Goal: Task Accomplishment & Management: Manage account settings

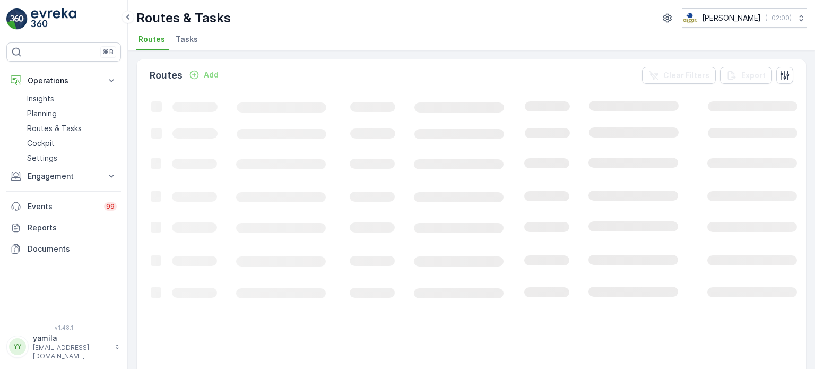
click at [194, 37] on span "Tasks" at bounding box center [187, 39] width 22 height 11
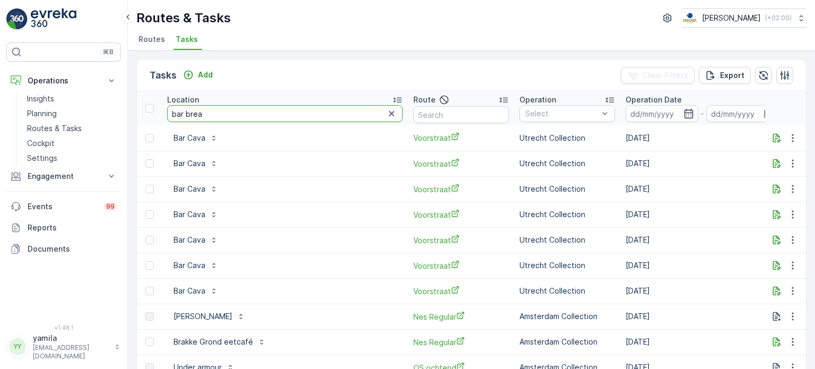
type input "bar break"
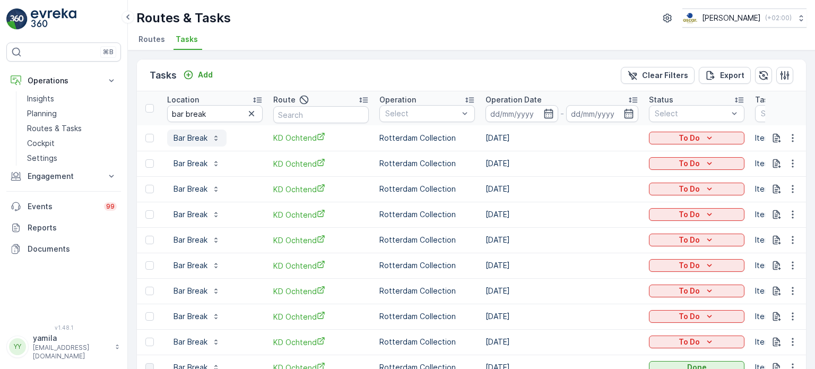
click at [187, 133] on p "Bar Break" at bounding box center [191, 138] width 34 height 11
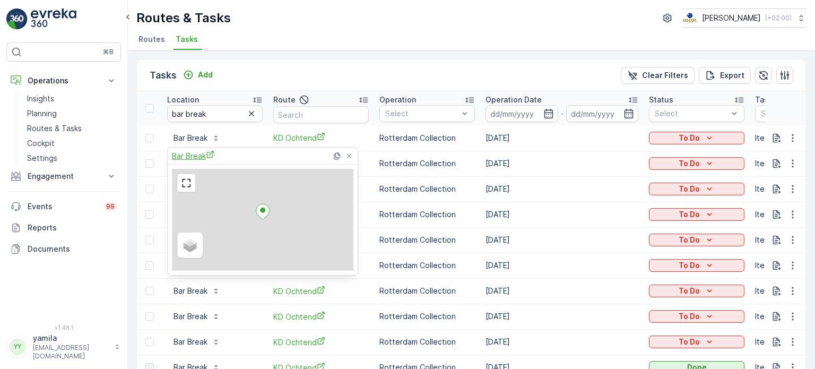
click at [197, 158] on span "Bar Break" at bounding box center [193, 155] width 42 height 11
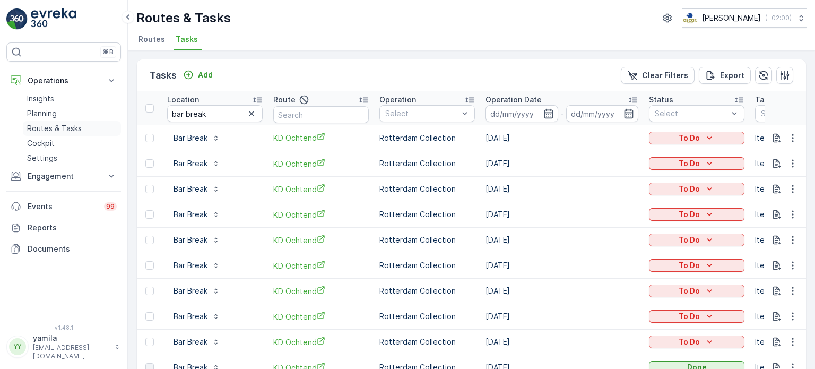
click at [63, 131] on p "Routes & Tasks" at bounding box center [54, 128] width 55 height 11
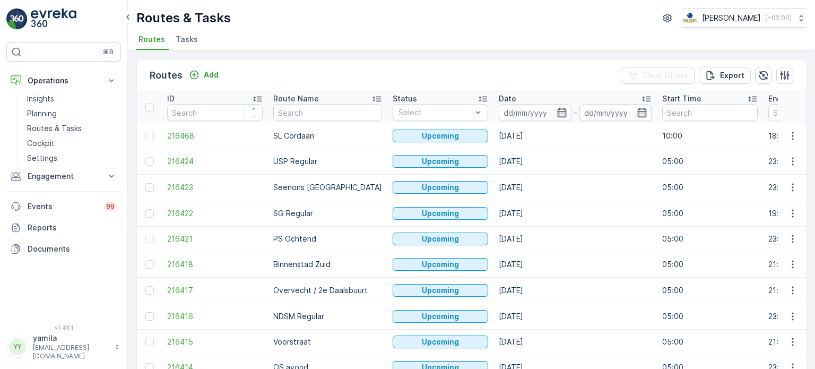
click at [185, 47] on li "Tasks" at bounding box center [188, 41] width 29 height 18
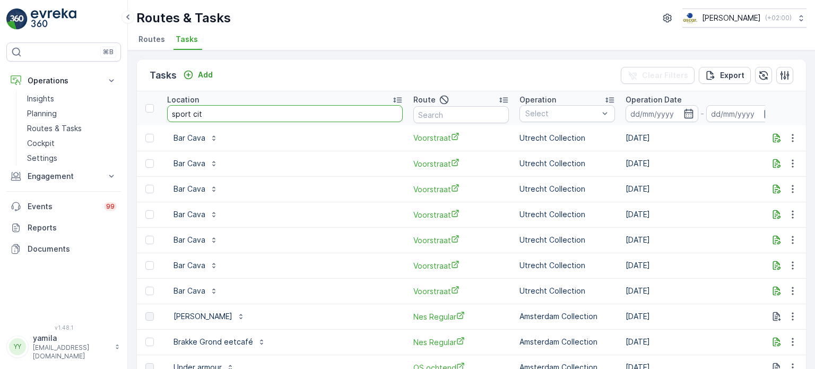
type input "sport city"
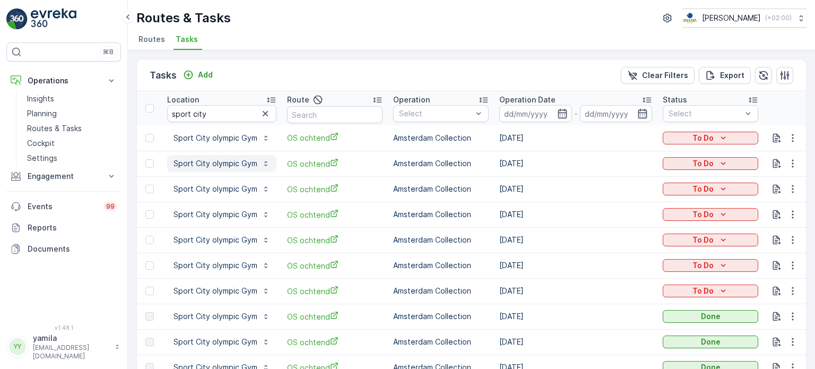
click at [210, 159] on p "Sport City olympic Gym" at bounding box center [216, 163] width 84 height 11
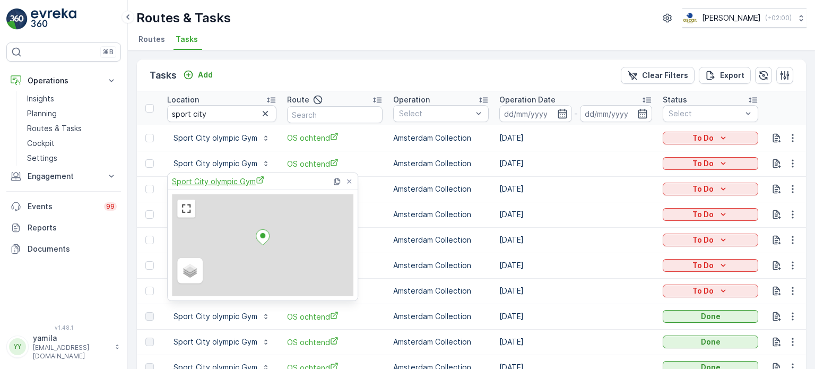
click at [212, 182] on span "Sport City olympic Gym" at bounding box center [218, 181] width 92 height 11
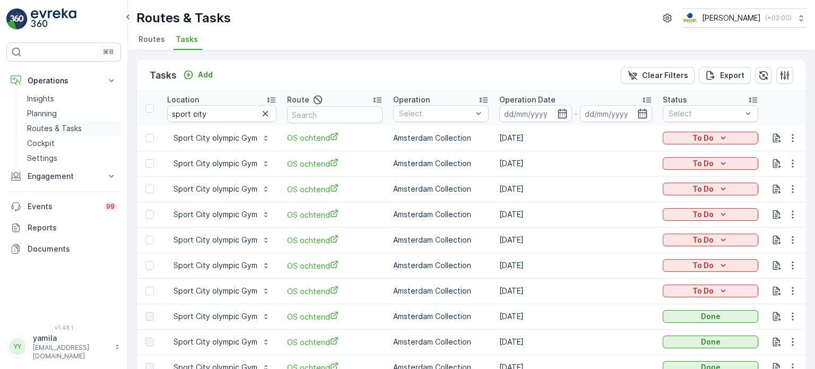
click at [45, 130] on p "Routes & Tasks" at bounding box center [54, 128] width 55 height 11
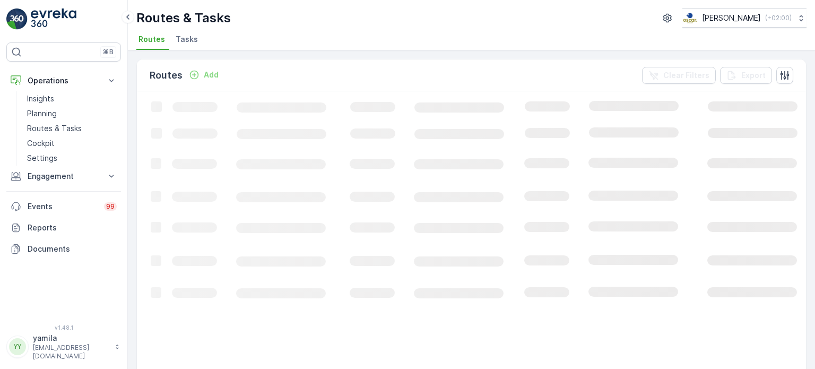
click at [184, 41] on span "Tasks" at bounding box center [187, 39] width 22 height 11
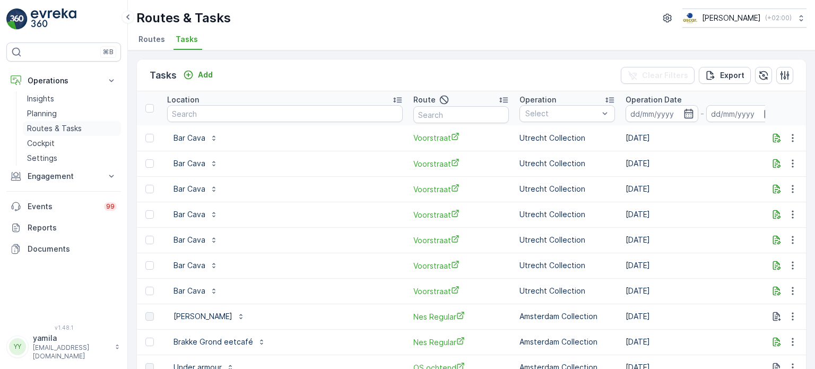
click at [57, 127] on p "Routes & Tasks" at bounding box center [54, 128] width 55 height 11
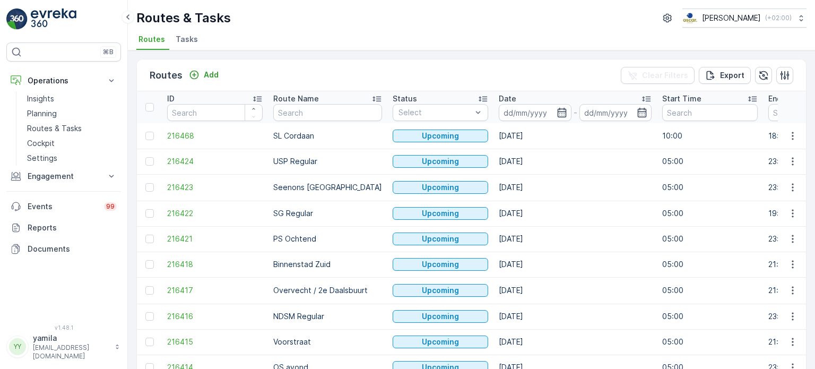
click at [191, 37] on span "Tasks" at bounding box center [187, 39] width 22 height 11
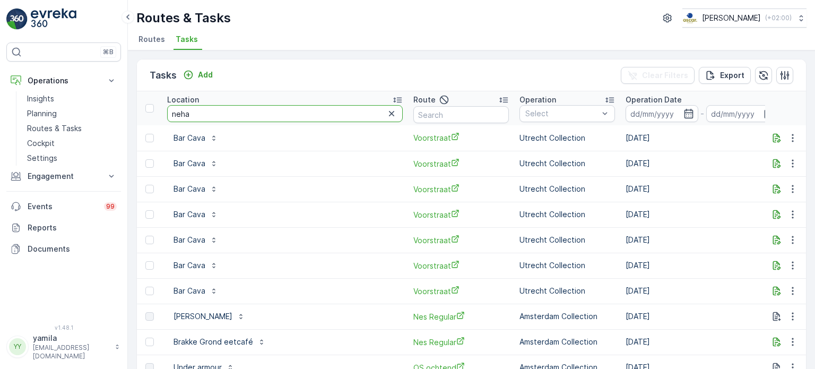
type input "nehal"
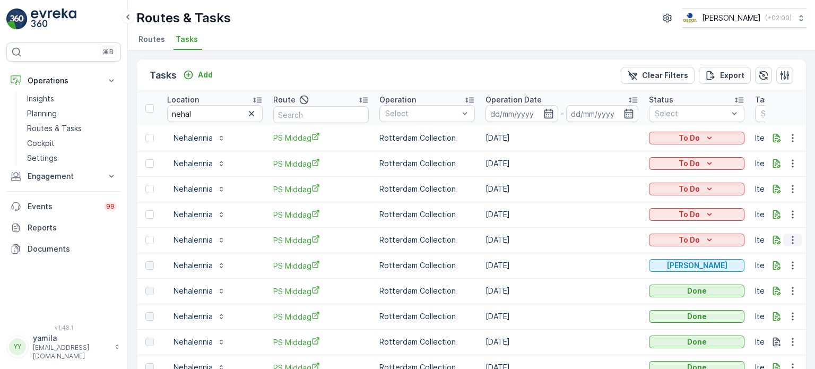
click at [791, 244] on icon "button" at bounding box center [793, 240] width 11 height 11
click at [774, 284] on span "Change Route" at bounding box center [765, 285] width 51 height 11
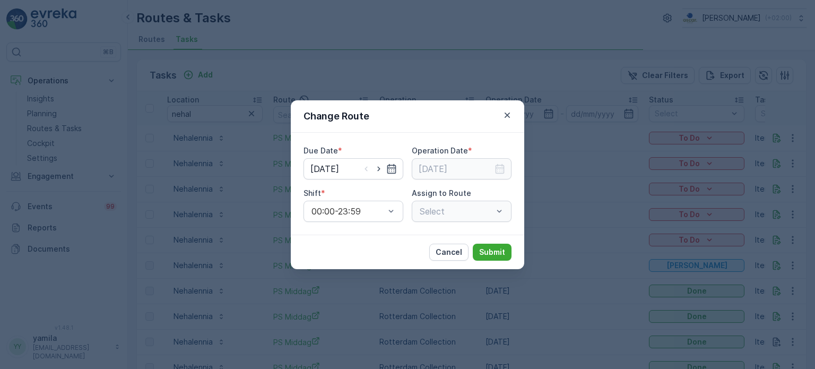
type input "[DATE]"
click at [375, 168] on icon "button" at bounding box center [379, 168] width 11 height 11
type input "[DATE]"
click at [485, 165] on input at bounding box center [462, 168] width 100 height 21
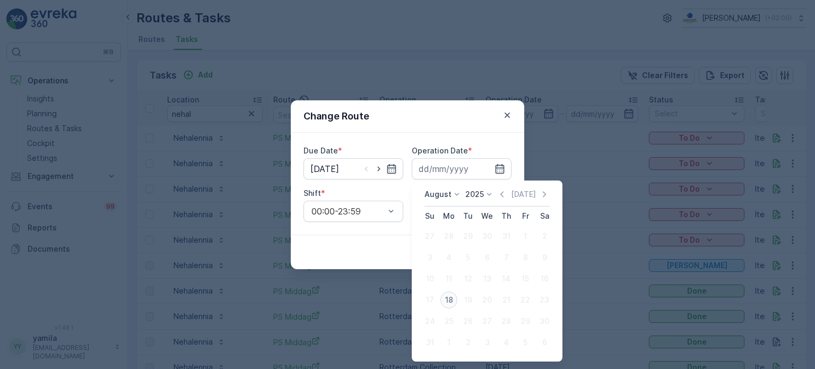
click at [447, 299] on div "18" at bounding box center [449, 299] width 17 height 17
type input "[DATE]"
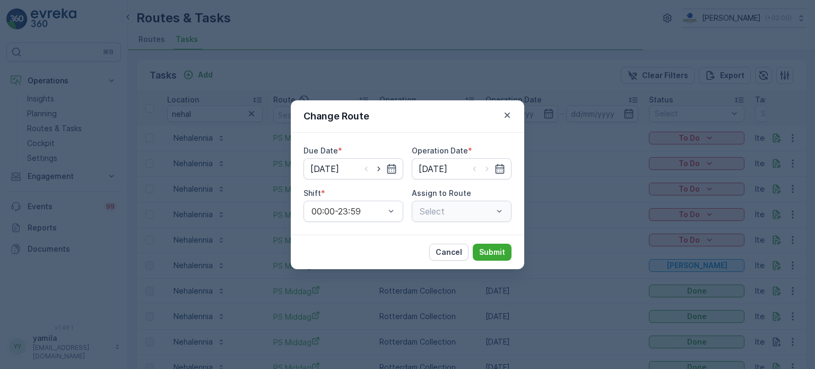
click at [484, 217] on div "Select" at bounding box center [462, 211] width 100 height 21
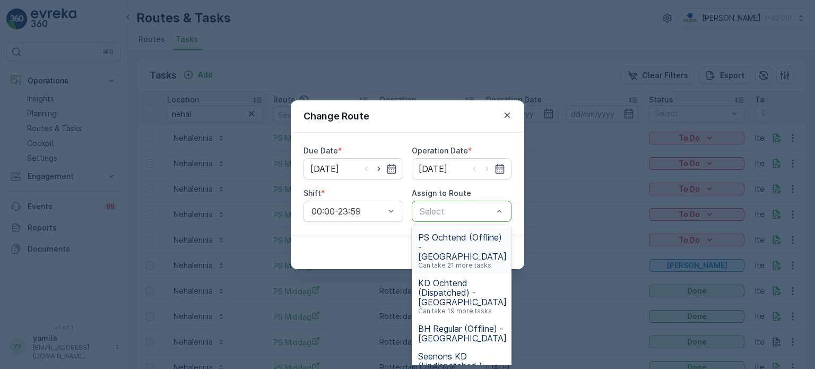
click at [490, 213] on div at bounding box center [456, 211] width 75 height 10
type input "ps m"
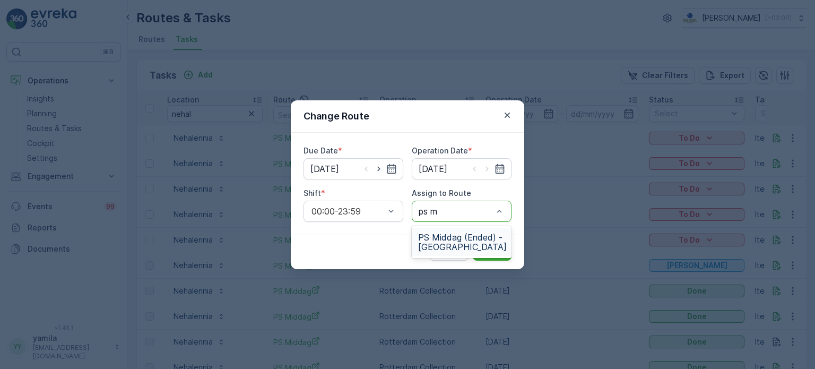
click at [481, 236] on span "PS Middag (Ended) - Rotterdam" at bounding box center [462, 241] width 89 height 19
click at [492, 253] on p "Submit" at bounding box center [492, 252] width 26 height 11
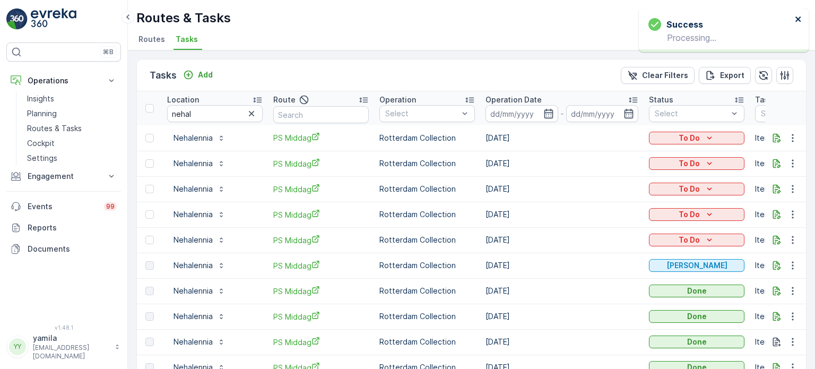
click at [798, 19] on icon "close" at bounding box center [798, 18] width 5 height 5
click at [60, 127] on p "Routes & Tasks" at bounding box center [54, 128] width 55 height 11
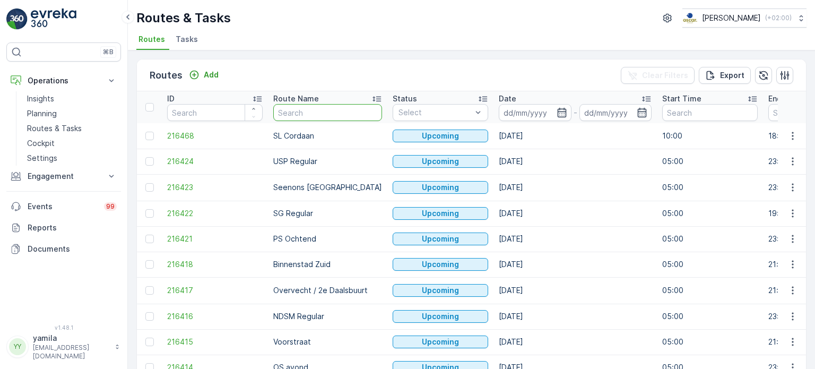
click at [292, 110] on input "text" at bounding box center [327, 112] width 109 height 17
type input "p"
type input "kd"
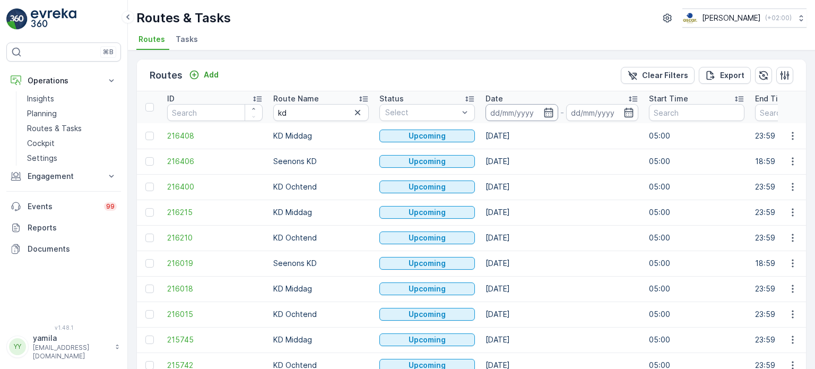
click at [499, 113] on input at bounding box center [522, 112] width 73 height 17
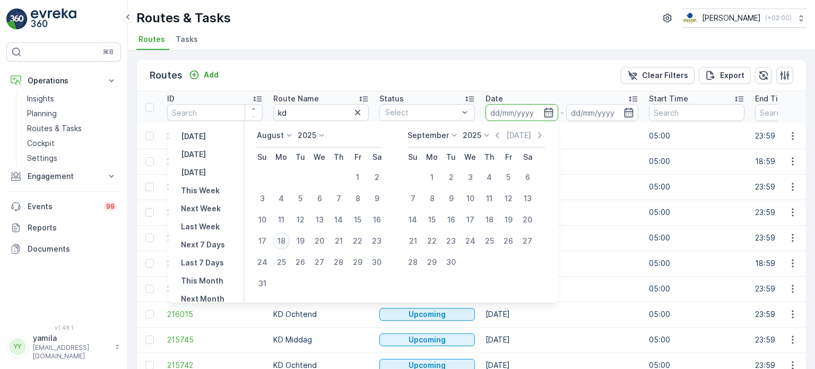
click at [286, 242] on div "18" at bounding box center [281, 240] width 17 height 17
type input "[DATE]"
click at [286, 242] on div "18" at bounding box center [281, 240] width 17 height 17
type input "[DATE]"
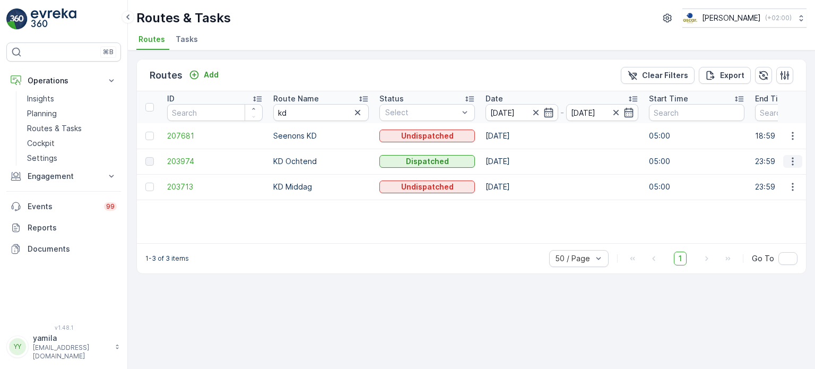
click at [794, 166] on icon "button" at bounding box center [793, 161] width 11 height 11
click at [778, 178] on span "See More Details" at bounding box center [768, 176] width 62 height 11
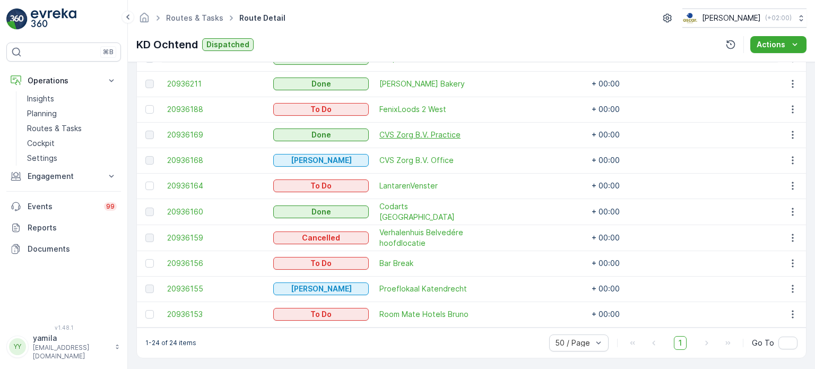
scroll to position [677, 0]
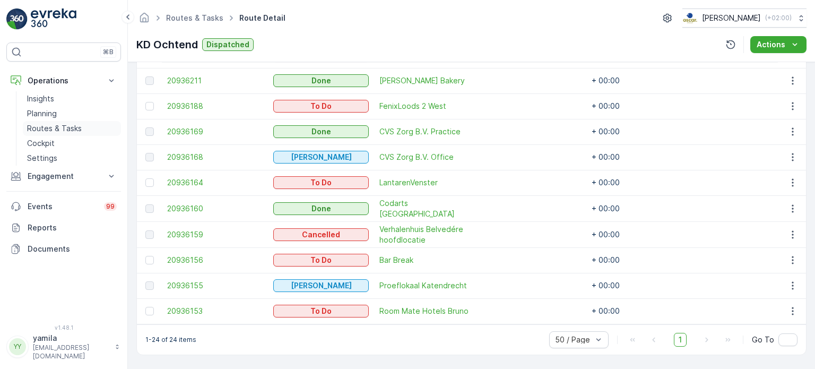
click at [46, 133] on p "Routes & Tasks" at bounding box center [54, 128] width 55 height 11
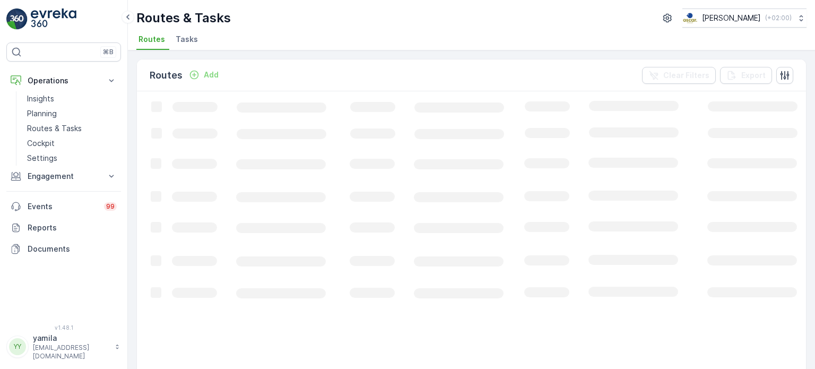
click at [201, 37] on ul "Routes Tasks" at bounding box center [467, 41] width 662 height 18
click at [189, 37] on span "Tasks" at bounding box center [187, 39] width 22 height 11
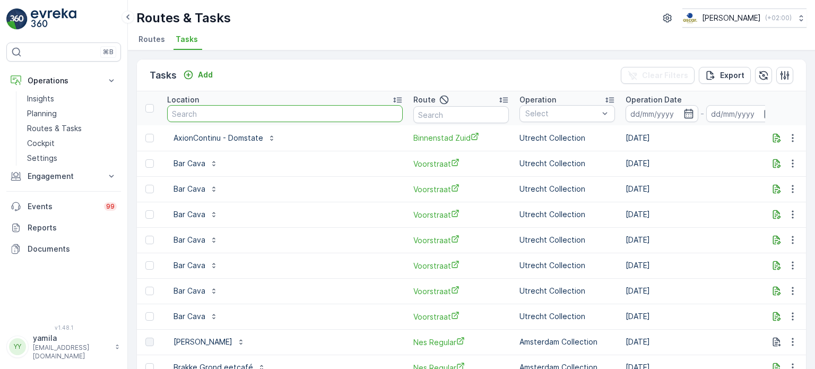
click at [203, 110] on input "text" at bounding box center [285, 113] width 236 height 17
type input "stromma"
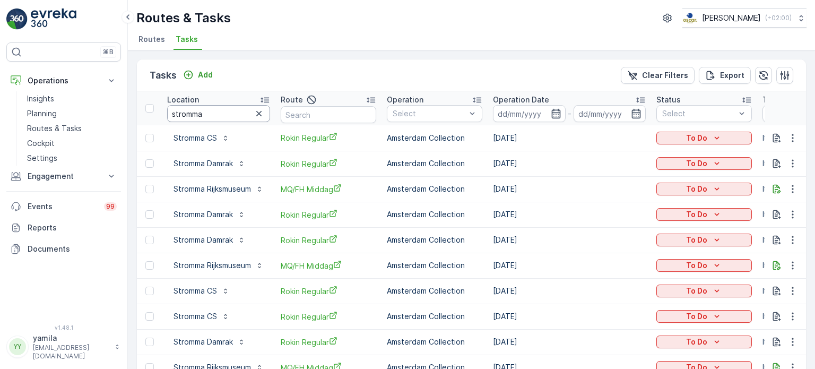
click at [221, 113] on input "stromma" at bounding box center [218, 113] width 103 height 17
click at [55, 123] on p "Routes & Tasks" at bounding box center [54, 128] width 55 height 11
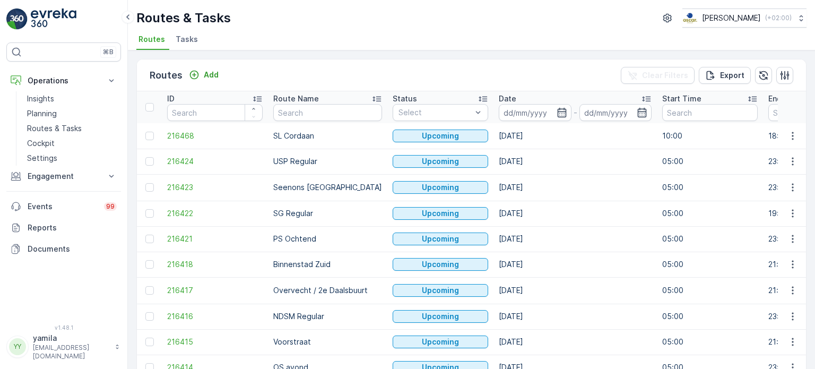
click at [184, 45] on li "Tasks" at bounding box center [188, 41] width 29 height 18
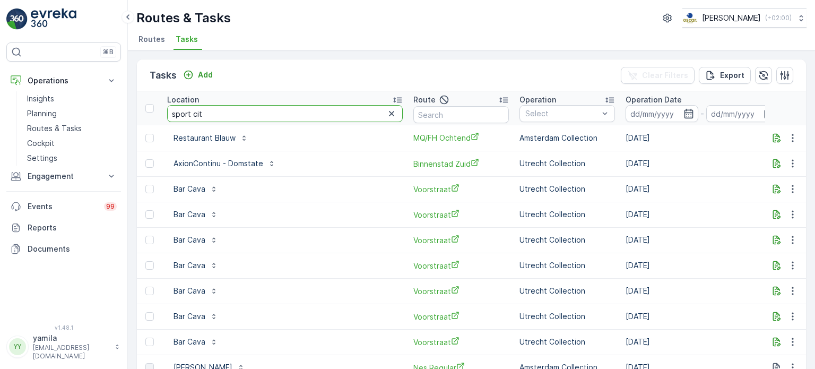
type input "sport city"
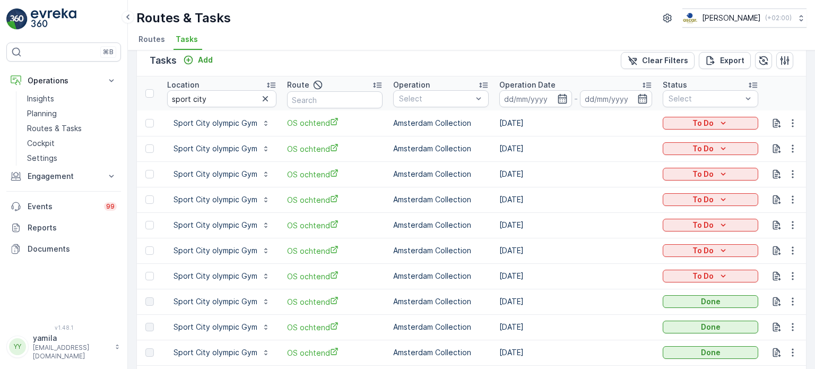
scroll to position [15, 0]
click at [222, 124] on p "Sport City olympic Gym" at bounding box center [216, 123] width 84 height 11
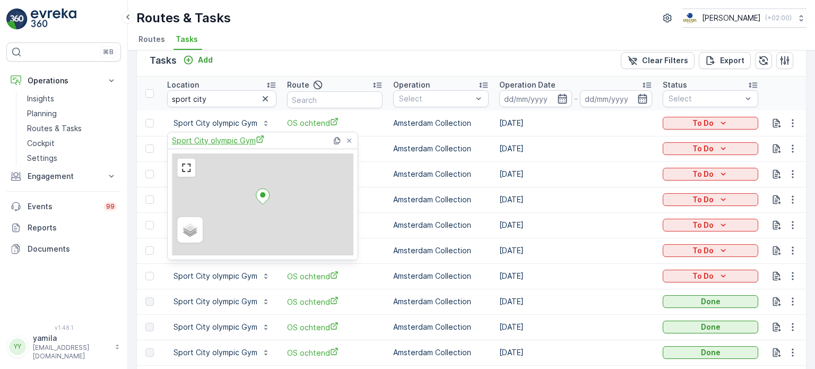
click at [222, 140] on span "Sport City olympic Gym" at bounding box center [218, 140] width 92 height 11
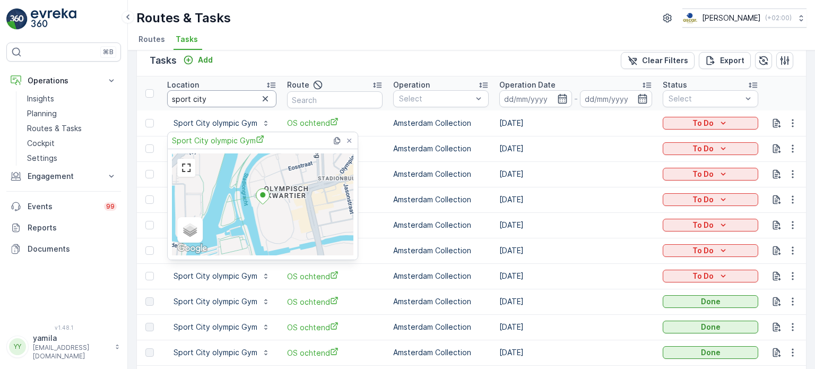
click at [198, 99] on input "sport city" at bounding box center [221, 98] width 109 height 17
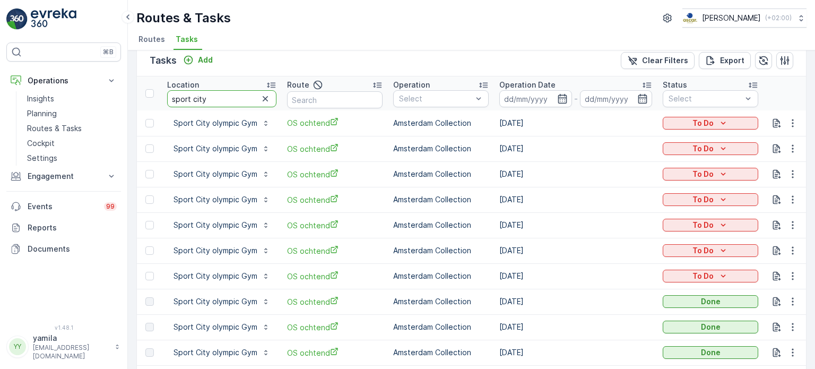
click at [198, 99] on input "sport city" at bounding box center [221, 98] width 109 height 17
type input "filmhuis"
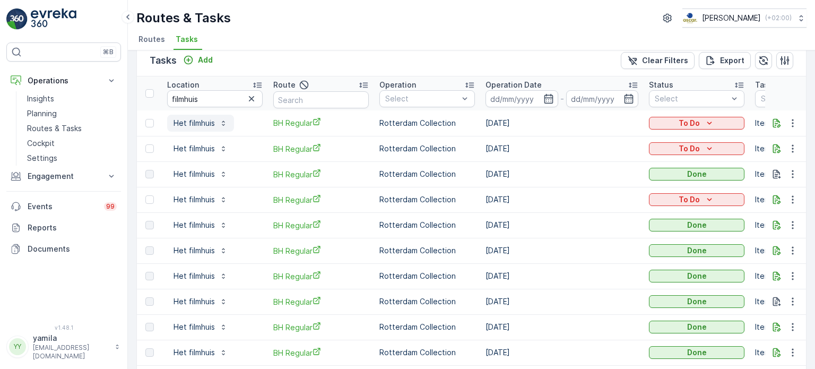
click at [195, 119] on p "Het filmhuis" at bounding box center [194, 123] width 41 height 11
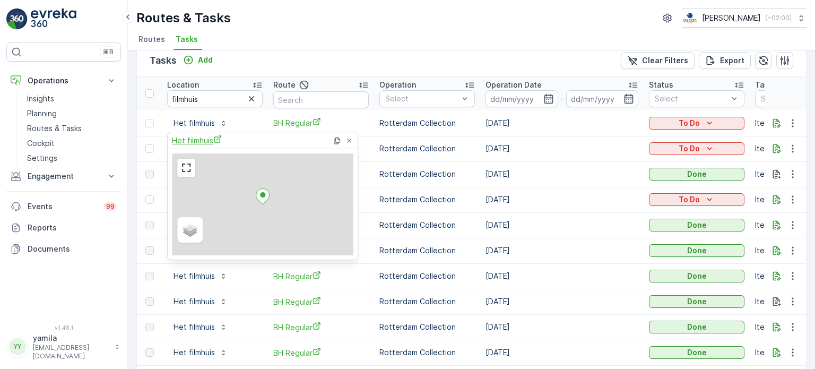
click at [203, 137] on span "Het filmhuis" at bounding box center [197, 140] width 50 height 11
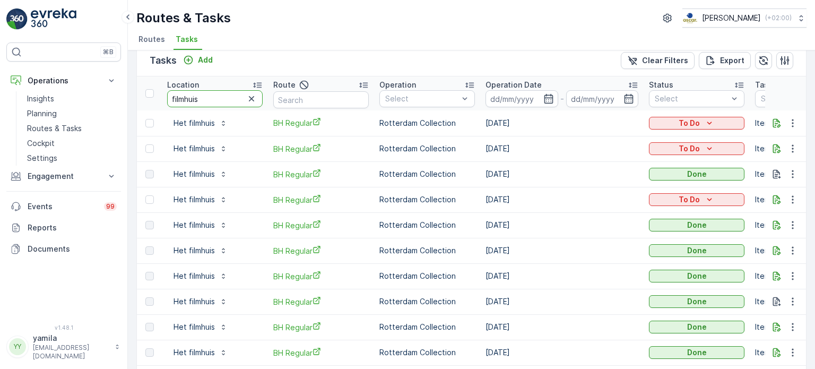
click at [201, 103] on input "filmhuis" at bounding box center [215, 98] width 96 height 17
click at [201, 102] on input "filmhuis" at bounding box center [215, 98] width 96 height 17
type input "villa buiten"
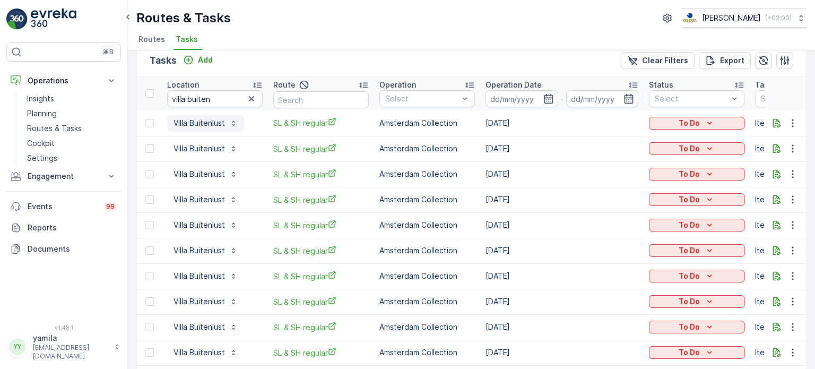
click at [210, 124] on p "Villa Buitenlust" at bounding box center [199, 123] width 51 height 11
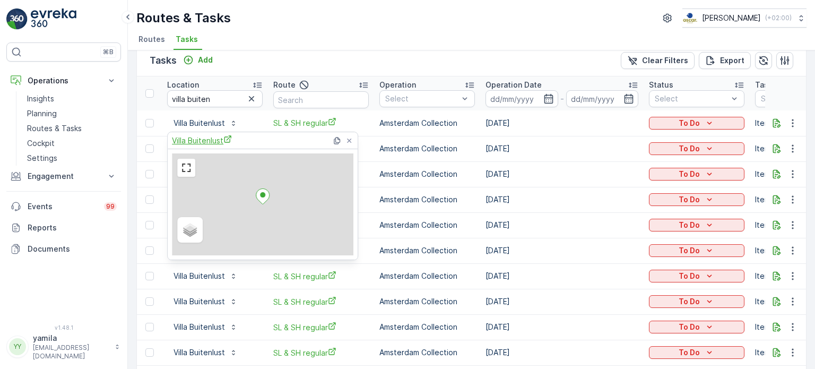
click at [205, 140] on span "Villa Buitenlust" at bounding box center [202, 140] width 60 height 11
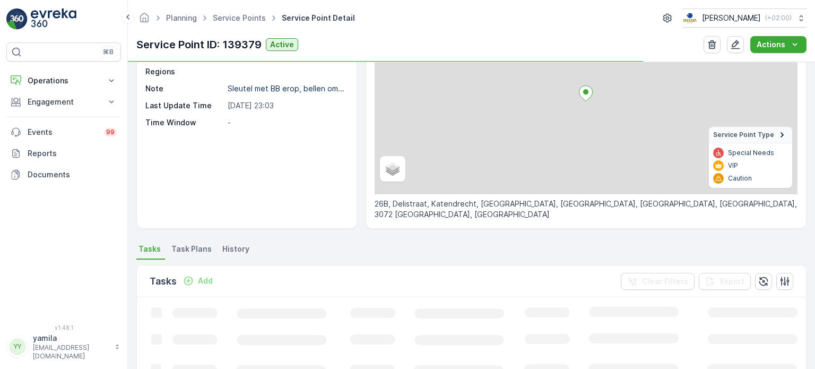
scroll to position [53, 0]
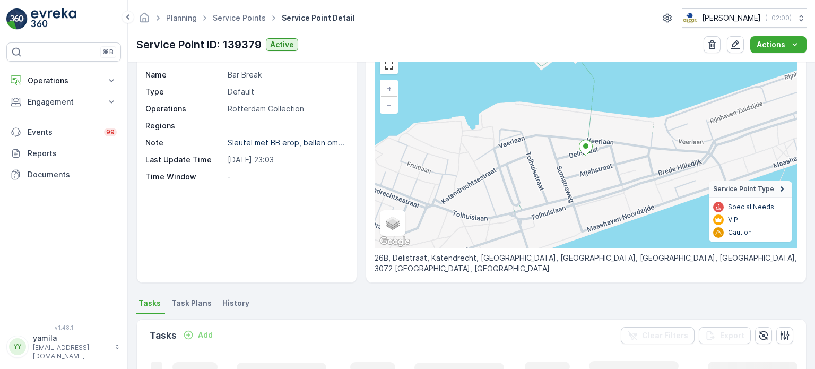
click at [181, 304] on span "Task Plans" at bounding box center [191, 303] width 40 height 11
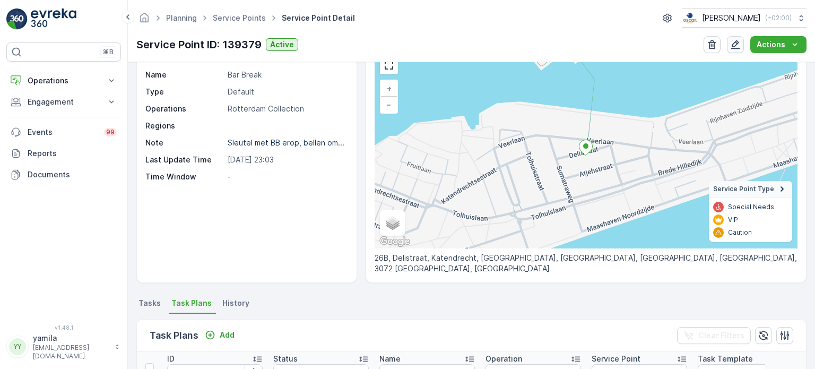
click at [738, 41] on icon "button" at bounding box center [735, 44] width 11 height 11
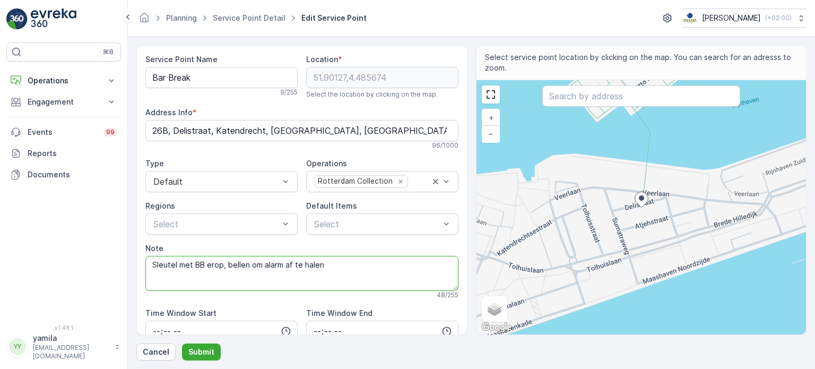
drag, startPoint x: 303, startPoint y: 263, endPoint x: 218, endPoint y: 265, distance: 84.4
click at [218, 265] on textarea "Sleutel met BB erop, bellen om alarm af te halen" at bounding box center [301, 273] width 313 height 35
drag, startPoint x: 225, startPoint y: 263, endPoint x: 150, endPoint y: 264, distance: 74.9
click at [150, 264] on textarea "Sleutel met BB erop, bellen om alarm af te halen" at bounding box center [301, 273] width 313 height 35
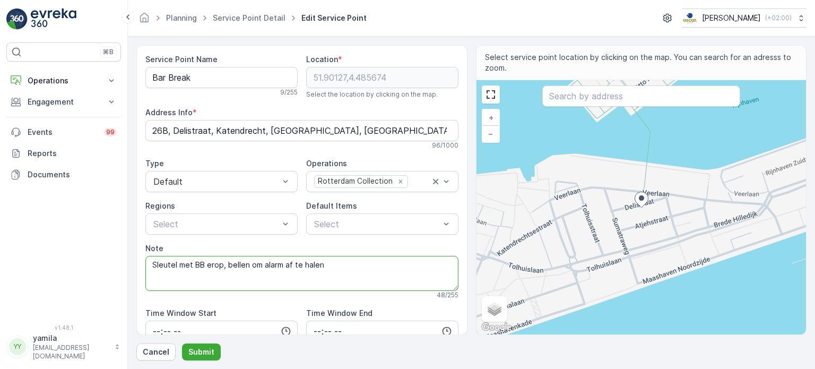
paste textarea "+31 6 26216147"
click at [319, 261] on textarea "+31 6 26216147 bellen om alarm af te halen" at bounding box center [301, 273] width 313 height 35
click at [268, 266] on textarea "+31 6 26216147 bellen om alarm af te halen" at bounding box center [301, 273] width 313 height 35
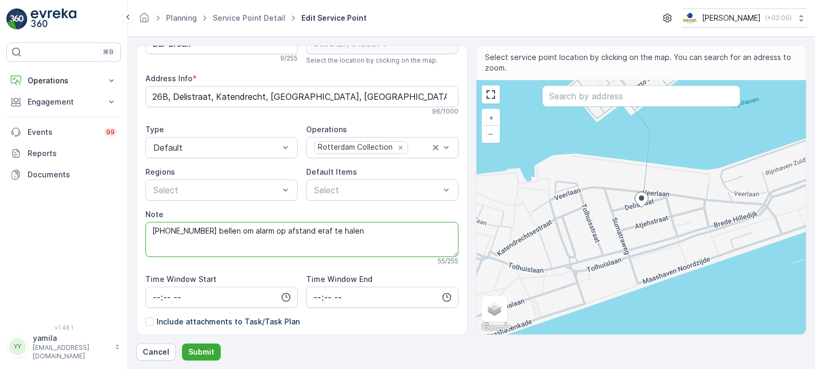
scroll to position [53, 0]
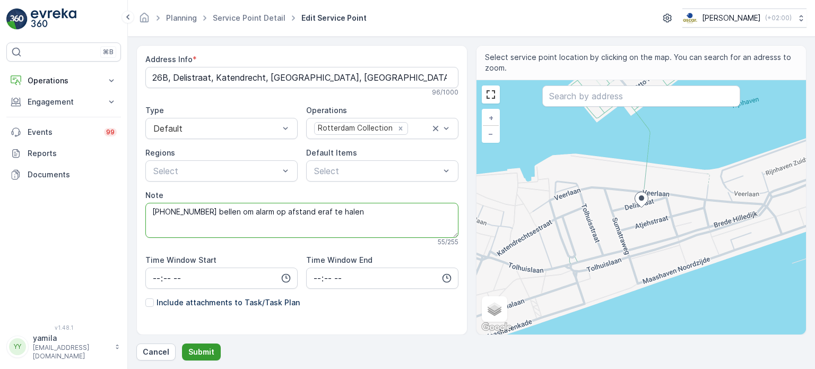
type textarea "+31 6 26216147 bellen om alarm op afstand eraf te halen"
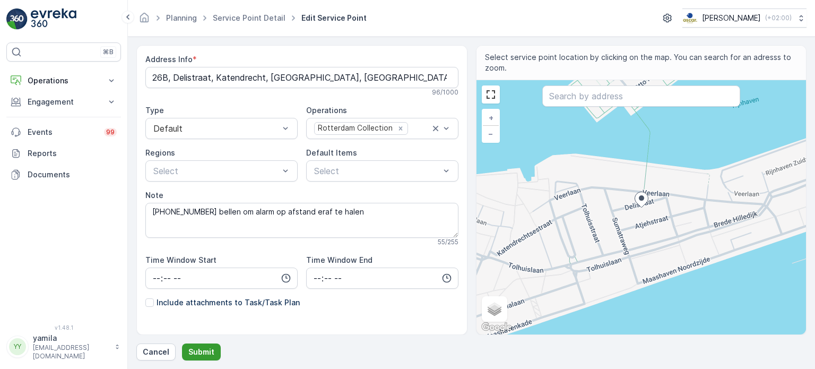
click at [202, 350] on p "Submit" at bounding box center [201, 352] width 26 height 11
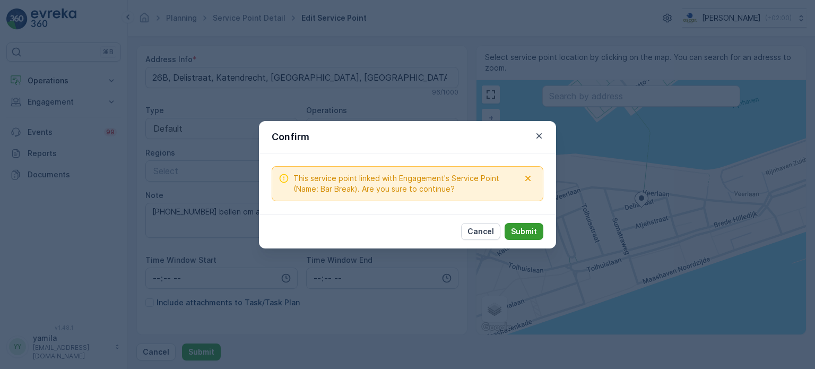
click at [525, 225] on button "Submit" at bounding box center [524, 231] width 39 height 17
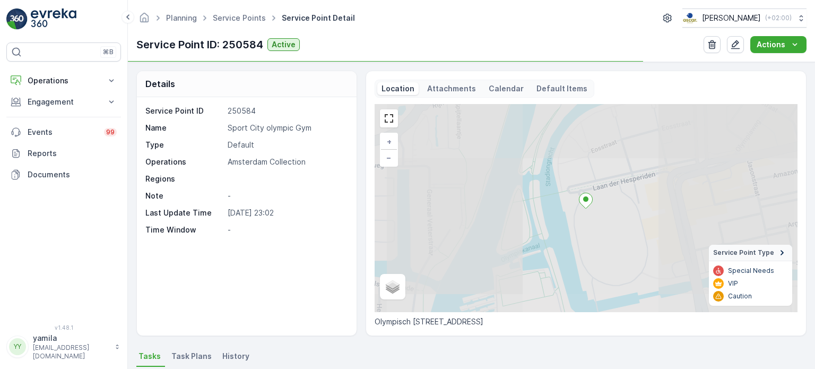
click at [456, 91] on p "Attachments" at bounding box center [451, 88] width 49 height 11
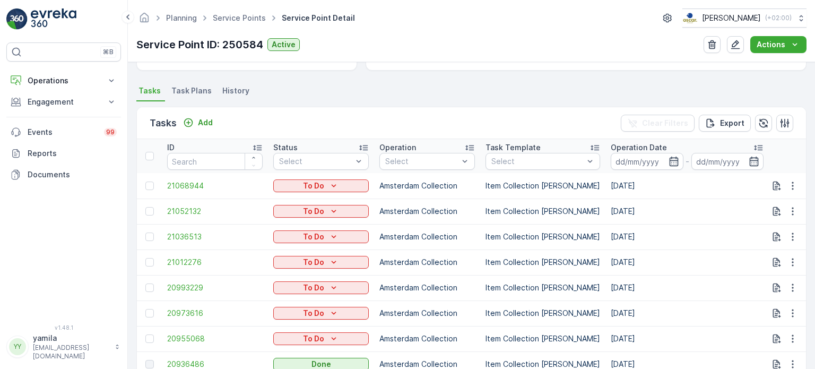
scroll to position [318, 0]
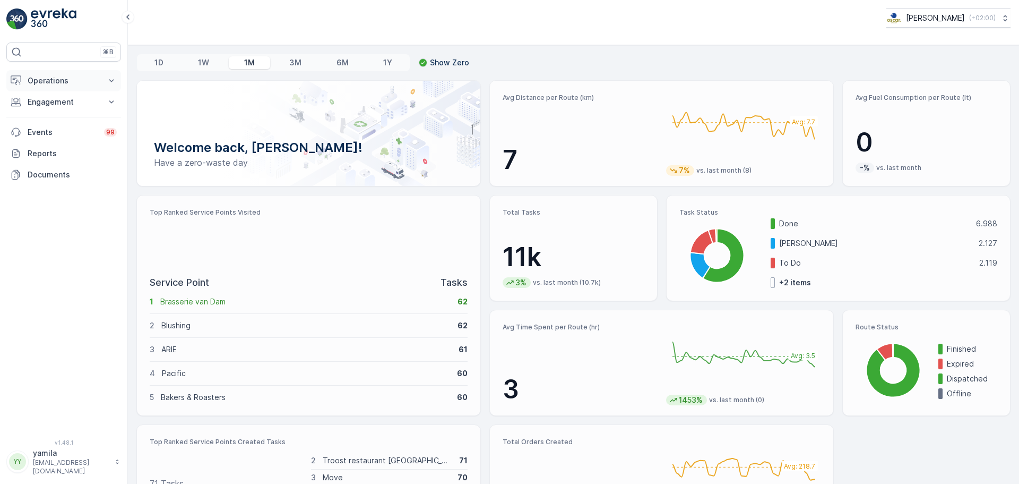
click at [93, 72] on button "Operations" at bounding box center [63, 80] width 115 height 21
click at [62, 121] on link "Routes & Tasks" at bounding box center [72, 128] width 98 height 15
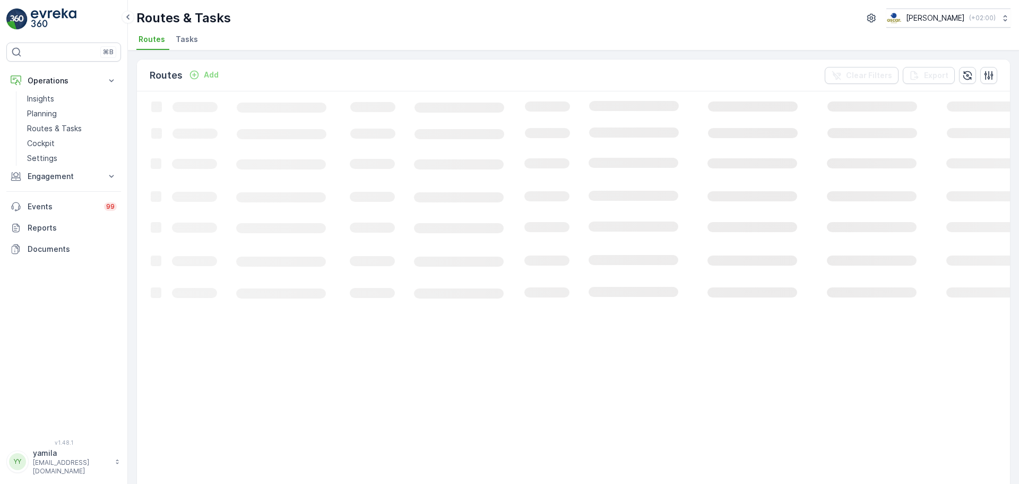
click at [194, 42] on span "Tasks" at bounding box center [187, 39] width 22 height 11
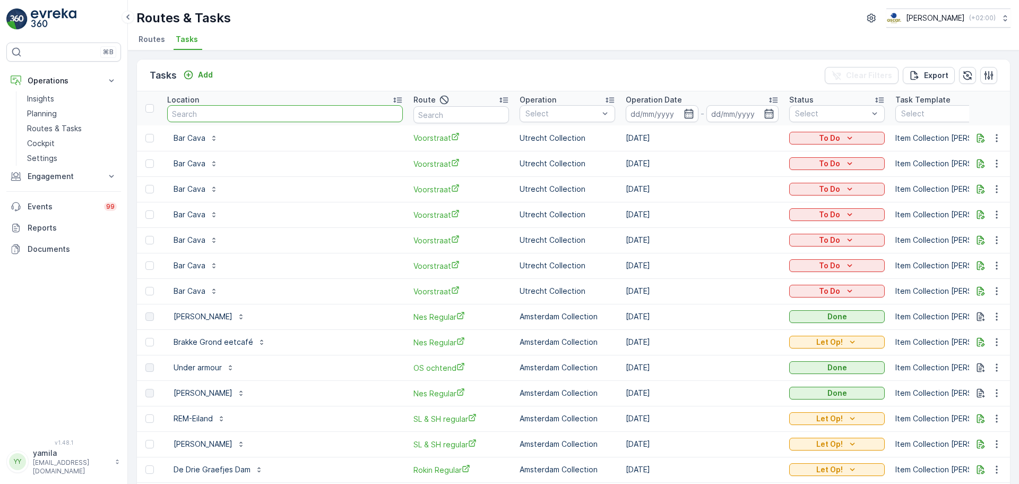
click at [213, 114] on input "text" at bounding box center [285, 113] width 236 height 17
type input "blauw"
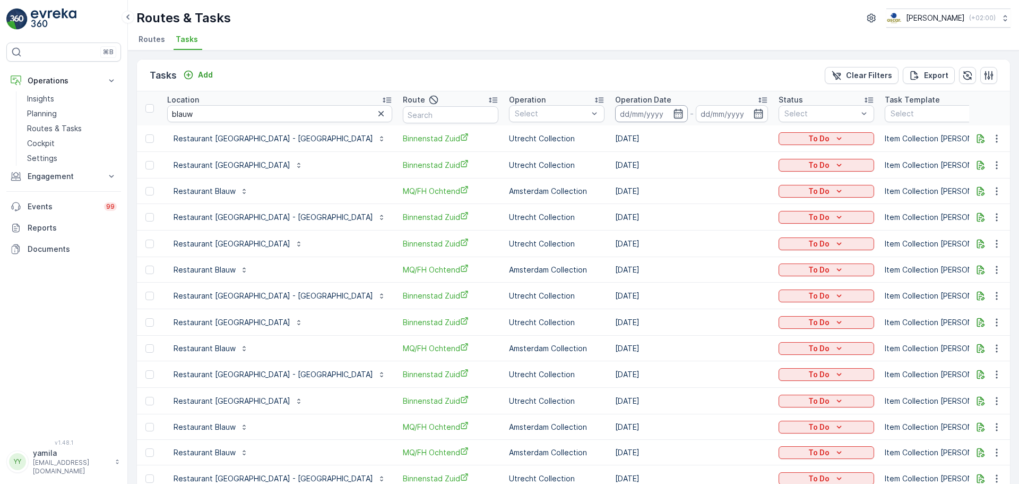
click at [615, 111] on input at bounding box center [651, 113] width 73 height 17
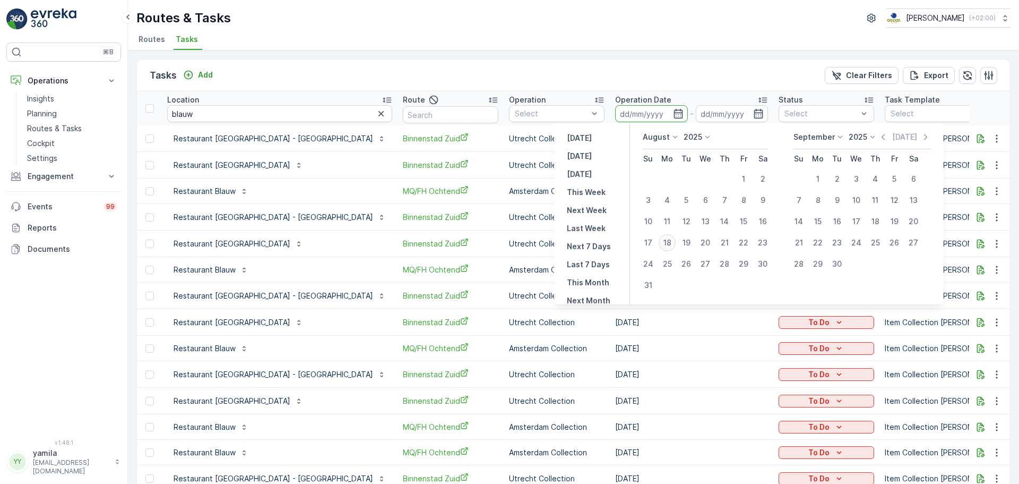
click at [669, 243] on div "18" at bounding box center [667, 242] width 17 height 17
type input "[DATE]"
click at [669, 243] on div "18" at bounding box center [667, 242] width 17 height 17
type input "[DATE]"
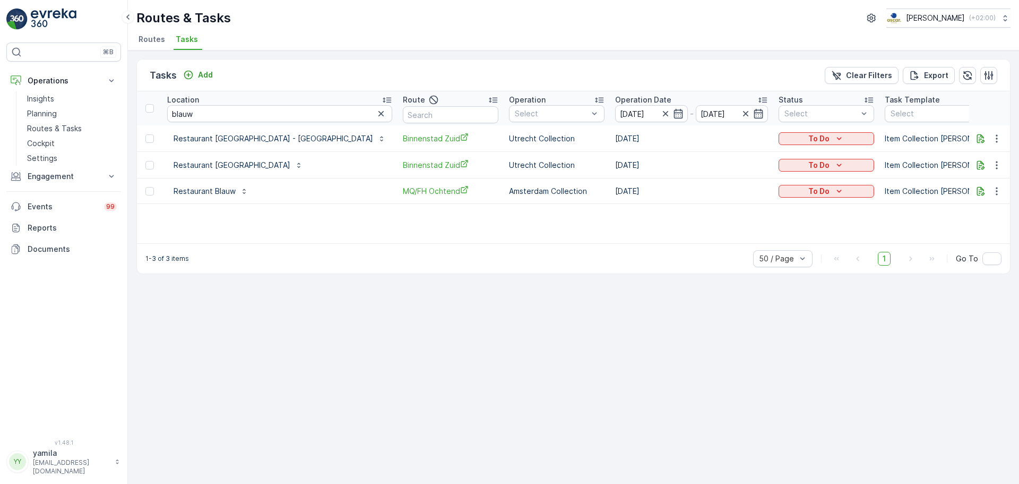
click at [349, 344] on div "Tasks Add Clear Filters Export Location blauw Route Operation Select Operation …" at bounding box center [573, 266] width 891 height 433
click at [982, 195] on icon "button" at bounding box center [981, 191] width 11 height 11
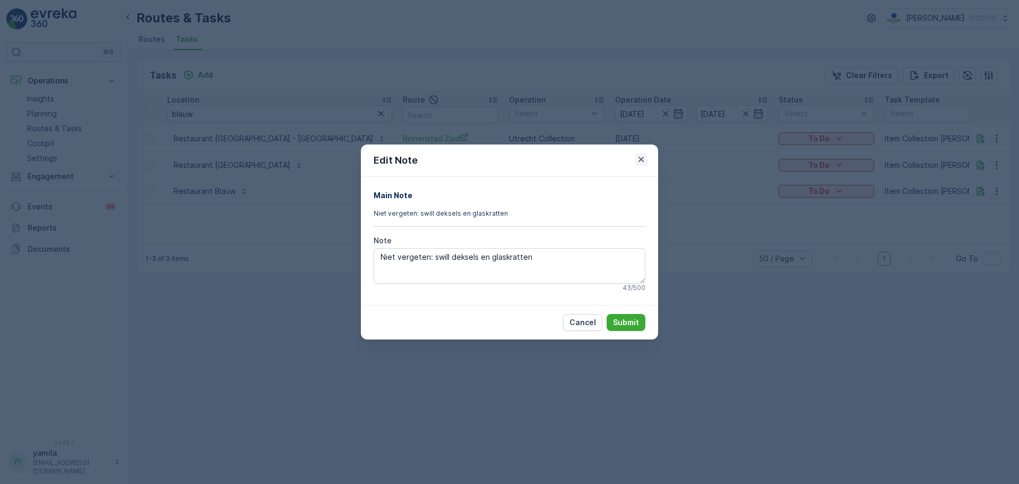
click at [640, 160] on icon "button" at bounding box center [641, 159] width 11 height 11
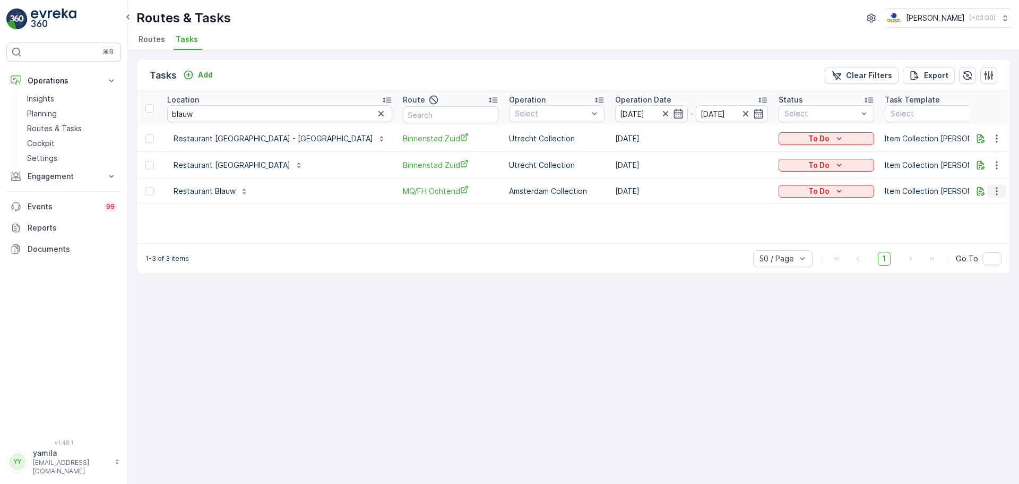
click at [997, 187] on icon "button" at bounding box center [997, 191] width 2 height 8
click at [964, 237] on span "Change Route" at bounding box center [969, 236] width 51 height 11
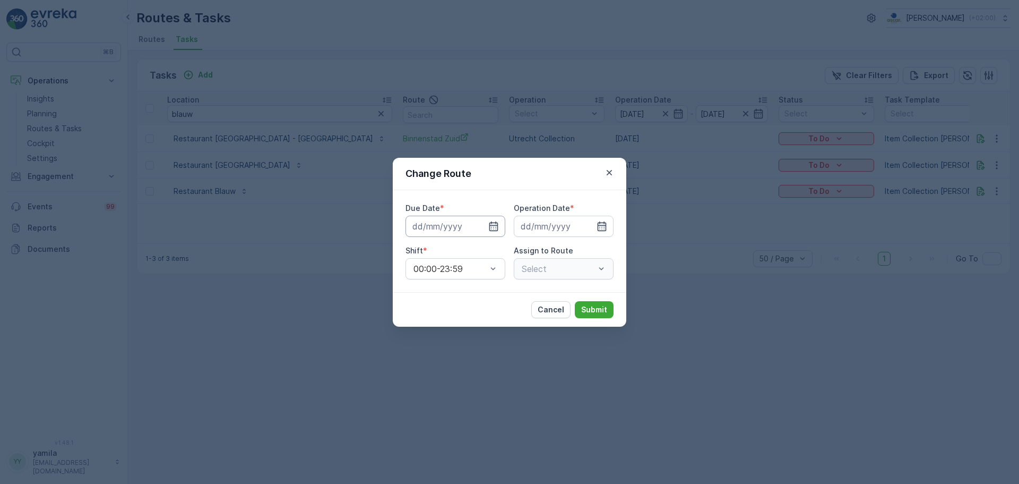
type input "[DATE]"
click at [593, 272] on div at bounding box center [558, 269] width 75 height 10
click at [594, 270] on div at bounding box center [558, 269] width 75 height 10
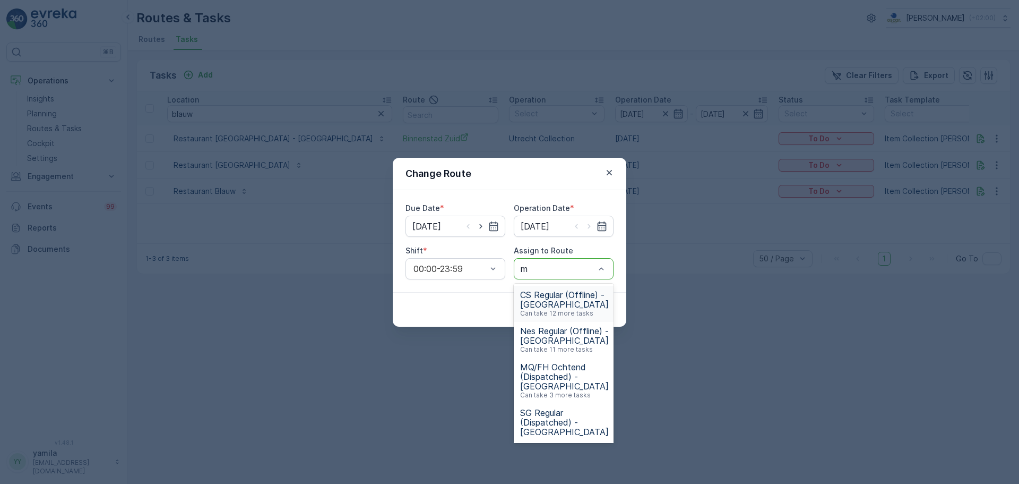
type input "mq"
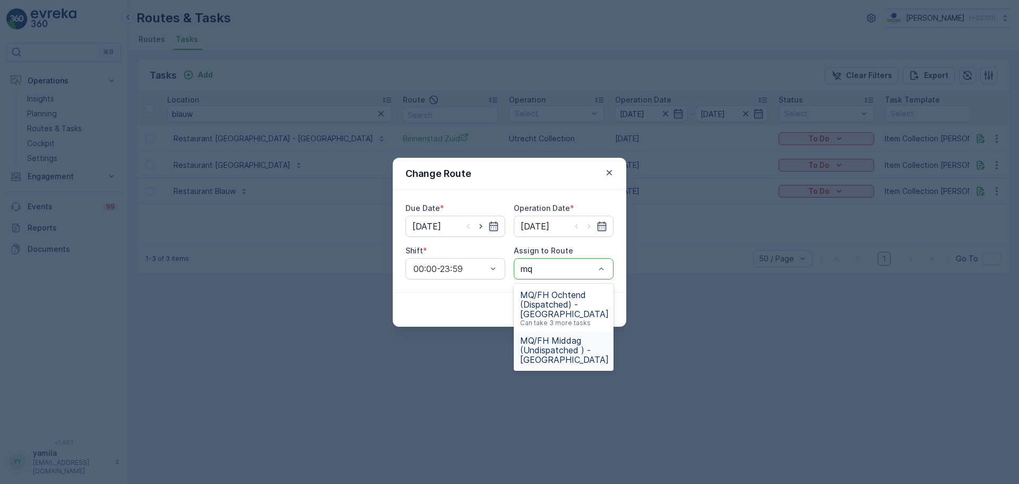
click at [564, 338] on span "MQ/FH Middag (Undispatched ) - Amsterdam" at bounding box center [564, 349] width 89 height 29
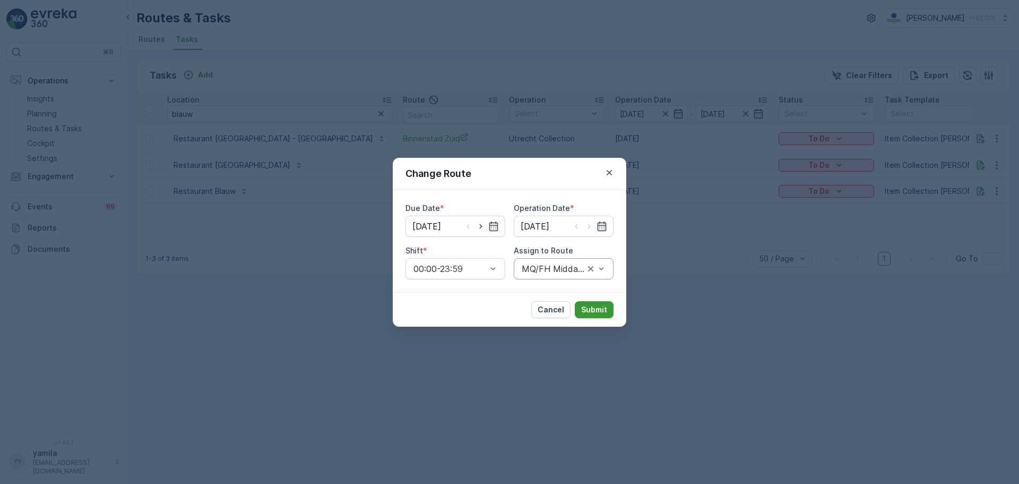
click at [588, 307] on p "Submit" at bounding box center [594, 309] width 26 height 11
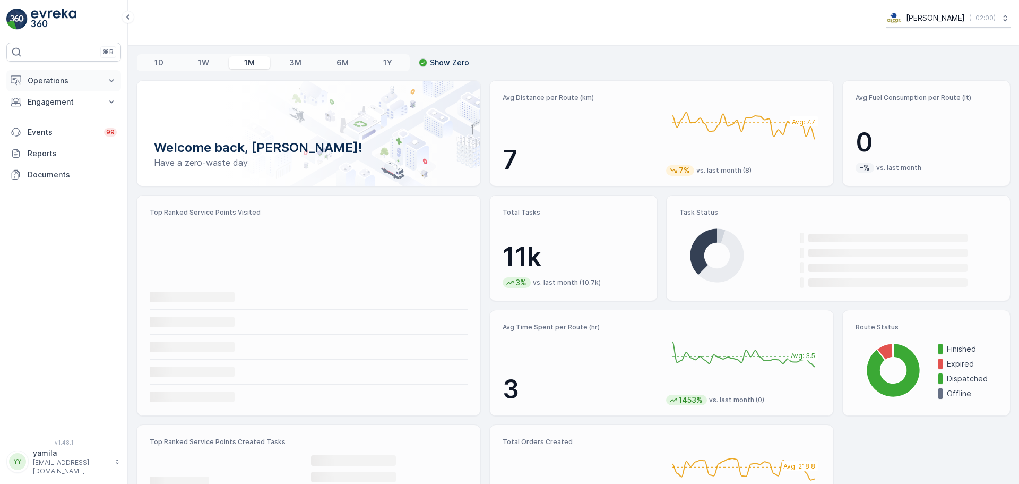
click at [44, 79] on p "Operations" at bounding box center [64, 80] width 72 height 11
click at [60, 132] on p "Routes & Tasks" at bounding box center [54, 128] width 55 height 11
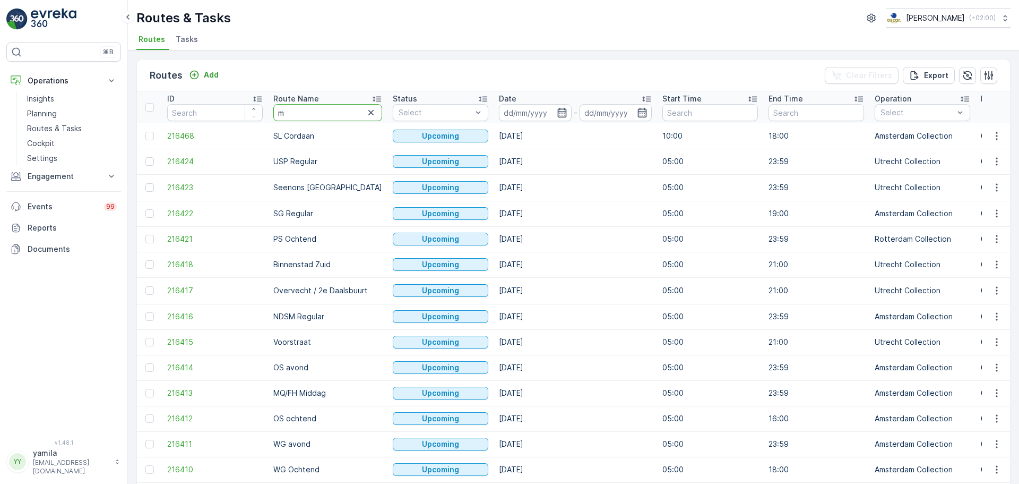
type input "mq"
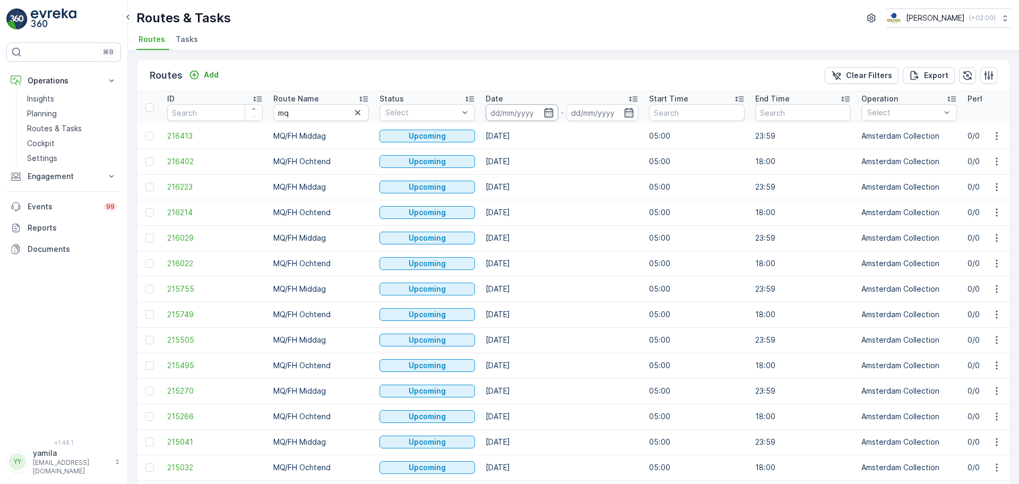
click at [501, 111] on input at bounding box center [522, 112] width 73 height 17
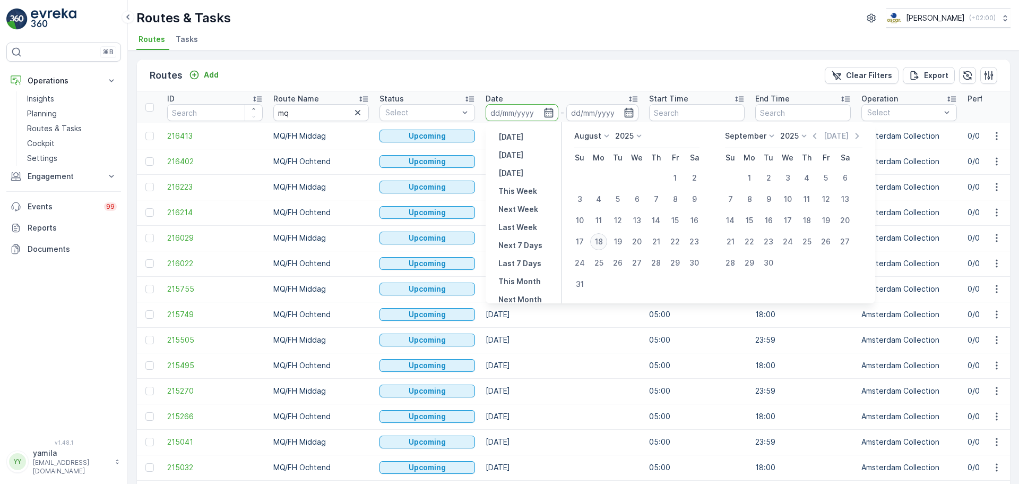
click at [599, 238] on div "18" at bounding box center [598, 241] width 17 height 17
type input "[DATE]"
click at [599, 238] on div "18" at bounding box center [598, 241] width 17 height 17
type input "[DATE]"
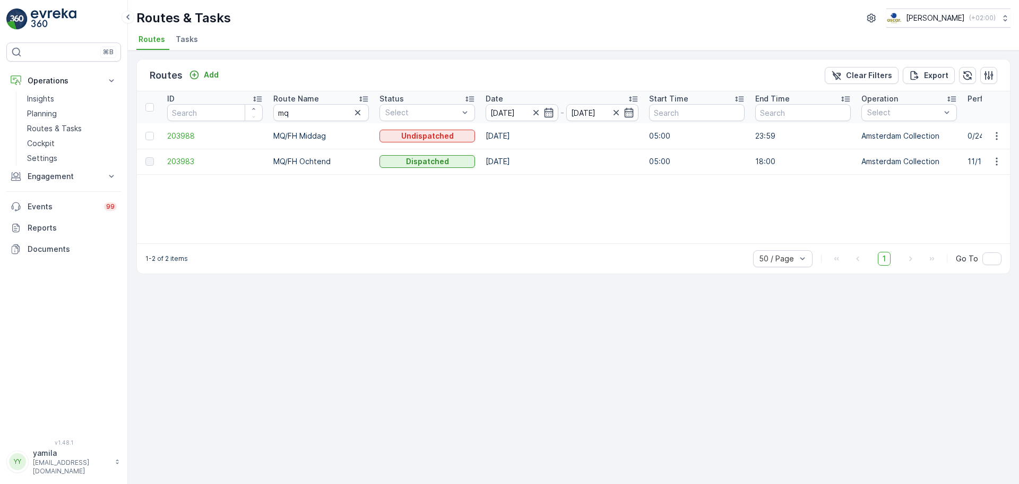
click at [194, 42] on span "Tasks" at bounding box center [187, 39] width 22 height 11
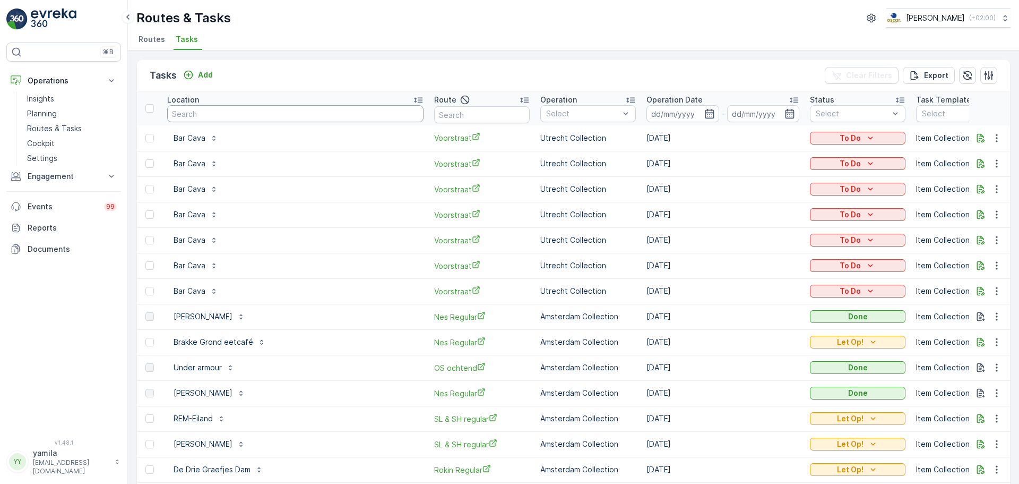
click at [218, 113] on input "text" at bounding box center [295, 113] width 256 height 17
type input "room mate"
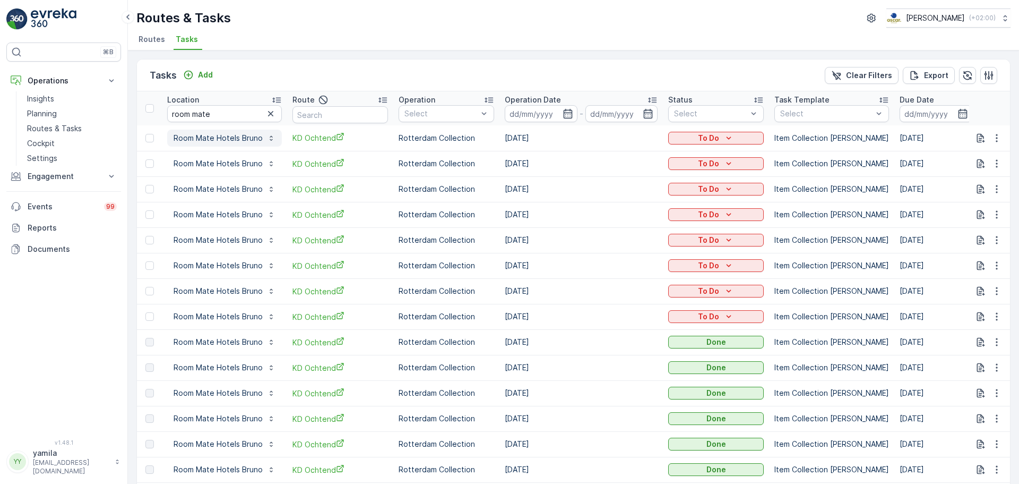
click at [228, 139] on p "Room Mate Hotels Bruno" at bounding box center [218, 138] width 89 height 11
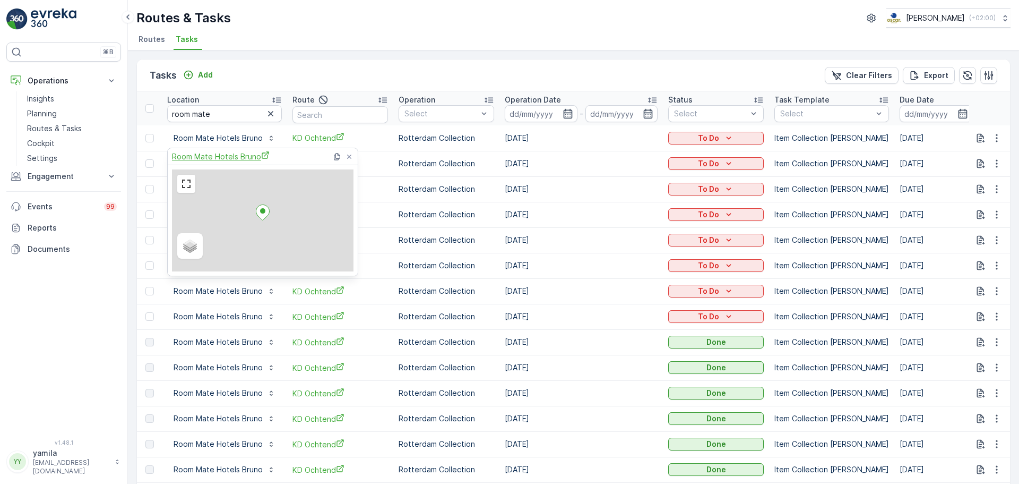
click at [225, 160] on span "Room Mate Hotels Bruno" at bounding box center [221, 156] width 98 height 11
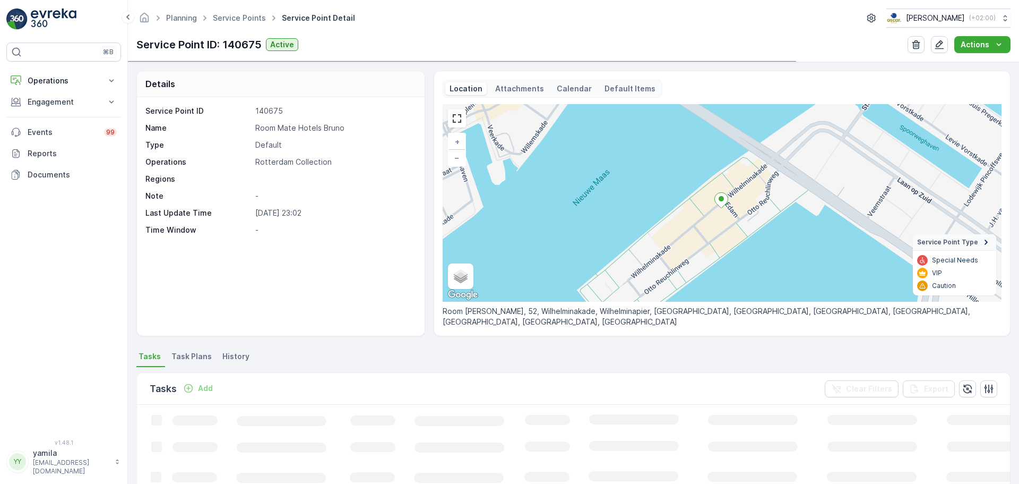
click at [183, 358] on span "Task Plans" at bounding box center [191, 356] width 40 height 11
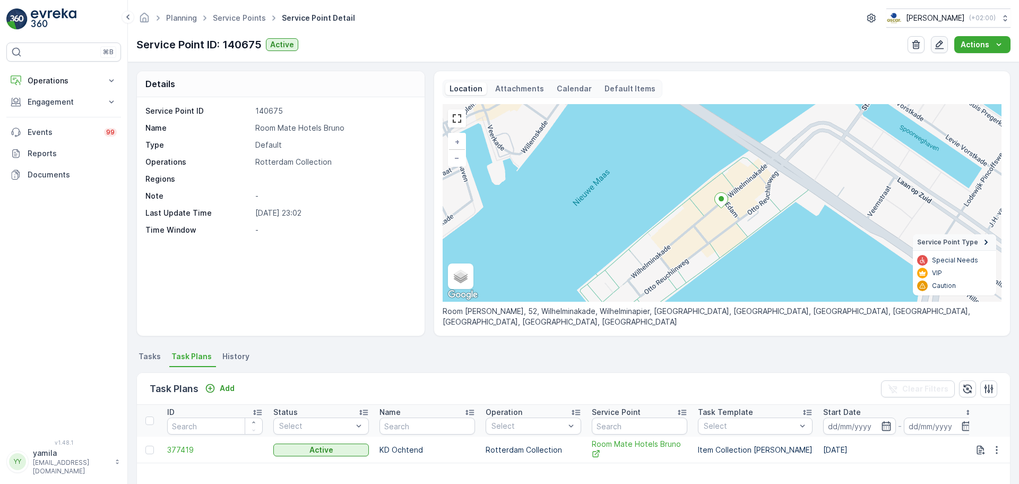
click at [941, 45] on icon "button" at bounding box center [939, 44] width 9 height 9
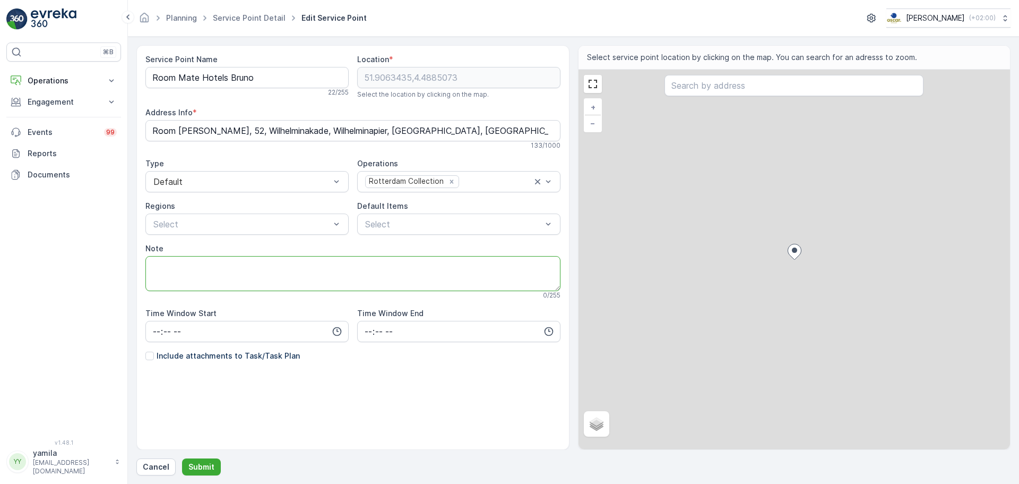
click at [213, 280] on textarea "Note" at bounding box center [352, 273] width 415 height 35
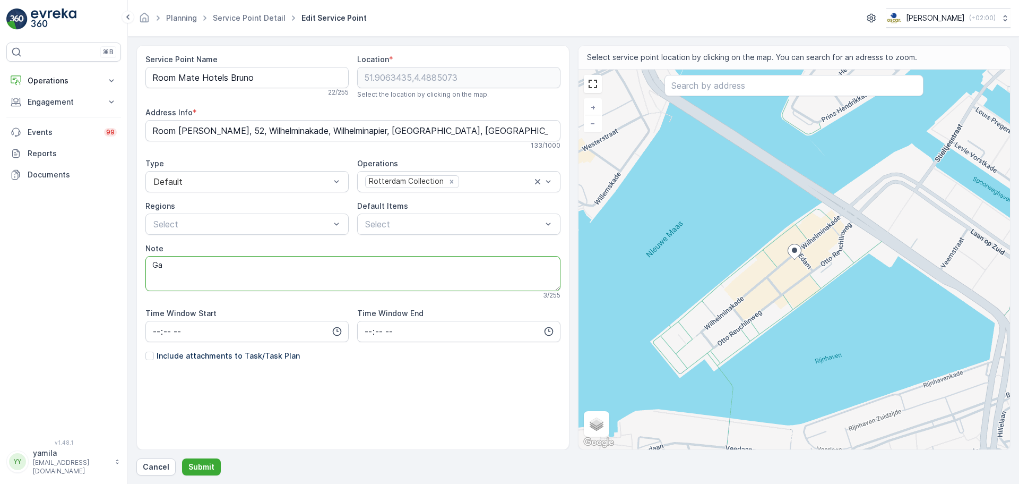
type textarea "G"
type textarea "H"
click at [216, 263] on textarea "Op de hoek, afval in de garage" at bounding box center [352, 273] width 415 height 35
click at [284, 265] on textarea "Op de hoek, afval op -1 in de garage" at bounding box center [352, 273] width 415 height 35
click at [357, 264] on textarea "Op de hoek, afval op -1 in de garage, als je beneden bent, rechts de deur opene…" at bounding box center [352, 273] width 415 height 35
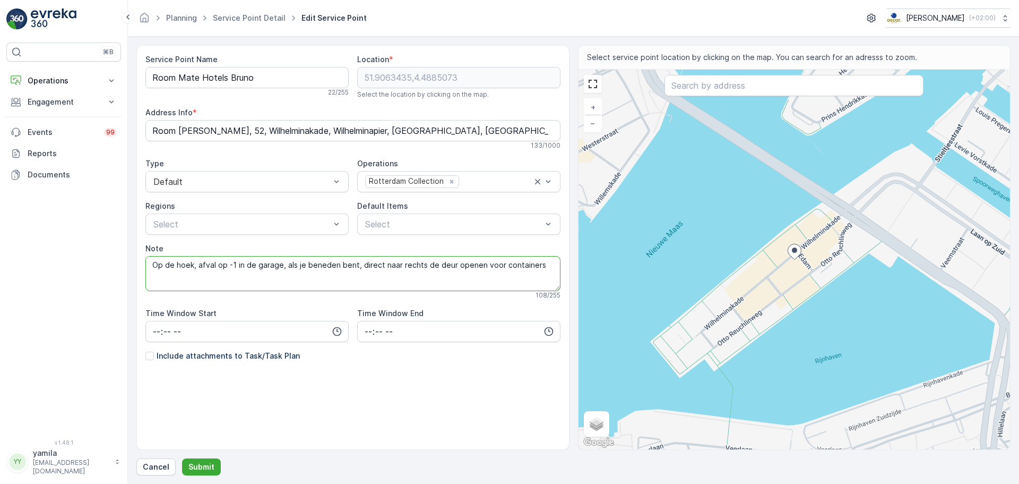
click at [421, 262] on textarea "Op de hoek, afval op -1 in de garage, als je beneden bent, direct naar rechts d…" at bounding box center [352, 273] width 415 height 35
drag, startPoint x: 502, startPoint y: 265, endPoint x: 472, endPoint y: 264, distance: 29.2
click at [472, 264] on textarea "Op de hoek, afval op -1 in de garage, als je beneden bent, direct naar rechts, …" at bounding box center [352, 273] width 415 height 35
click at [502, 265] on textarea "Op de hoek, afval op -1 in de garage, als je beneden bent, direct naar rechts, …" at bounding box center [352, 273] width 415 height 35
drag, startPoint x: 277, startPoint y: 272, endPoint x: 202, endPoint y: 277, distance: 75.0
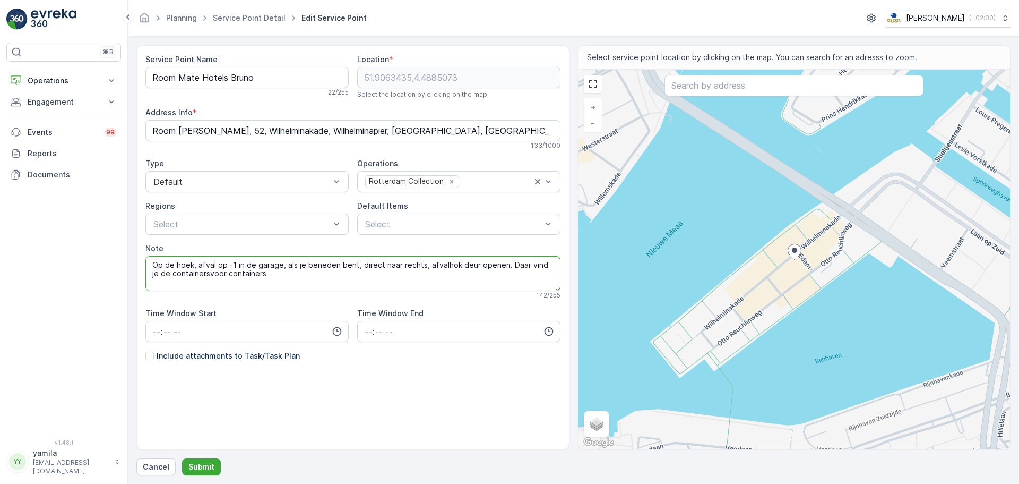
click at [202, 277] on textarea "Op de hoek, afval op -1 in de garage, als je beneden bent, direct naar rechts, …" at bounding box center [352, 273] width 415 height 35
click at [190, 265] on textarea "Op de hoek, afval op -1 in de garage, als je beneden bent, direct naar rechts, …" at bounding box center [352, 273] width 415 height 35
click at [248, 278] on textarea "Op de hoek van de straat, afval op -1 in de garage, als je beneden bent, direct…" at bounding box center [352, 273] width 415 height 35
type textarea "Op de hoek van de straat, afval op -1 in de garage, als je beneden bent, direct…"
click at [197, 469] on p "Submit" at bounding box center [201, 466] width 26 height 11
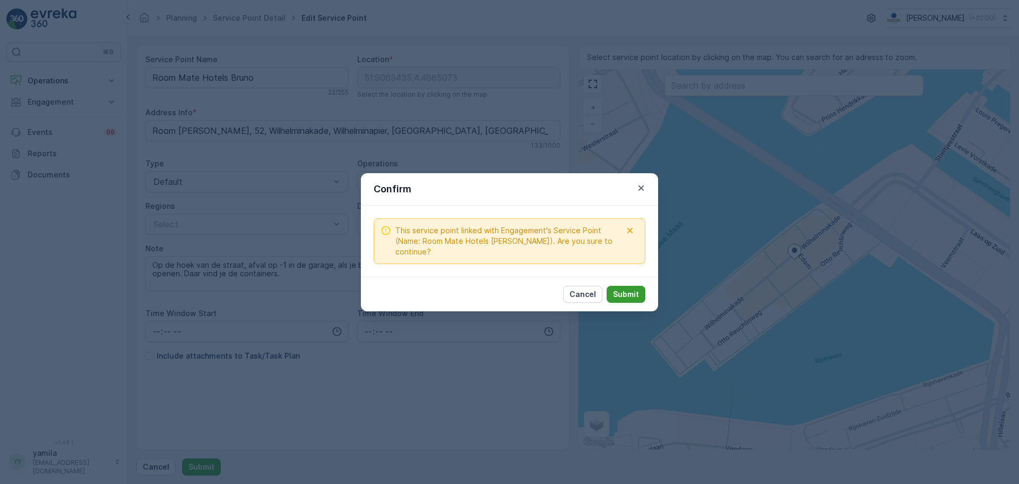
click at [611, 292] on button "Submit" at bounding box center [626, 294] width 39 height 17
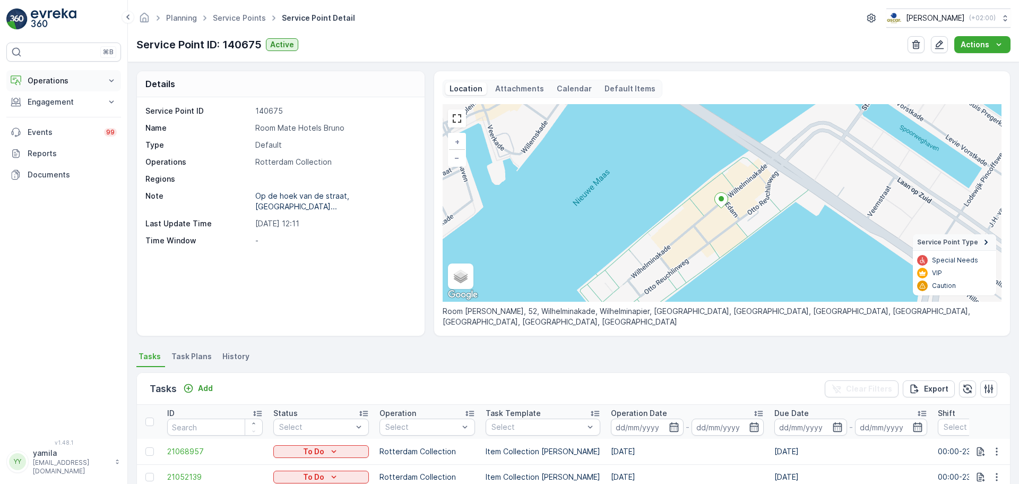
click at [62, 81] on p "Operations" at bounding box center [64, 80] width 72 height 11
click at [54, 132] on p "Routes & Tasks" at bounding box center [54, 128] width 55 height 11
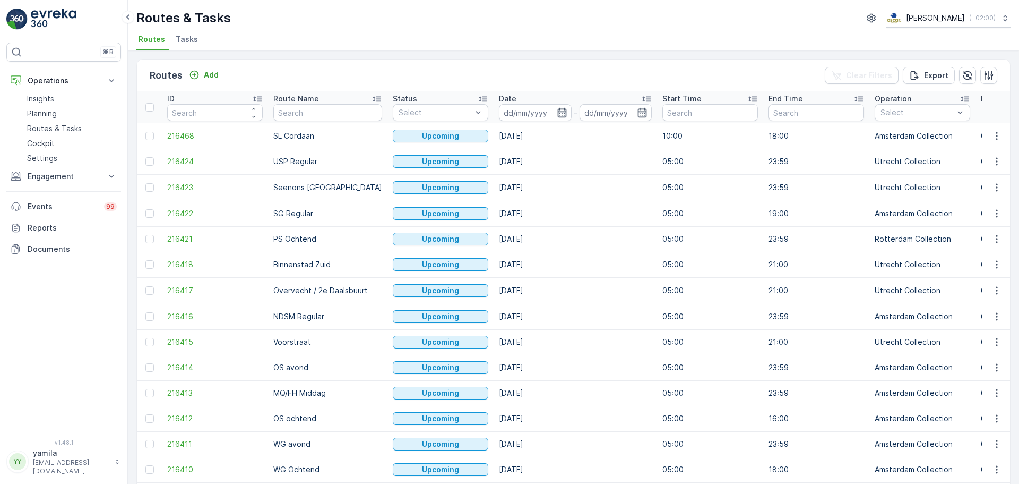
click at [295, 115] on input "text" at bounding box center [327, 112] width 109 height 17
type input "ps"
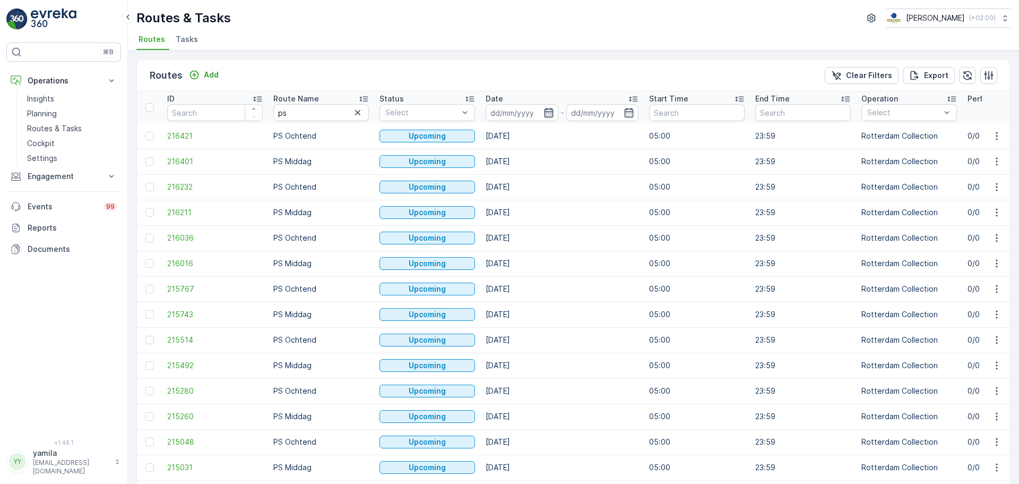
click at [545, 115] on icon "button" at bounding box center [549, 112] width 11 height 11
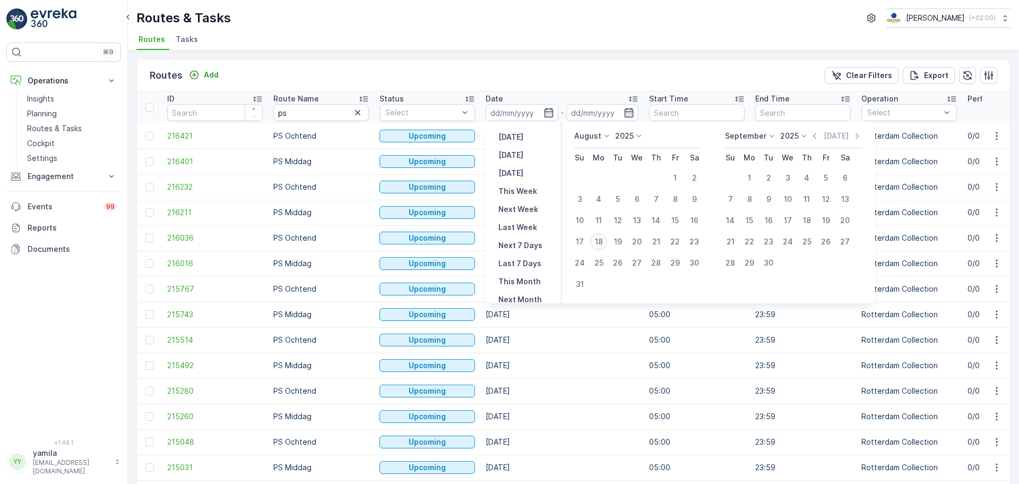
click at [601, 237] on div "18" at bounding box center [598, 241] width 17 height 17
type input "[DATE]"
click at [601, 237] on div "18" at bounding box center [598, 241] width 17 height 17
type input "[DATE]"
click at [564, 36] on ul "Routes Tasks" at bounding box center [569, 41] width 866 height 18
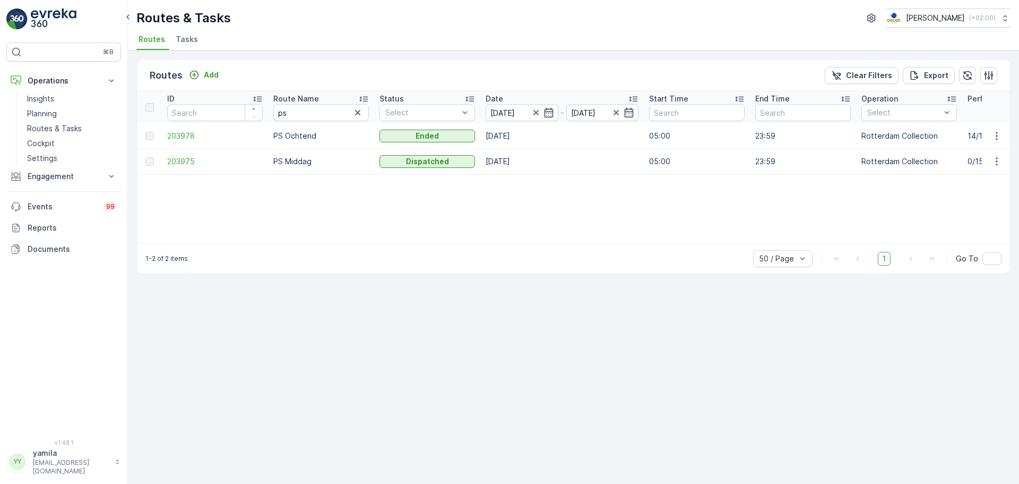
click at [308, 114] on input "ps" at bounding box center [321, 112] width 96 height 17
click at [308, 113] on input "ps" at bounding box center [321, 112] width 96 height 17
click at [308, 113] on input "k" at bounding box center [321, 112] width 96 height 17
type input "kd"
click at [995, 164] on icon "button" at bounding box center [997, 161] width 11 height 11
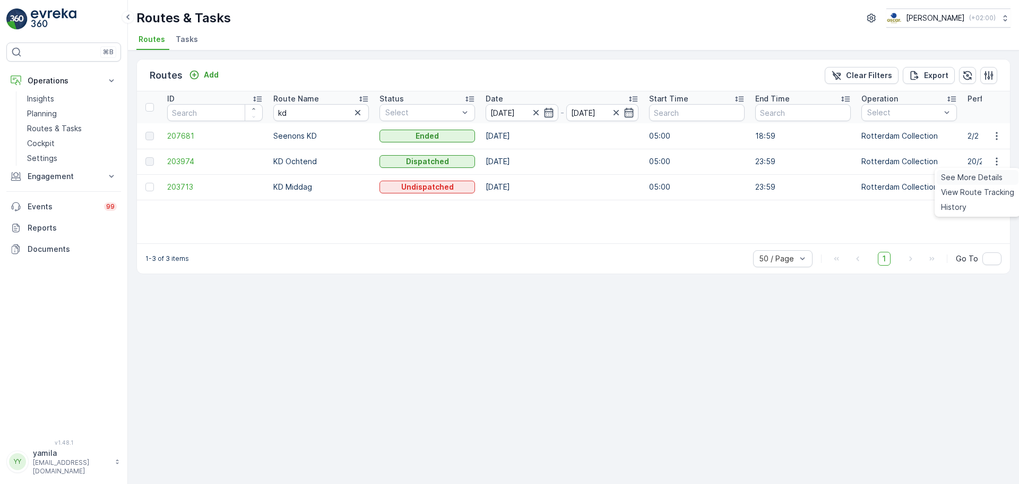
click at [988, 175] on span "See More Details" at bounding box center [972, 177] width 62 height 11
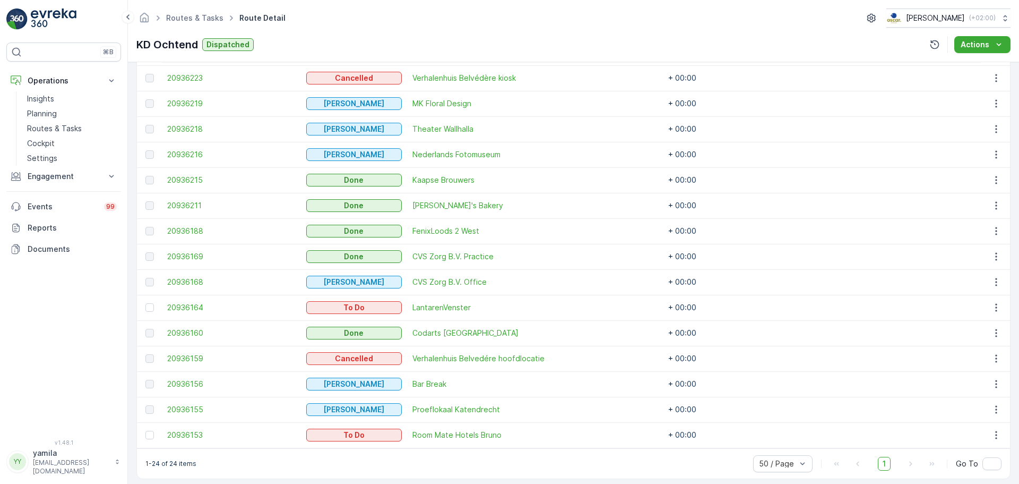
scroll to position [556, 0]
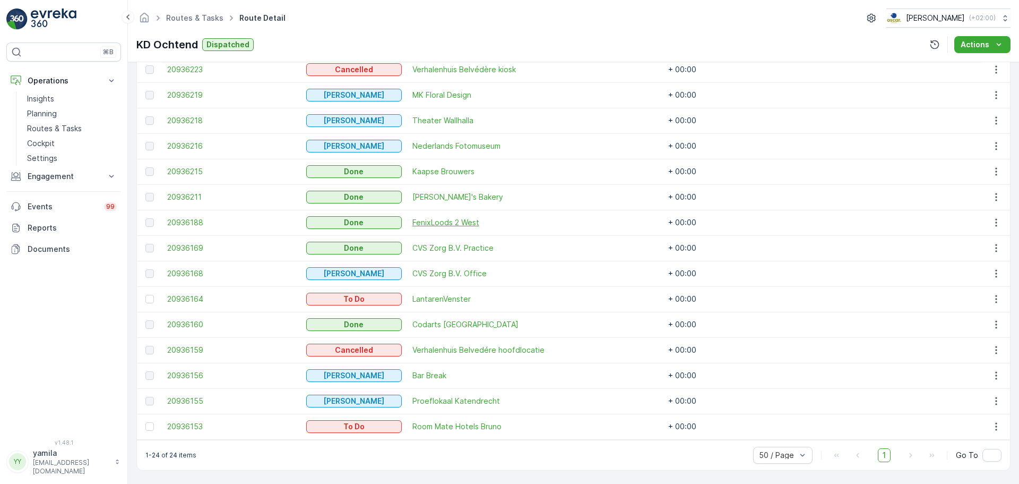
click at [425, 222] on span "FenixLoods 2 West" at bounding box center [481, 222] width 139 height 11
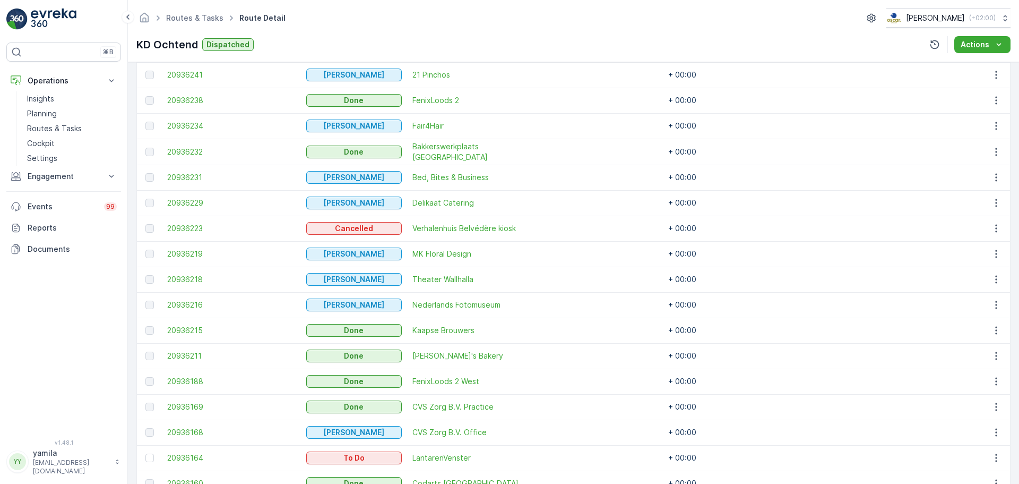
scroll to position [397, 0]
click at [434, 101] on span "FenixLoods 2" at bounding box center [481, 101] width 139 height 11
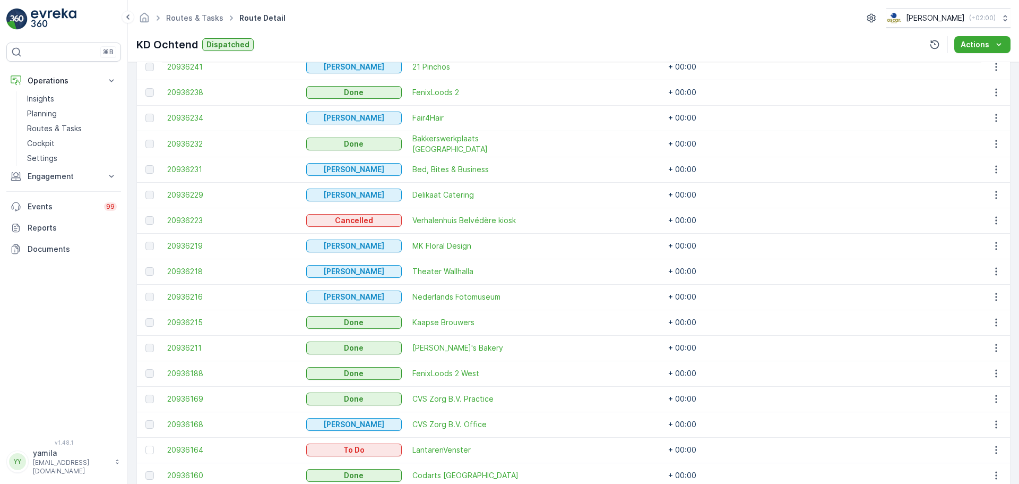
scroll to position [425, 0]
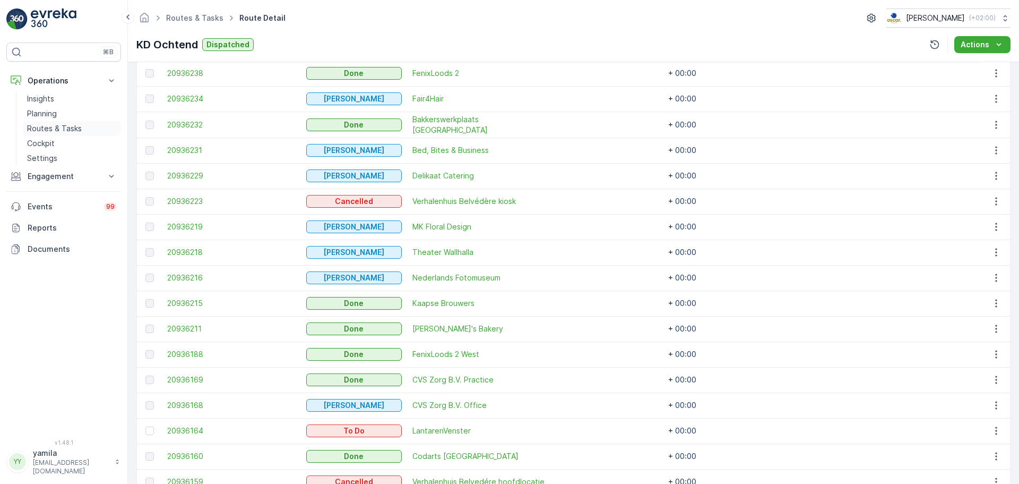
click at [74, 123] on p "Routes & Tasks" at bounding box center [54, 128] width 55 height 11
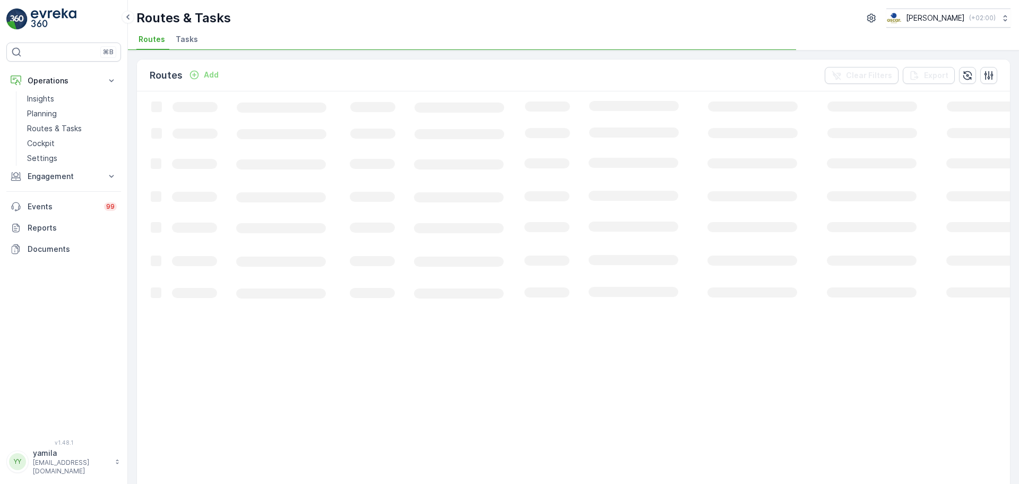
click at [184, 35] on span "Tasks" at bounding box center [187, 39] width 22 height 11
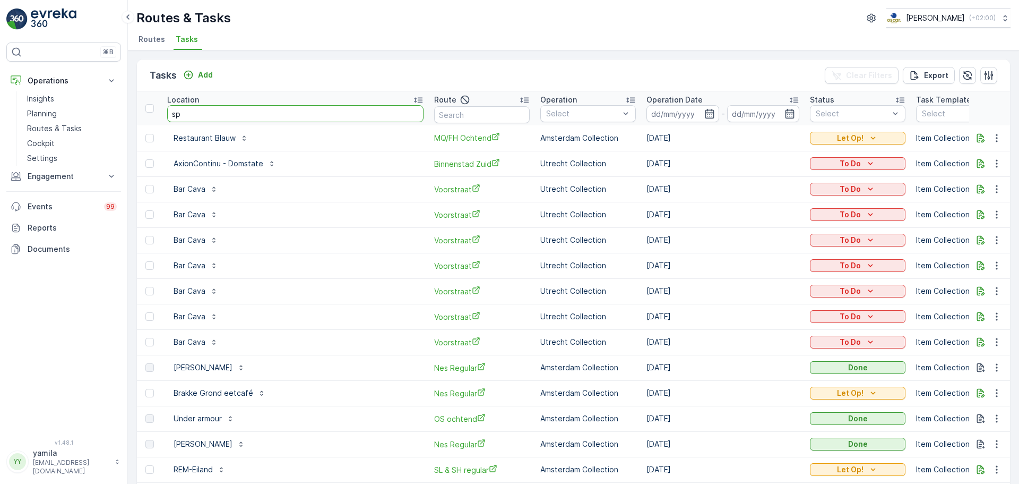
type input "s"
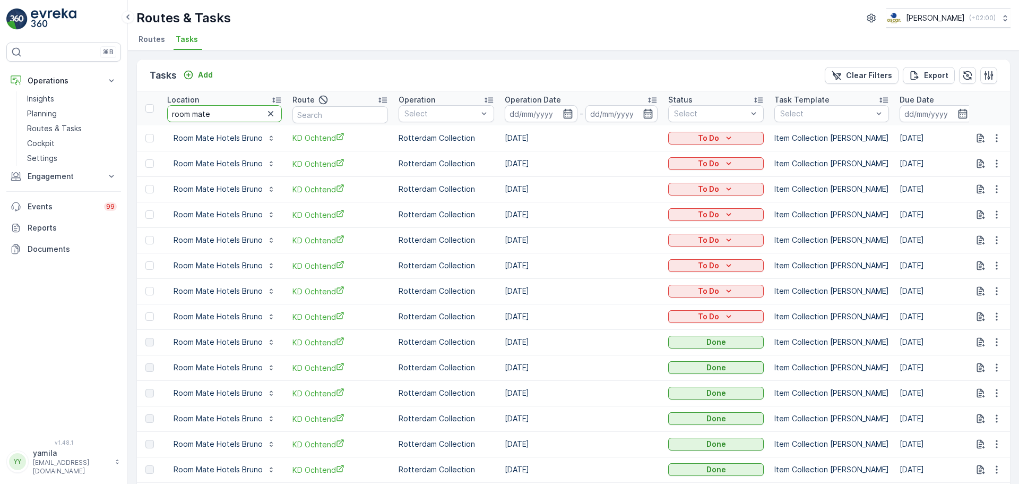
click at [213, 108] on input "room mate" at bounding box center [224, 113] width 115 height 17
type input "r"
type input "nehalennia"
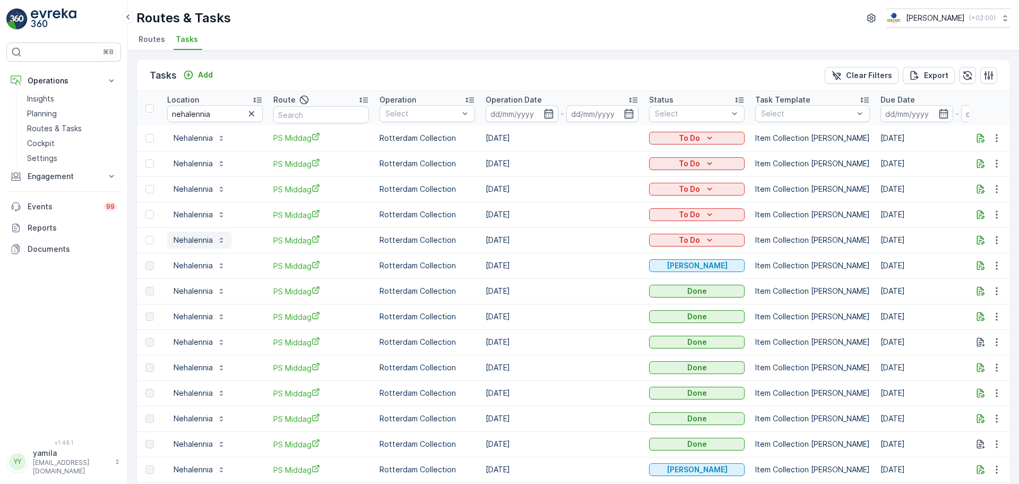
click at [198, 243] on p "Nehalennia" at bounding box center [193, 240] width 39 height 11
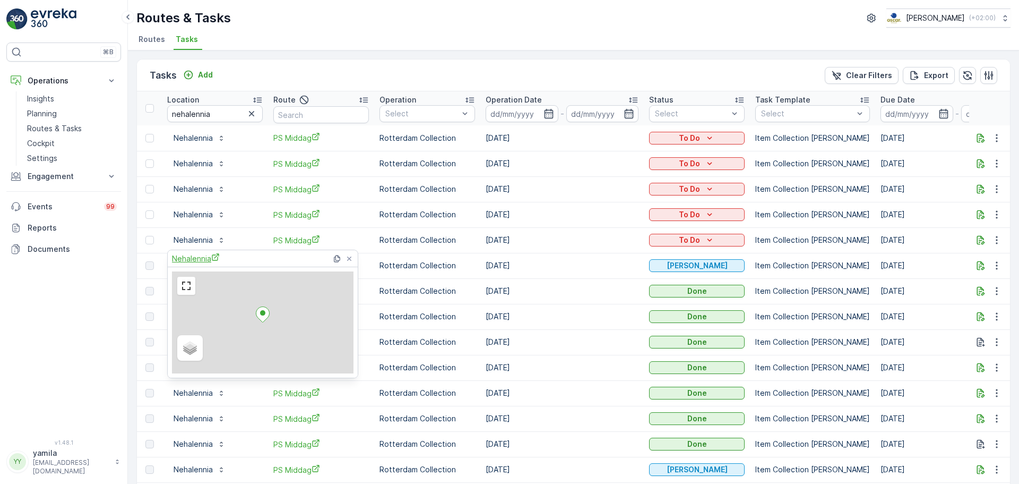
click at [201, 257] on span "Nehalennia" at bounding box center [196, 258] width 48 height 11
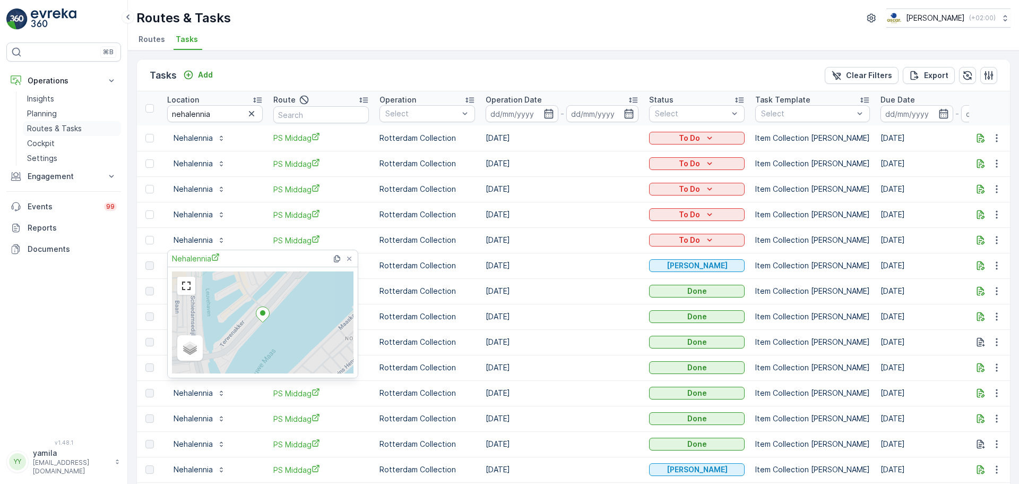
click at [46, 123] on p "Routes & Tasks" at bounding box center [54, 128] width 55 height 11
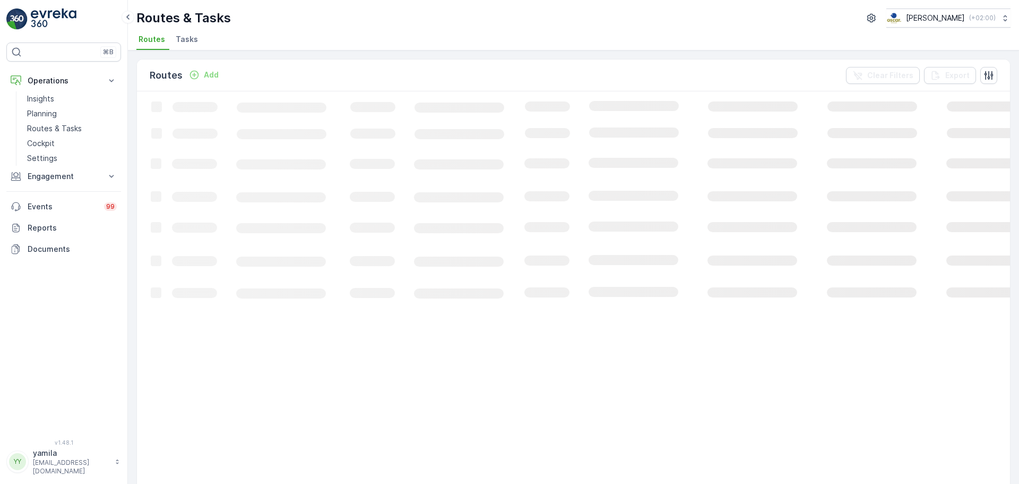
click at [194, 40] on span "Tasks" at bounding box center [187, 39] width 22 height 11
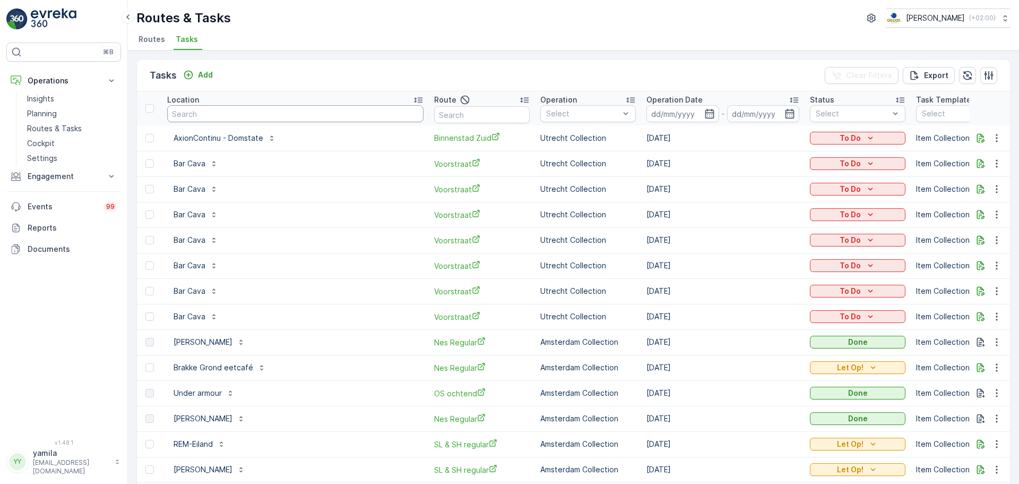
click at [218, 116] on input "text" at bounding box center [295, 113] width 256 height 17
type input "restaurant blauw"
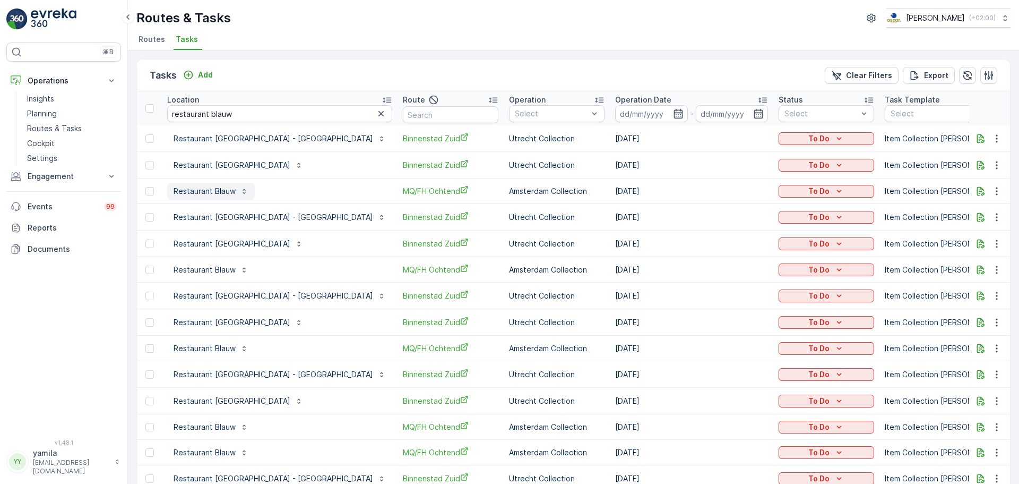
click at [214, 193] on p "Restaurant Blauw" at bounding box center [205, 191] width 62 height 11
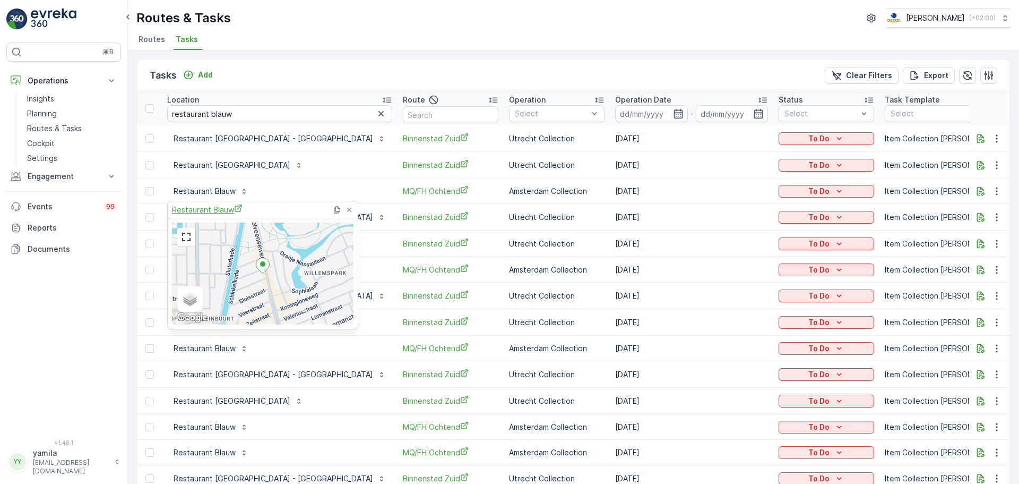
click at [211, 213] on span "Restaurant Blauw" at bounding box center [207, 209] width 71 height 11
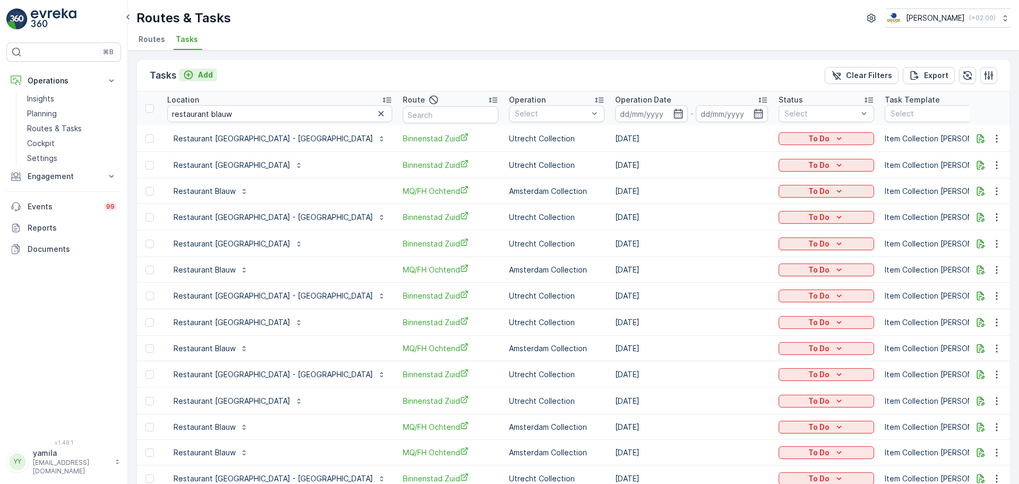
click at [192, 74] on icon "Add" at bounding box center [188, 75] width 11 height 11
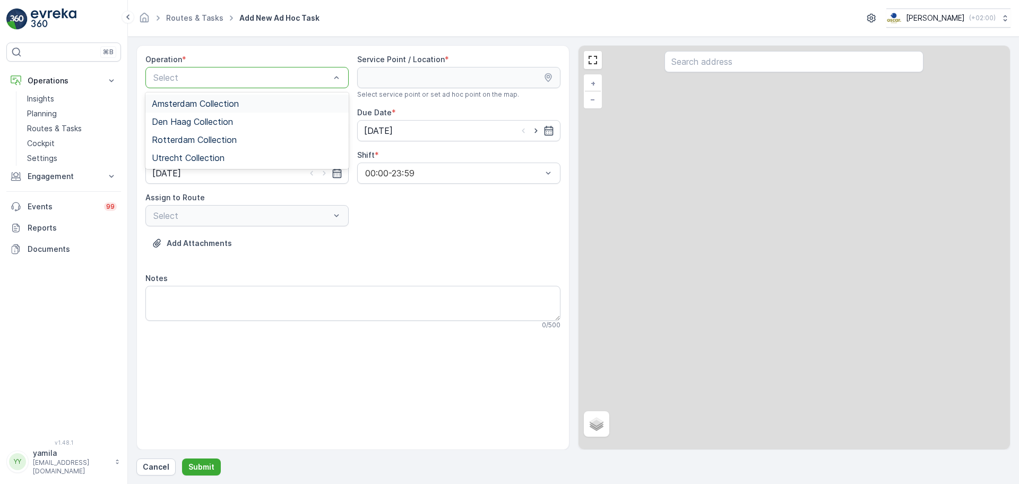
click at [189, 74] on div at bounding box center [241, 78] width 179 height 10
click at [180, 106] on span "Amsterdam Collection" at bounding box center [195, 104] width 87 height 10
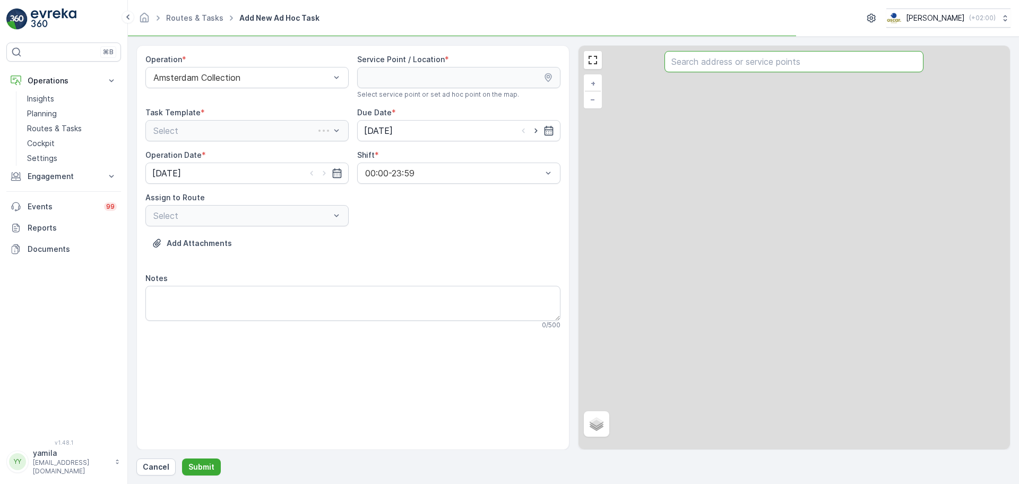
click at [719, 58] on input "text" at bounding box center [794, 61] width 259 height 21
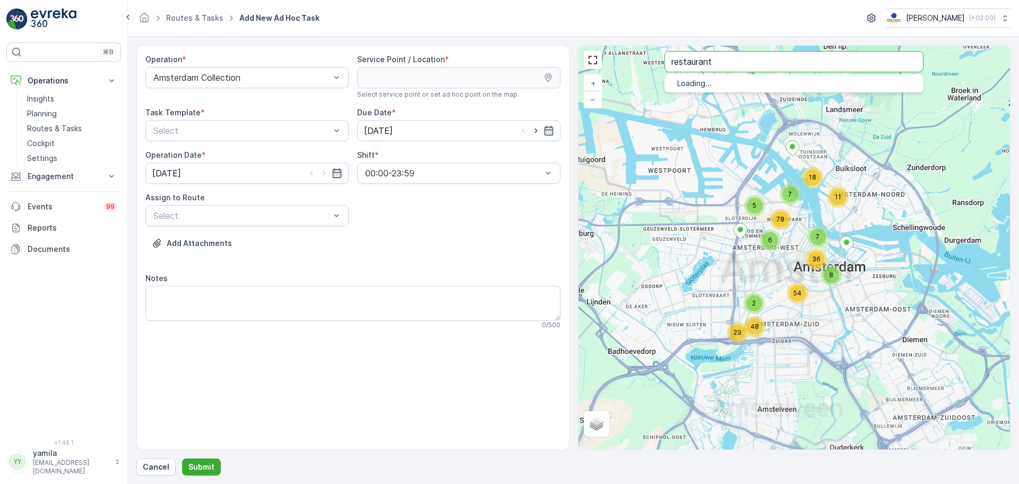
type input "restaurant"
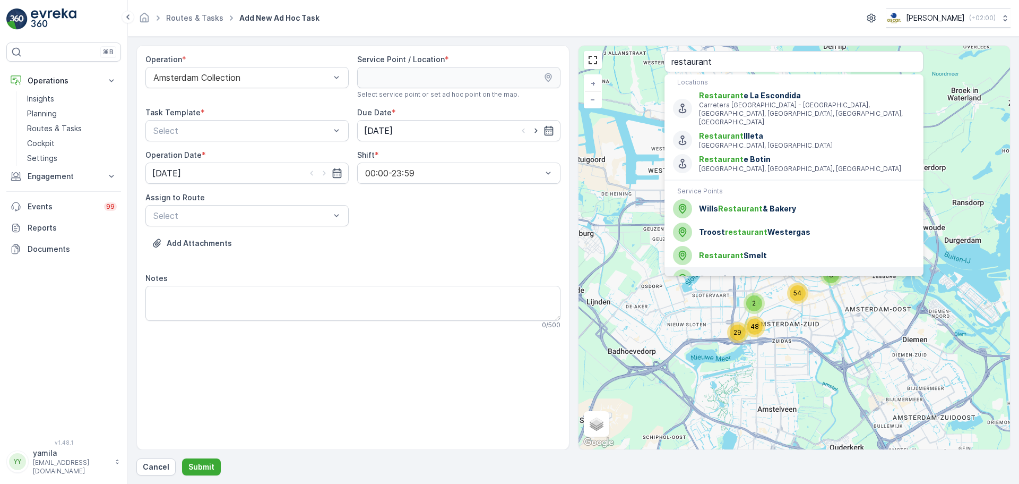
scroll to position [6, 0]
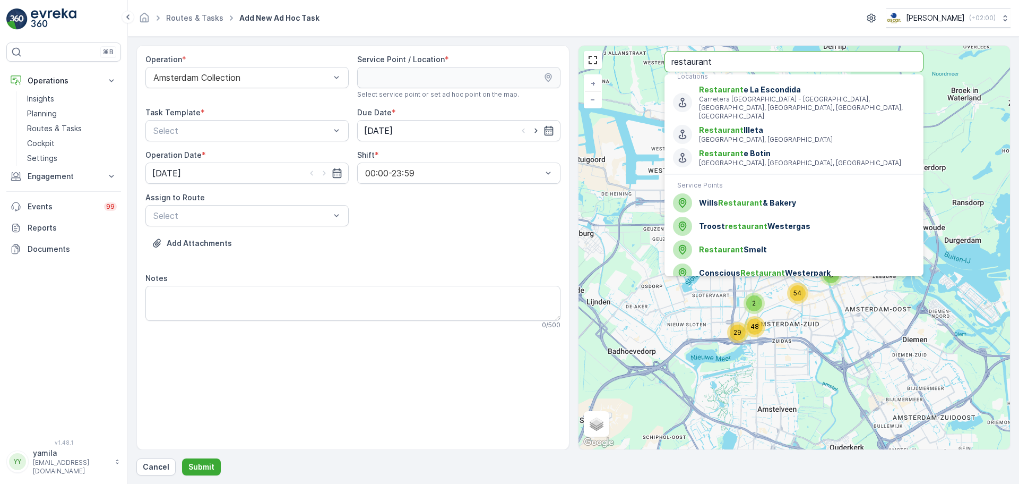
click at [745, 59] on input "restaurant" at bounding box center [794, 61] width 259 height 21
type input "restaurant blauw"
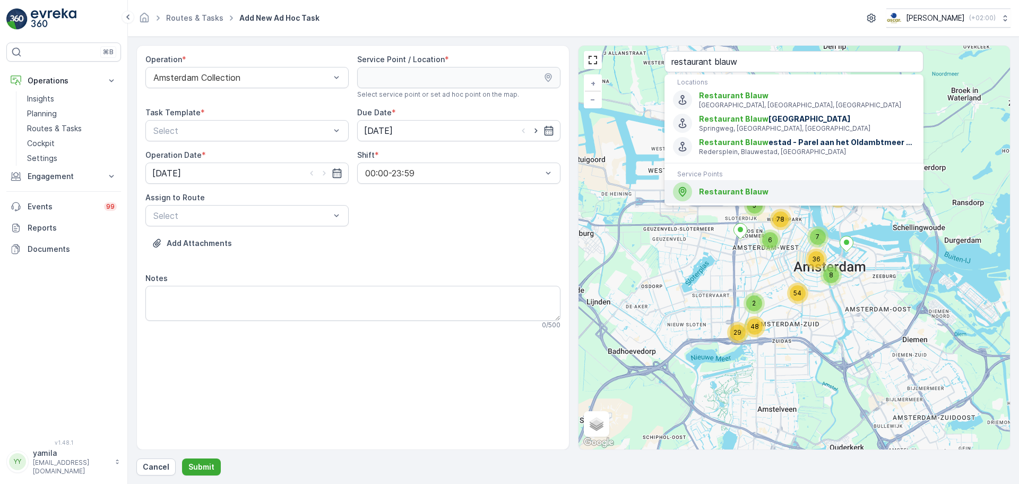
click at [746, 187] on span "Restaurant Blauw" at bounding box center [734, 191] width 70 height 9
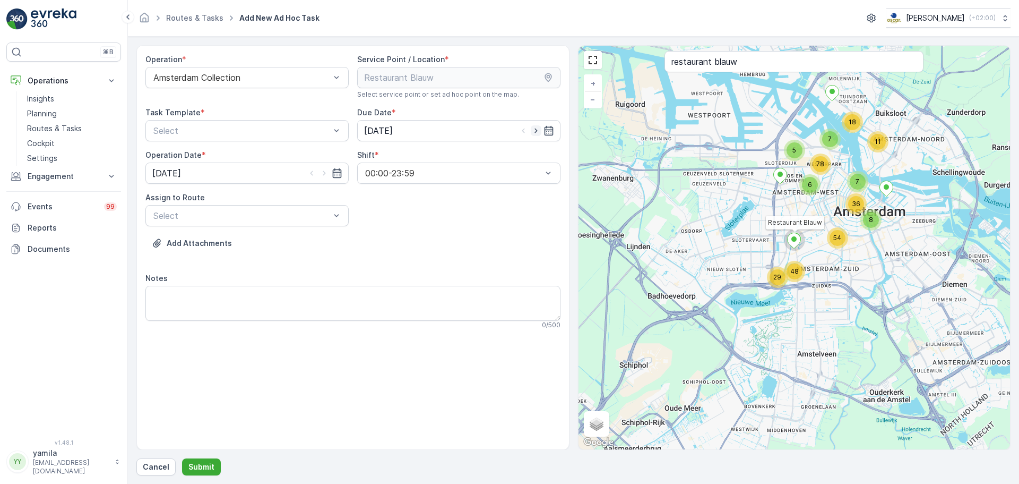
click at [533, 130] on icon "button" at bounding box center [536, 130] width 11 height 11
type input "[DATE]"
click at [318, 174] on div at bounding box center [324, 173] width 36 height 11
click at [321, 174] on icon "button" at bounding box center [324, 173] width 11 height 11
type input "[DATE]"
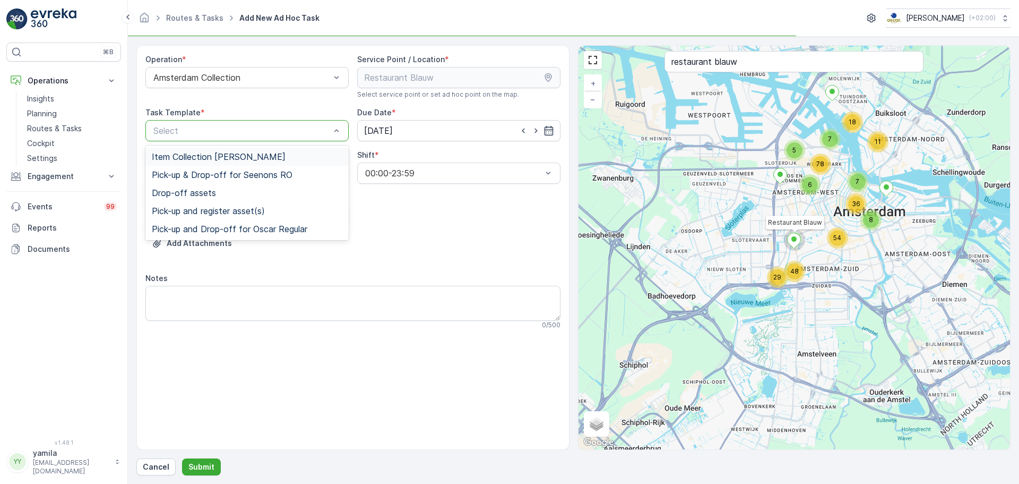
click at [283, 132] on div at bounding box center [241, 131] width 179 height 10
click at [278, 162] on div "Item Collection [PERSON_NAME]" at bounding box center [246, 157] width 203 height 18
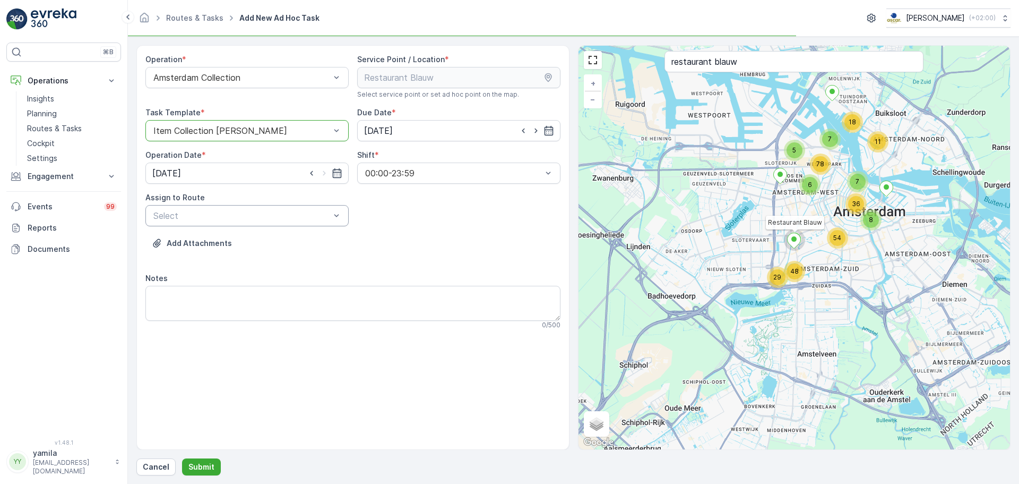
click at [256, 218] on div at bounding box center [241, 216] width 179 height 10
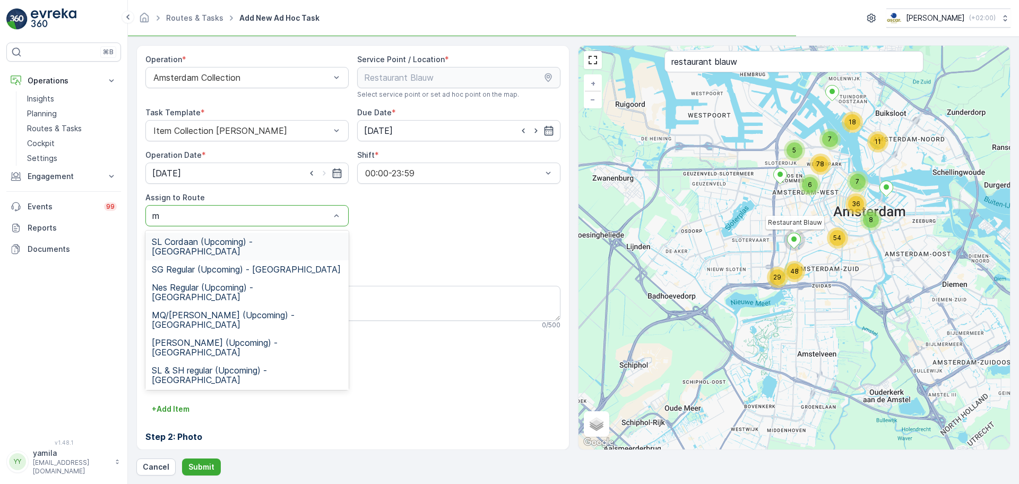
type input "mq"
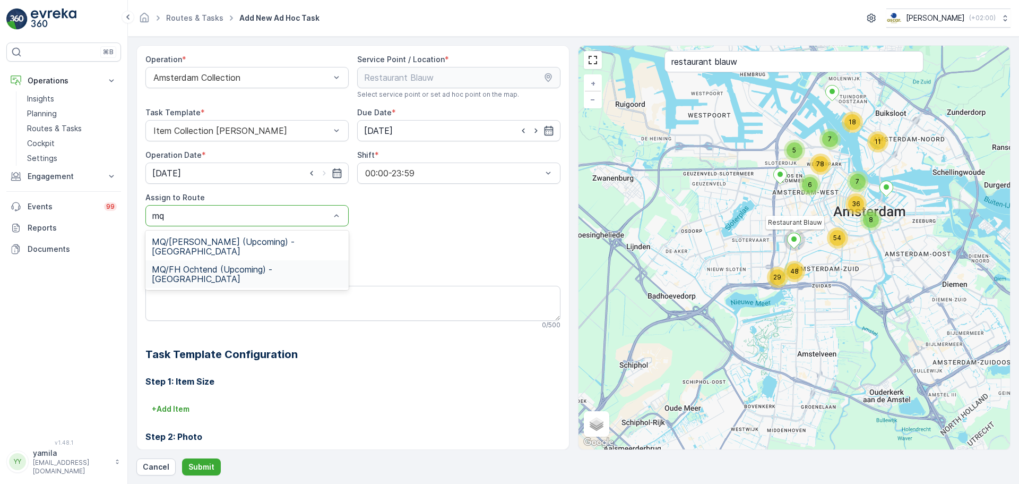
click at [221, 264] on span "MQ/FH Ochtend (Upcoming) - Amsterdam" at bounding box center [247, 273] width 191 height 19
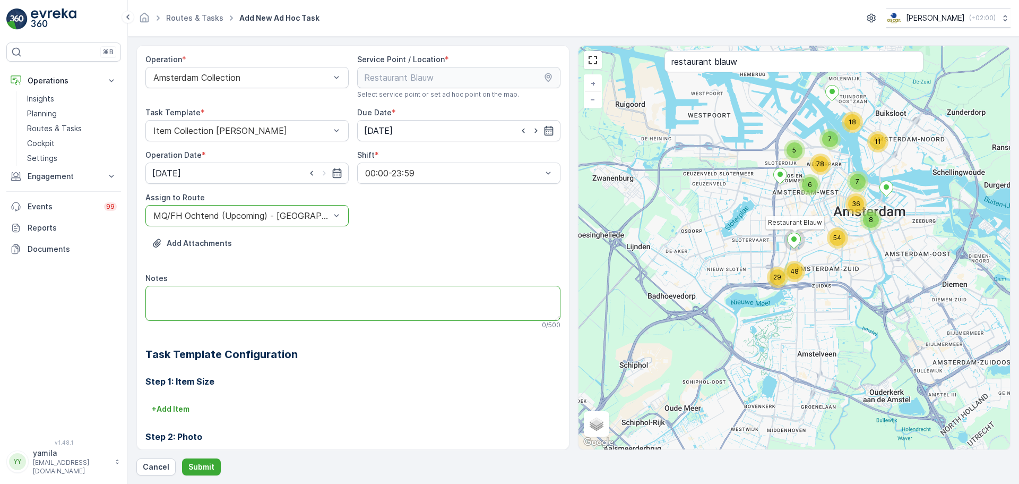
click at [191, 296] on textarea "Notes" at bounding box center [352, 303] width 415 height 35
drag, startPoint x: 249, startPoint y: 293, endPoint x: 242, endPoint y: 294, distance: 8.0
click at [242, 294] on textarea "Brengen: 6x zakken rest (60) + 2x zakken PD (140)" at bounding box center [352, 303] width 415 height 35
type textarea "Brengen: 6x zakken rest (140) + 2x zakken PD (140)"
click at [191, 469] on p "Submit" at bounding box center [201, 466] width 26 height 11
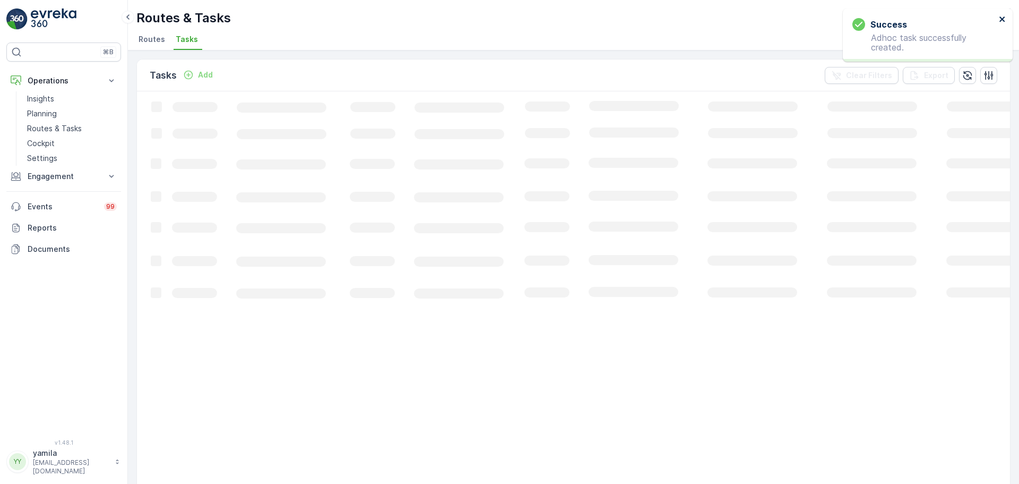
click at [1004, 18] on icon "close" at bounding box center [1002, 19] width 7 height 8
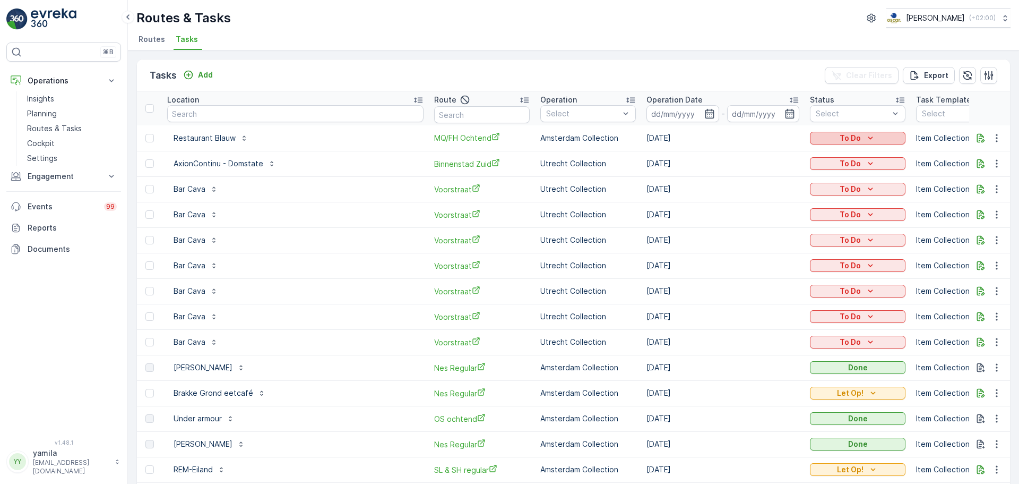
click at [840, 137] on p "To Do" at bounding box center [850, 138] width 21 height 11
click at [738, 153] on span "Let Op!" at bounding box center [738, 154] width 27 height 11
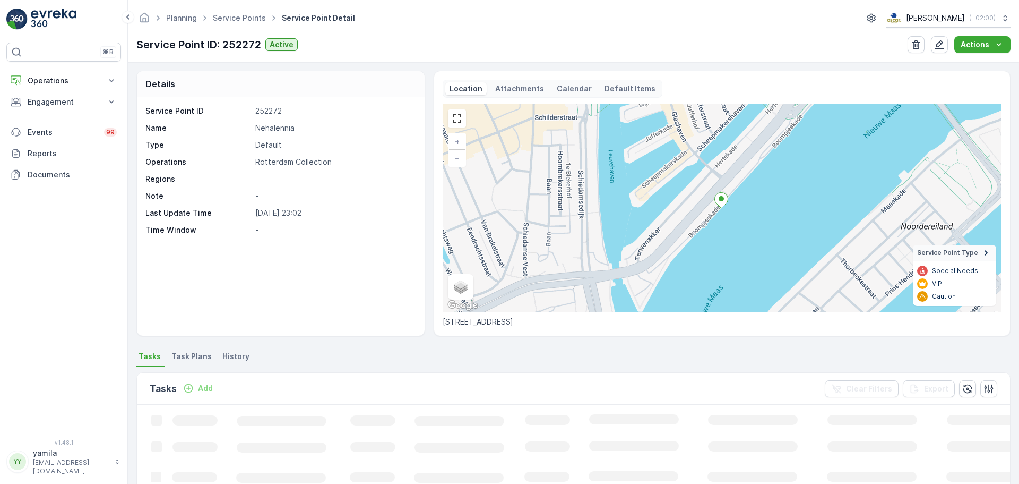
click at [187, 360] on span "Task Plans" at bounding box center [191, 356] width 40 height 11
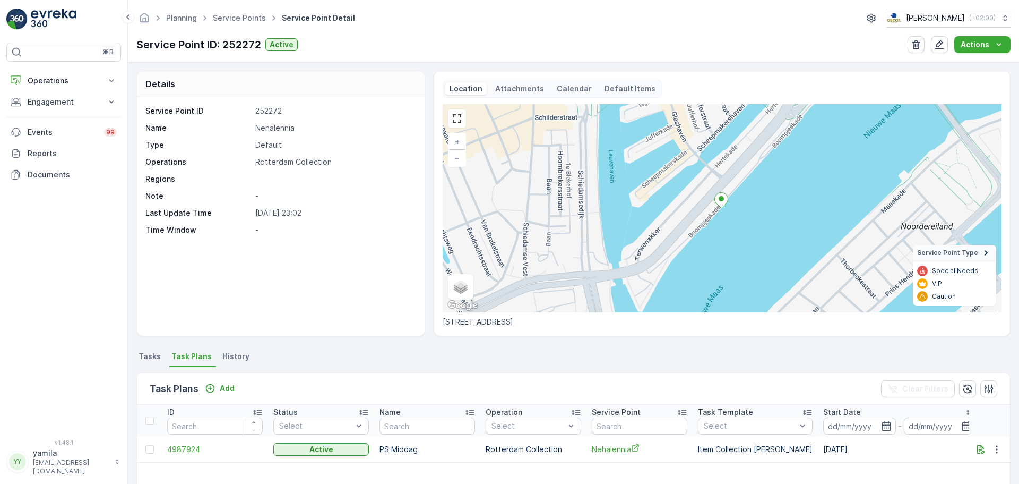
scroll to position [53, 0]
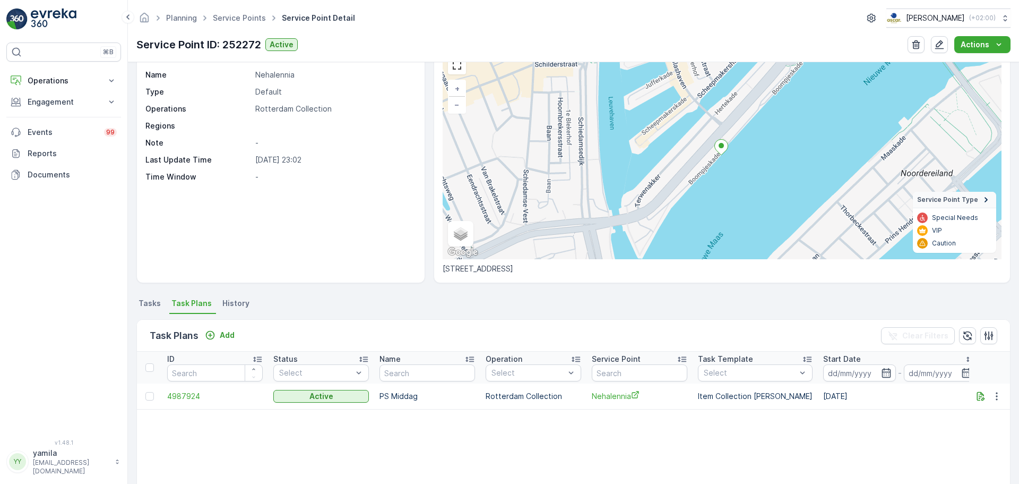
click at [147, 304] on span "Tasks" at bounding box center [150, 303] width 22 height 11
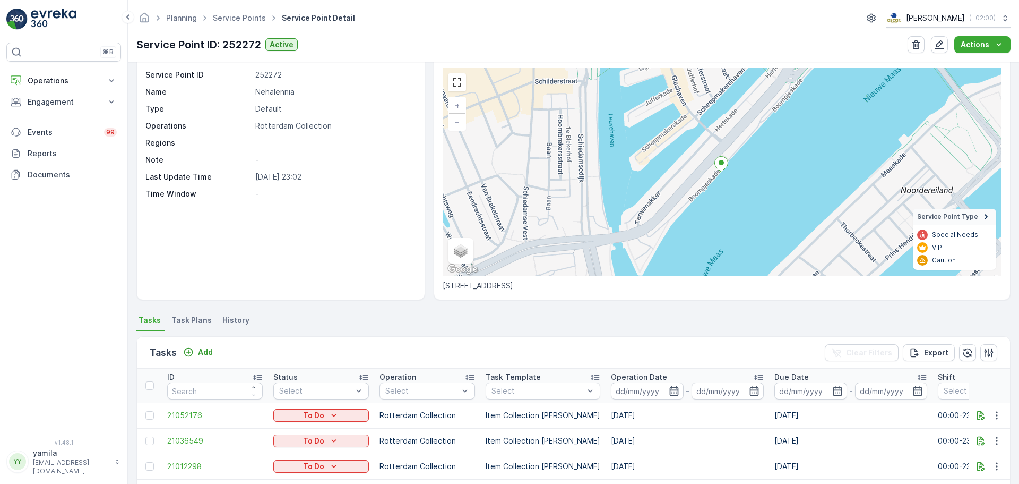
scroll to position [53, 0]
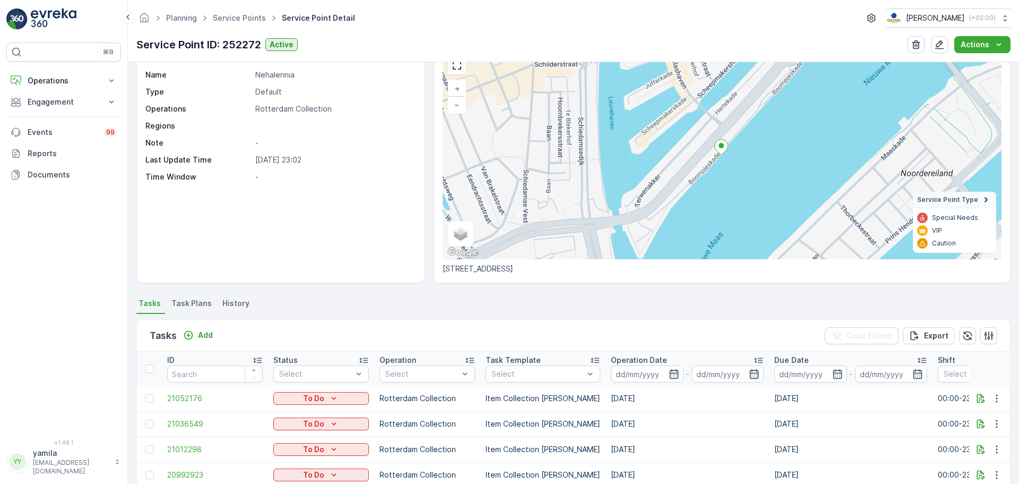
drag, startPoint x: 187, startPoint y: 306, endPoint x: 386, endPoint y: 175, distance: 238.1
click at [186, 306] on span "Task Plans" at bounding box center [191, 303] width 40 height 11
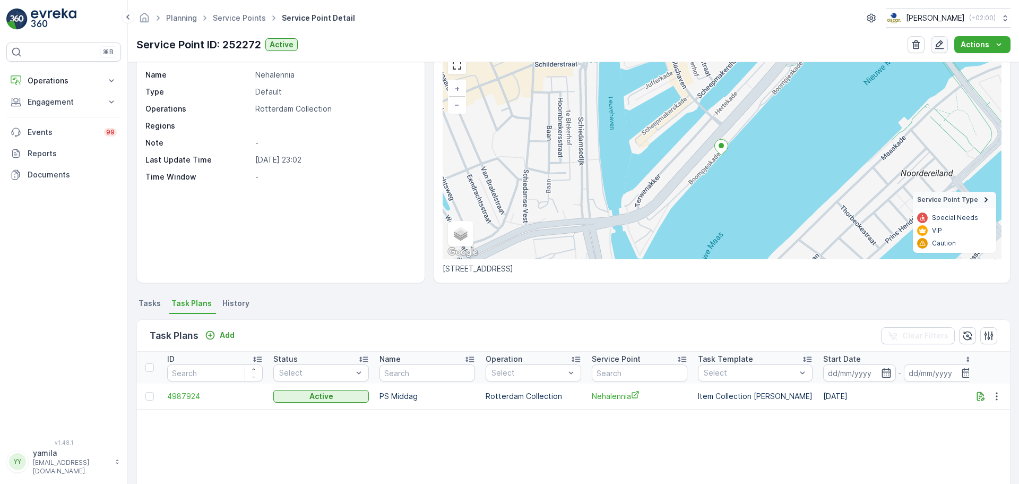
click at [940, 45] on icon "button" at bounding box center [939, 44] width 11 height 11
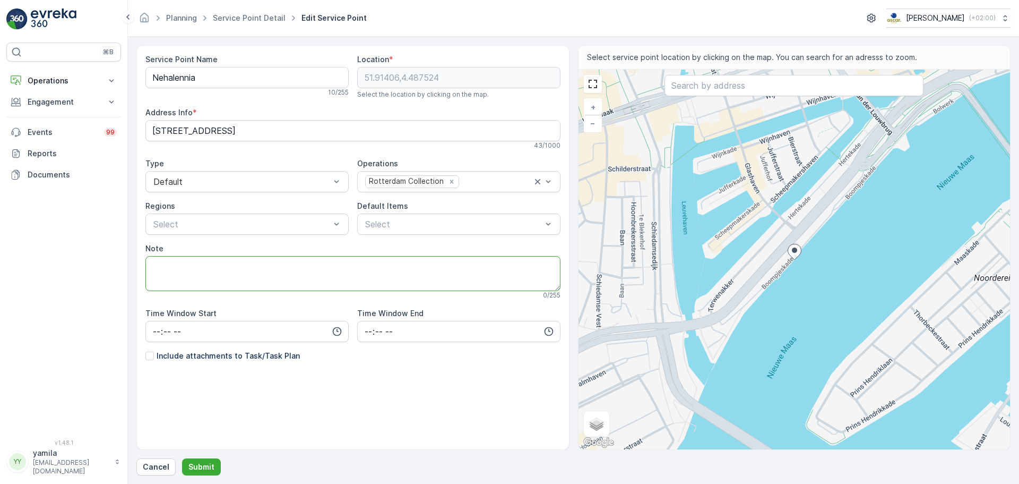
click at [180, 265] on textarea "Note" at bounding box center [352, 273] width 415 height 35
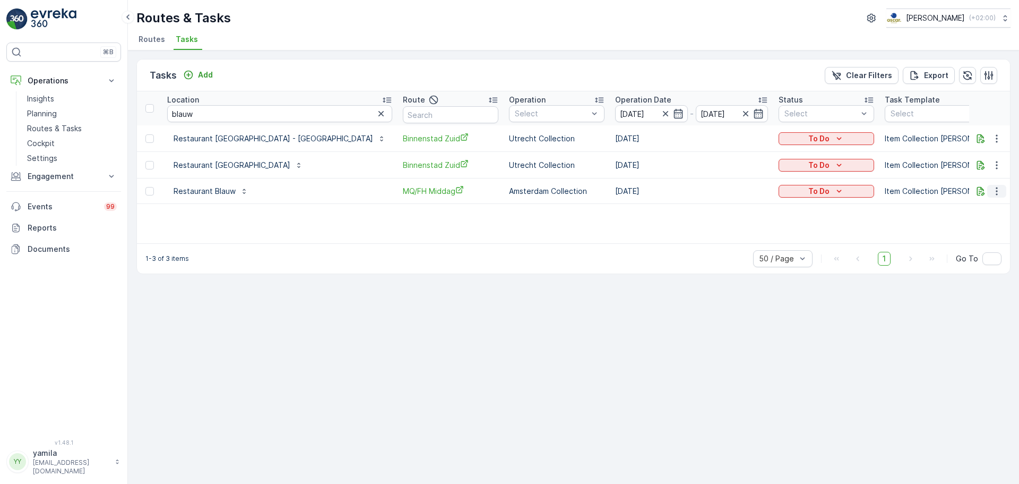
click at [1002, 191] on icon "button" at bounding box center [997, 191] width 11 height 11
click at [998, 202] on span "See More Details" at bounding box center [975, 207] width 62 height 11
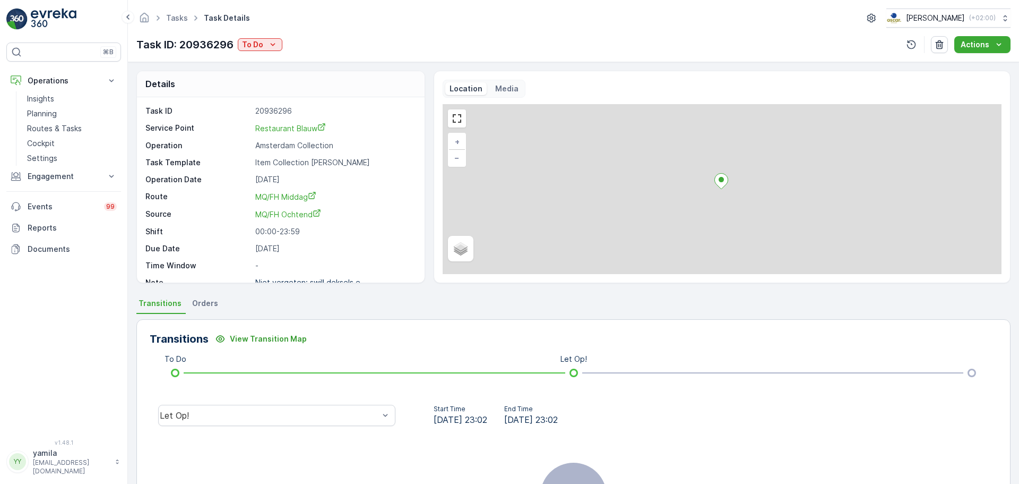
scroll to position [53, 0]
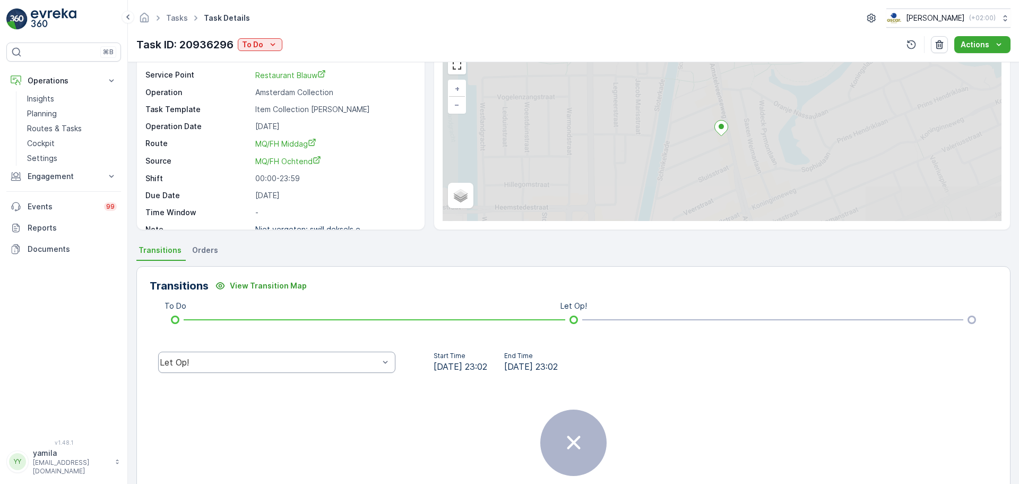
click at [226, 367] on div "Let Op!" at bounding box center [269, 362] width 221 height 10
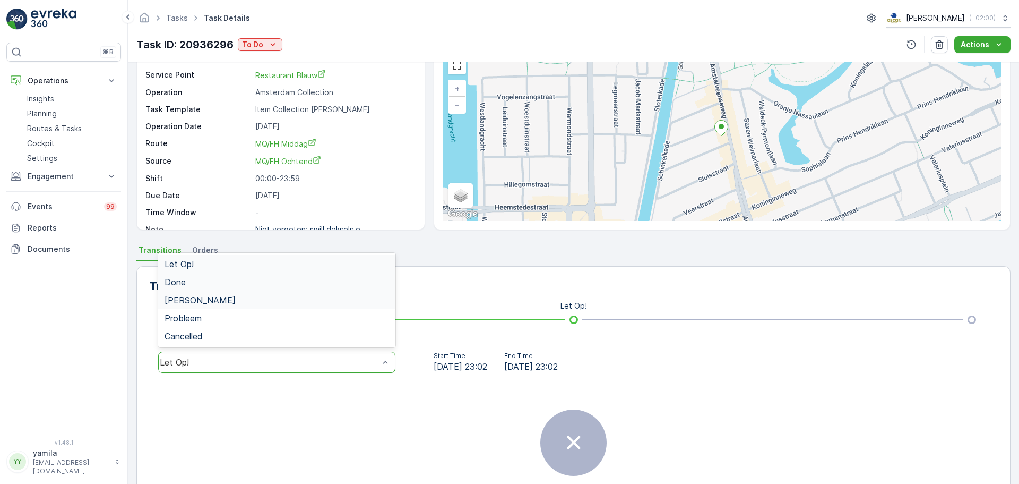
click at [195, 286] on div "Done" at bounding box center [277, 282] width 225 height 10
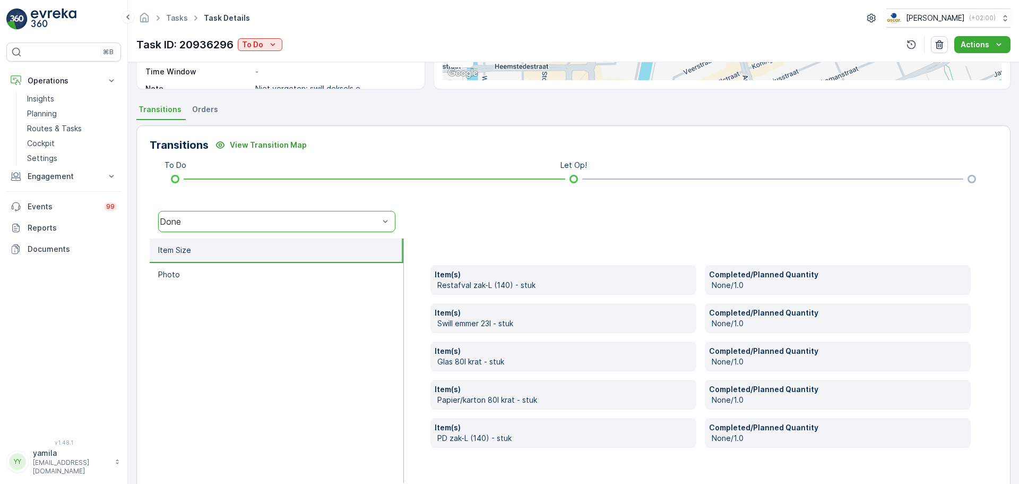
scroll to position [212, 0]
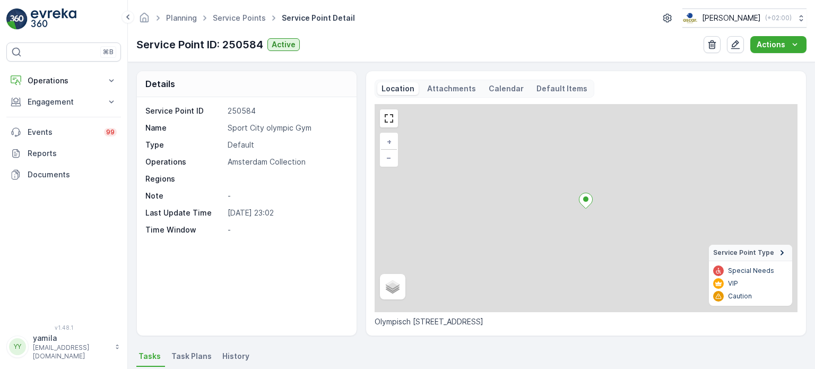
click at [442, 89] on p "Attachments" at bounding box center [451, 88] width 49 height 11
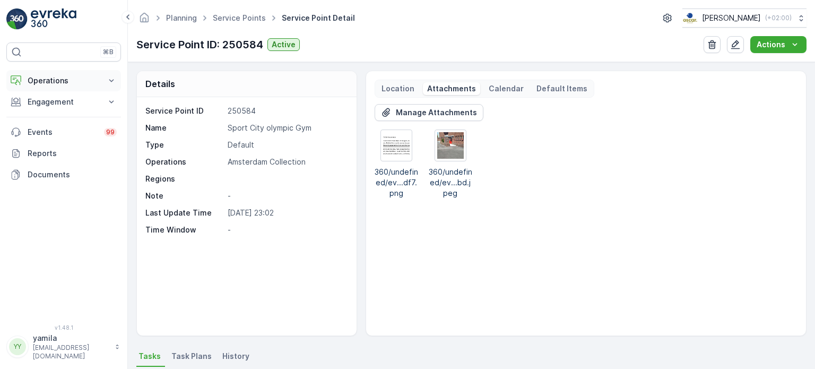
click at [66, 84] on p "Operations" at bounding box center [64, 80] width 72 height 11
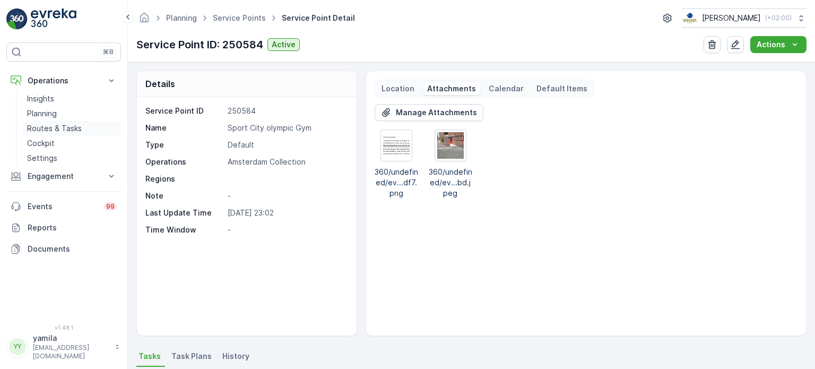
click at [54, 124] on p "Routes & Tasks" at bounding box center [54, 128] width 55 height 11
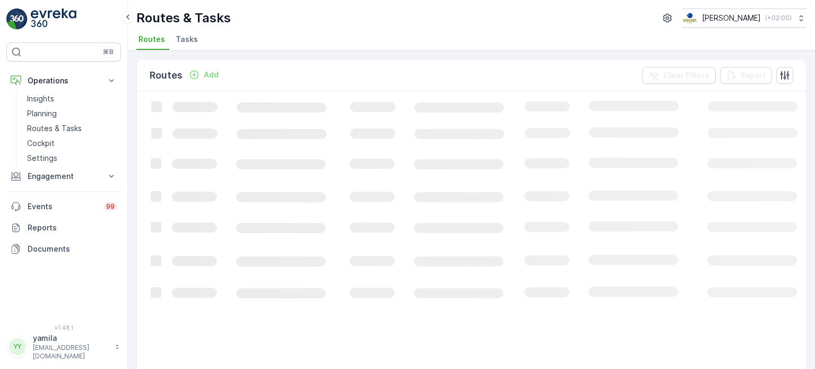
click at [197, 44] on li "Tasks" at bounding box center [188, 41] width 29 height 18
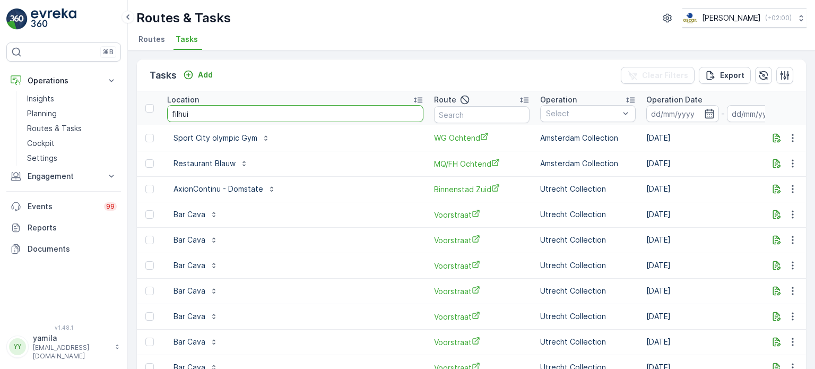
type input "filhuis"
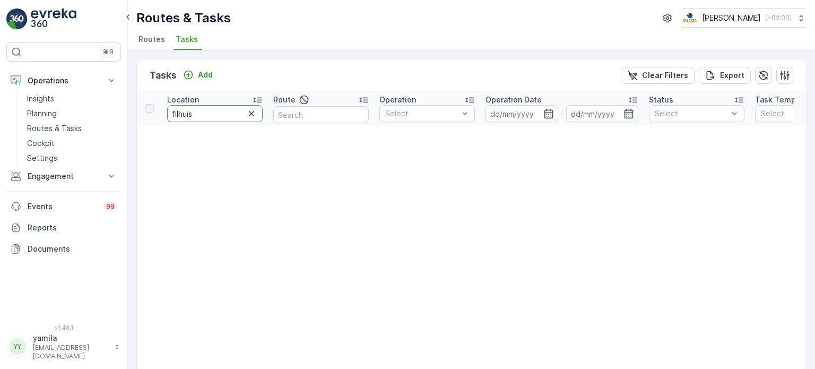
drag, startPoint x: 201, startPoint y: 119, endPoint x: 176, endPoint y: 116, distance: 25.2
click at [176, 116] on input "filhuis" at bounding box center [215, 113] width 96 height 17
type input "filmhuis"
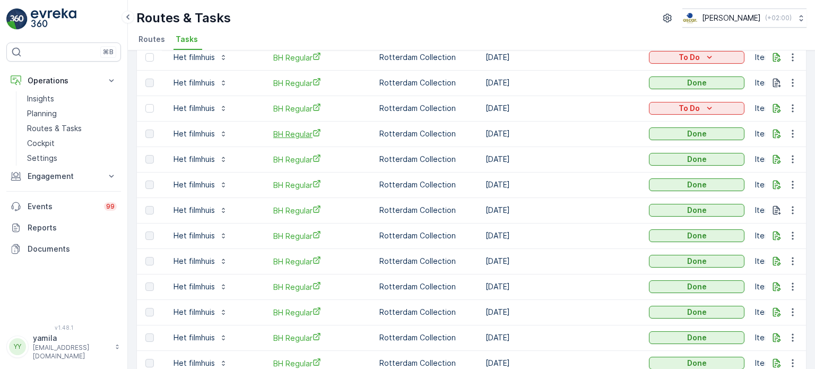
scroll to position [53, 0]
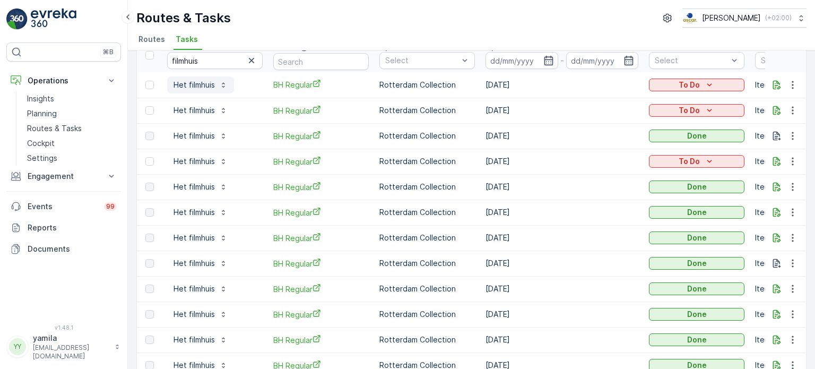
click at [192, 90] on button "Het filmhuis" at bounding box center [200, 84] width 67 height 17
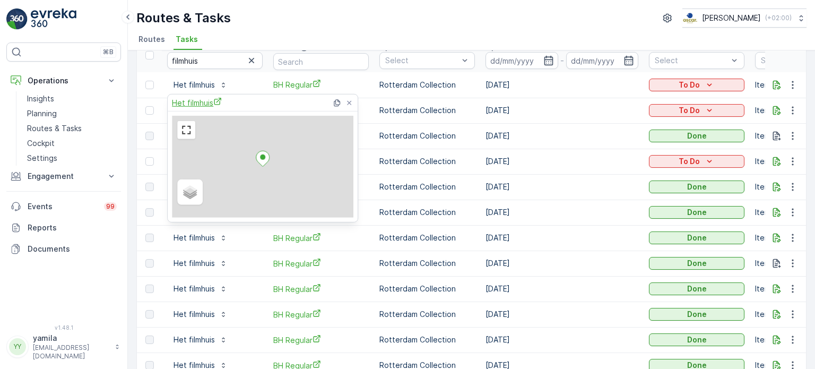
click at [187, 100] on span "Het filmhuis" at bounding box center [197, 102] width 50 height 11
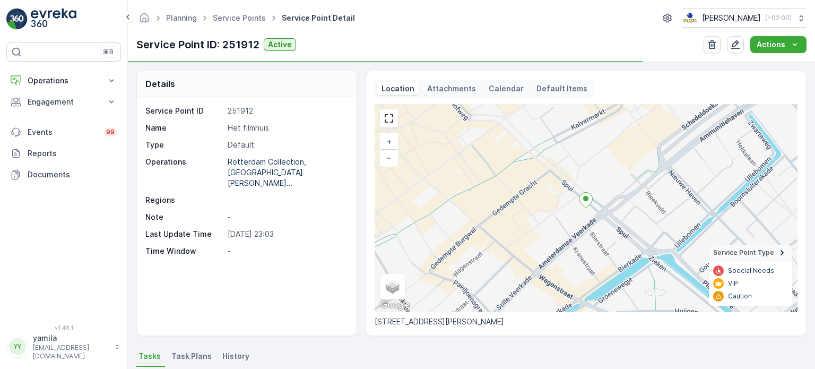
click at [445, 93] on div "Attachments" at bounding box center [451, 88] width 57 height 13
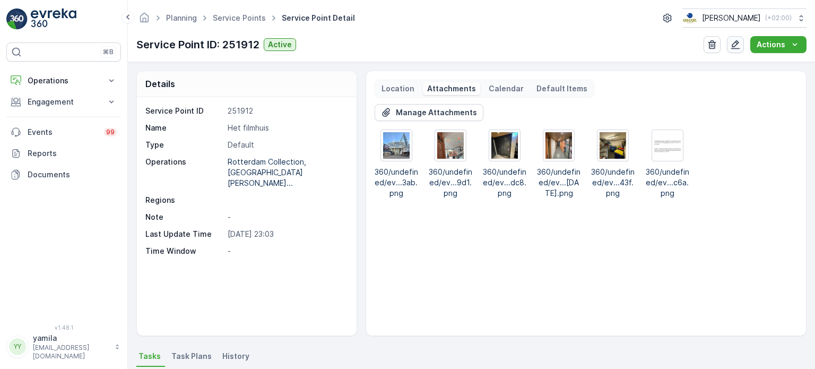
click at [740, 45] on icon "button" at bounding box center [735, 44] width 11 height 11
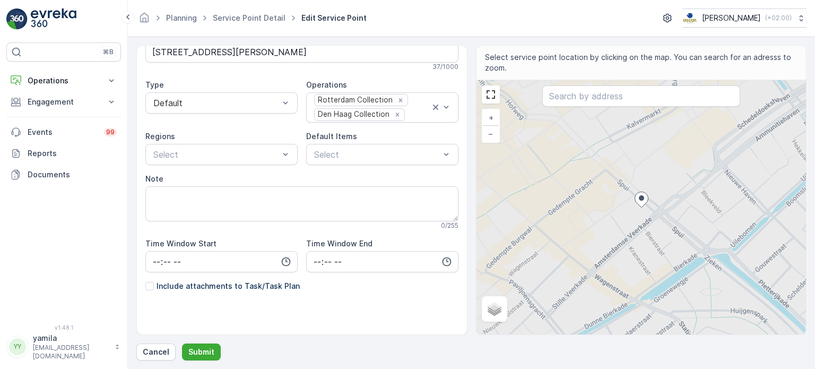
scroll to position [85, 0]
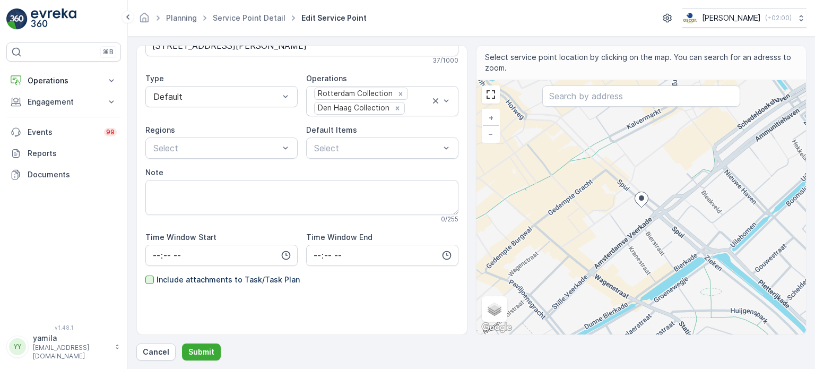
click at [151, 279] on div at bounding box center [149, 279] width 8 height 8
click at [145, 274] on input "Include attachments to Task/Task Plan" at bounding box center [145, 274] width 0 height 0
click at [203, 348] on p "Submit" at bounding box center [201, 352] width 26 height 11
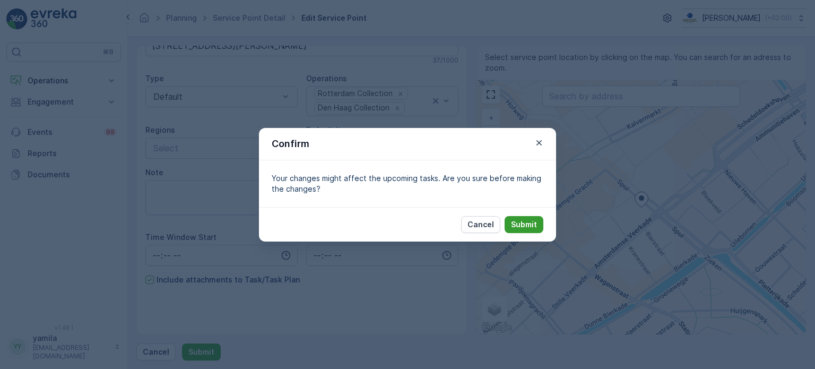
click at [524, 220] on p "Submit" at bounding box center [524, 224] width 26 height 11
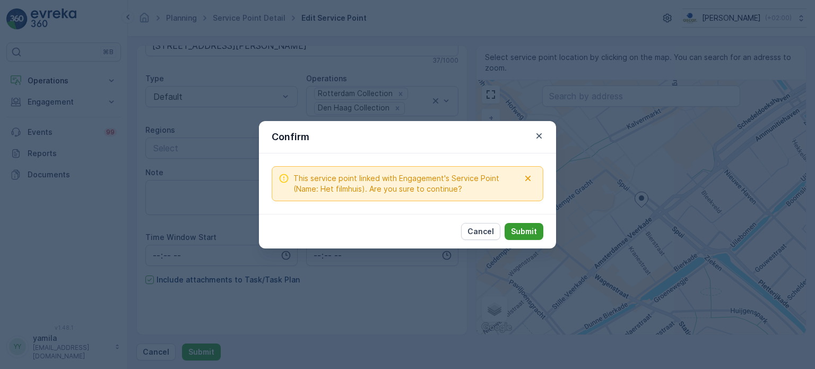
click at [524, 235] on p "Submit" at bounding box center [524, 231] width 26 height 11
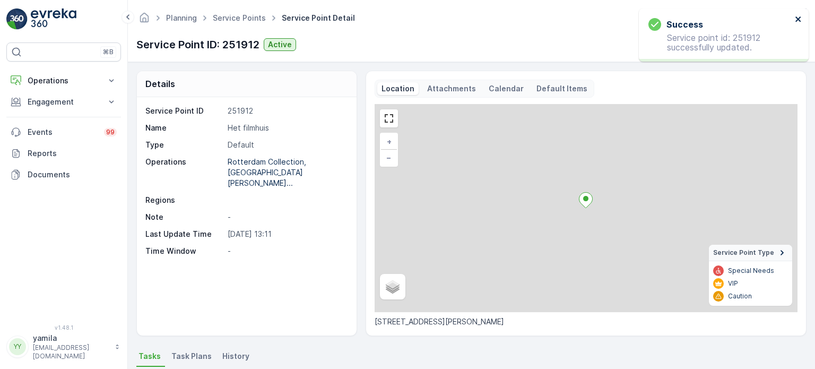
click at [798, 18] on icon "close" at bounding box center [798, 19] width 7 height 8
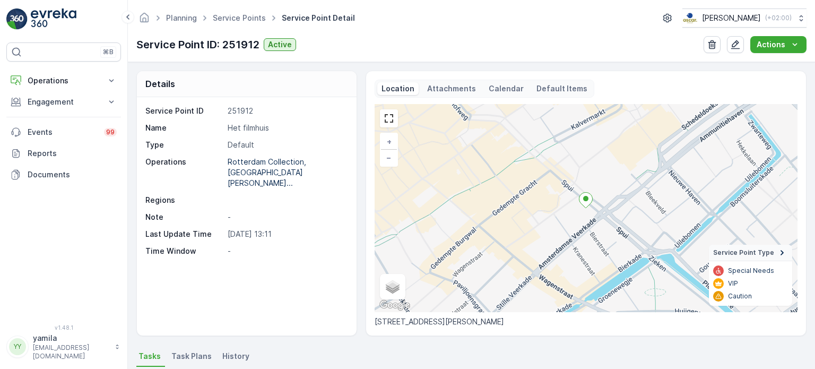
click at [442, 99] on div "Location Attachments Calendar Default Items + − Satellite Roadmap Terrain Hybri…" at bounding box center [586, 203] width 423 height 247
click at [445, 89] on p "Attachments" at bounding box center [451, 88] width 49 height 11
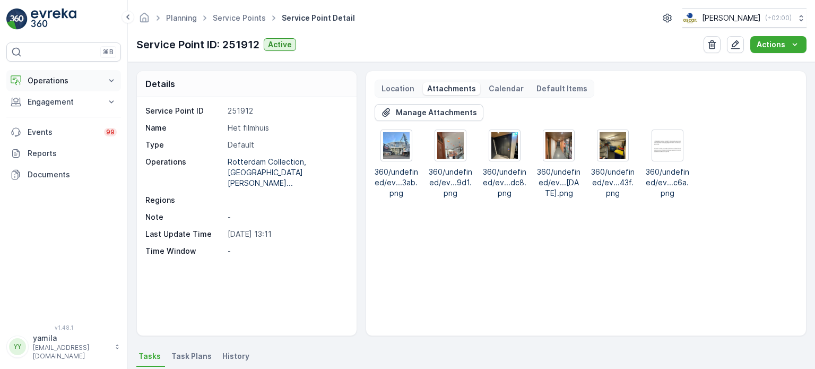
click at [55, 89] on button "Operations" at bounding box center [63, 80] width 115 height 21
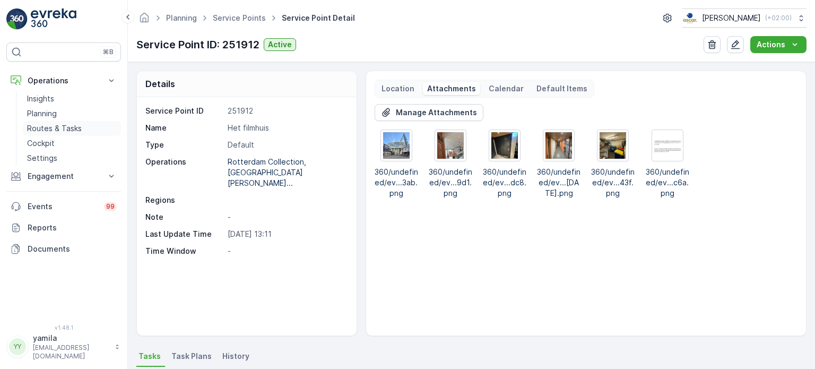
click at [64, 127] on p "Routes & Tasks" at bounding box center [54, 128] width 55 height 11
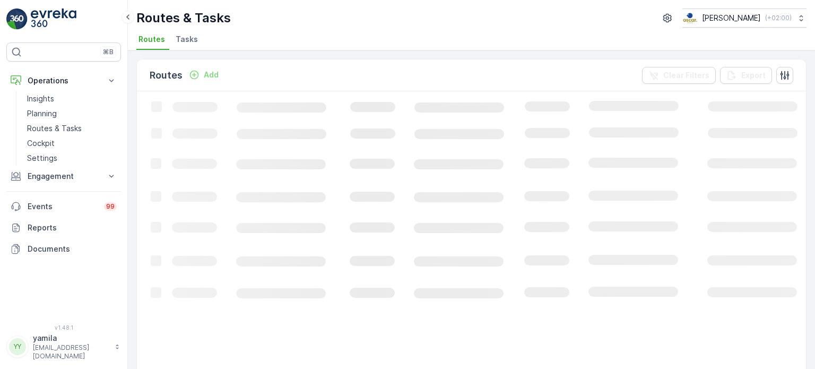
click at [189, 46] on li "Tasks" at bounding box center [188, 41] width 29 height 18
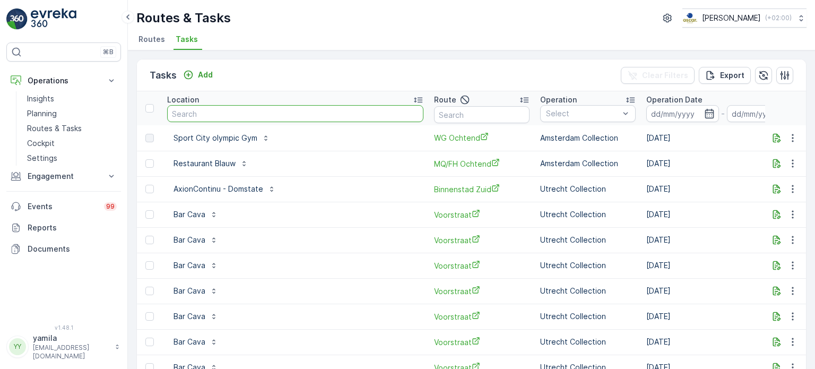
click at [210, 112] on input "text" at bounding box center [295, 113] width 256 height 17
type input "villa buitenlust"
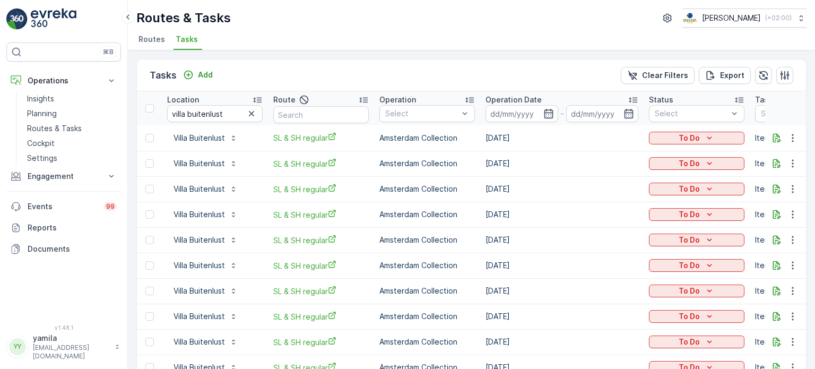
click at [202, 140] on button "Villa Buitenlust" at bounding box center [205, 138] width 77 height 17
click at [202, 140] on p "Villa Buitenlust" at bounding box center [199, 138] width 51 height 11
click at [204, 155] on div "Villa Buitenlust" at bounding box center [205, 163] width 77 height 17
click at [210, 144] on button "Villa Buitenlust" at bounding box center [205, 138] width 77 height 17
click at [214, 114] on input "villa buitenlust" at bounding box center [215, 113] width 96 height 17
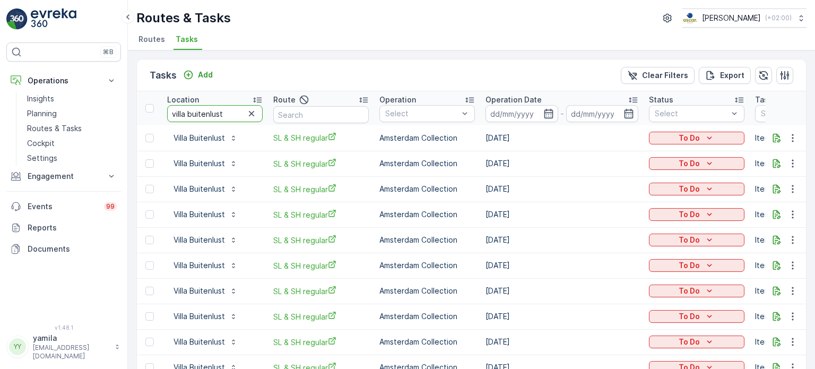
click at [214, 114] on input "villa buitenlust" at bounding box center [215, 113] width 96 height 17
type input "v"
type input "restaurant blauw"
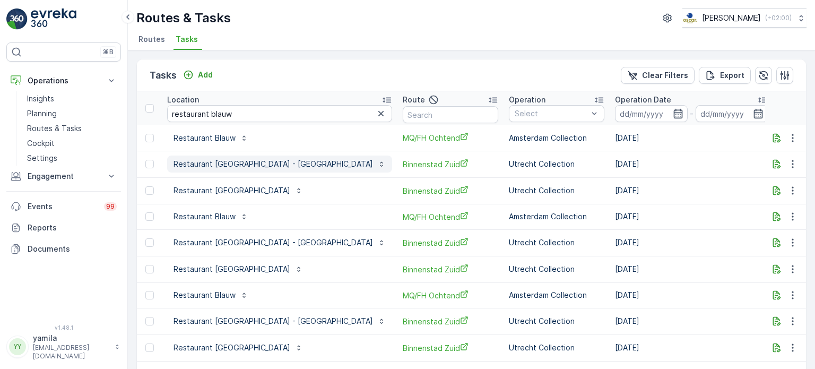
click at [213, 163] on p "Restaurant [GEOGRAPHIC_DATA] - [GEOGRAPHIC_DATA]" at bounding box center [274, 164] width 200 height 11
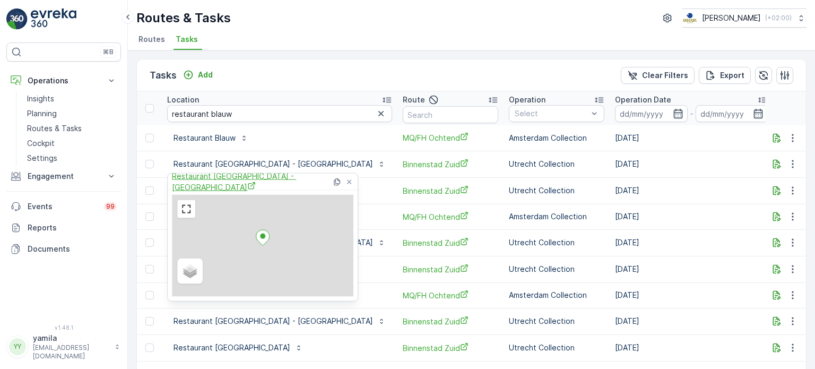
click at [211, 184] on span "Restaurant [GEOGRAPHIC_DATA] - [GEOGRAPHIC_DATA]" at bounding box center [252, 182] width 160 height 22
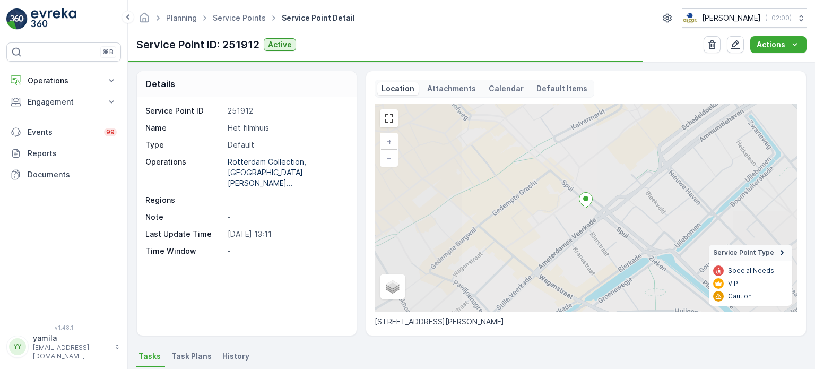
click at [177, 356] on span "Task Plans" at bounding box center [191, 356] width 40 height 11
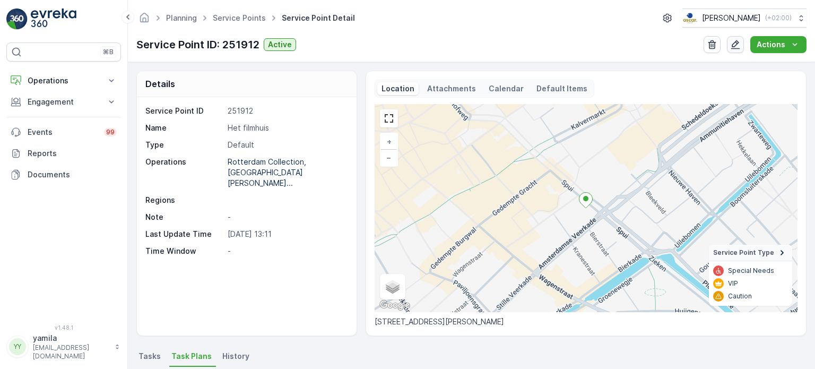
click at [744, 48] on button "button" at bounding box center [735, 44] width 17 height 17
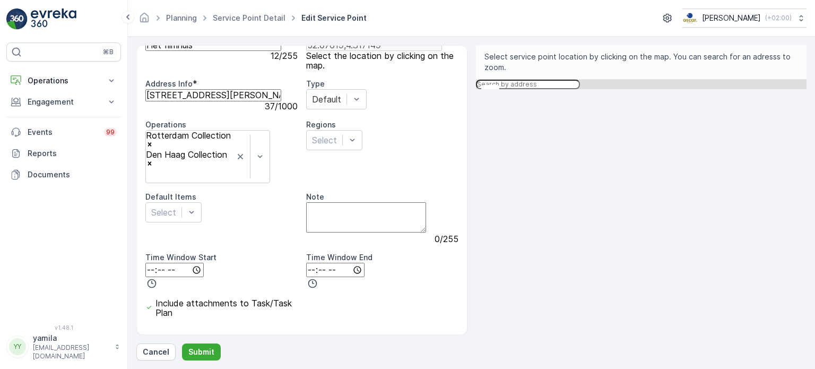
scroll to position [85, 0]
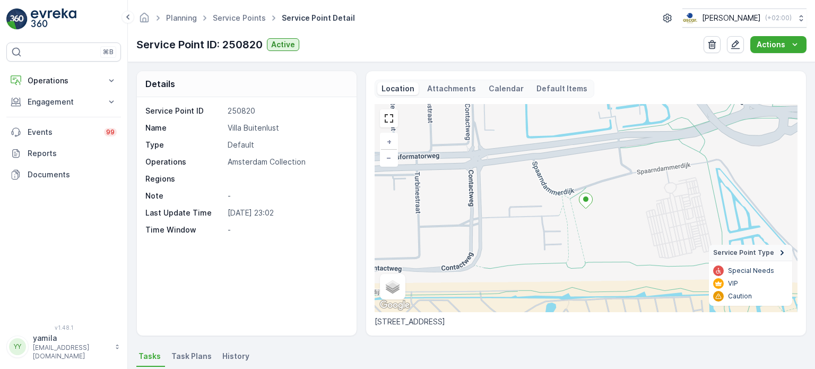
scroll to position [172, 0]
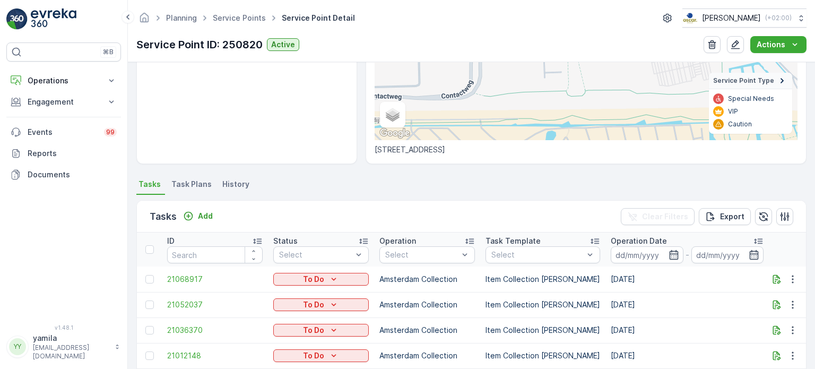
click at [200, 182] on span "Task Plans" at bounding box center [191, 184] width 40 height 11
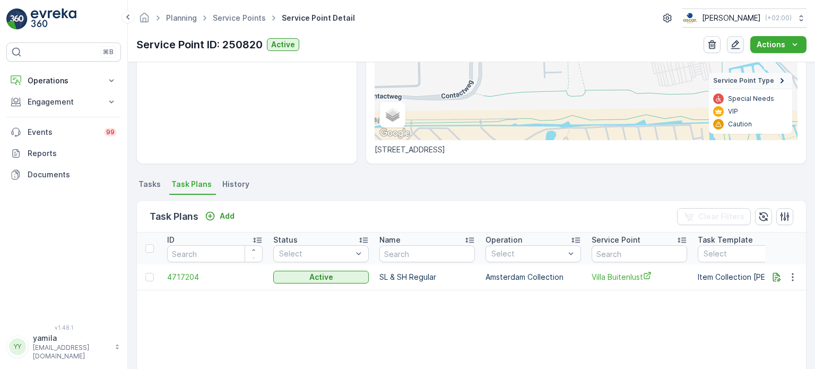
click at [739, 42] on icon "button" at bounding box center [735, 44] width 9 height 9
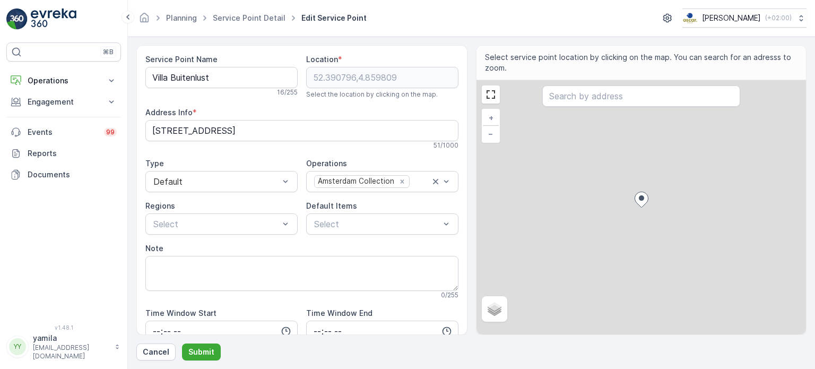
scroll to position [76, 0]
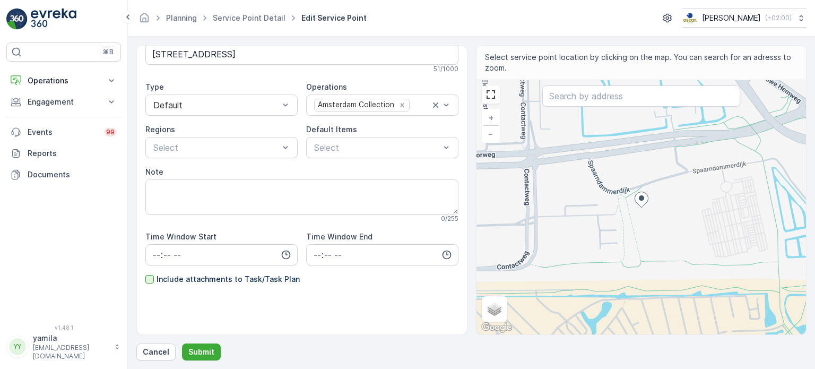
click at [151, 278] on div at bounding box center [149, 279] width 8 height 8
click at [145, 274] on input "Include attachments to Task/Task Plan" at bounding box center [145, 274] width 0 height 0
click at [194, 356] on p "Submit" at bounding box center [201, 352] width 26 height 11
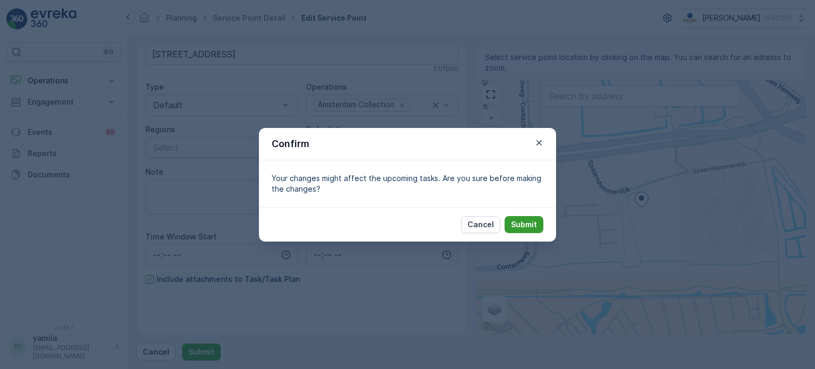
click at [530, 226] on p "Submit" at bounding box center [524, 224] width 26 height 11
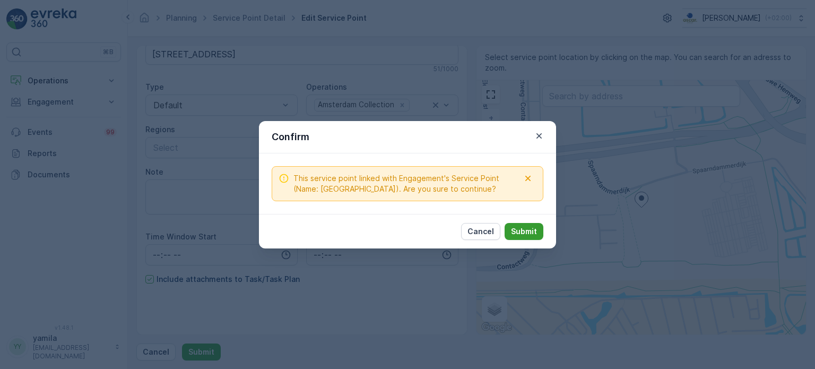
click at [521, 233] on p "Submit" at bounding box center [524, 231] width 26 height 11
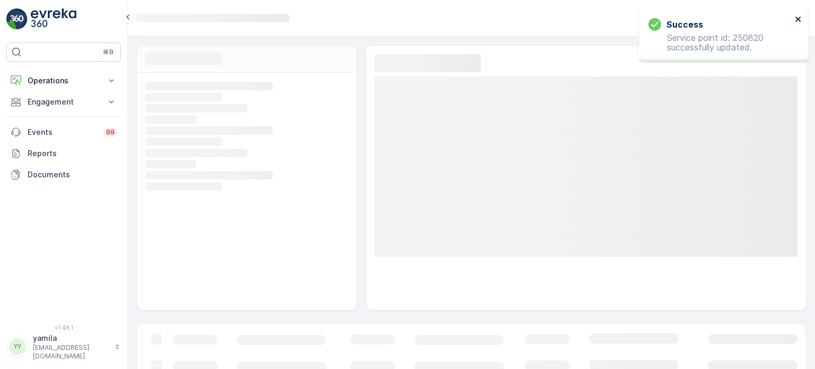
click at [800, 21] on icon "close" at bounding box center [798, 18] width 5 height 5
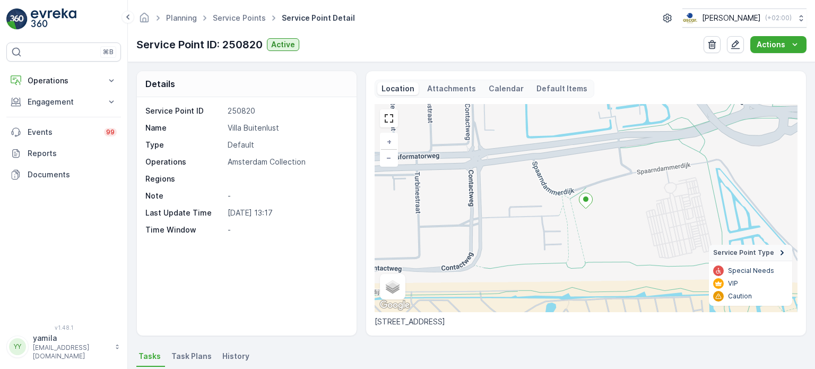
click at [444, 90] on p "Attachments" at bounding box center [451, 88] width 49 height 11
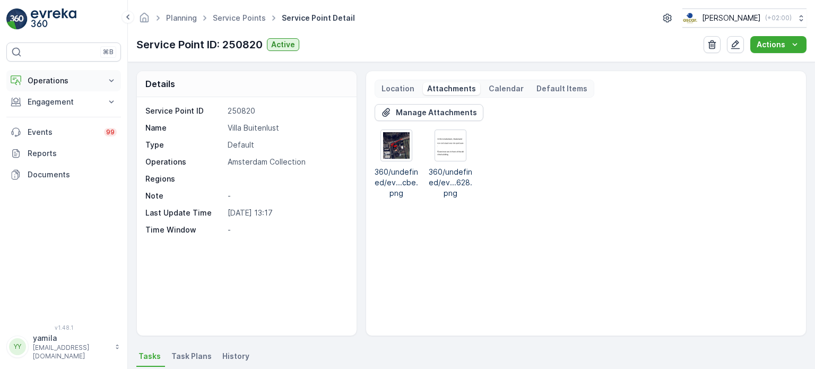
click at [50, 79] on p "Operations" at bounding box center [64, 80] width 72 height 11
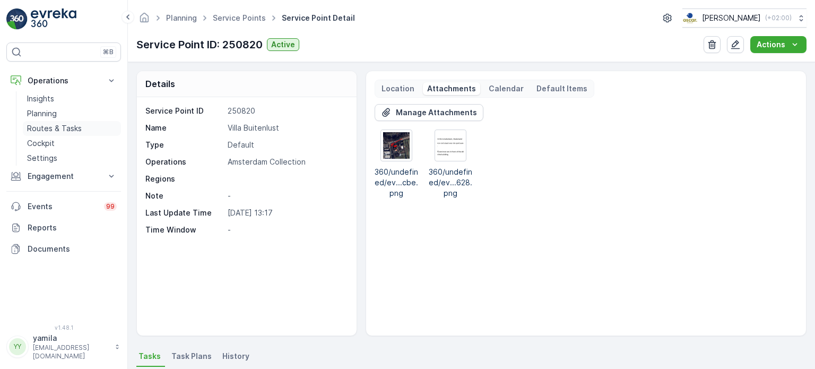
click at [68, 125] on p "Routes & Tasks" at bounding box center [54, 128] width 55 height 11
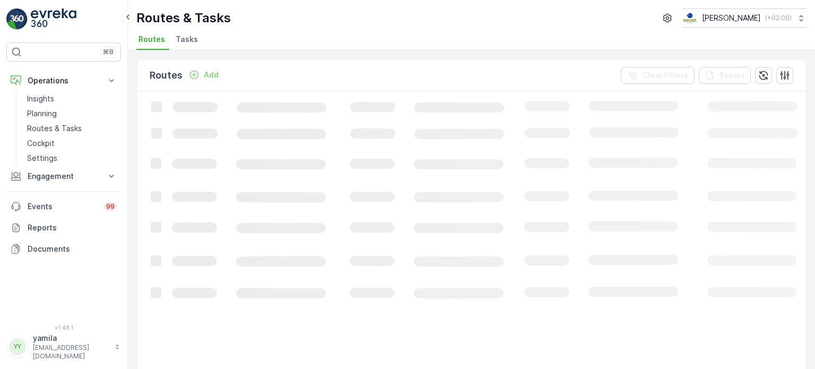
click at [189, 40] on span "Tasks" at bounding box center [187, 39] width 22 height 11
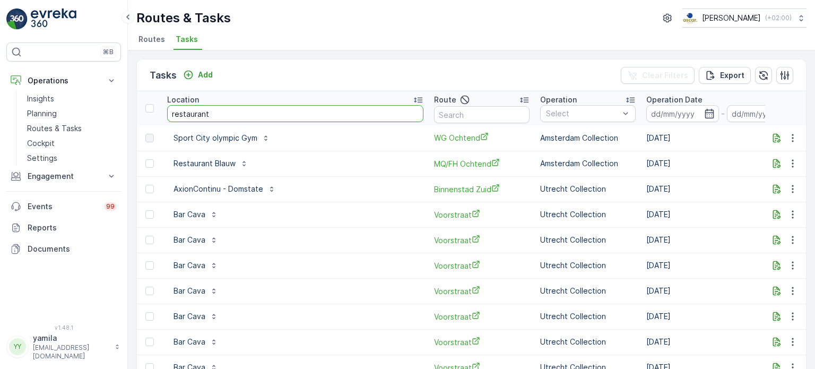
type input "restaurant"
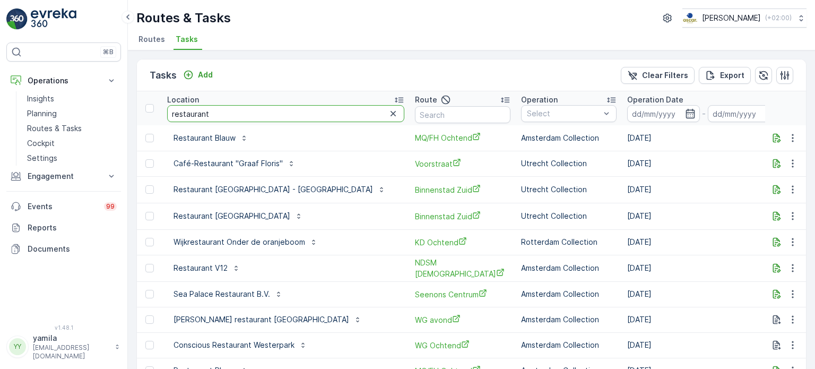
click at [223, 112] on input "restaurant" at bounding box center [285, 113] width 237 height 17
type input "restaurant blauw"
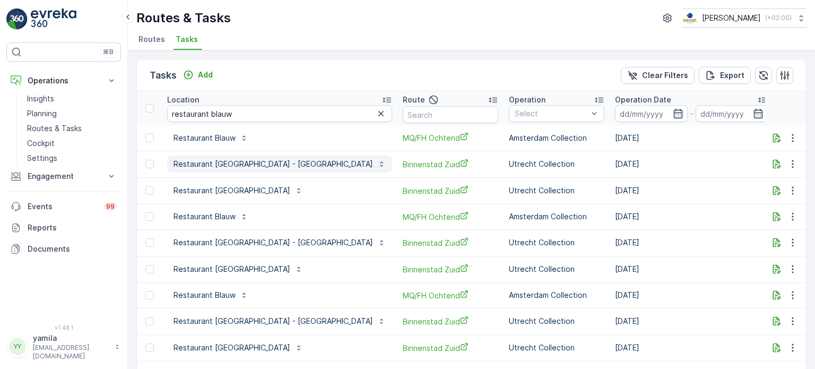
click at [225, 164] on p "Restaurant Blauw Utrecht - Haverstraat" at bounding box center [274, 164] width 200 height 11
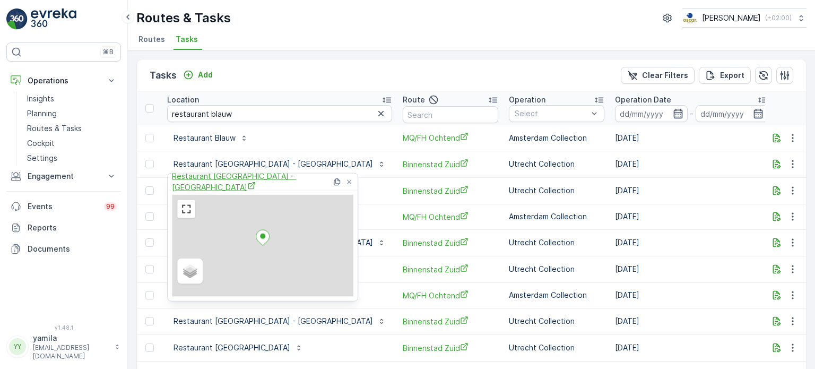
click at [231, 180] on span "Restaurant Blauw Utrecht - Haverstraat" at bounding box center [252, 182] width 160 height 22
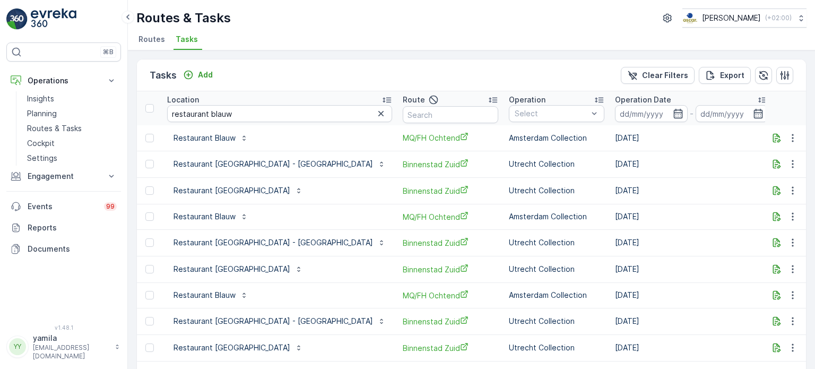
click at [302, 81] on div "Tasks Add Clear Filters Export" at bounding box center [471, 75] width 669 height 32
click at [229, 188] on p "Restaurant Blauw Utrecht" at bounding box center [232, 190] width 117 height 11
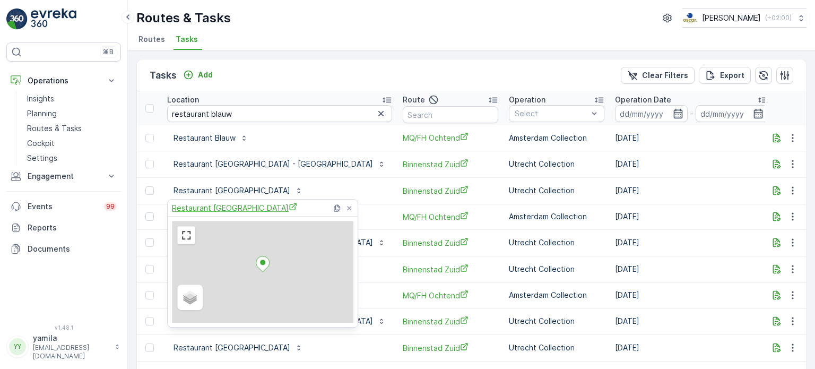
click at [225, 206] on span "Restaurant Blauw Utrecht" at bounding box center [234, 207] width 125 height 11
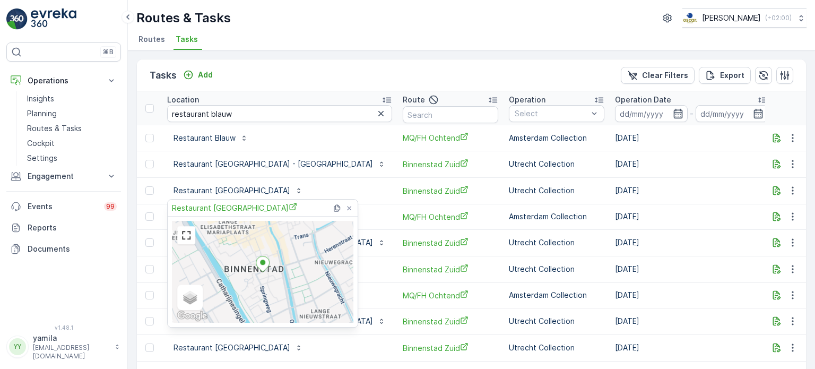
click at [213, 108] on input "restaurant blauw" at bounding box center [279, 113] width 225 height 17
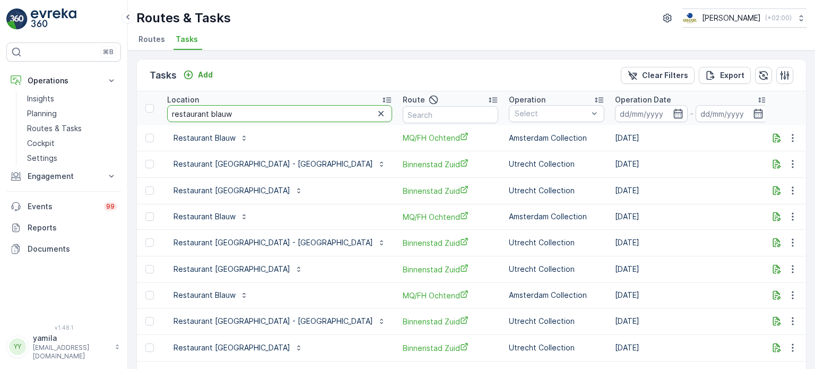
click at [213, 108] on input "restaurant blauw" at bounding box center [279, 113] width 225 height 17
type input "bar bet"
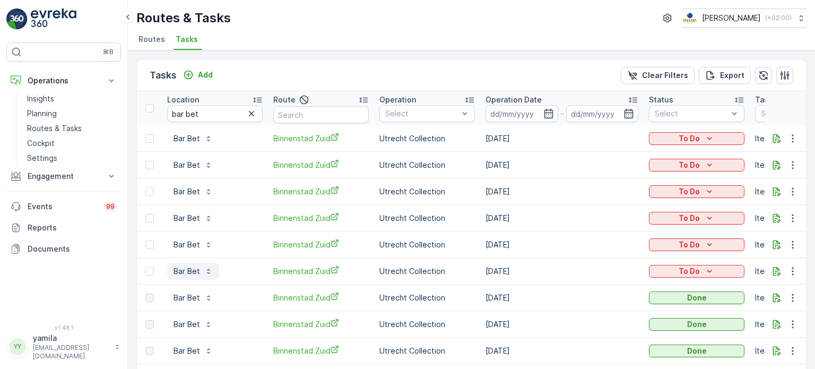
click at [186, 269] on p "Bar Bet" at bounding box center [187, 271] width 27 height 11
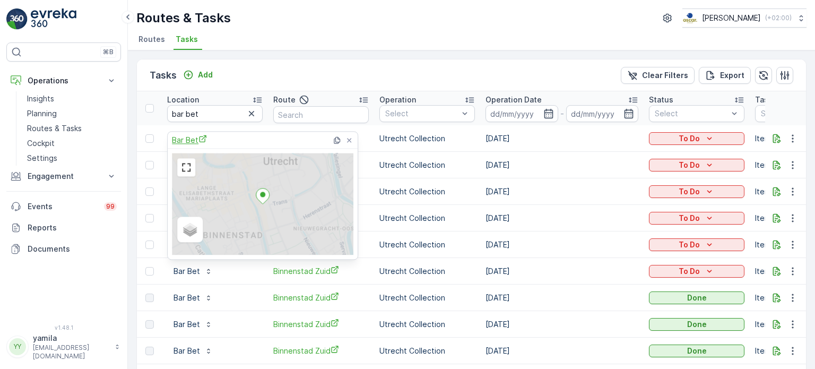
click at [189, 139] on span "Bar Bet" at bounding box center [189, 139] width 35 height 11
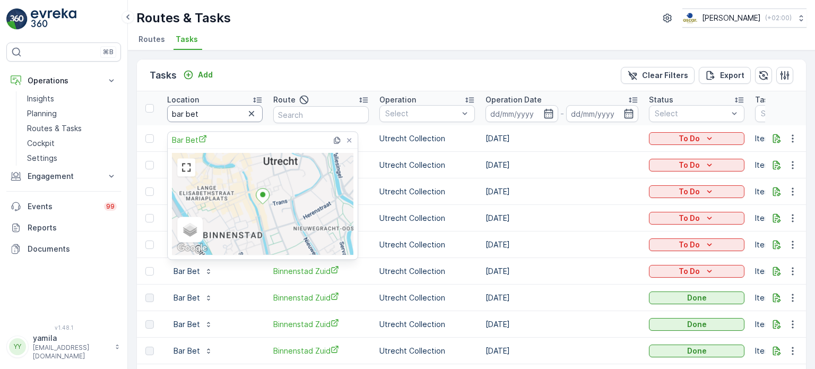
click at [185, 117] on input "bar bet" at bounding box center [215, 113] width 96 height 17
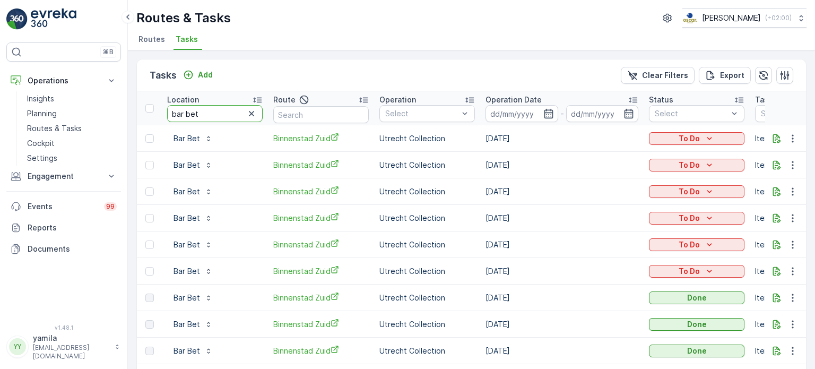
click at [185, 117] on input "bar bet" at bounding box center [215, 113] width 96 height 17
type input "feestartikelen"
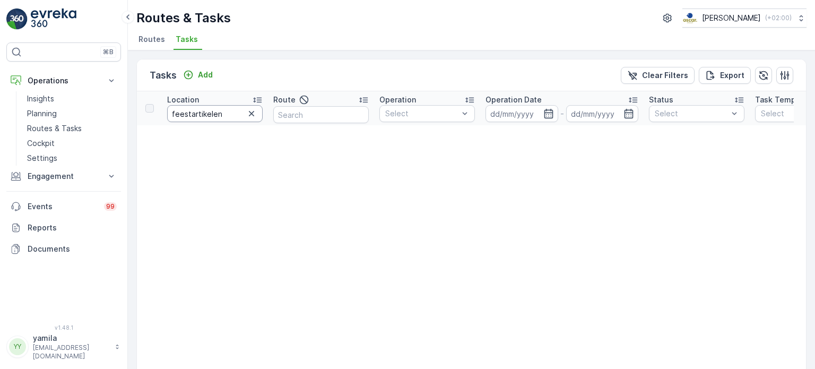
click at [188, 112] on input "feestartikelen" at bounding box center [215, 113] width 96 height 17
type input "feest artikelen"
drag, startPoint x: 226, startPoint y: 109, endPoint x: 245, endPoint y: 94, distance: 24.3
click at [183, 114] on input "feest artikelen" at bounding box center [215, 113] width 96 height 17
click at [195, 108] on input "feest artikelen" at bounding box center [215, 113] width 96 height 17
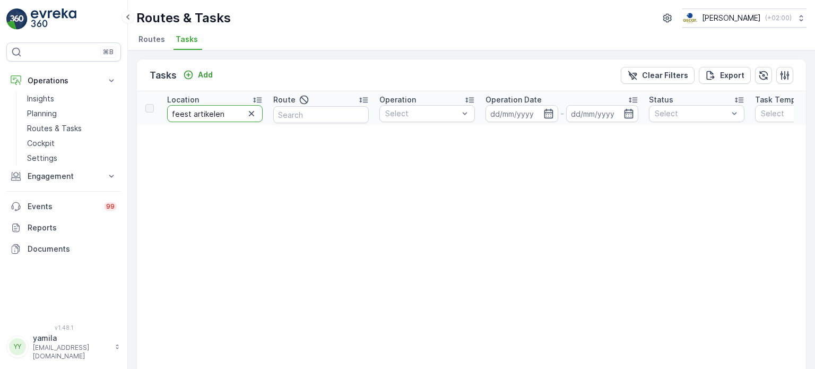
click at [195, 108] on input "feest artikelen" at bounding box center [215, 113] width 96 height 17
type input "witbaard"
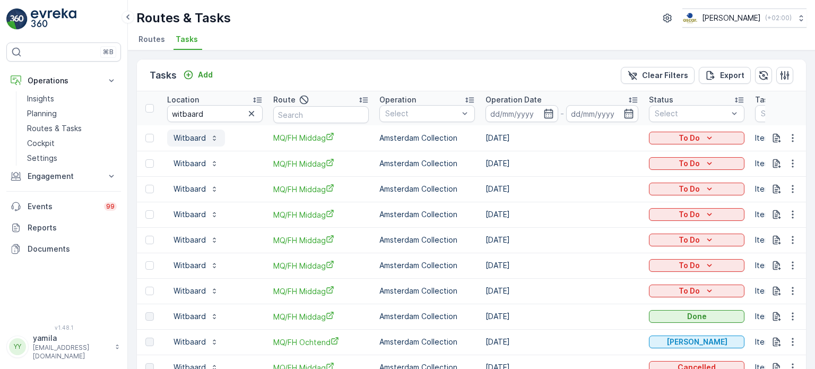
click at [185, 136] on p "Witbaard" at bounding box center [190, 138] width 32 height 11
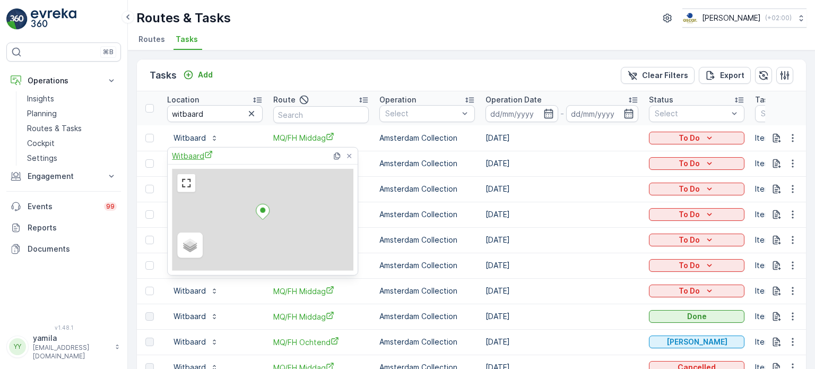
click at [197, 154] on span "Witbaard" at bounding box center [192, 155] width 41 height 11
click at [210, 114] on input "witbaard" at bounding box center [215, 113] width 96 height 17
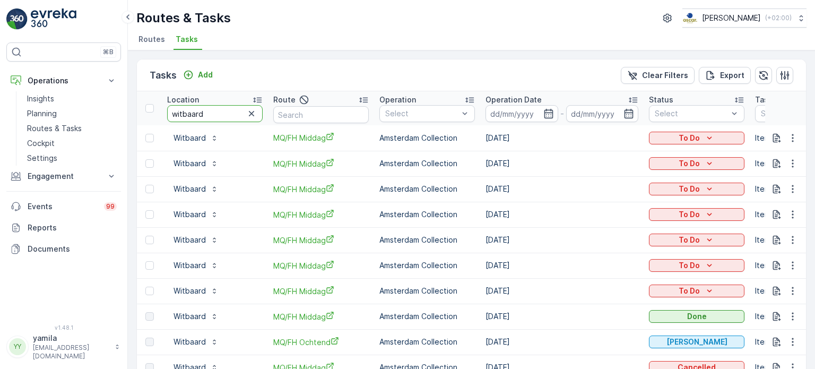
click at [210, 114] on input "witbaard" at bounding box center [215, 113] width 96 height 17
type input "batoni"
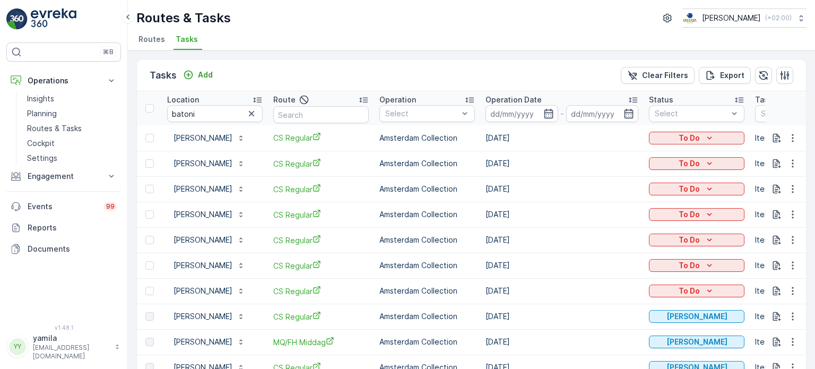
click at [205, 137] on p "Batoni Khinkali" at bounding box center [203, 138] width 59 height 11
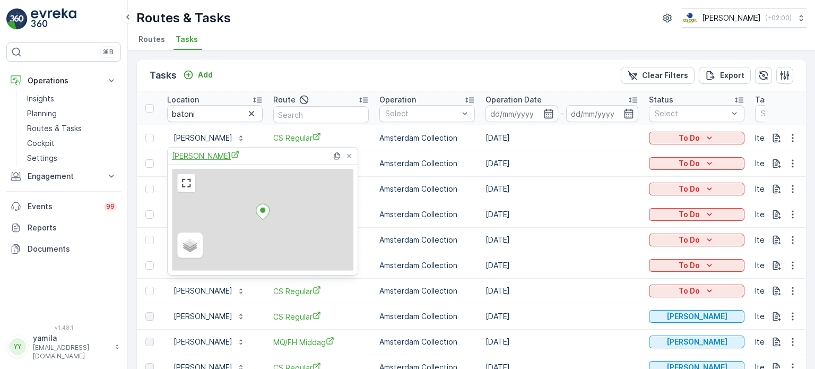
click at [205, 153] on span "Batoni Khinkali" at bounding box center [205, 155] width 67 height 11
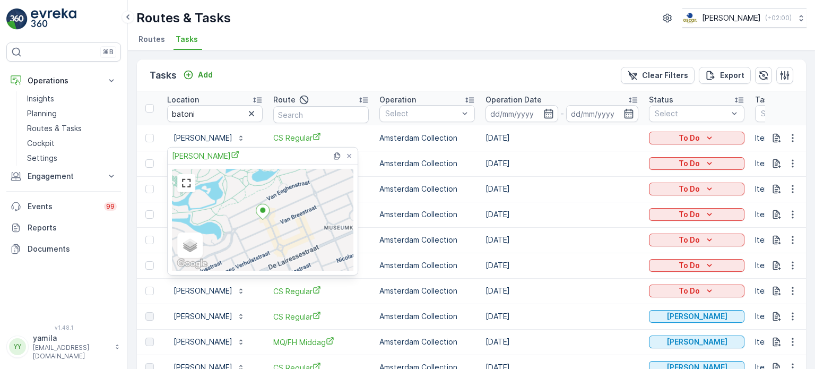
click at [425, 28] on div "Routes & Tasks Oscar Circulair ( +02:00 ) Routes Tasks" at bounding box center [471, 25] width 687 height 50
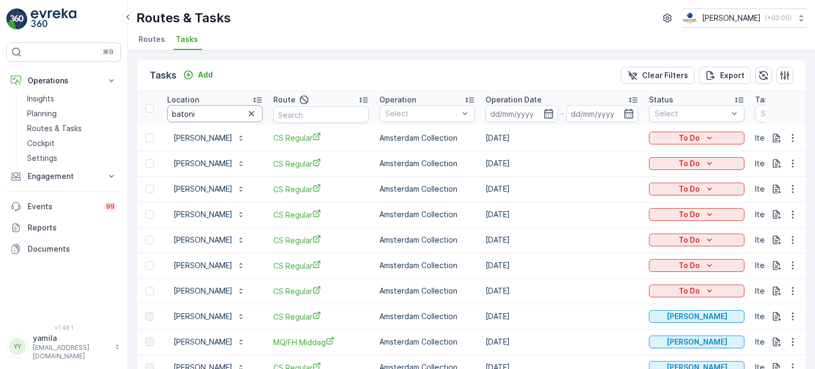
click at [195, 110] on input "batoni" at bounding box center [215, 113] width 96 height 17
type input "sans in"
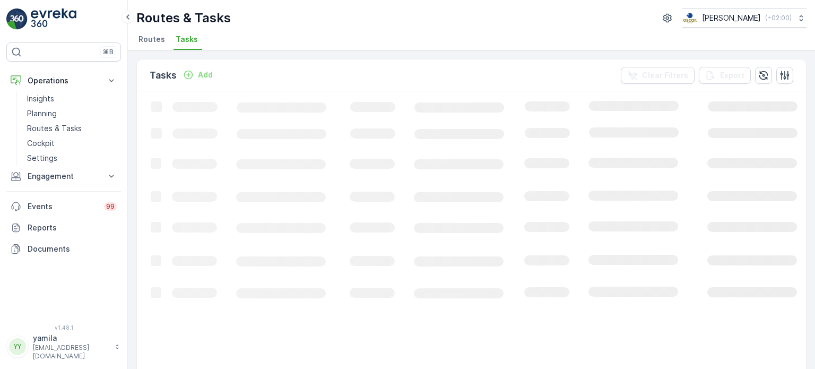
click at [494, 41] on ul "Routes Tasks" at bounding box center [467, 41] width 662 height 18
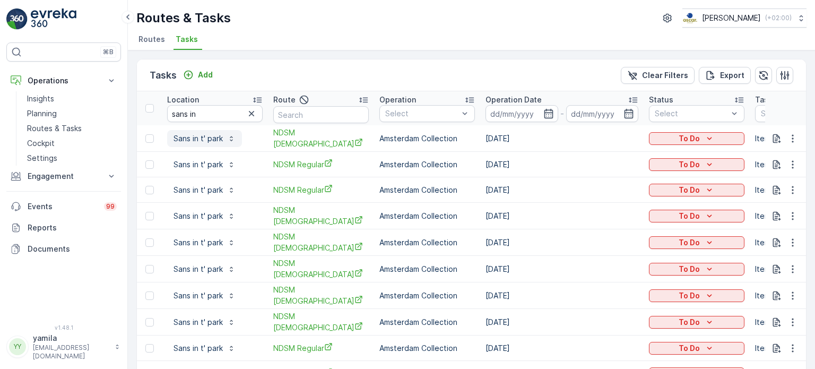
click at [193, 136] on p "Sans in t' park" at bounding box center [198, 138] width 49 height 11
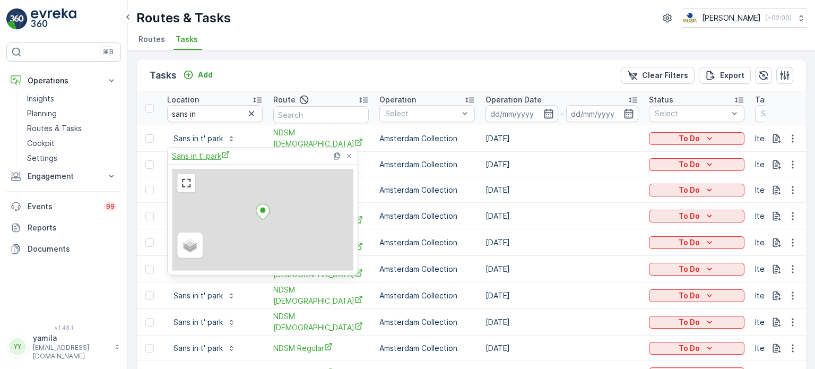
click at [197, 156] on span "Sans in t' park" at bounding box center [201, 155] width 58 height 11
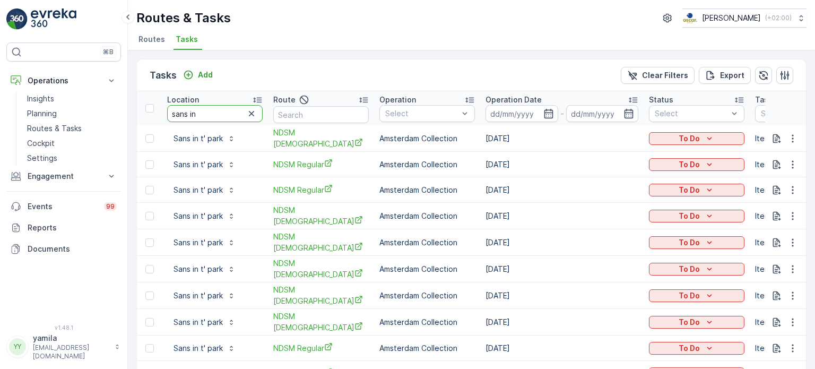
click at [225, 117] on input "sans in" at bounding box center [215, 113] width 96 height 17
type input "s"
type input "fields"
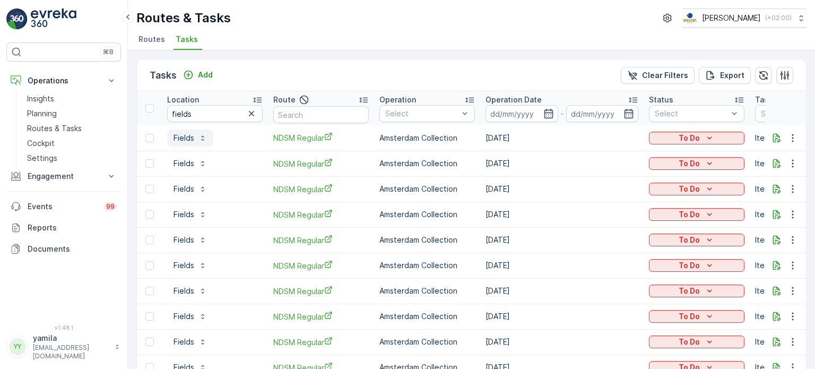
click at [187, 137] on p "Fields" at bounding box center [184, 138] width 21 height 11
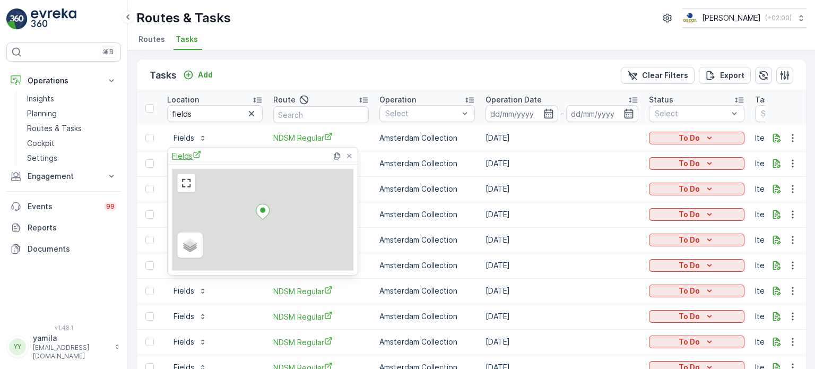
click at [184, 155] on span "Fields" at bounding box center [186, 155] width 29 height 11
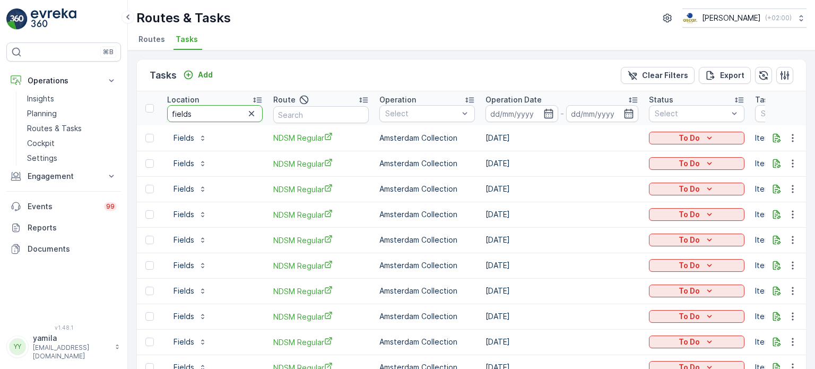
click at [191, 109] on input "fields" at bounding box center [215, 113] width 96 height 17
type input "bar cava"
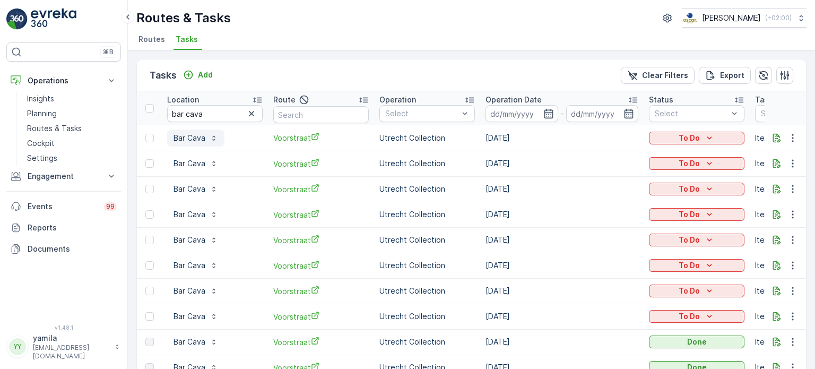
click at [186, 134] on p "Bar Cava" at bounding box center [190, 138] width 32 height 11
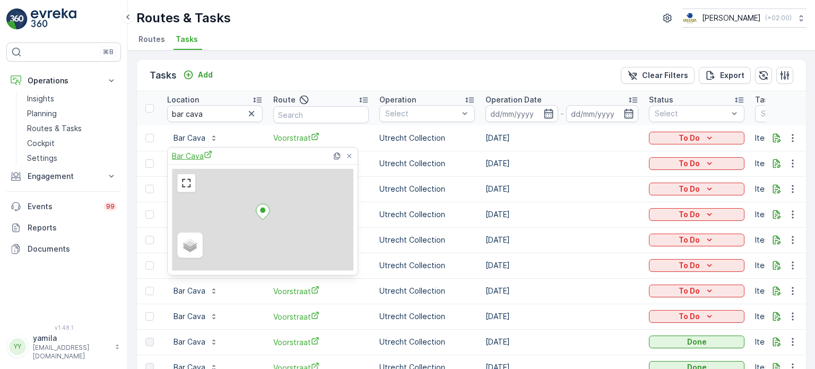
click at [191, 152] on span "Bar Cava" at bounding box center [192, 155] width 40 height 11
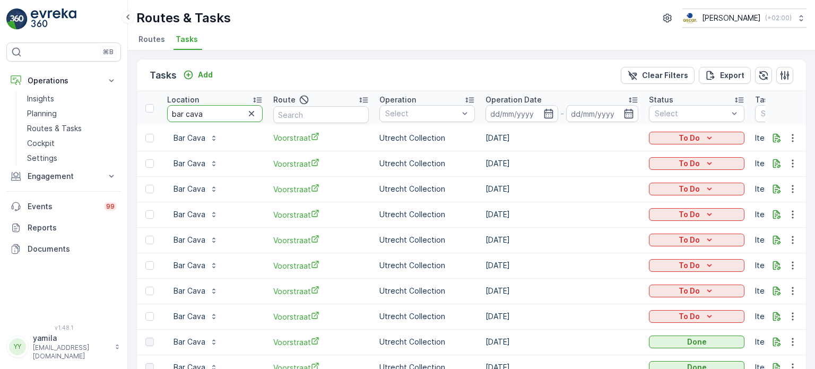
click at [213, 109] on input "bar cava" at bounding box center [215, 113] width 96 height 17
click at [201, 137] on p "Bar Cava" at bounding box center [190, 138] width 32 height 11
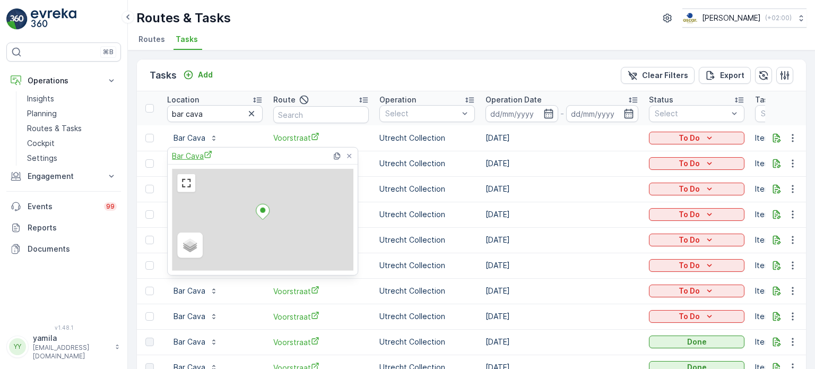
click at [197, 153] on span "Bar Cava" at bounding box center [192, 155] width 40 height 11
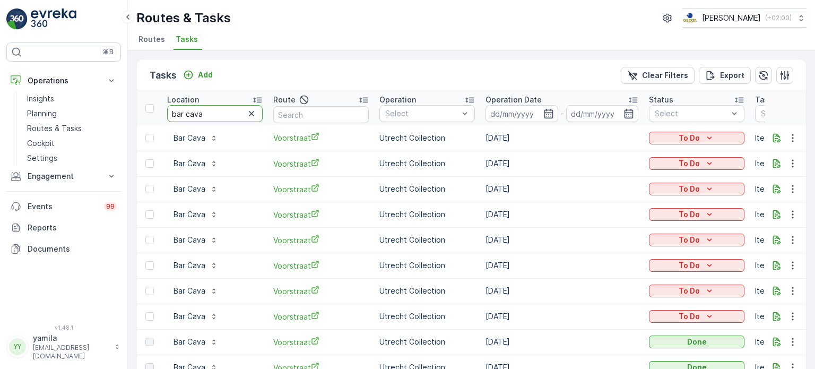
click at [201, 116] on input "bar cava" at bounding box center [215, 113] width 96 height 17
click at [201, 115] on input "bar cava" at bounding box center [215, 113] width 96 height 17
type input "w"
type input "hwnet"
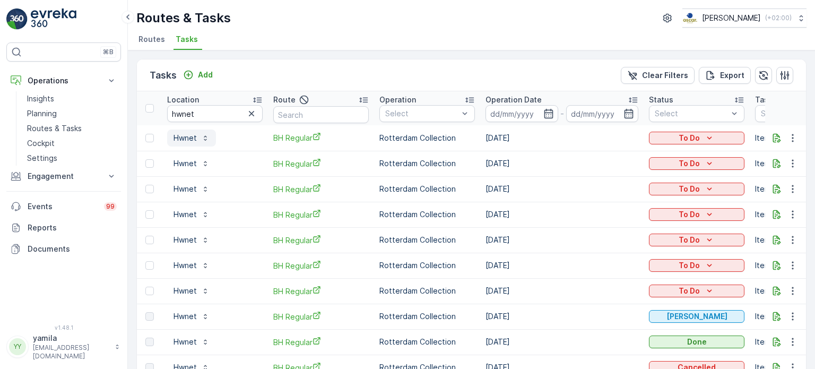
click at [179, 135] on p "Hwnet" at bounding box center [185, 138] width 23 height 11
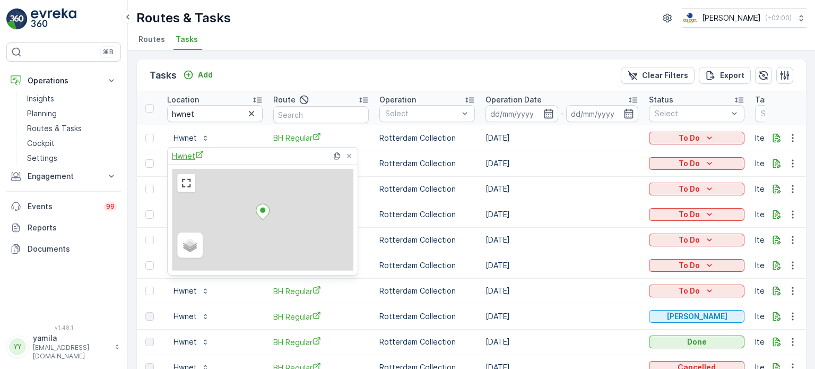
click at [186, 154] on span "Hwnet" at bounding box center [188, 155] width 32 height 11
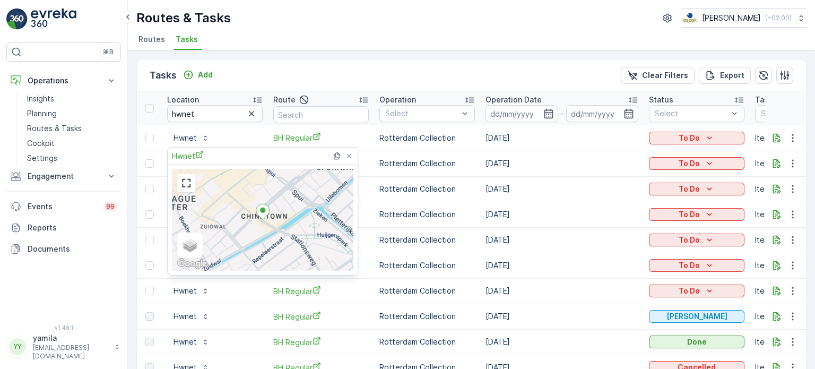
click at [395, 78] on div "Tasks Add Clear Filters Export" at bounding box center [471, 75] width 669 height 32
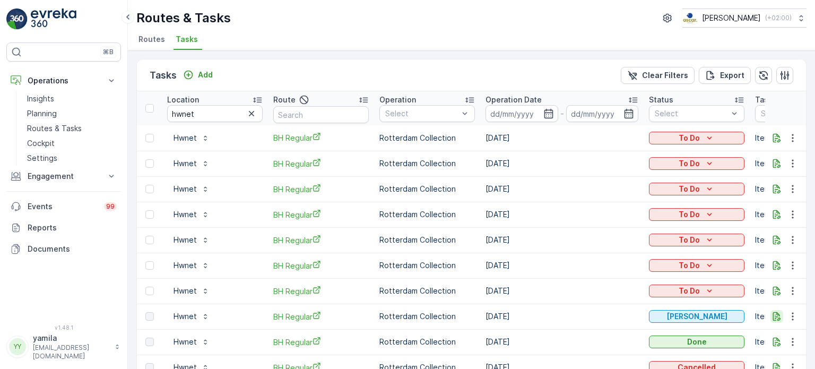
click at [774, 318] on icon "button" at bounding box center [777, 316] width 11 height 11
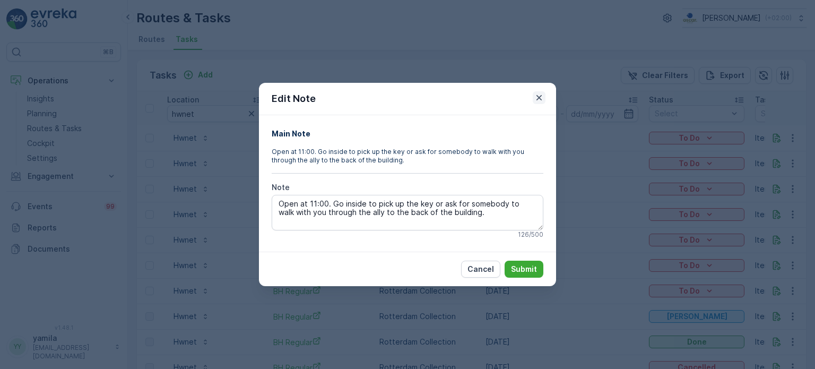
click at [539, 98] on icon "button" at bounding box center [539, 97] width 5 height 5
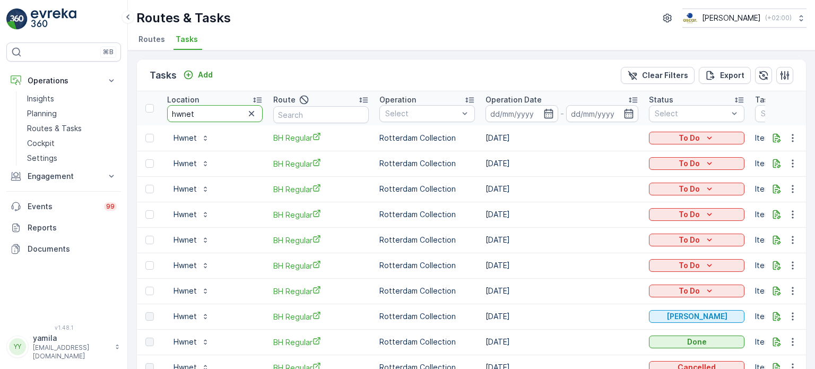
click at [197, 110] on input "hwnet" at bounding box center [215, 113] width 96 height 17
type input "sea palace"
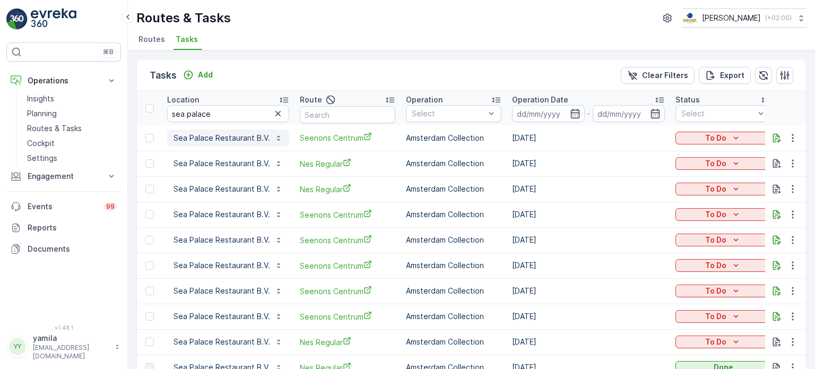
click at [201, 135] on p "Sea Palace Restaurant B.V." at bounding box center [222, 138] width 97 height 11
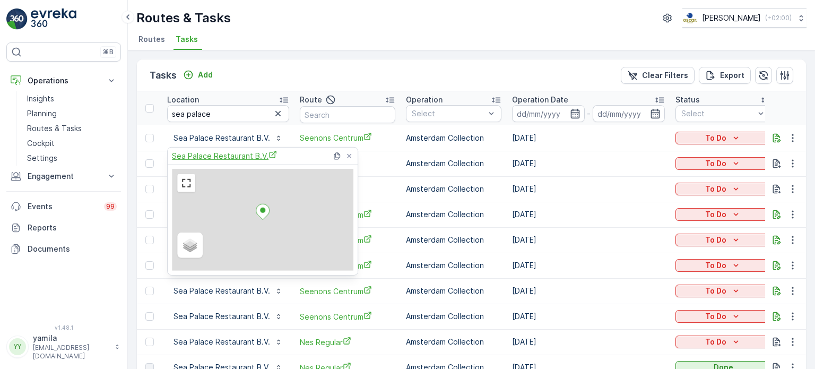
click at [204, 158] on span "Sea Palace Restaurant B.V." at bounding box center [224, 155] width 105 height 11
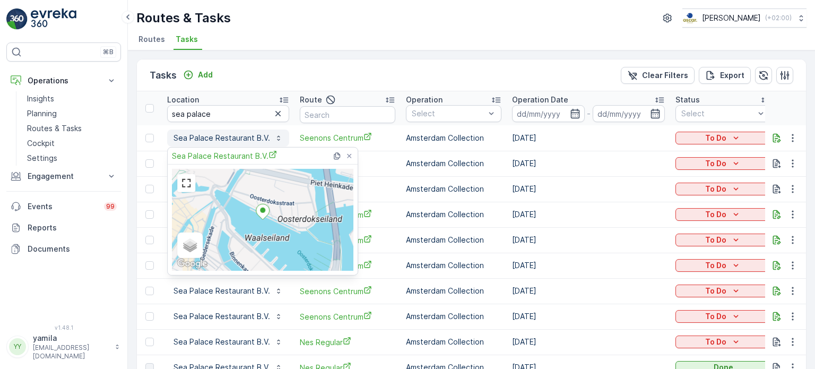
click at [222, 136] on p "Sea Palace Restaurant B.V." at bounding box center [222, 138] width 97 height 11
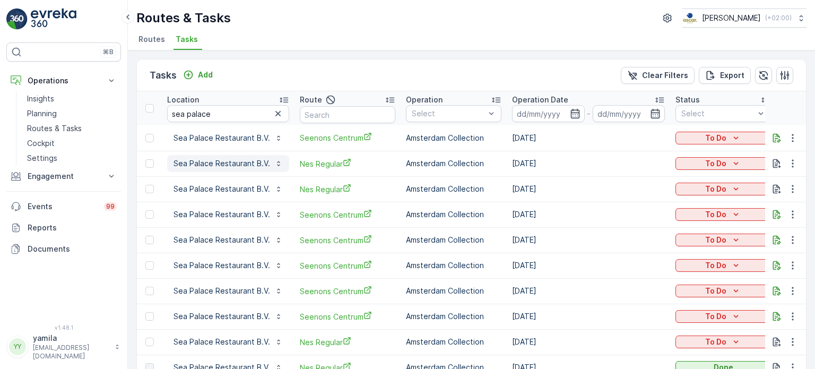
click at [215, 159] on p "Sea Palace Restaurant B.V." at bounding box center [222, 163] width 97 height 11
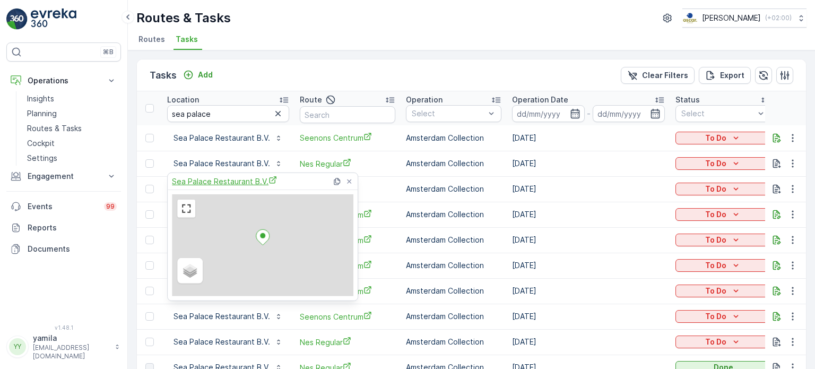
click at [219, 182] on span "Sea Palace Restaurant B.V." at bounding box center [224, 181] width 105 height 11
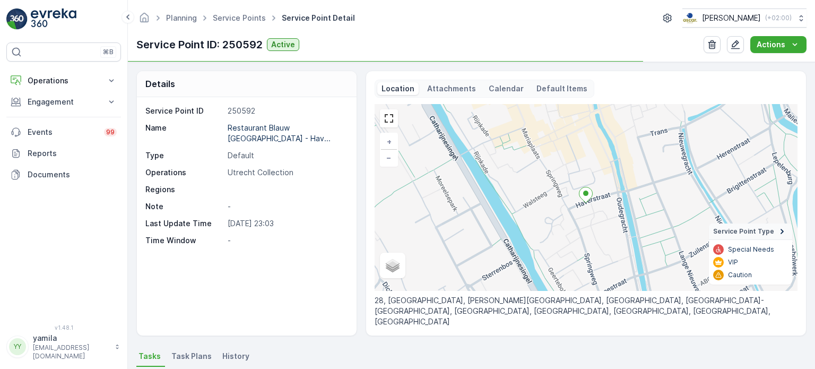
click at [441, 88] on p "Attachments" at bounding box center [451, 88] width 49 height 11
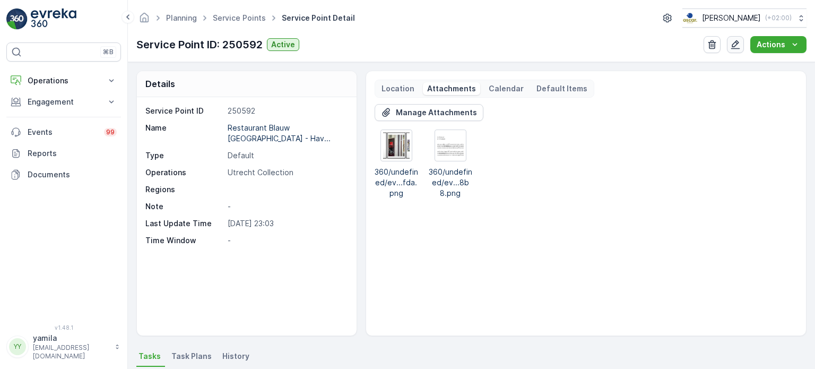
click at [737, 47] on icon "button" at bounding box center [735, 44] width 11 height 11
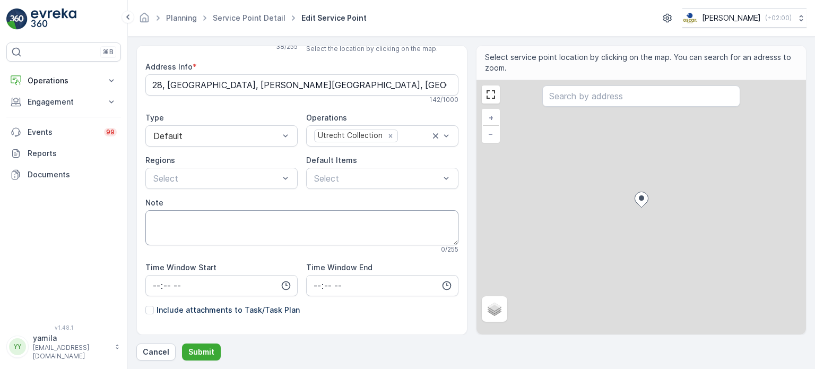
scroll to position [76, 0]
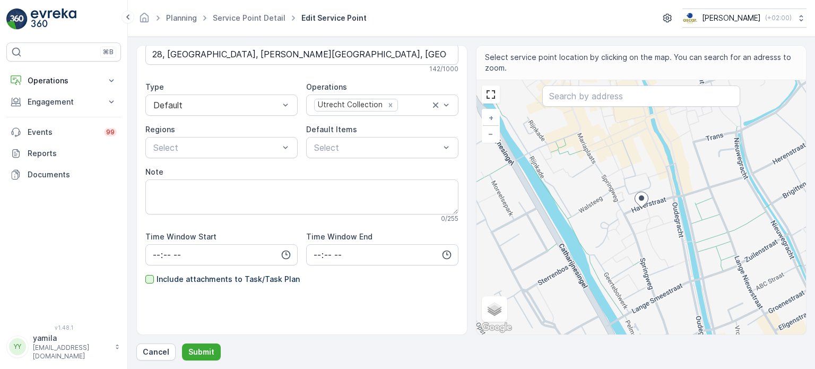
click at [151, 276] on div at bounding box center [149, 279] width 8 height 8
click at [145, 274] on input "Include attachments to Task/Task Plan" at bounding box center [145, 274] width 0 height 0
click at [201, 348] on p "Submit" at bounding box center [201, 352] width 26 height 11
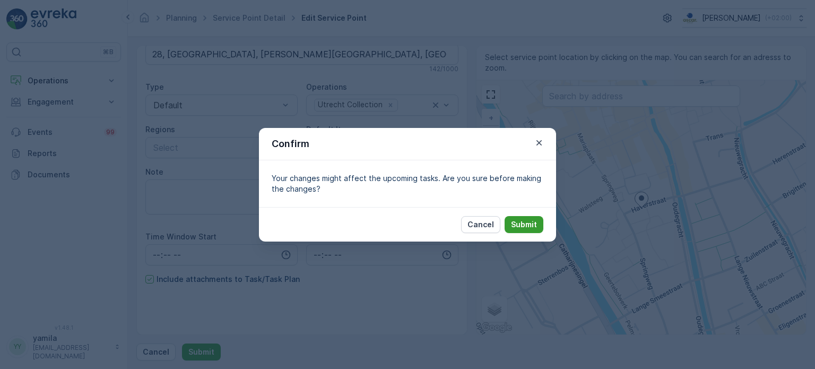
click at [516, 218] on button "Submit" at bounding box center [524, 224] width 39 height 17
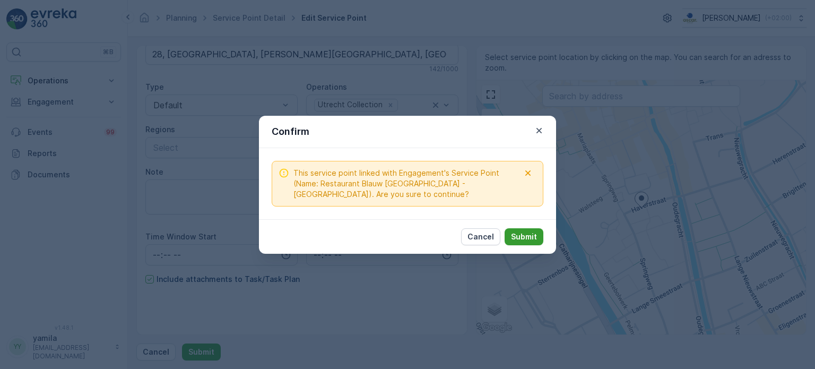
click at [529, 237] on p "Submit" at bounding box center [524, 236] width 26 height 11
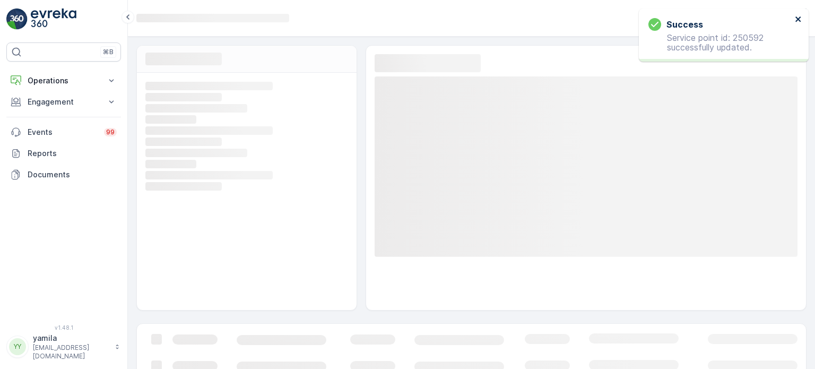
click at [800, 21] on icon "close" at bounding box center [798, 18] width 5 height 5
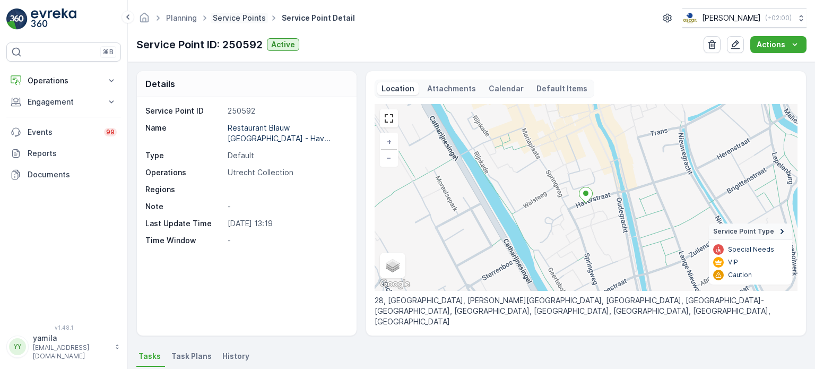
click at [245, 19] on link "Service Points" at bounding box center [239, 17] width 53 height 9
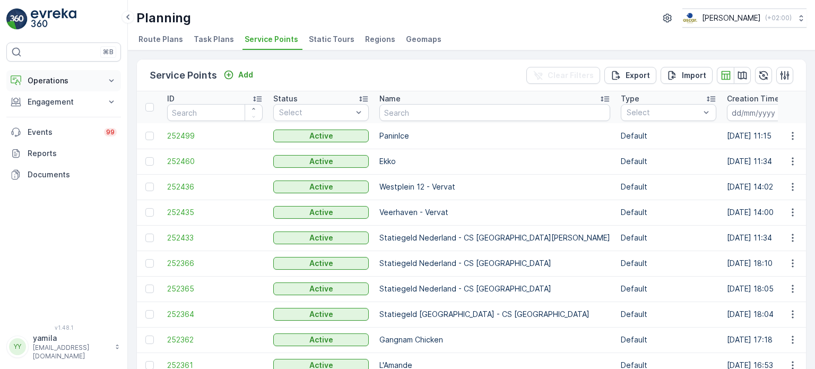
click at [59, 80] on p "Operations" at bounding box center [64, 80] width 72 height 11
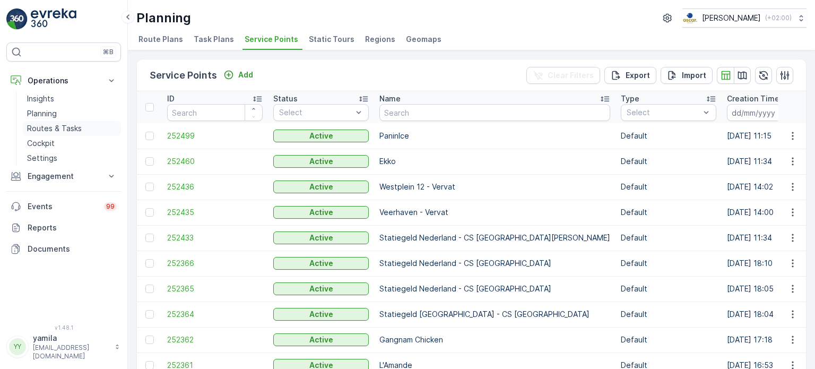
click at [61, 127] on p "Routes & Tasks" at bounding box center [54, 128] width 55 height 11
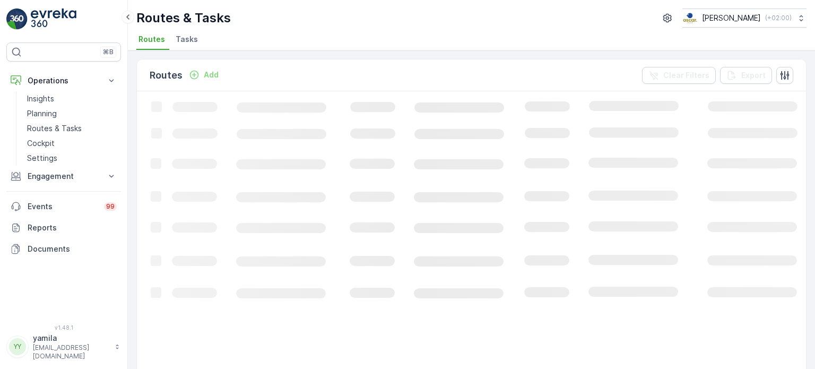
click at [186, 40] on span "Tasks" at bounding box center [187, 39] width 22 height 11
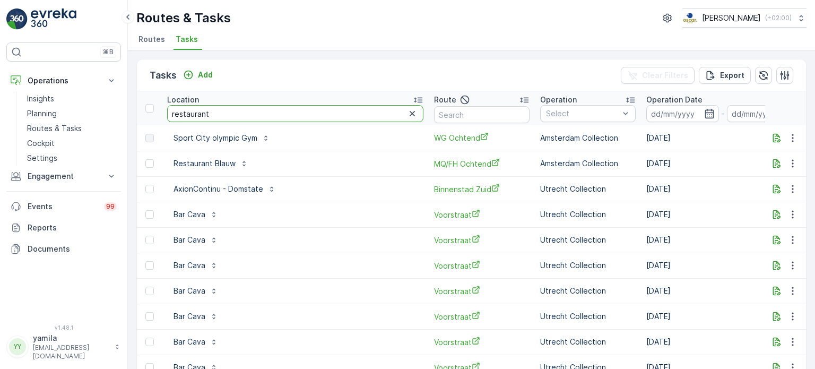
type input "restaurant"
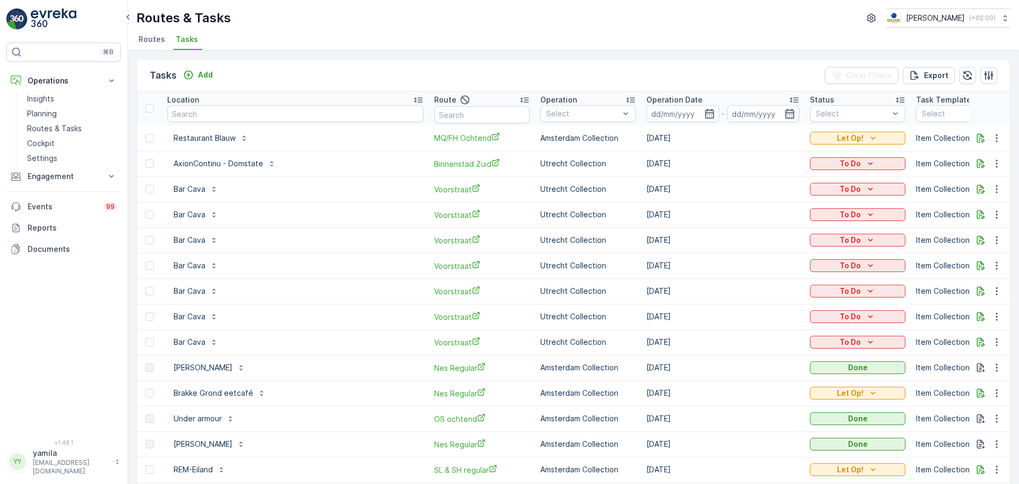
click at [191, 41] on span "Tasks" at bounding box center [187, 39] width 22 height 11
click at [203, 116] on input "text" at bounding box center [295, 113] width 256 height 17
type input "sport"
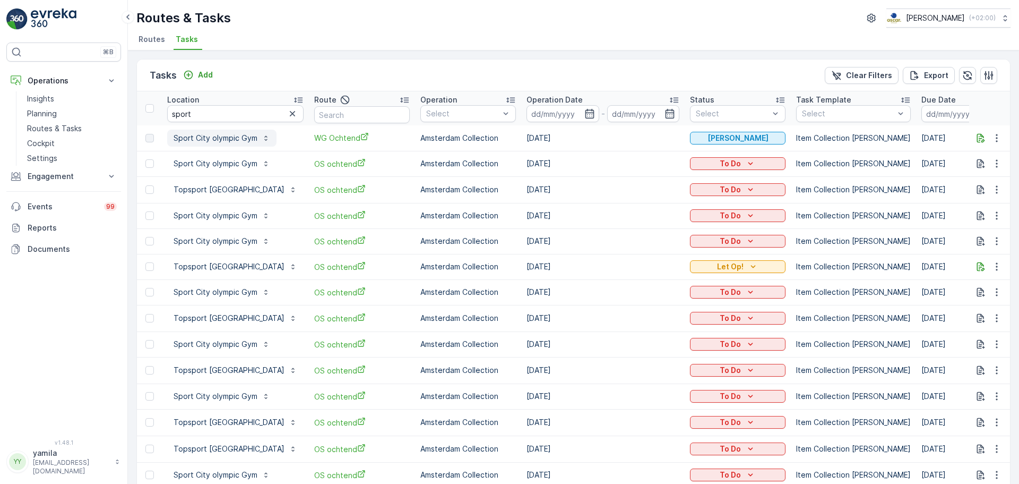
click at [213, 139] on p "Sport City olympic Gym" at bounding box center [216, 138] width 84 height 11
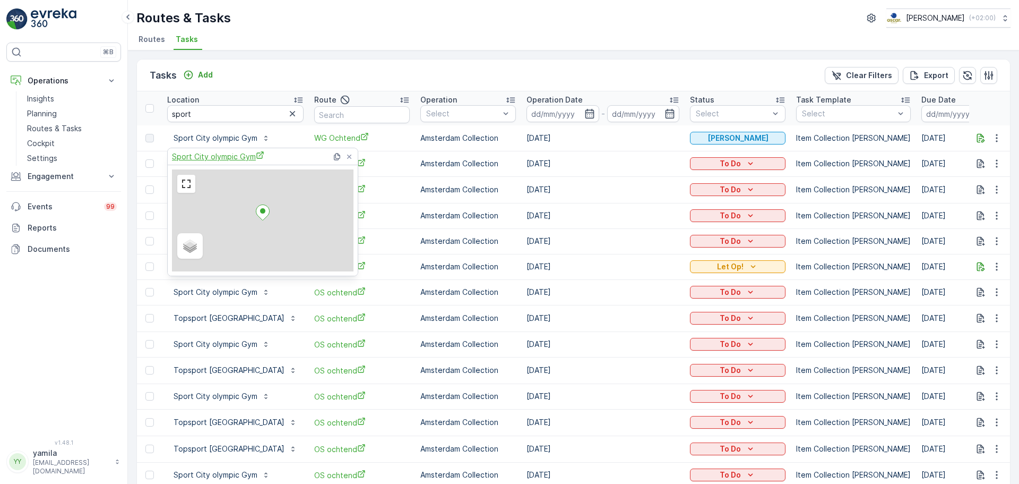
click at [228, 158] on span "Sport City olympic Gym" at bounding box center [218, 156] width 92 height 11
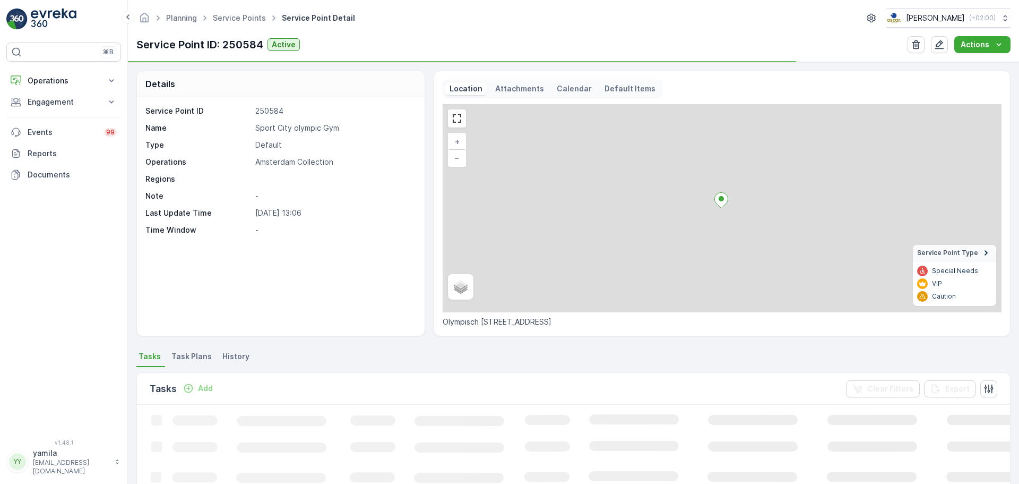
click at [517, 91] on p "Attachments" at bounding box center [519, 88] width 49 height 11
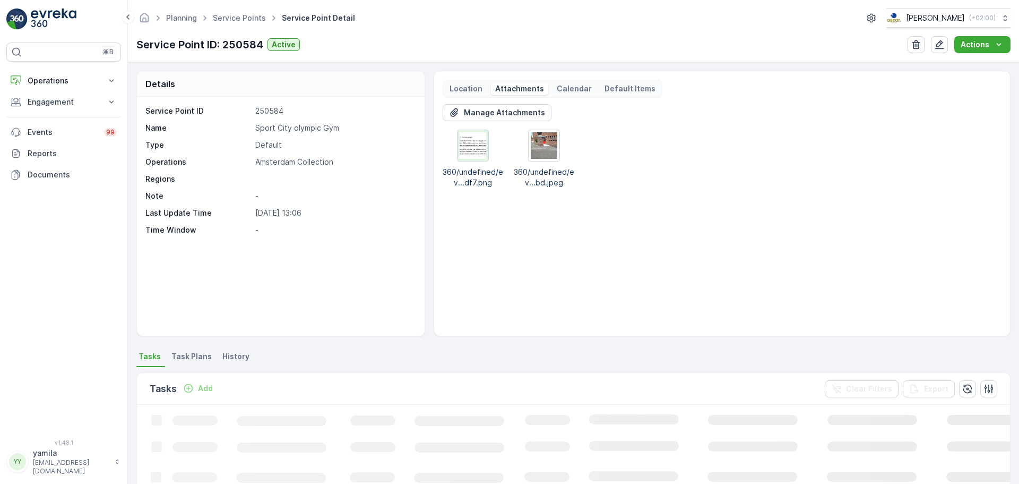
click at [468, 148] on img at bounding box center [473, 145] width 27 height 27
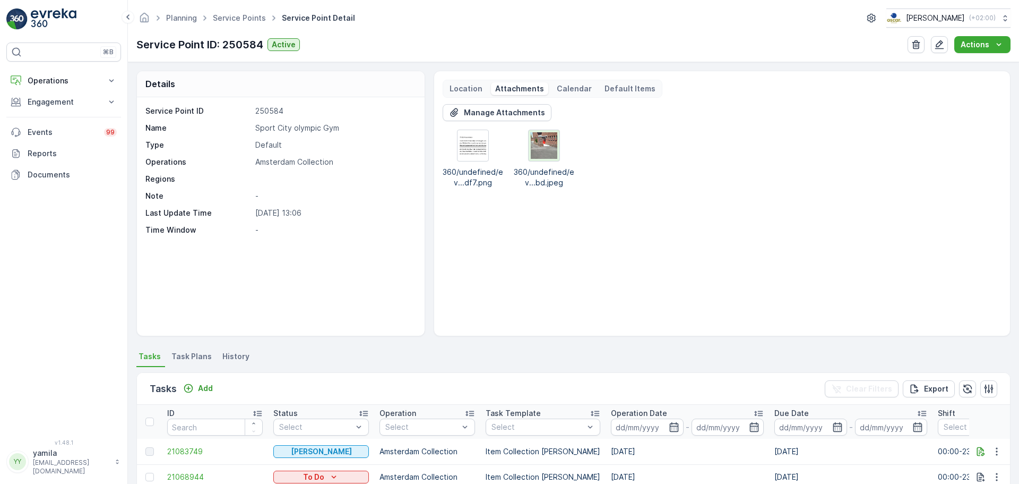
click at [555, 152] on img at bounding box center [544, 145] width 27 height 27
click at [82, 76] on p "Operations" at bounding box center [64, 80] width 72 height 11
click at [40, 110] on p "Planning" at bounding box center [42, 113] width 30 height 11
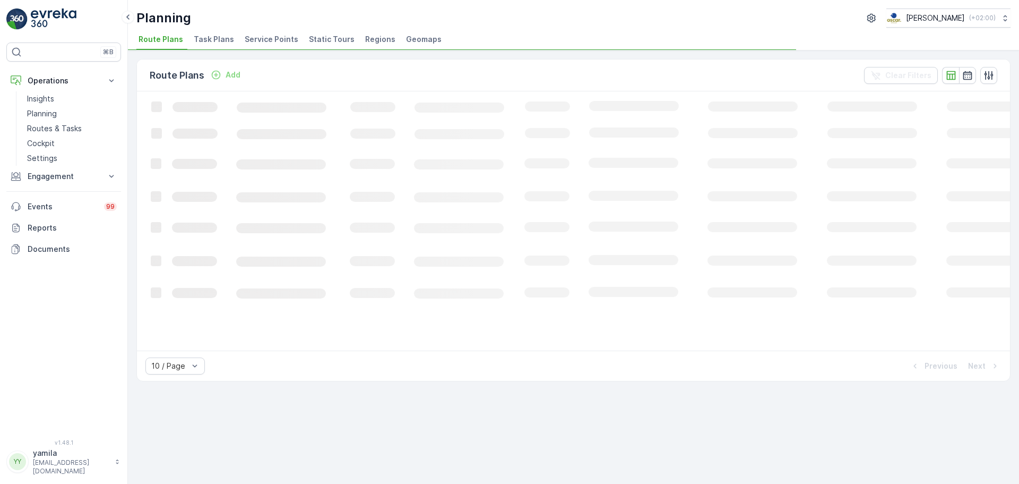
click at [262, 43] on span "Service Points" at bounding box center [272, 39] width 54 height 11
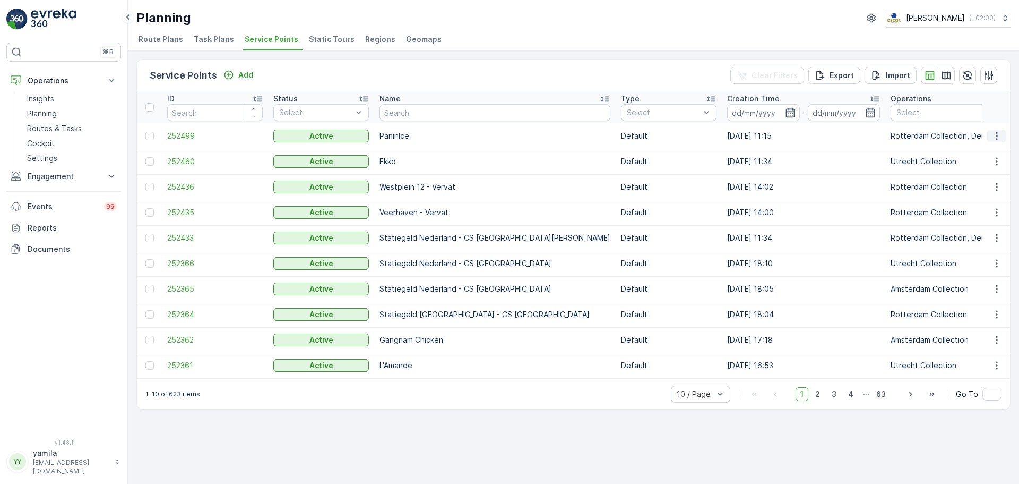
click at [998, 139] on icon "button" at bounding box center [997, 136] width 11 height 11
click at [967, 150] on span "See More Details" at bounding box center [965, 152] width 62 height 11
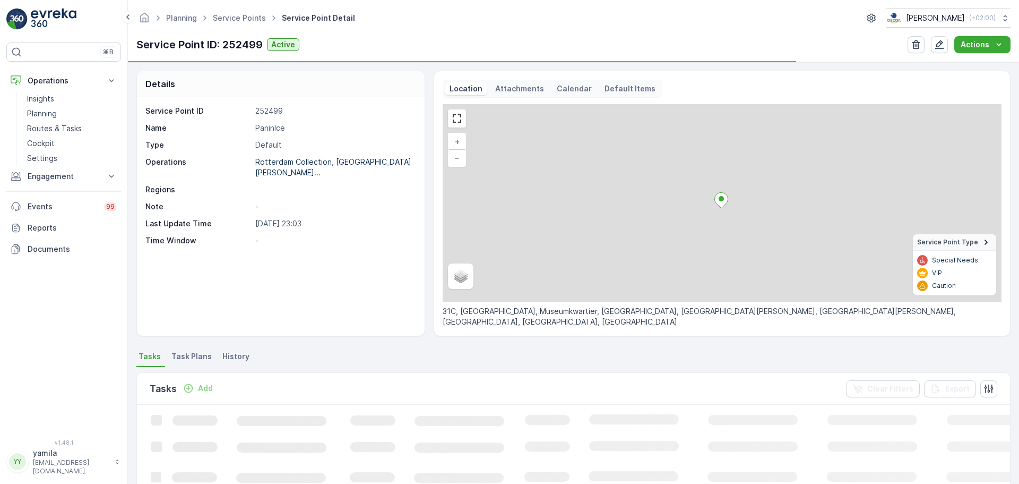
click at [531, 84] on p "Attachments" at bounding box center [519, 88] width 49 height 11
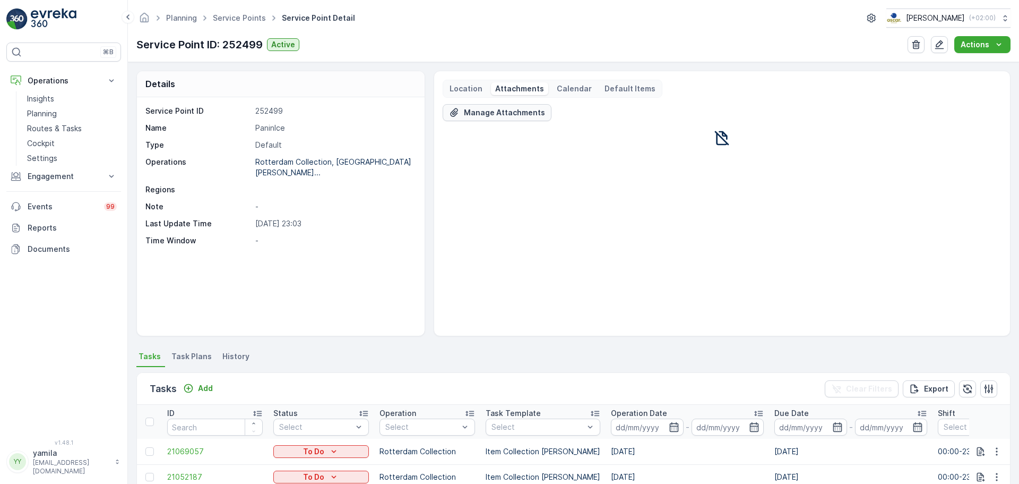
click at [497, 112] on p "Manage Attachments" at bounding box center [504, 112] width 81 height 11
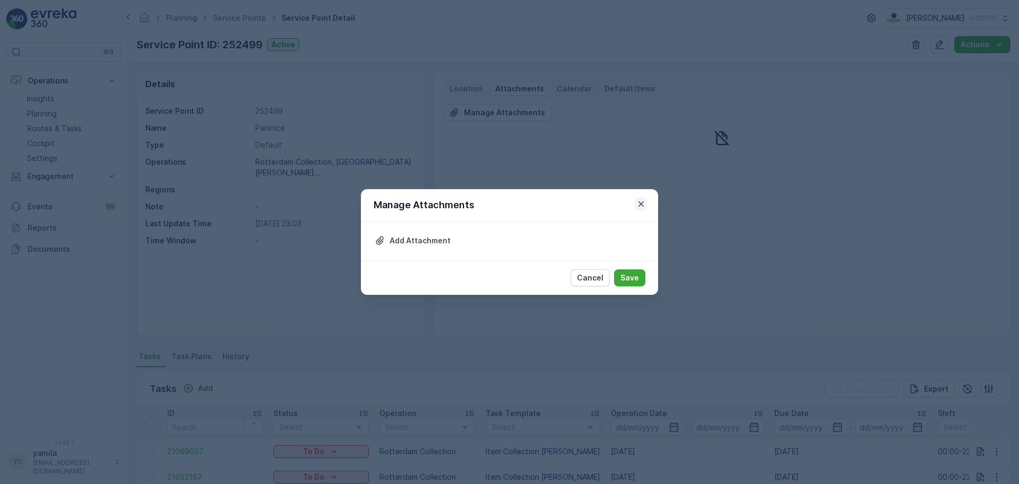
click at [640, 206] on icon "button" at bounding box center [641, 204] width 11 height 11
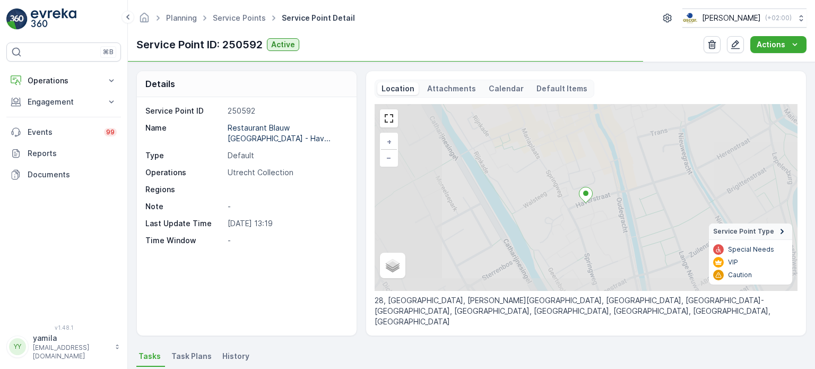
click at [446, 90] on p "Attachments" at bounding box center [451, 88] width 49 height 11
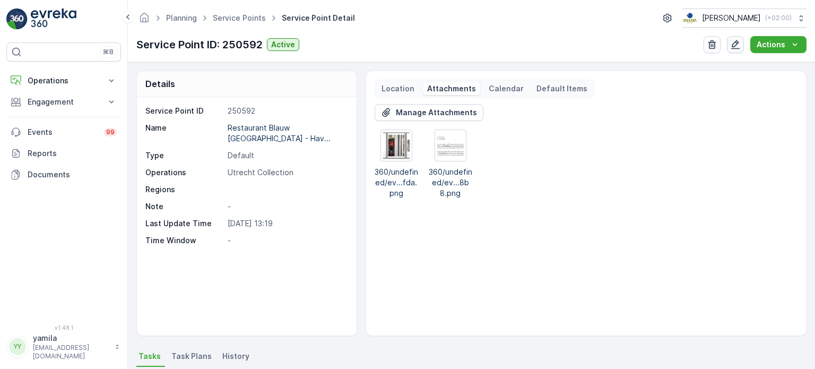
click at [737, 42] on icon "button" at bounding box center [735, 44] width 9 height 9
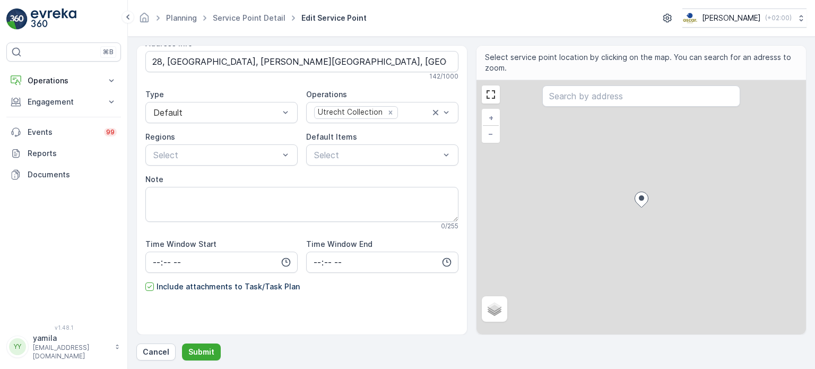
scroll to position [76, 0]
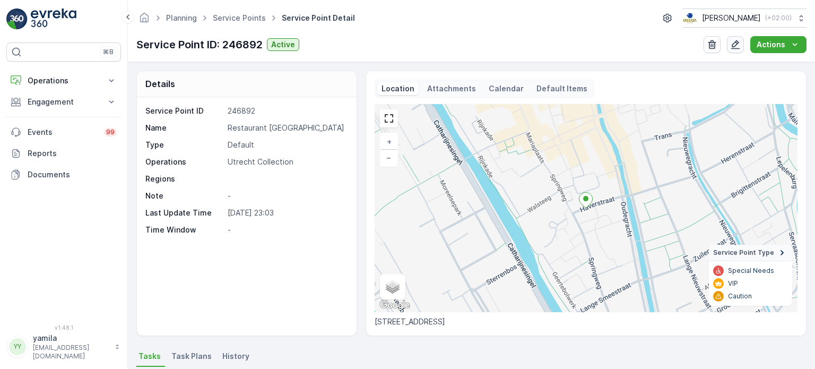
click at [737, 46] on icon "button" at bounding box center [735, 44] width 11 height 11
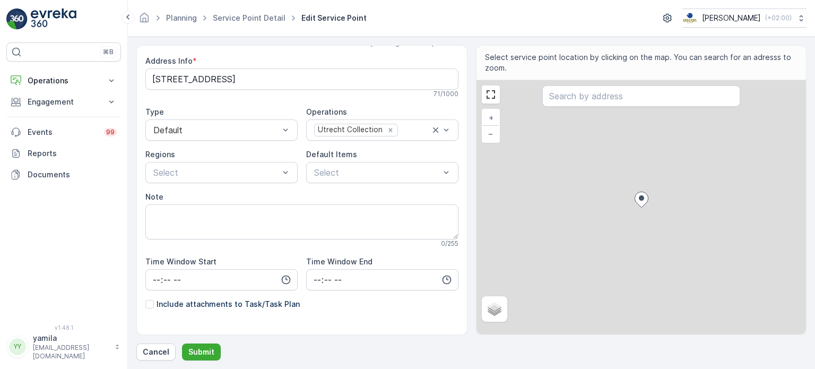
scroll to position [76, 0]
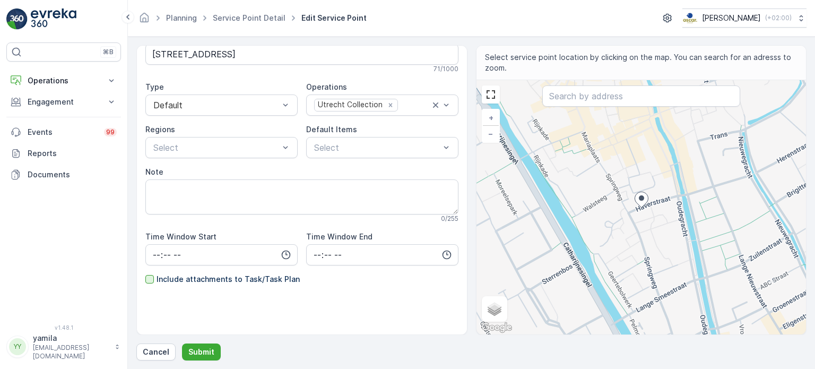
click at [151, 279] on div at bounding box center [149, 279] width 8 height 8
click at [145, 274] on input "Include attachments to Task/Task Plan" at bounding box center [145, 274] width 0 height 0
click at [201, 352] on p "Submit" at bounding box center [201, 352] width 26 height 11
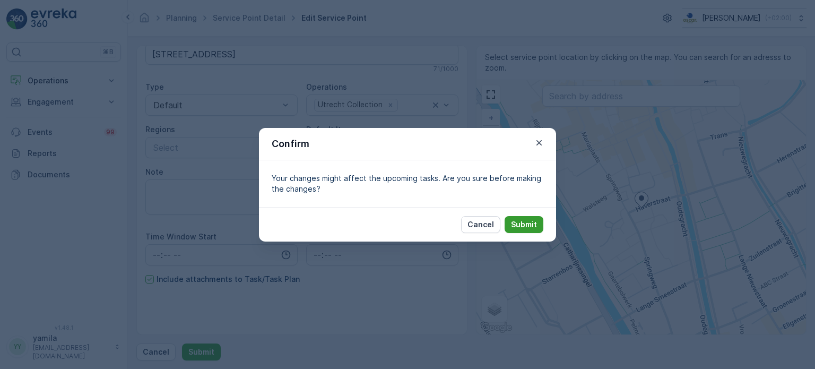
click at [520, 225] on p "Submit" at bounding box center [524, 224] width 26 height 11
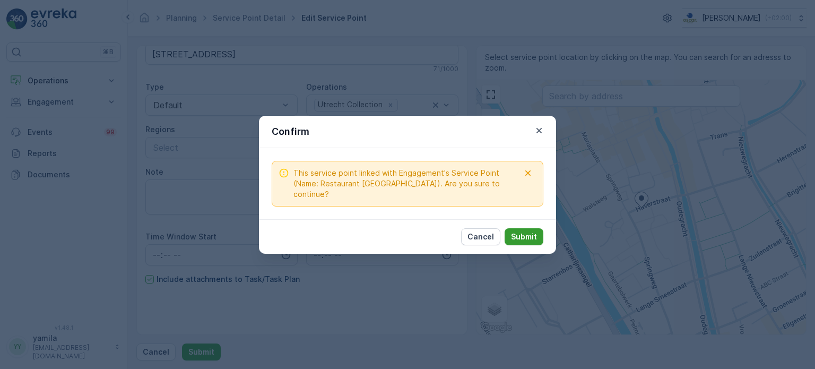
click at [512, 231] on p "Submit" at bounding box center [524, 236] width 26 height 11
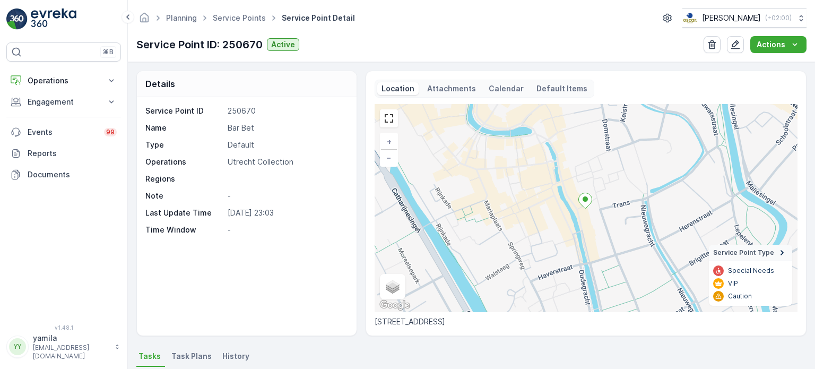
click at [450, 83] on p "Attachments" at bounding box center [451, 88] width 49 height 11
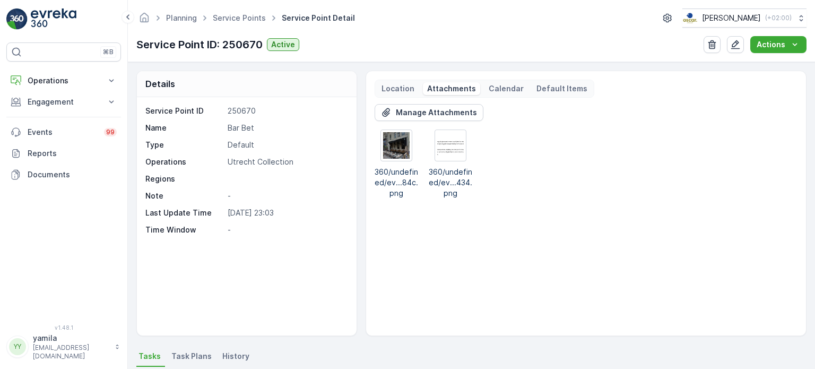
click at [446, 152] on img at bounding box center [450, 145] width 27 height 27
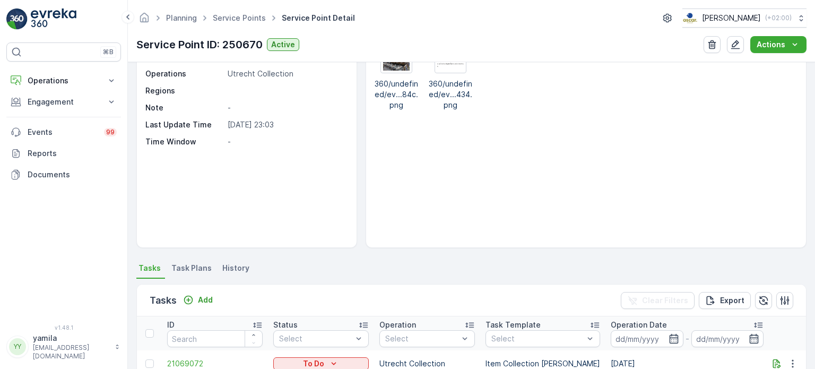
scroll to position [53, 0]
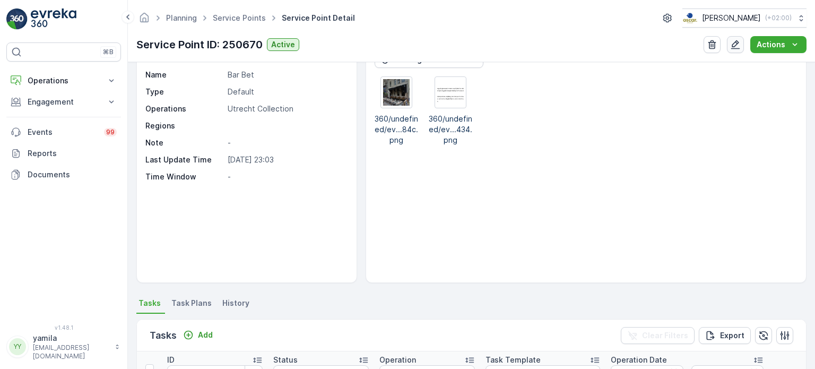
click at [739, 41] on icon "button" at bounding box center [735, 44] width 9 height 9
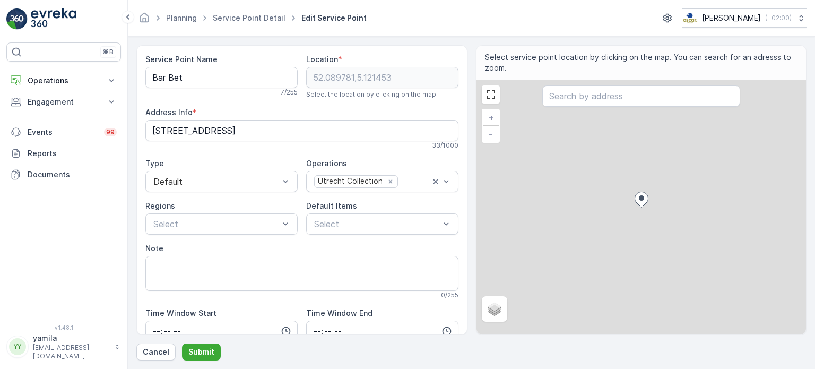
scroll to position [53, 0]
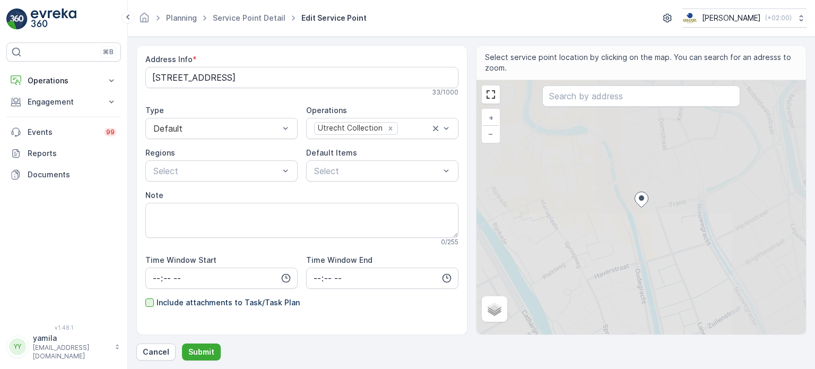
click at [147, 302] on div at bounding box center [149, 302] width 8 height 8
click at [145, 297] on input "Include attachments to Task/Task Plan" at bounding box center [145, 297] width 0 height 0
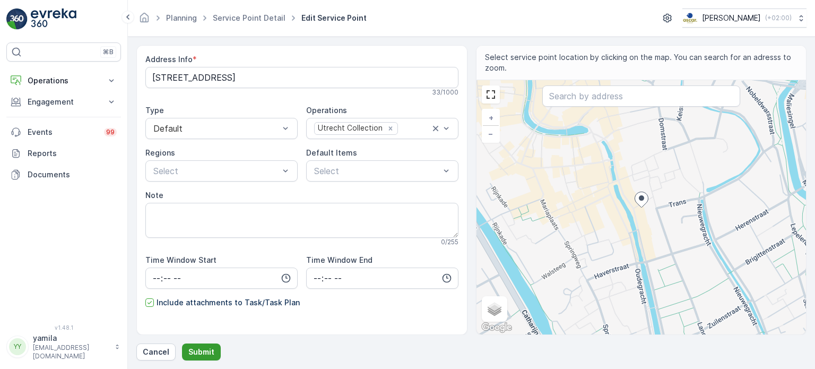
click at [191, 348] on p "Submit" at bounding box center [201, 352] width 26 height 11
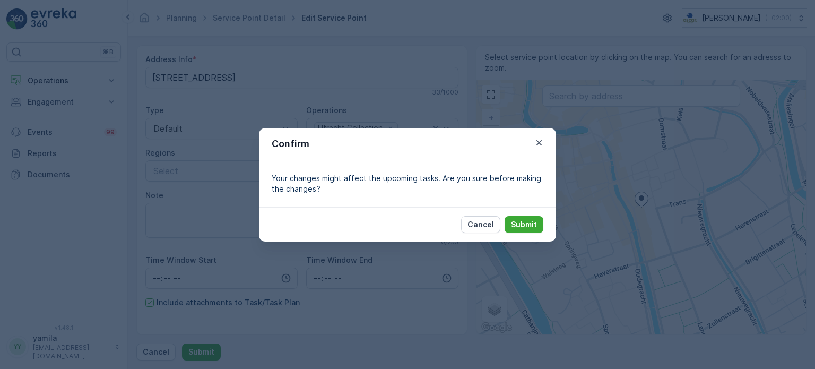
drag, startPoint x: 532, startPoint y: 222, endPoint x: 539, endPoint y: 233, distance: 12.7
click at [532, 222] on p "Submit" at bounding box center [524, 224] width 26 height 11
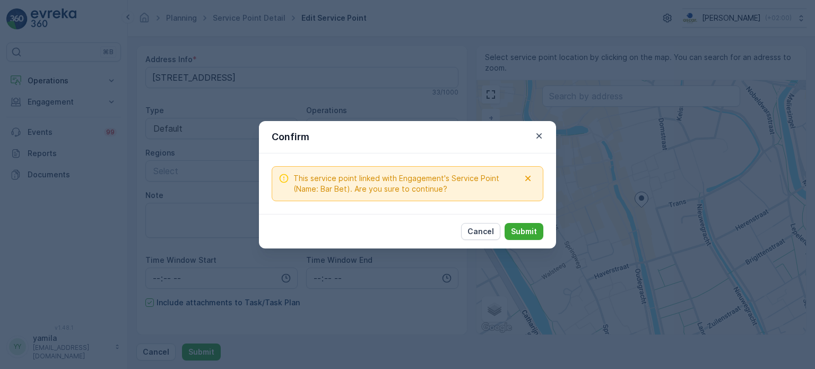
drag, startPoint x: 463, startPoint y: 31, endPoint x: 459, endPoint y: 24, distance: 8.1
click at [463, 31] on div "Confirm This service point linked with Engagement's Service Point (Name: Bar Be…" at bounding box center [407, 184] width 815 height 369
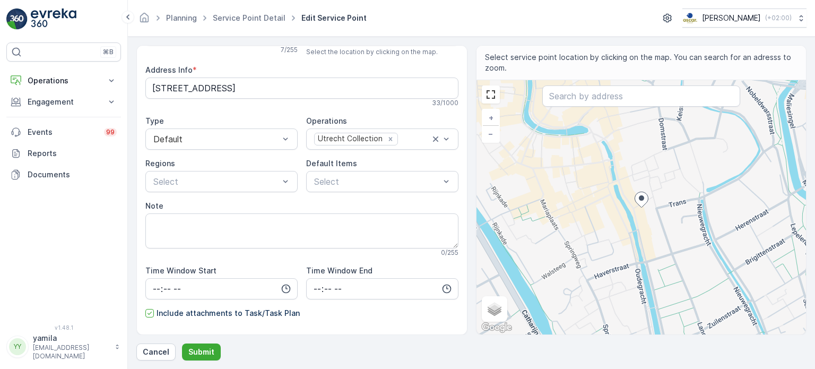
scroll to position [76, 0]
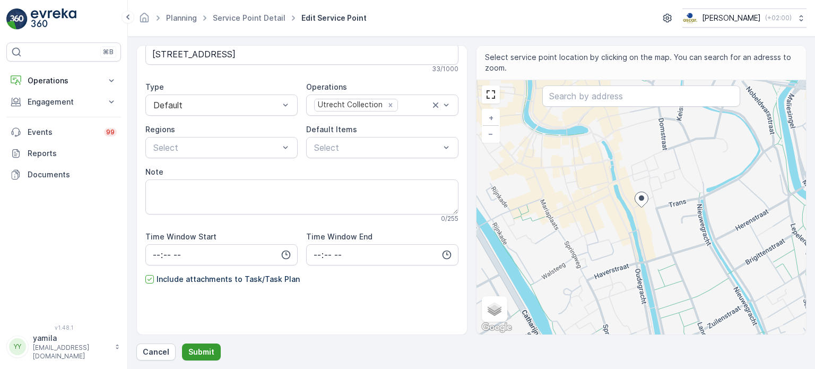
click at [203, 350] on p "Submit" at bounding box center [201, 352] width 26 height 11
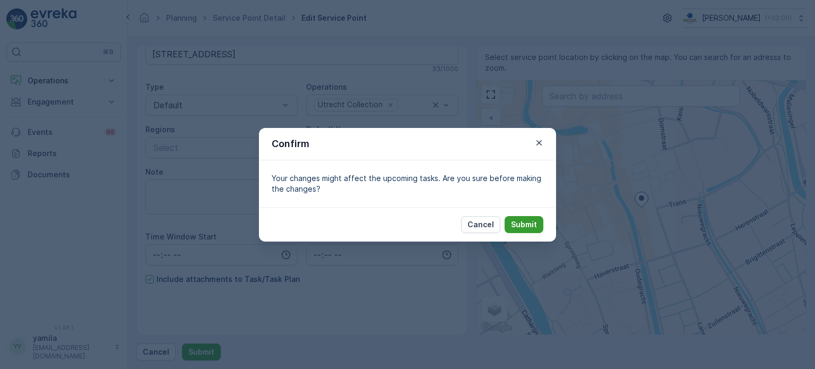
click at [524, 219] on p "Submit" at bounding box center [524, 224] width 26 height 11
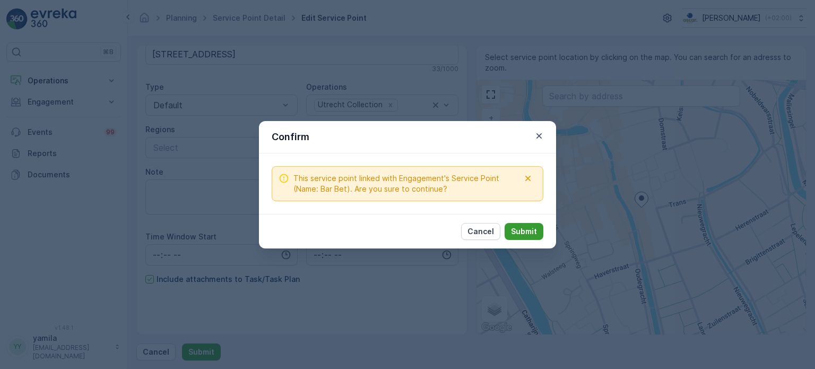
click at [532, 234] on p "Submit" at bounding box center [524, 231] width 26 height 11
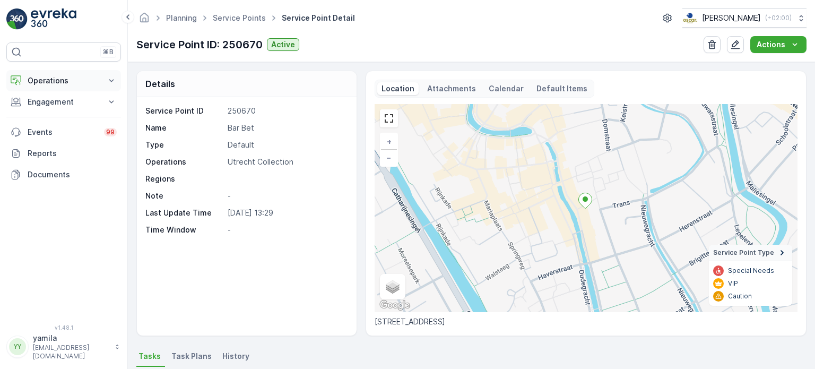
click at [47, 76] on p "Operations" at bounding box center [64, 80] width 72 height 11
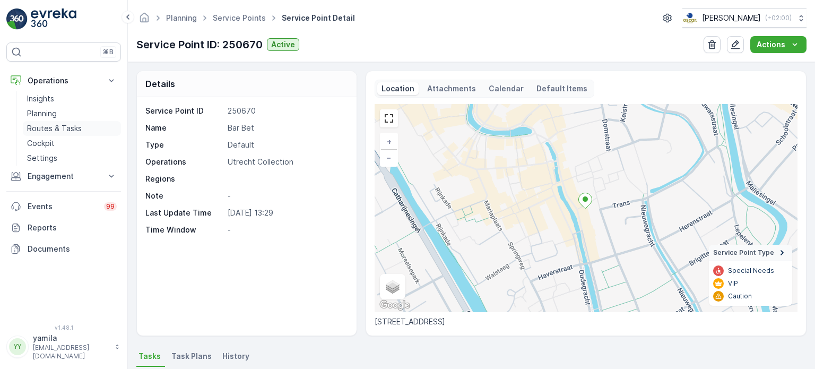
click at [62, 129] on p "Routes & Tasks" at bounding box center [54, 128] width 55 height 11
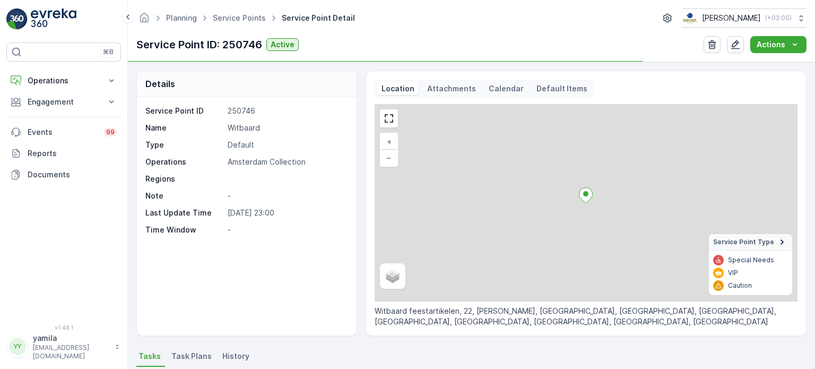
click at [446, 88] on p "Attachments" at bounding box center [451, 88] width 49 height 11
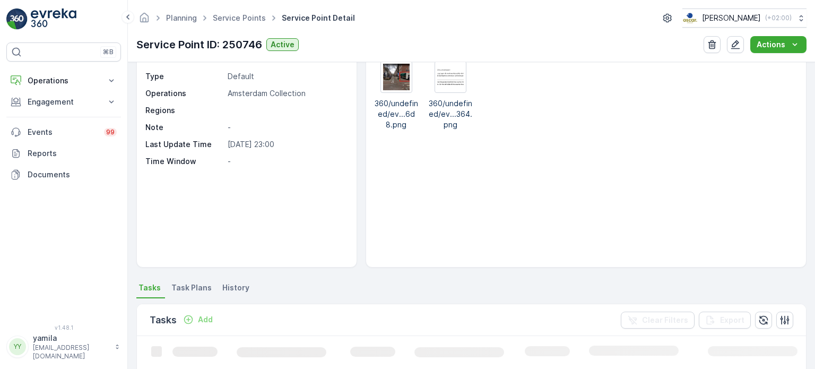
scroll to position [106, 0]
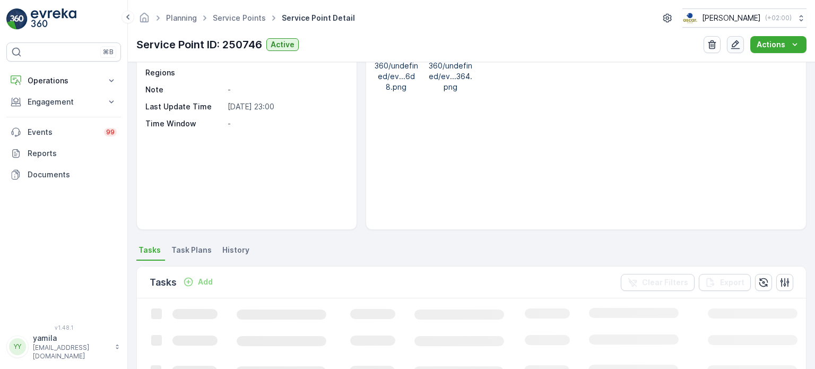
click at [736, 46] on icon "button" at bounding box center [735, 44] width 9 height 9
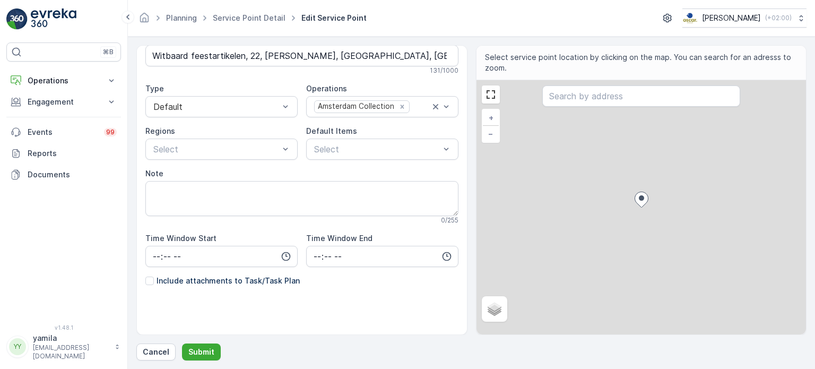
scroll to position [76, 0]
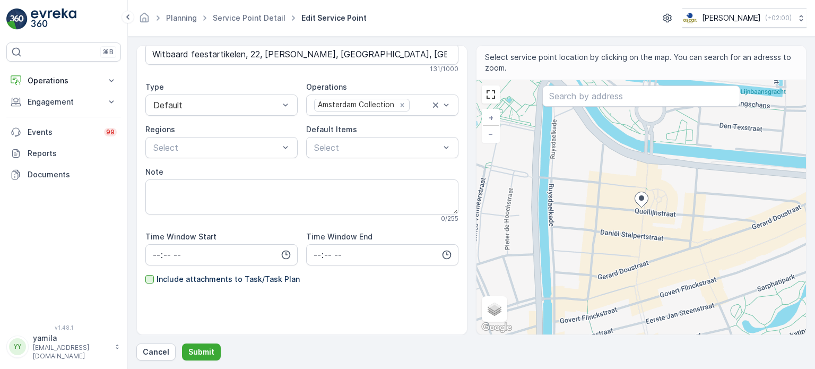
click at [149, 276] on div at bounding box center [149, 279] width 8 height 8
click at [145, 274] on input "Include attachments to Task/Task Plan" at bounding box center [145, 274] width 0 height 0
click at [194, 352] on p "Submit" at bounding box center [201, 352] width 26 height 11
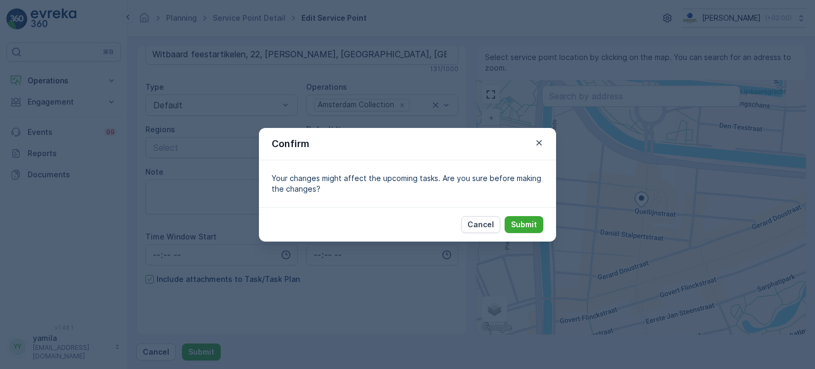
click at [531, 224] on p "Submit" at bounding box center [524, 224] width 26 height 11
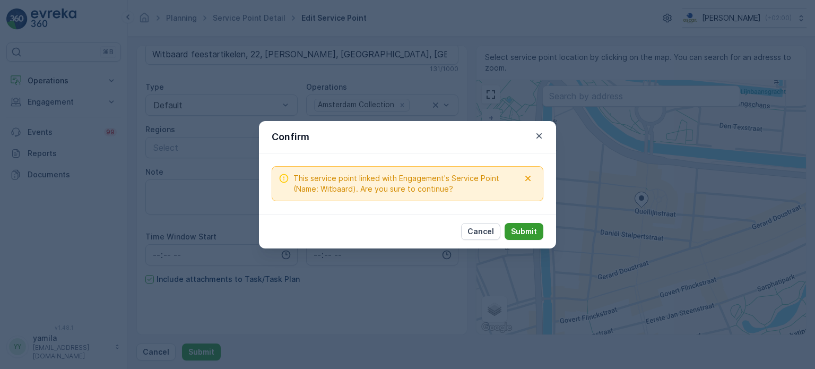
click at [529, 229] on p "Submit" at bounding box center [524, 231] width 26 height 11
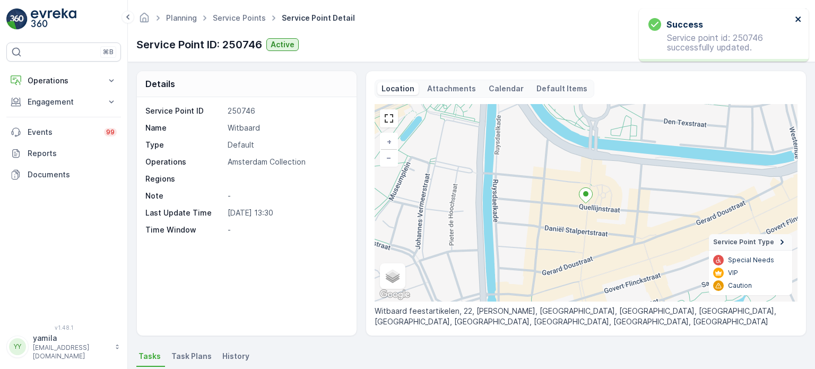
click at [796, 20] on icon "close" at bounding box center [798, 19] width 7 height 8
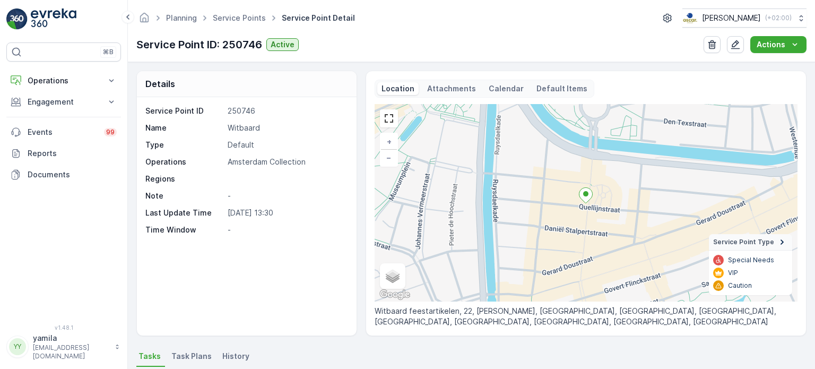
drag, startPoint x: 53, startPoint y: 80, endPoint x: 57, endPoint y: 95, distance: 15.5
click at [53, 80] on p "Operations" at bounding box center [64, 80] width 72 height 11
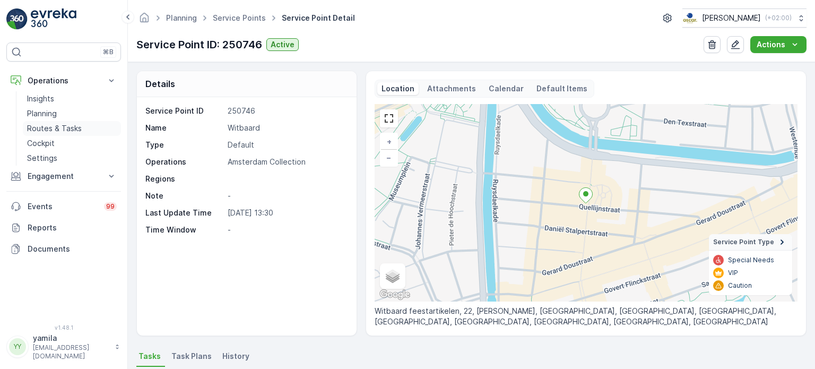
click at [60, 126] on p "Routes & Tasks" at bounding box center [54, 128] width 55 height 11
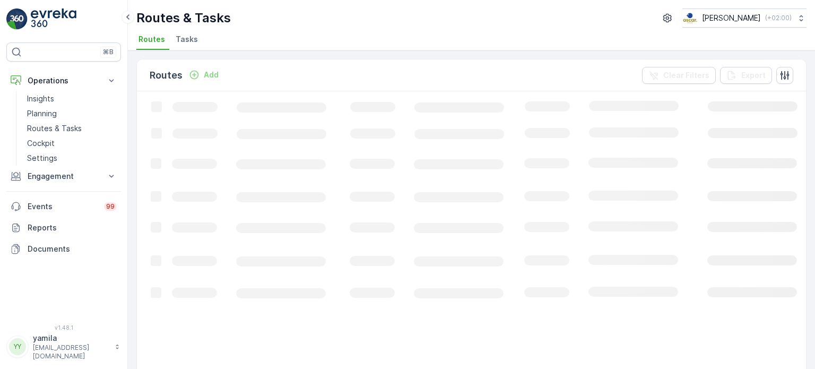
click at [184, 44] on span "Tasks" at bounding box center [187, 39] width 22 height 11
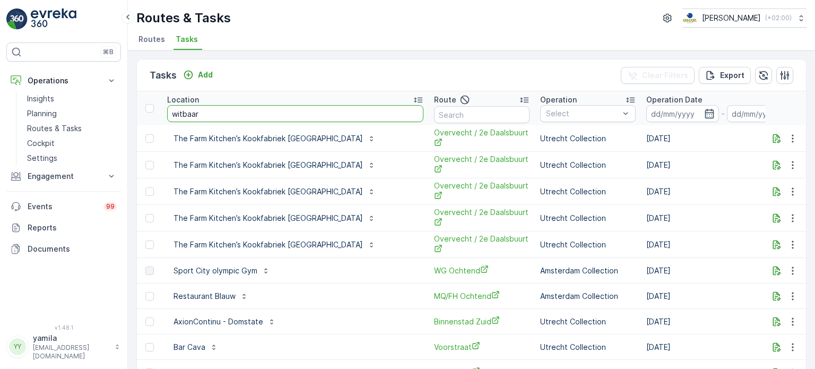
type input "witbaard"
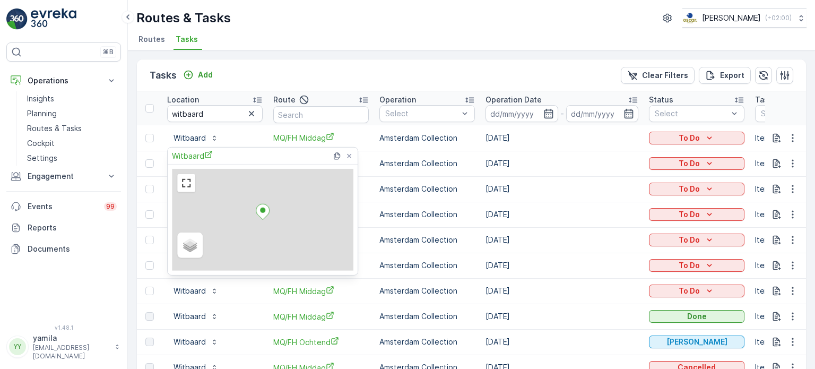
click at [189, 137] on p "Witbaard" at bounding box center [190, 138] width 32 height 11
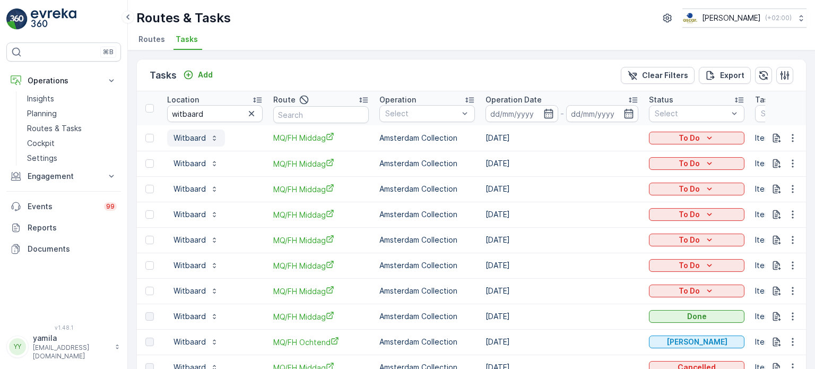
click at [195, 140] on p "Witbaard" at bounding box center [190, 138] width 32 height 11
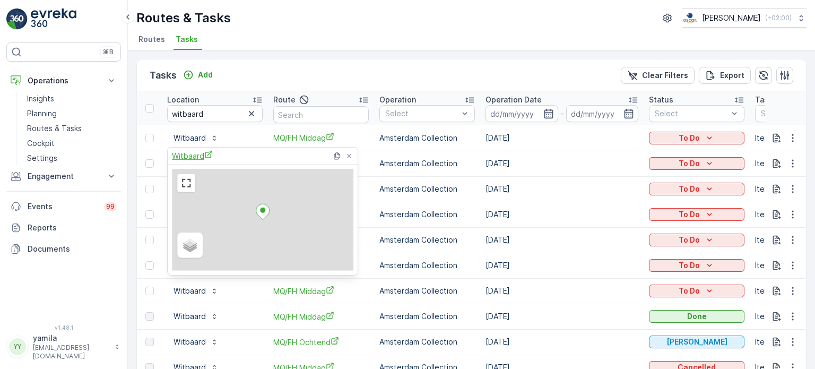
click at [193, 154] on span "Witbaard" at bounding box center [192, 155] width 41 height 11
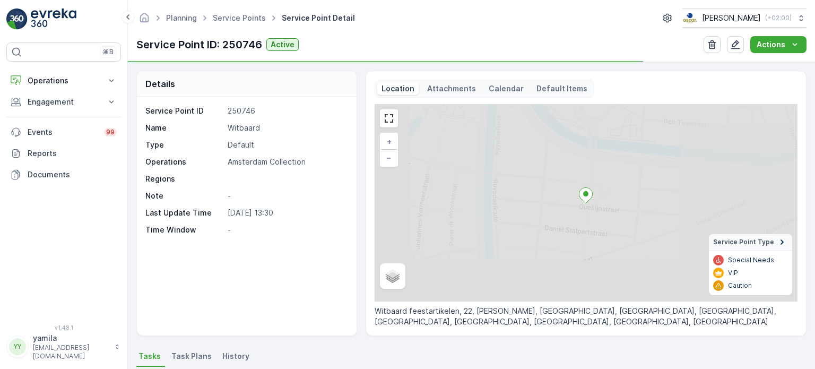
click at [443, 88] on p "Attachments" at bounding box center [451, 88] width 49 height 11
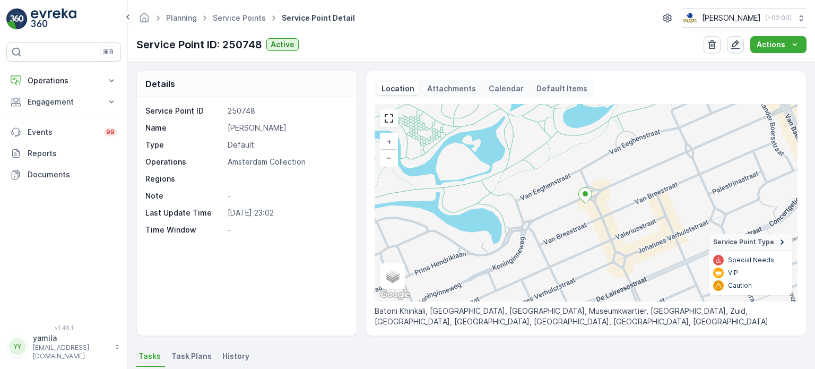
click at [739, 47] on icon "button" at bounding box center [735, 44] width 11 height 11
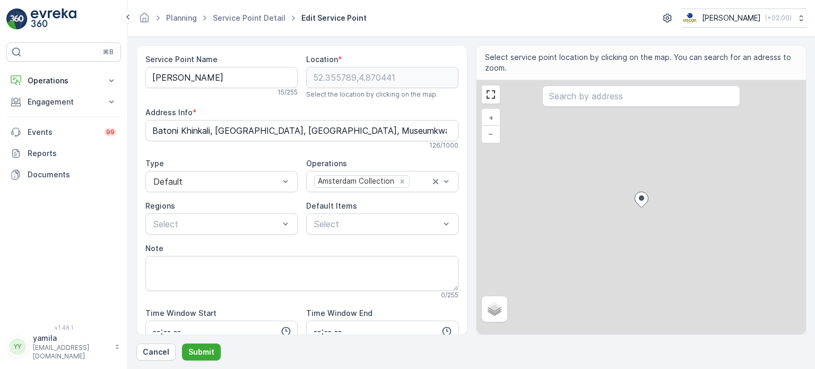
scroll to position [76, 0]
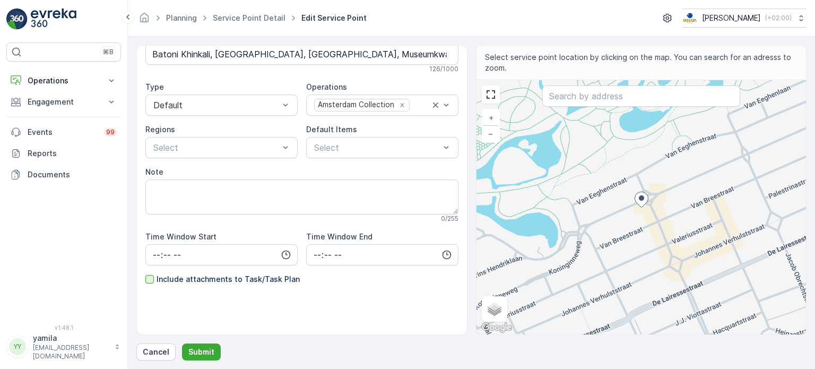
click at [146, 278] on div at bounding box center [149, 279] width 8 height 8
click at [145, 274] on input "Include attachments to Task/Task Plan" at bounding box center [145, 274] width 0 height 0
click at [191, 351] on p "Submit" at bounding box center [201, 352] width 26 height 11
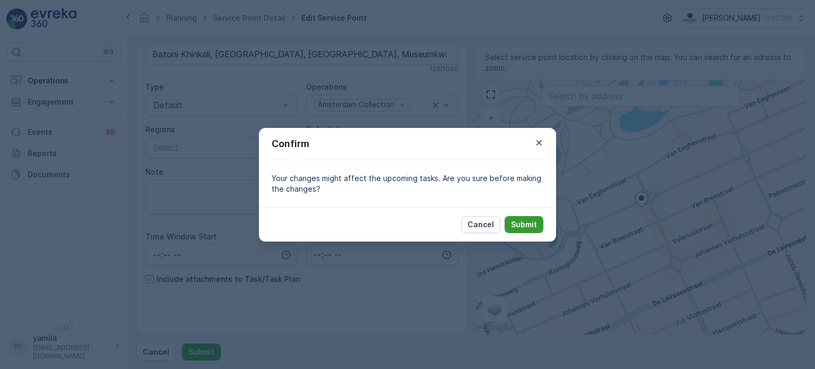
click at [507, 224] on button "Submit" at bounding box center [524, 224] width 39 height 17
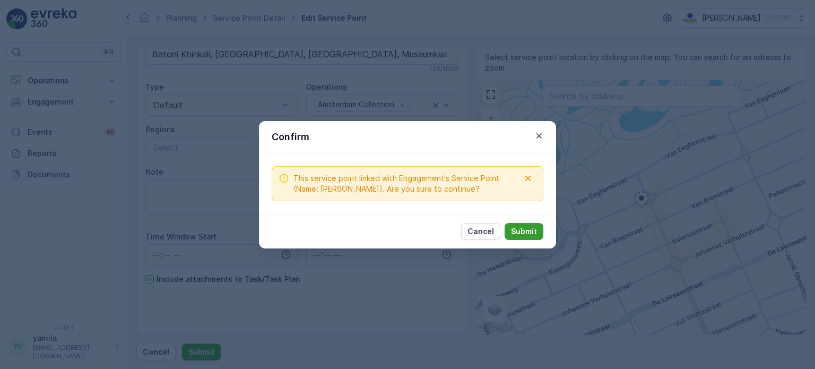
click at [530, 234] on p "Submit" at bounding box center [524, 231] width 26 height 11
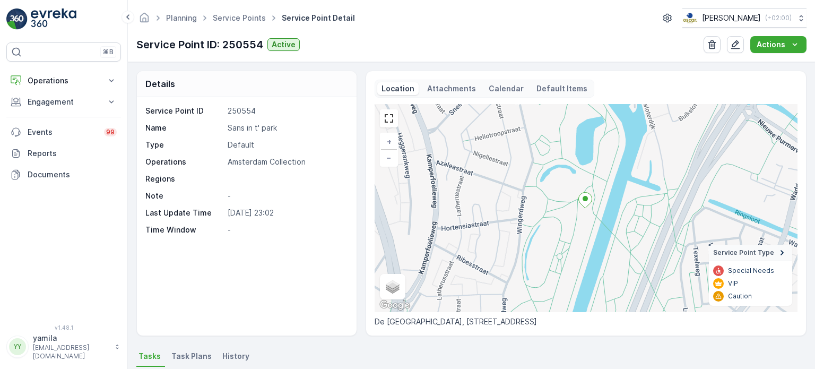
click at [437, 86] on p "Attachments" at bounding box center [451, 88] width 49 height 11
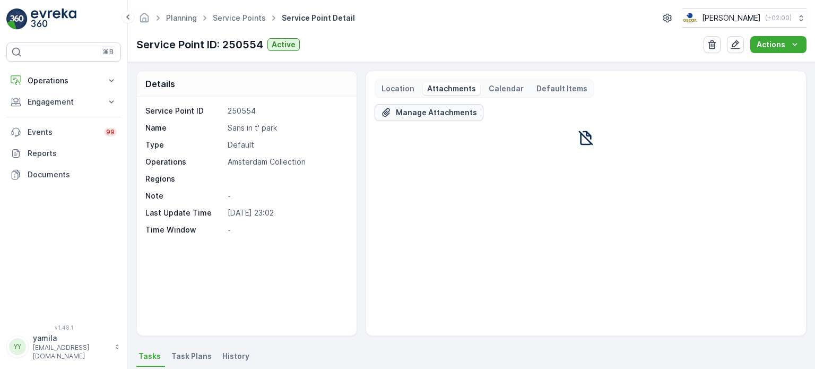
click at [456, 113] on p "Manage Attachments" at bounding box center [436, 112] width 81 height 11
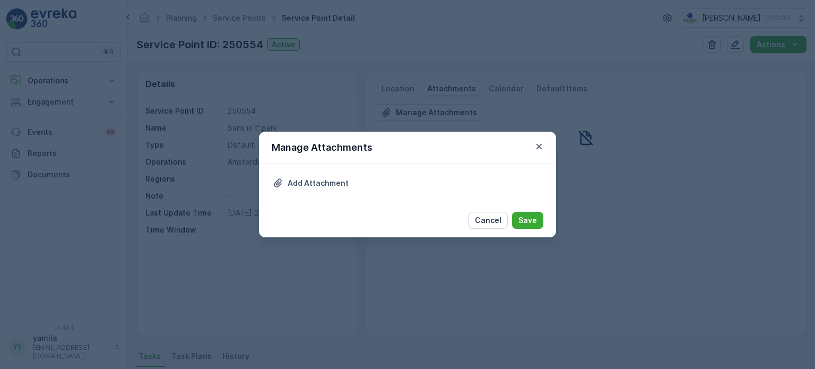
click at [350, 181] on div "Add Attachment" at bounding box center [407, 183] width 297 height 39
click at [312, 182] on p "Add Attachment" at bounding box center [318, 183] width 61 height 11
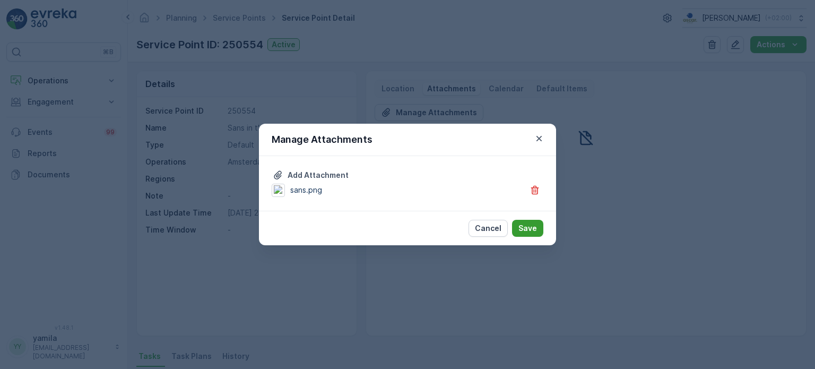
click at [528, 230] on p "Save" at bounding box center [528, 228] width 19 height 11
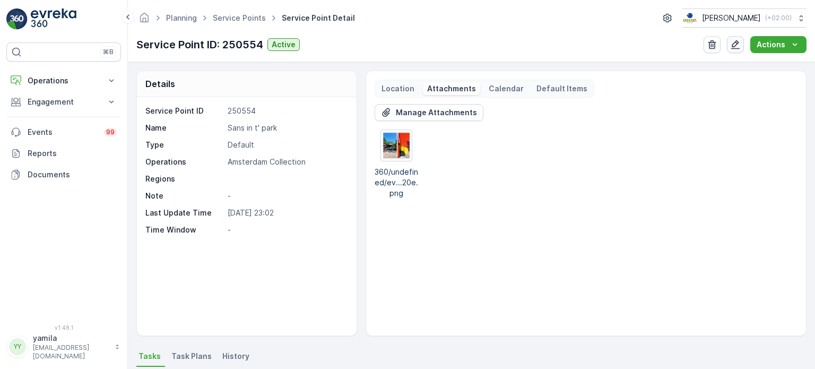
click at [734, 44] on icon "button" at bounding box center [735, 44] width 11 height 11
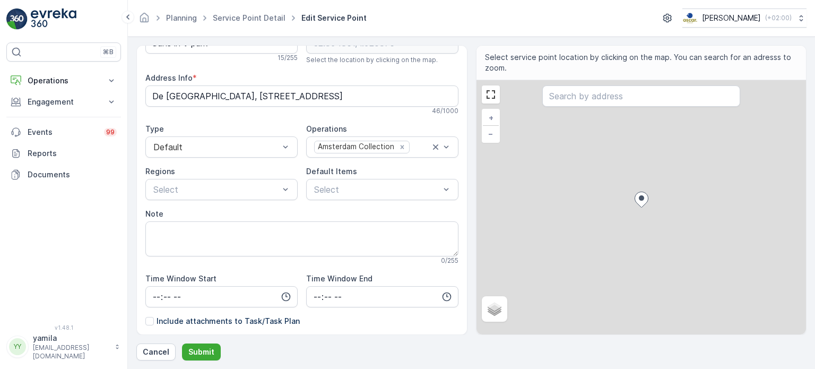
scroll to position [76, 0]
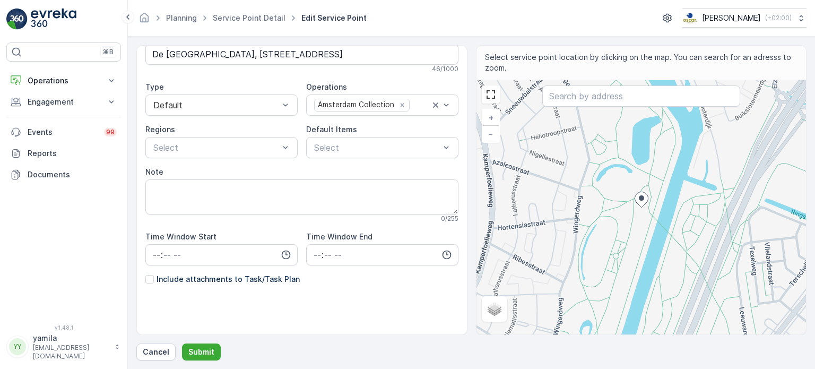
click at [149, 278] on div at bounding box center [149, 279] width 8 height 8
click at [145, 274] on input "Include attachments to Task/Task Plan" at bounding box center [145, 274] width 0 height 0
click at [201, 355] on p "Submit" at bounding box center [201, 352] width 26 height 11
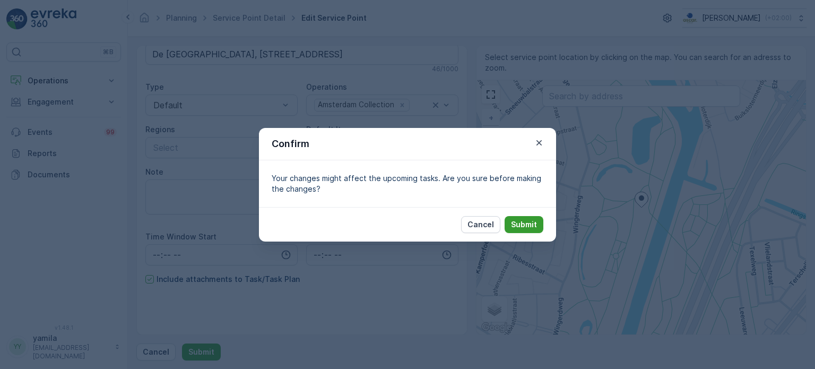
click at [529, 220] on p "Submit" at bounding box center [524, 224] width 26 height 11
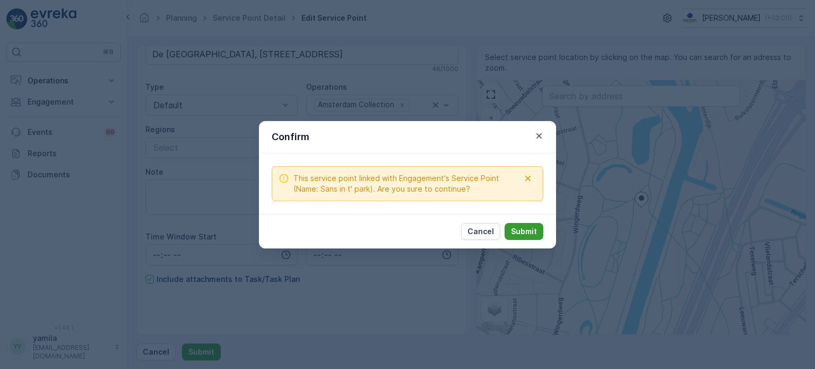
click at [514, 226] on p "Submit" at bounding box center [524, 231] width 26 height 11
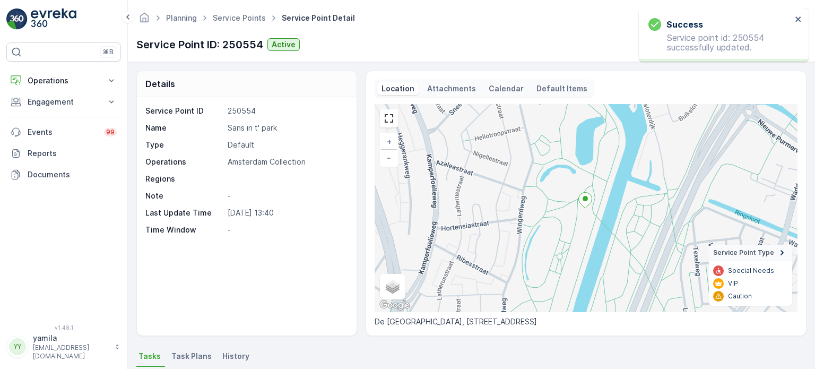
click at [445, 90] on p "Attachments" at bounding box center [451, 88] width 49 height 11
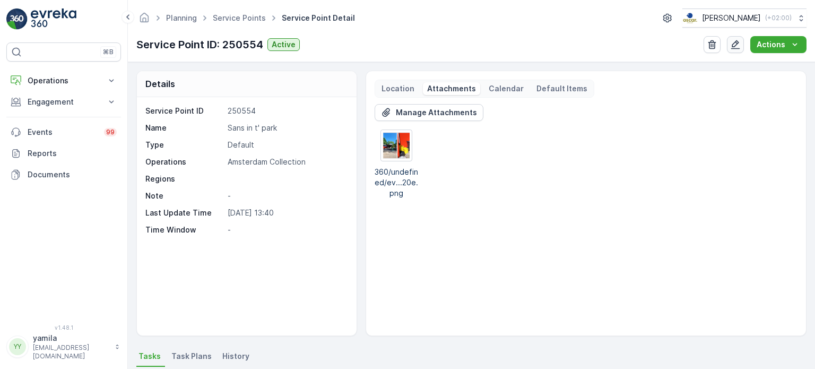
click at [741, 47] on div "button" at bounding box center [735, 44] width 11 height 11
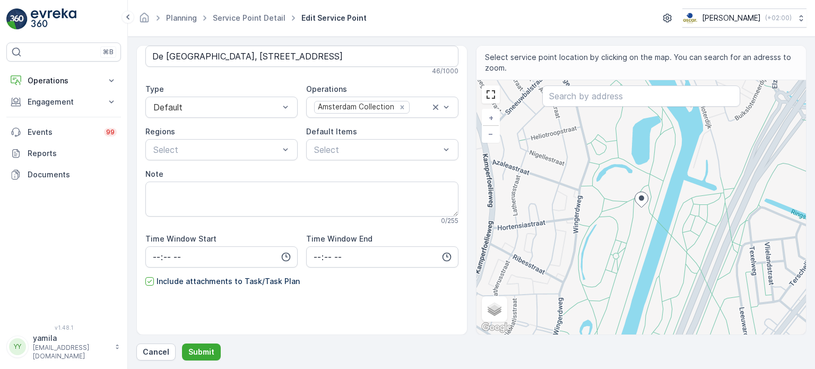
scroll to position [76, 0]
click at [189, 186] on textarea "Note" at bounding box center [301, 196] width 313 height 35
click at [162, 212] on textarea "Note" at bounding box center [301, 196] width 313 height 35
click at [168, 185] on textarea "Note" at bounding box center [301, 196] width 313 height 35
click at [155, 352] on p "Cancel" at bounding box center [156, 352] width 27 height 11
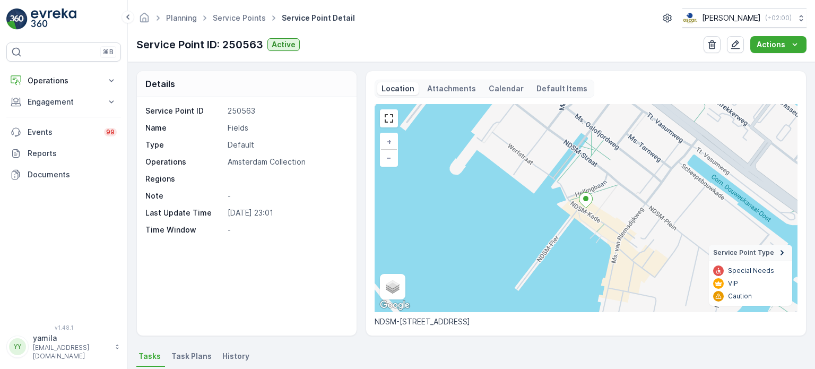
click at [446, 87] on p "Attachments" at bounding box center [451, 88] width 49 height 11
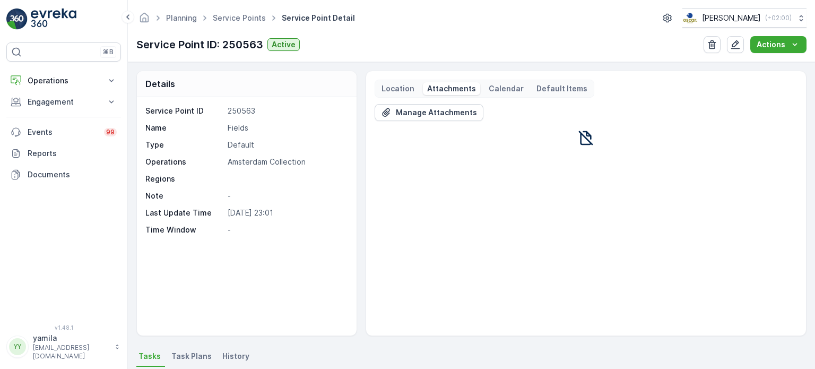
click at [400, 91] on p "Location" at bounding box center [398, 88] width 33 height 11
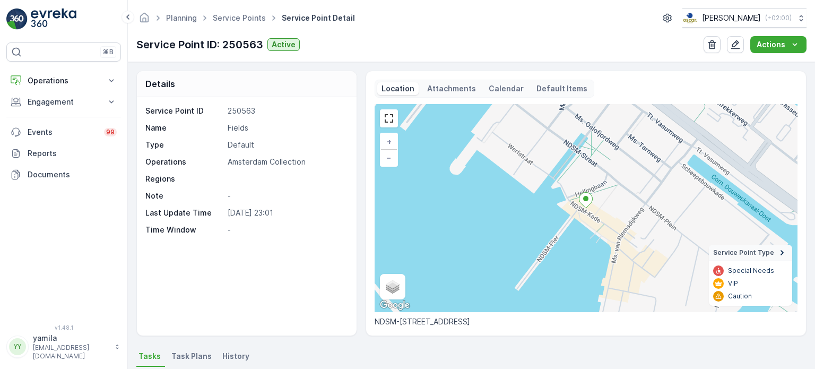
click at [438, 97] on div "Location Attachments Calendar Default Items + − Satellite Roadmap Terrain Hybri…" at bounding box center [586, 203] width 423 height 247
click at [443, 89] on p "Attachments" at bounding box center [451, 88] width 49 height 11
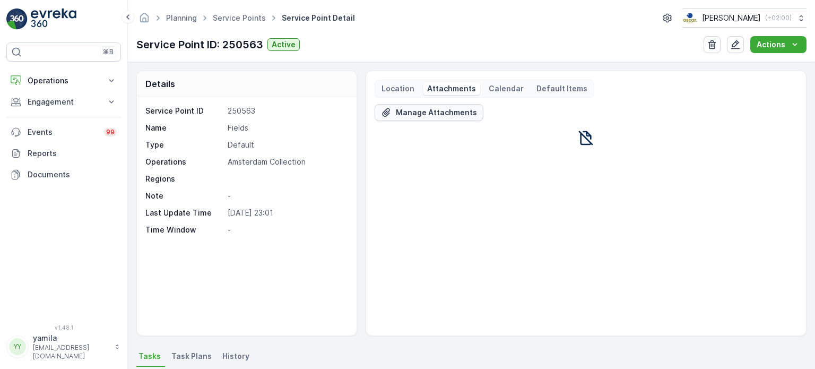
click at [454, 114] on p "Manage Attachments" at bounding box center [436, 112] width 81 height 11
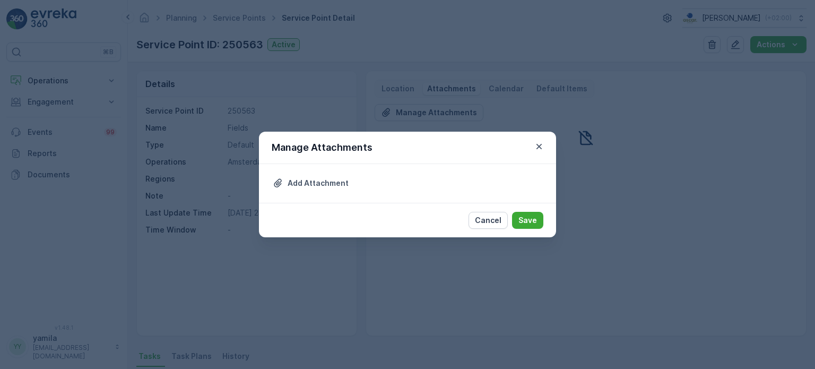
click at [440, 186] on div "Add Attachment" at bounding box center [407, 183] width 297 height 39
click at [280, 178] on icon "Upload File" at bounding box center [278, 183] width 11 height 11
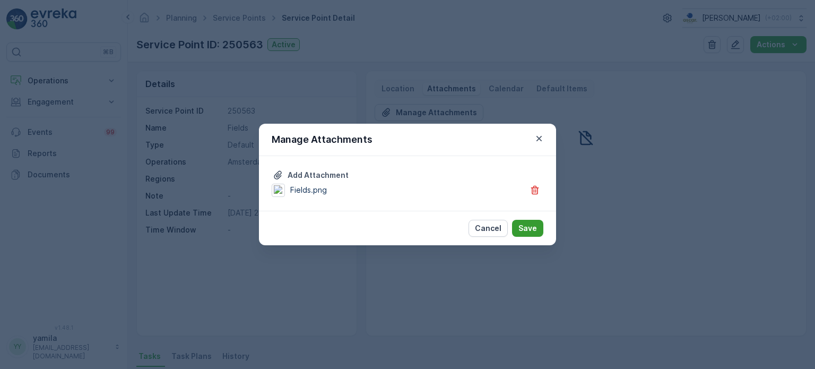
click at [527, 225] on p "Save" at bounding box center [528, 228] width 19 height 11
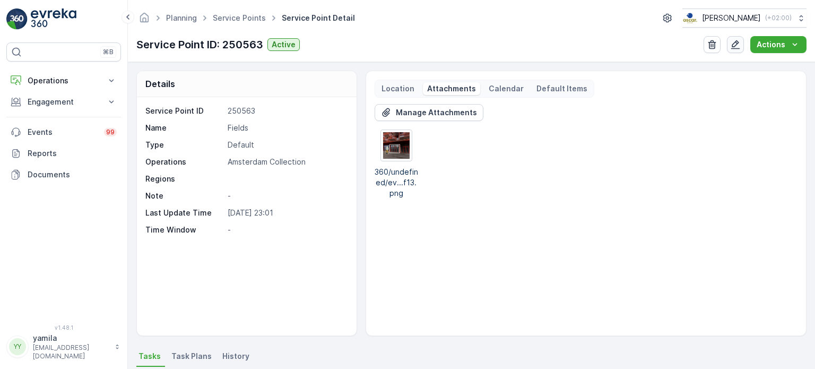
click at [733, 45] on icon "button" at bounding box center [735, 44] width 11 height 11
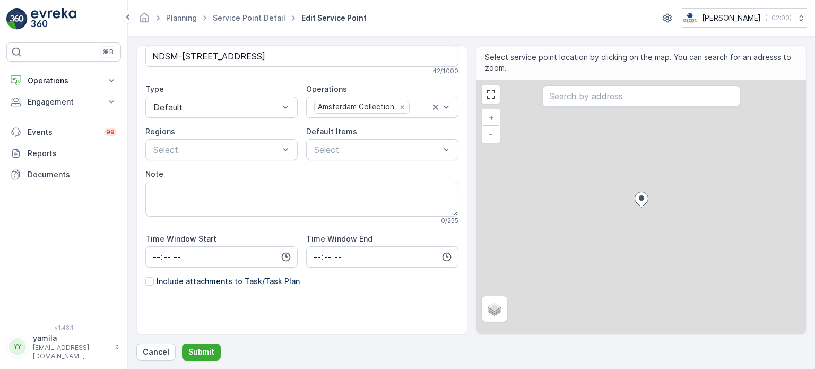
scroll to position [76, 0]
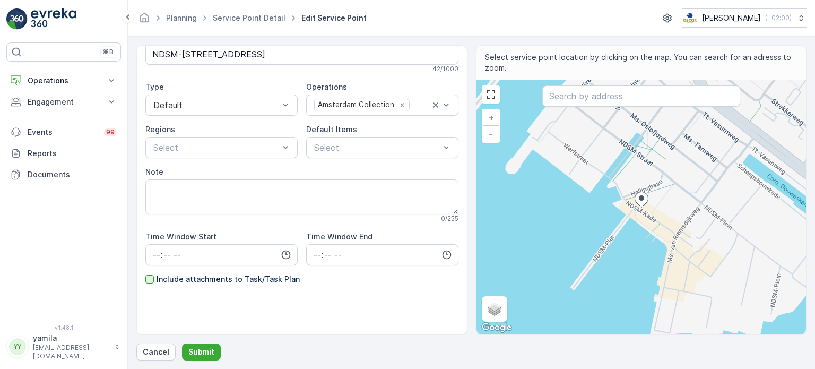
click at [149, 277] on div at bounding box center [149, 279] width 8 height 8
click at [145, 274] on input "Include attachments to Task/Task Plan" at bounding box center [145, 274] width 0 height 0
click at [203, 355] on p "Submit" at bounding box center [201, 352] width 26 height 11
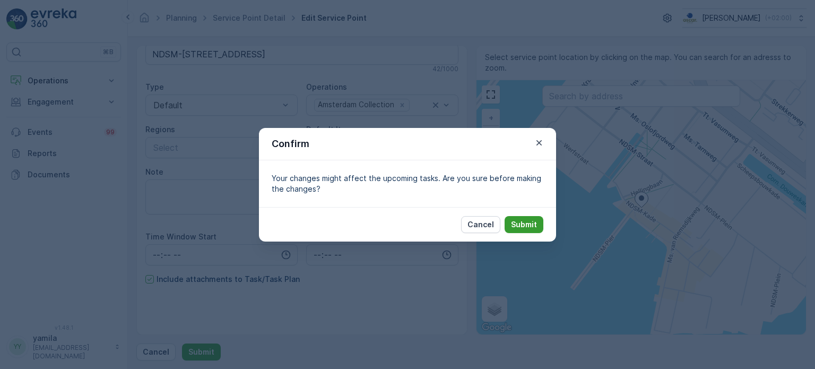
click at [521, 223] on p "Submit" at bounding box center [524, 224] width 26 height 11
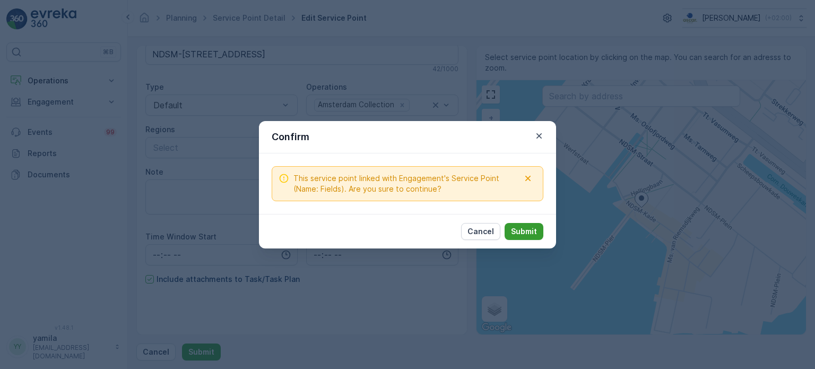
drag, startPoint x: 523, startPoint y: 228, endPoint x: 521, endPoint y: 234, distance: 6.1
click at [521, 234] on p "Submit" at bounding box center [524, 231] width 26 height 11
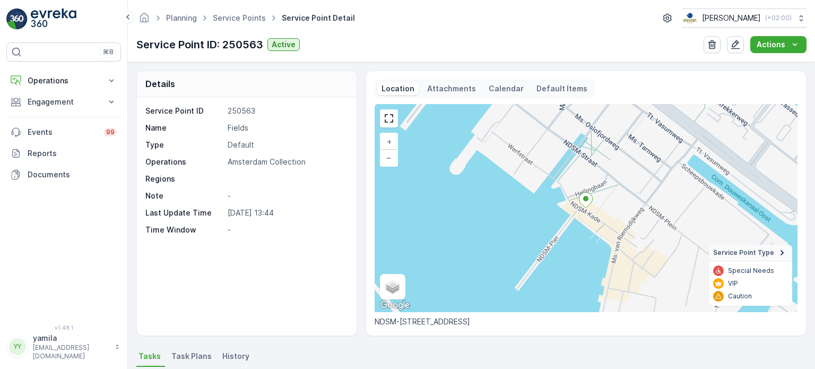
click at [442, 89] on p "Attachments" at bounding box center [451, 88] width 49 height 11
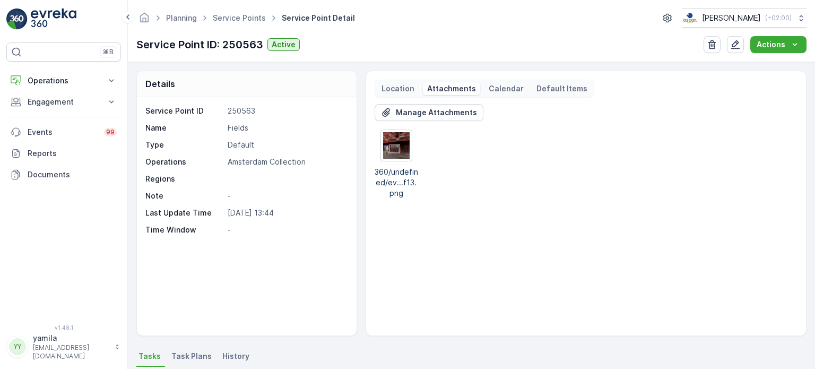
click at [183, 358] on span "Task Plans" at bounding box center [191, 356] width 40 height 11
click at [565, 83] on p "Default Items" at bounding box center [562, 88] width 51 height 11
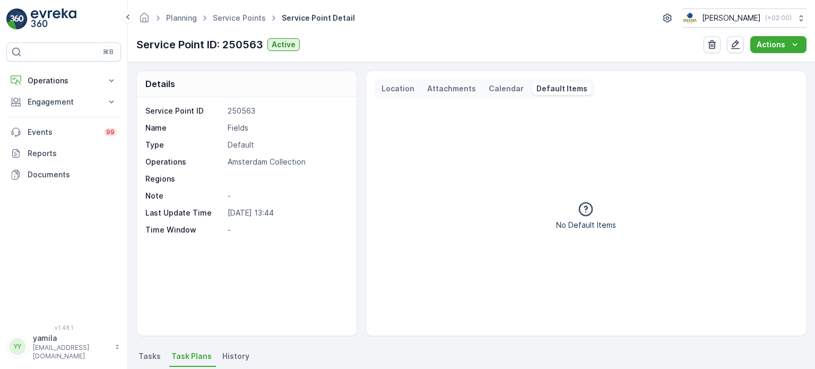
click at [447, 80] on div "Location Attachments Calendar Default Items" at bounding box center [485, 89] width 220 height 18
click at [443, 87] on p "Attachments" at bounding box center [451, 88] width 49 height 11
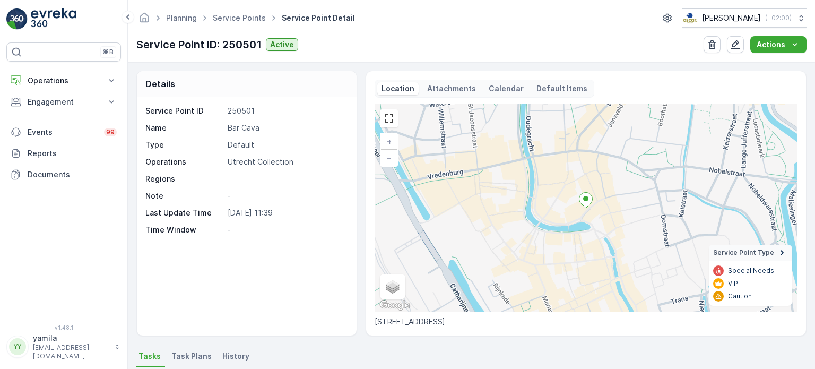
click at [451, 91] on p "Attachments" at bounding box center [451, 88] width 49 height 11
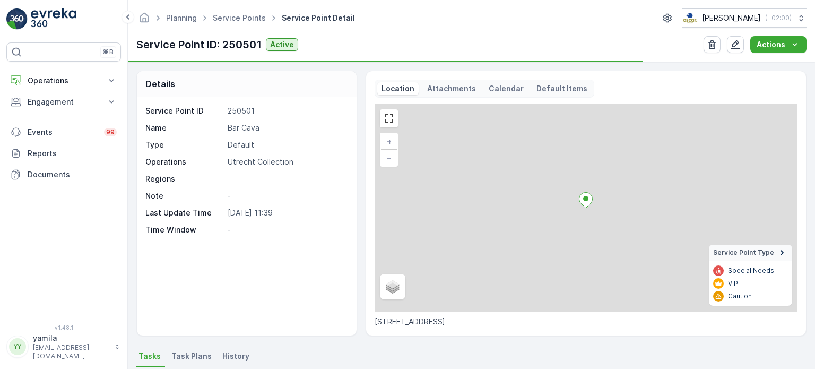
click at [452, 95] on div "Location Attachments Calendar Default Items" at bounding box center [485, 89] width 220 height 18
click at [455, 90] on p "Attachments" at bounding box center [451, 88] width 49 height 11
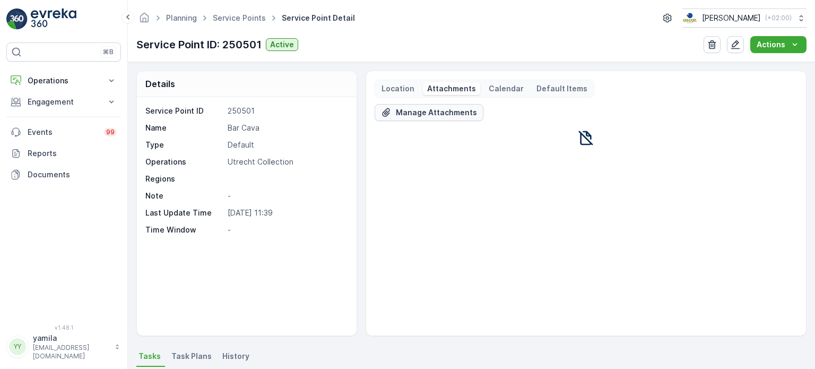
click at [450, 108] on p "Manage Attachments" at bounding box center [436, 112] width 81 height 11
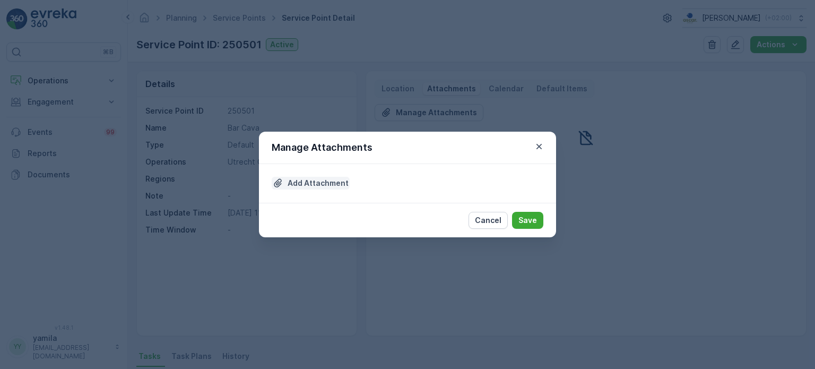
click at [339, 184] on p "Add Attachment" at bounding box center [318, 183] width 61 height 11
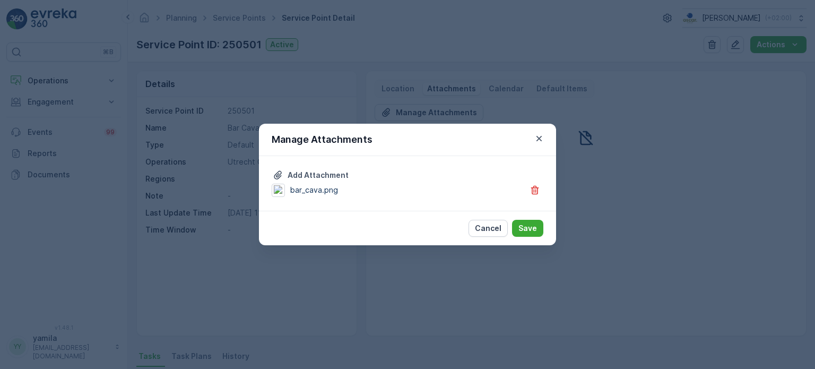
click at [526, 218] on div "Cancel Save" at bounding box center [407, 228] width 297 height 35
click at [523, 223] on p "Save" at bounding box center [528, 228] width 19 height 11
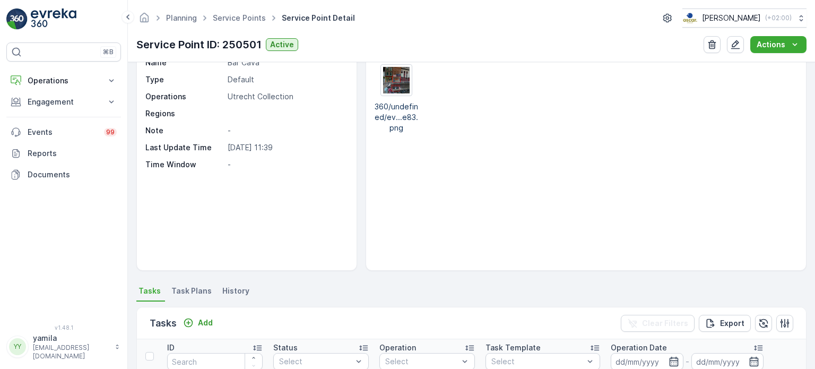
scroll to position [66, 0]
click at [743, 42] on button "button" at bounding box center [735, 44] width 17 height 17
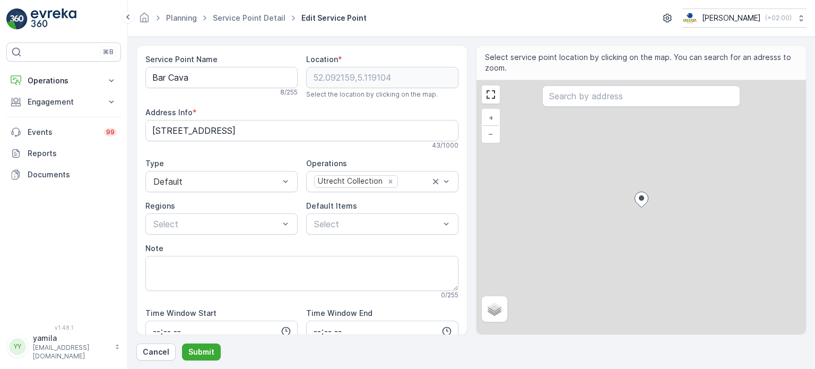
scroll to position [76, 0]
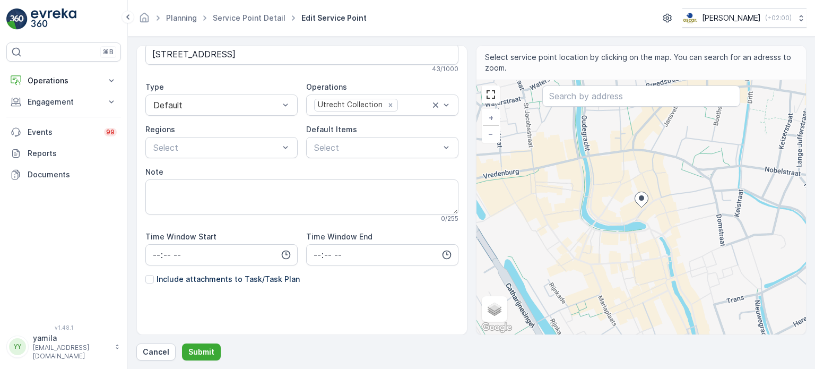
click at [152, 274] on div "Include attachments to Task/Task Plan" at bounding box center [222, 279] width 154 height 11
click at [145, 274] on input "Include attachments to Task/Task Plan" at bounding box center [145, 274] width 0 height 0
click at [194, 350] on p "Submit" at bounding box center [201, 352] width 26 height 11
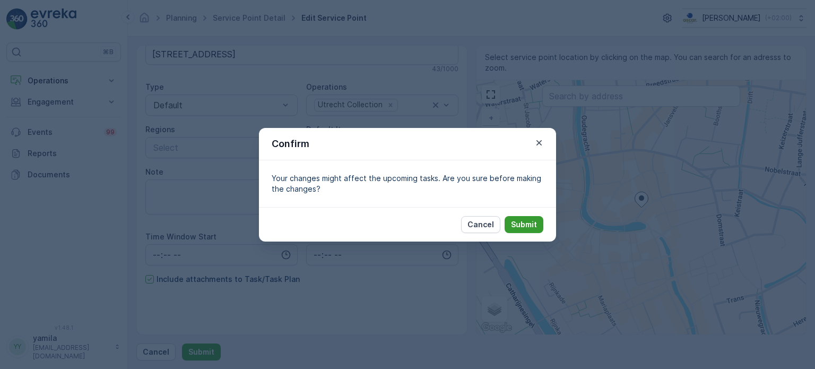
click at [514, 222] on p "Submit" at bounding box center [524, 224] width 26 height 11
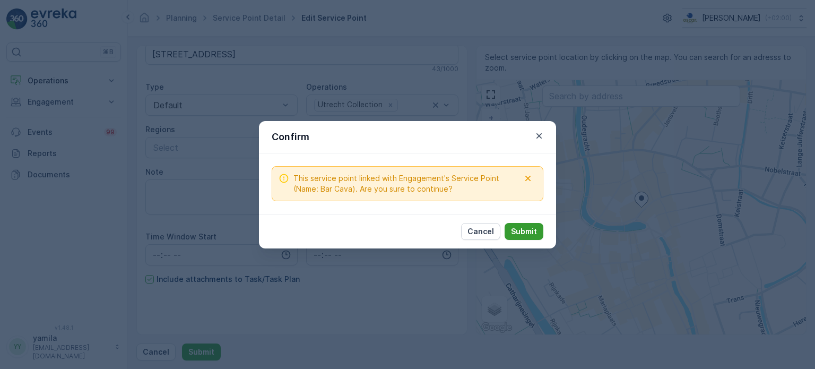
click at [526, 233] on p "Submit" at bounding box center [524, 231] width 26 height 11
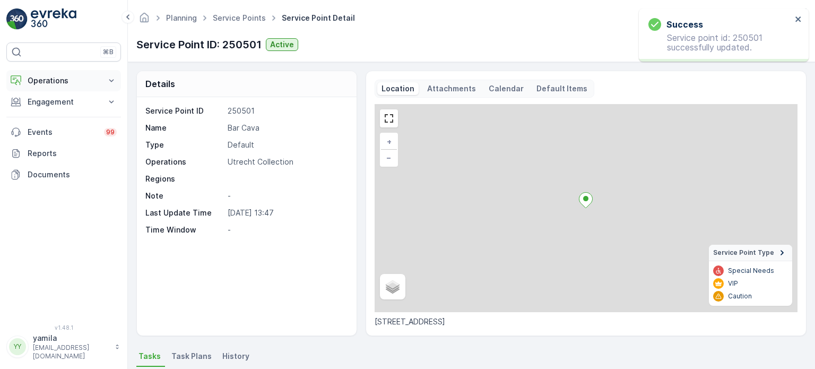
click at [61, 82] on p "Operations" at bounding box center [64, 80] width 72 height 11
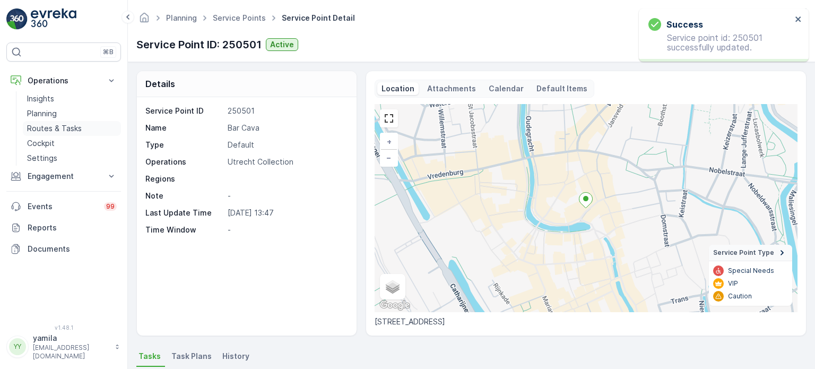
click at [58, 131] on p "Routes & Tasks" at bounding box center [54, 128] width 55 height 11
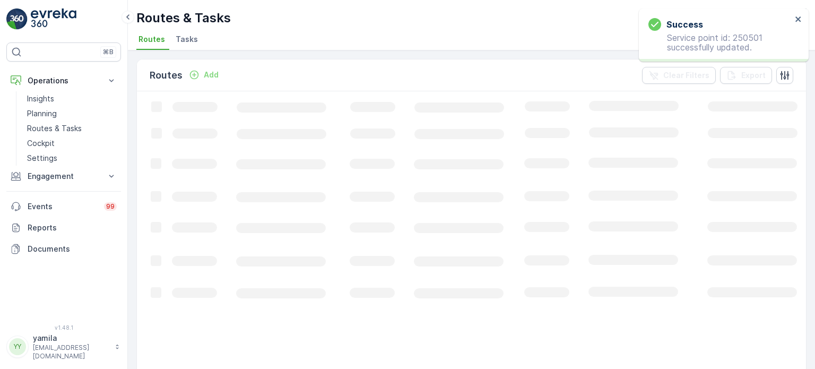
click at [178, 36] on span "Tasks" at bounding box center [187, 39] width 22 height 11
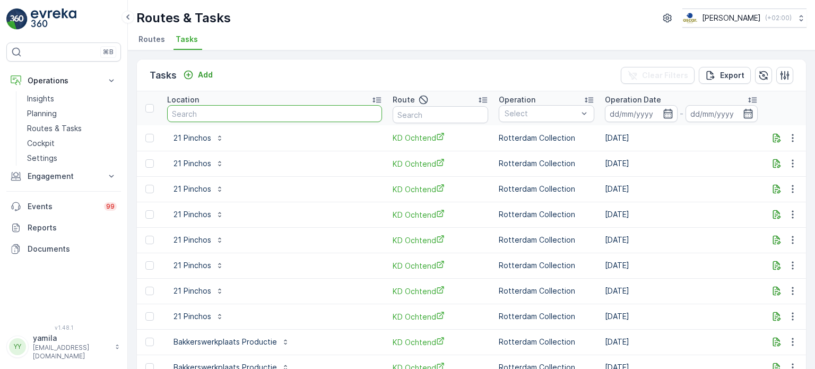
click at [233, 113] on input "text" at bounding box center [274, 113] width 215 height 17
type input "se palace"
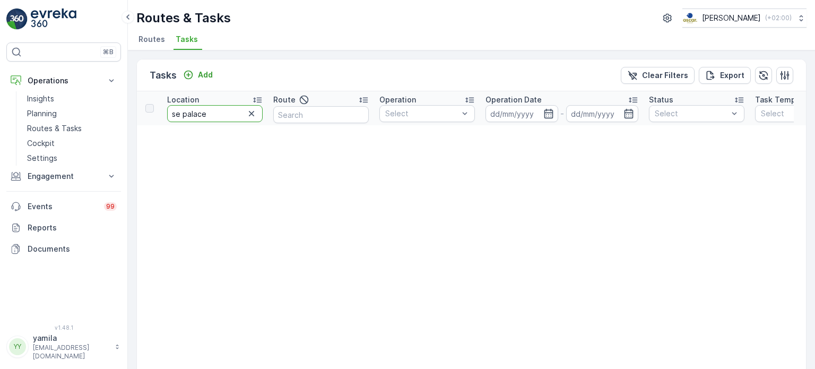
click at [180, 112] on input "se palace" at bounding box center [215, 113] width 96 height 17
type input "sea palace"
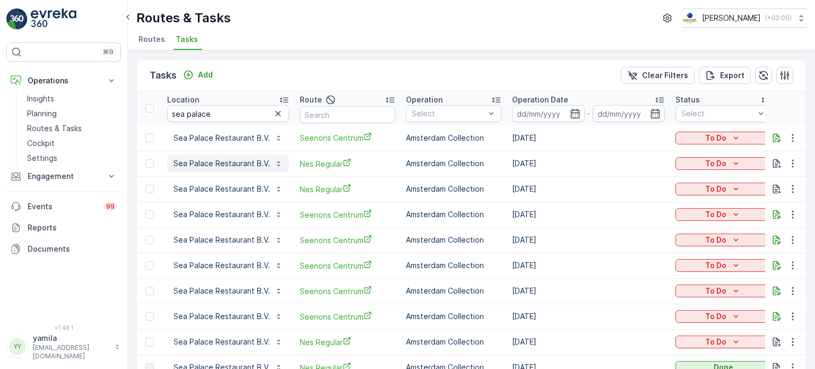
click at [221, 163] on p "Sea Palace Restaurant B.V." at bounding box center [222, 163] width 97 height 11
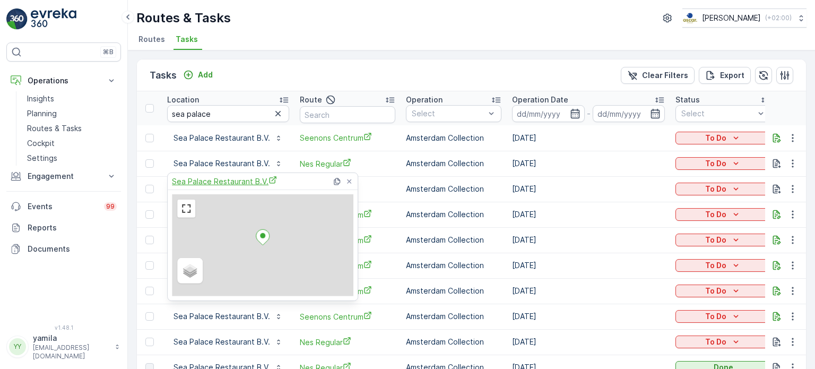
click at [223, 178] on span "Sea Palace Restaurant B.V." at bounding box center [224, 181] width 105 height 11
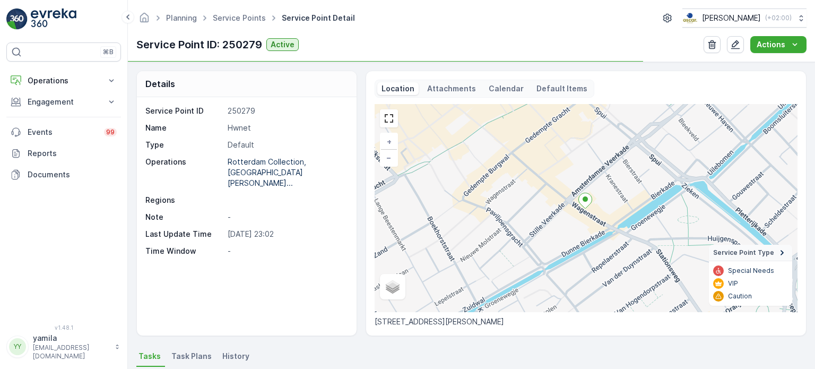
click at [448, 95] on div "Location Attachments Calendar Default Items" at bounding box center [485, 89] width 220 height 18
click at [451, 87] on p "Attachments" at bounding box center [451, 88] width 49 height 11
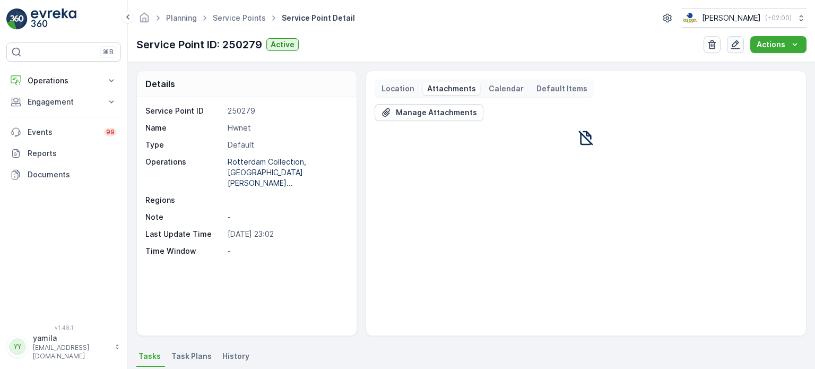
click at [738, 44] on icon "button" at bounding box center [735, 44] width 9 height 9
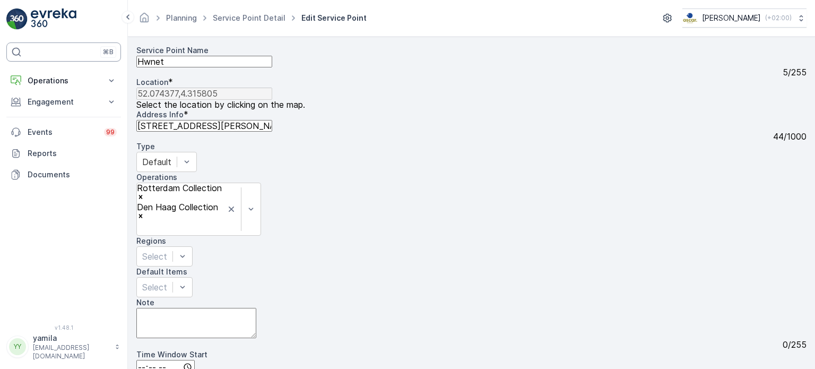
scroll to position [85, 0]
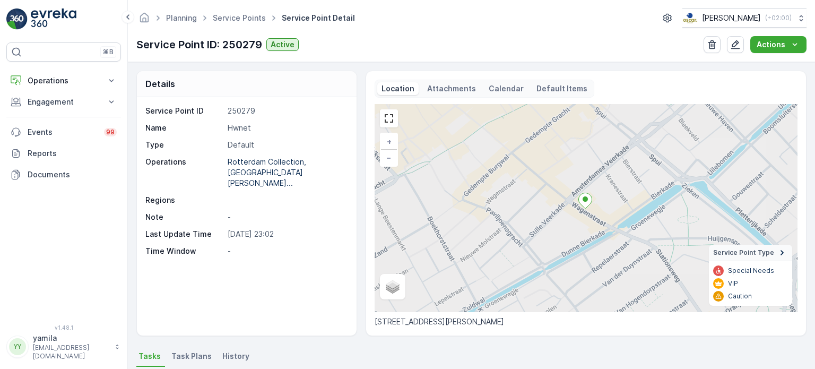
click at [459, 91] on p "Attachments" at bounding box center [451, 88] width 49 height 11
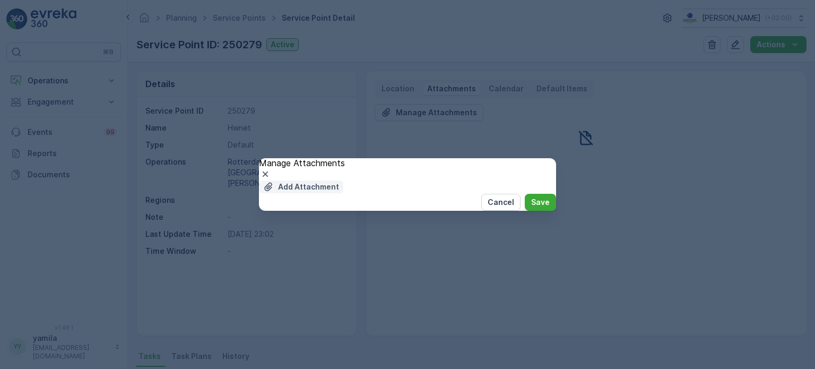
click at [310, 188] on p "Add Attachment" at bounding box center [308, 187] width 61 height 11
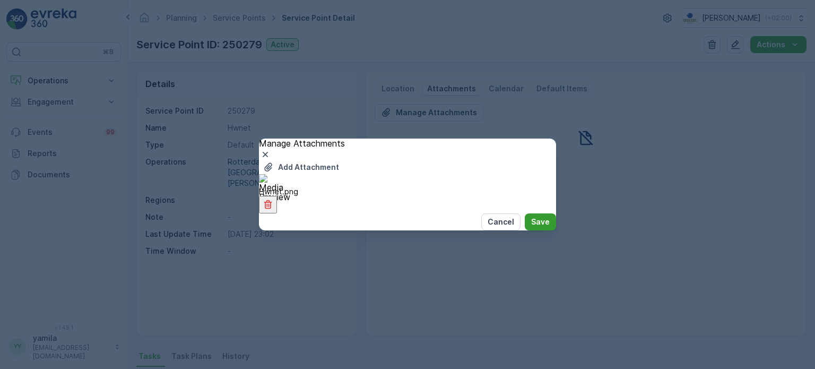
click at [531, 227] on p "Save" at bounding box center [540, 222] width 19 height 11
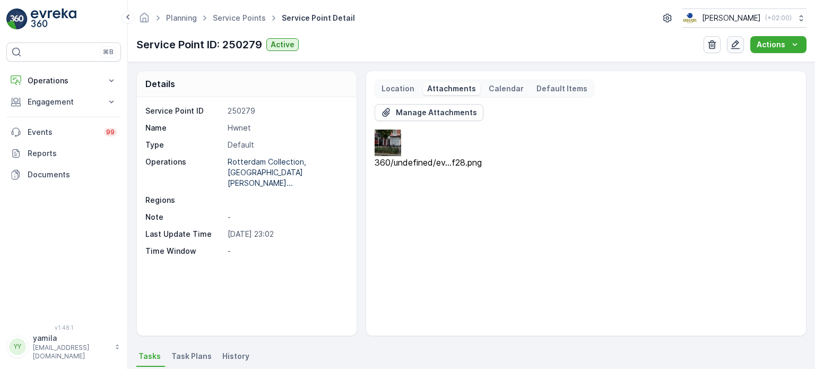
click at [734, 44] on icon "button" at bounding box center [735, 44] width 9 height 9
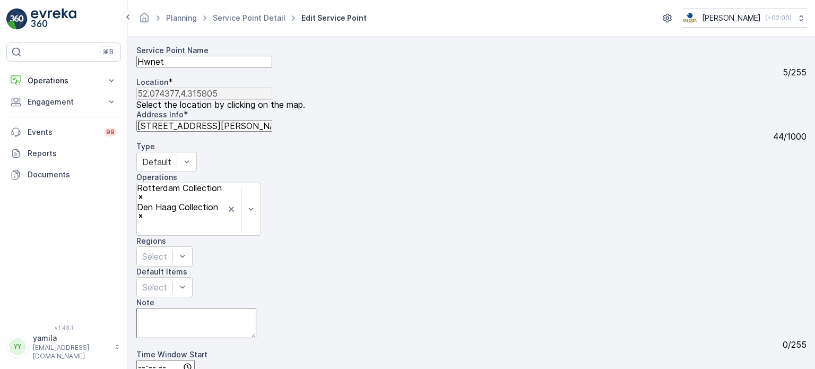
scroll to position [85, 0]
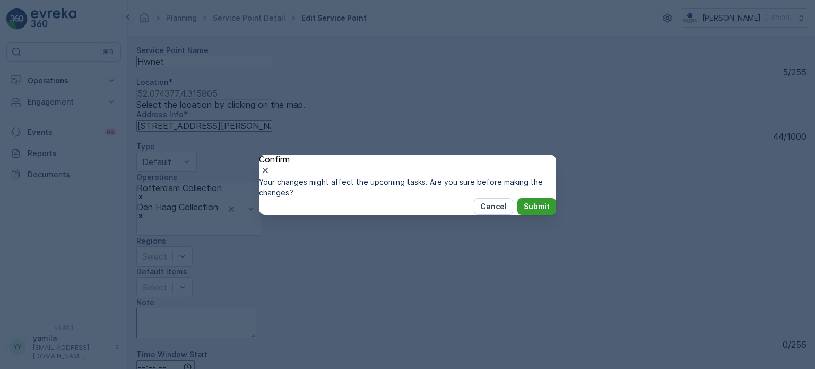
click at [524, 212] on p "Submit" at bounding box center [537, 206] width 26 height 11
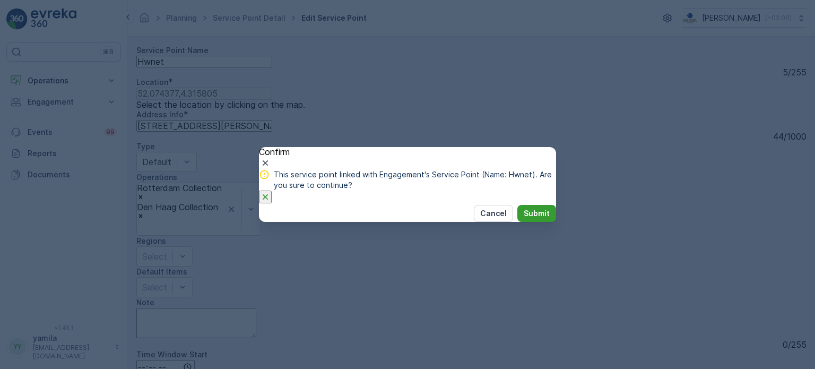
click at [524, 219] on p "Submit" at bounding box center [537, 213] width 26 height 11
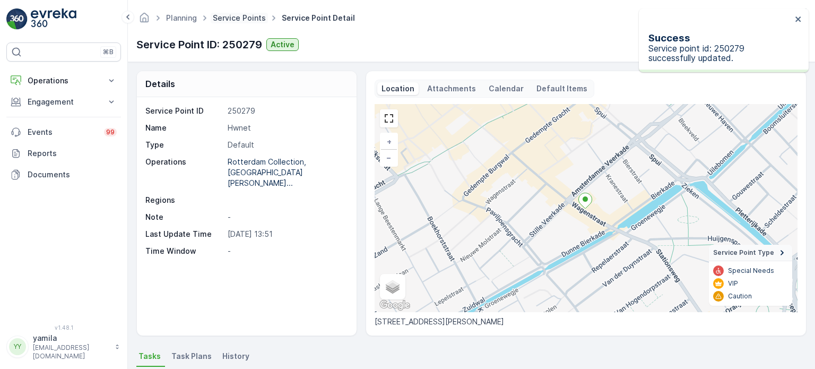
click at [243, 20] on link "Service Points" at bounding box center [239, 17] width 53 height 9
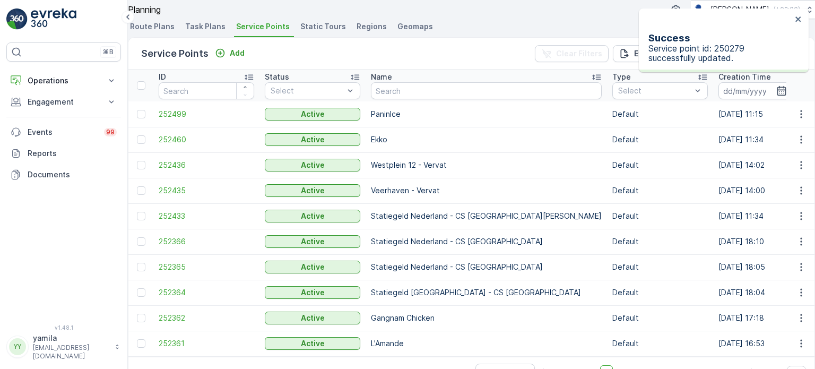
click at [803, 20] on div "Success Service point id: 250279 successfully updated." at bounding box center [724, 40] width 170 height 64
click at [799, 16] on icon "close" at bounding box center [798, 19] width 7 height 8
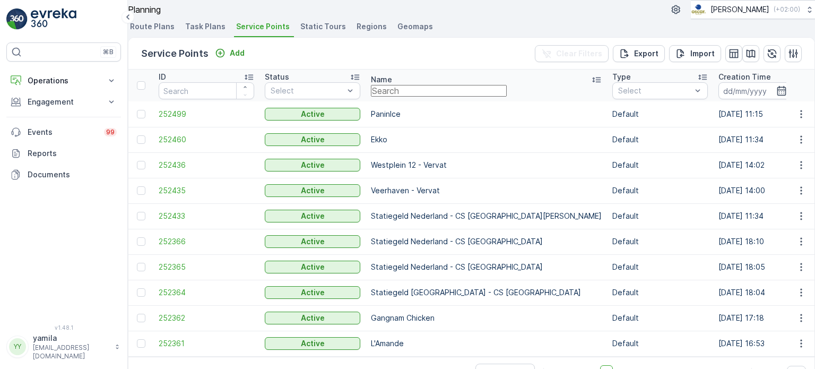
click at [440, 97] on input "text" at bounding box center [439, 91] width 136 height 12
type input "hwnet"
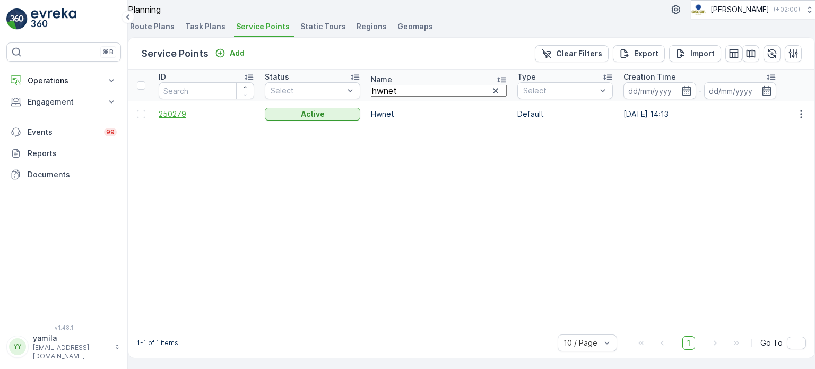
click at [198, 119] on span "250279" at bounding box center [207, 114] width 96 height 11
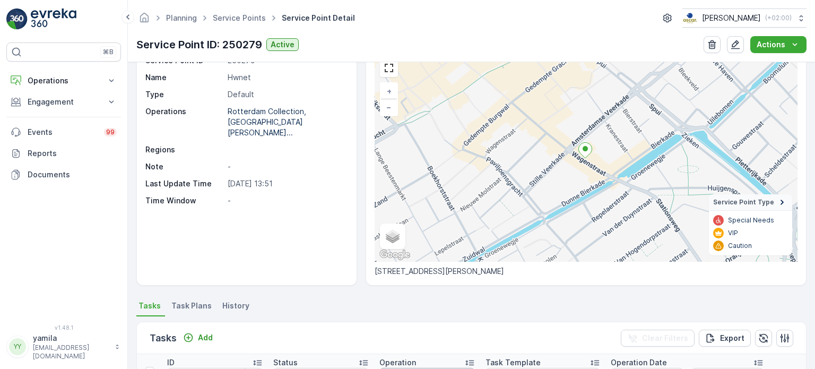
scroll to position [106, 0]
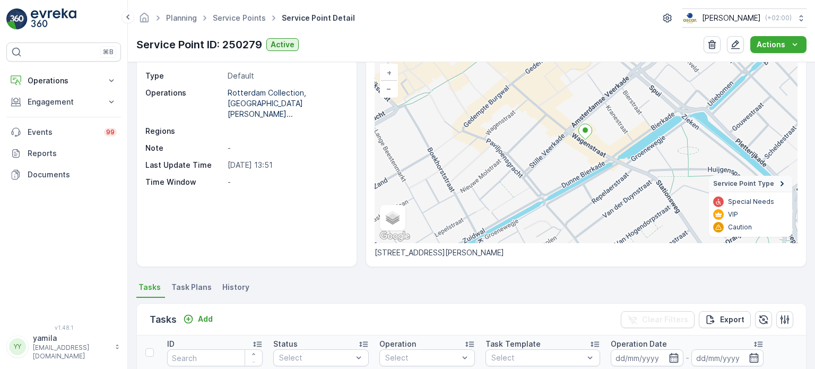
click at [192, 252] on div "Service Point ID 250279 Name Hwnet Type Default Operations Rotterdam Collection…" at bounding box center [247, 147] width 220 height 238
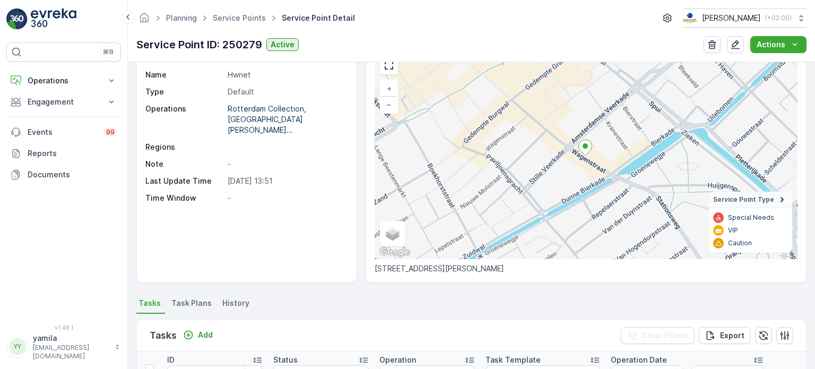
click at [189, 302] on span "Task Plans" at bounding box center [191, 303] width 40 height 11
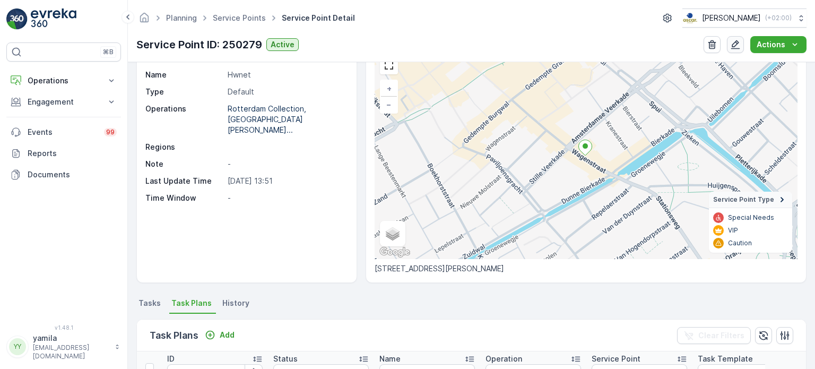
click at [737, 44] on icon "button" at bounding box center [735, 44] width 11 height 11
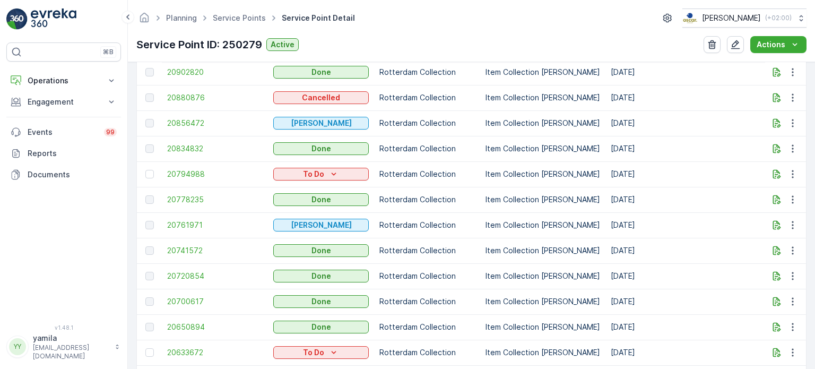
scroll to position [584, 0]
click at [773, 146] on icon "button" at bounding box center [777, 147] width 8 height 9
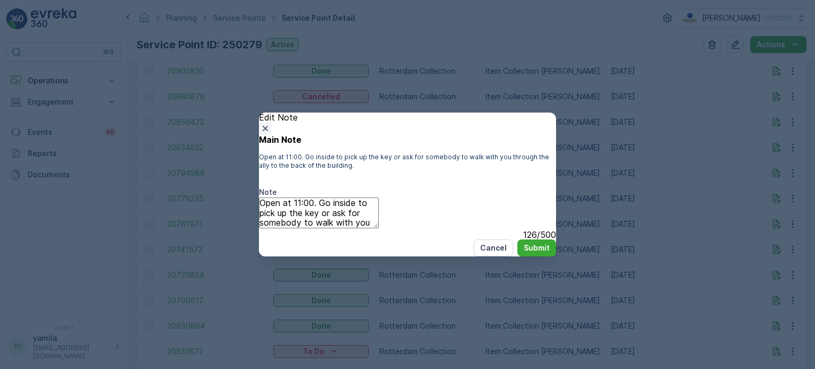
click at [268, 126] on icon "button" at bounding box center [265, 128] width 5 height 5
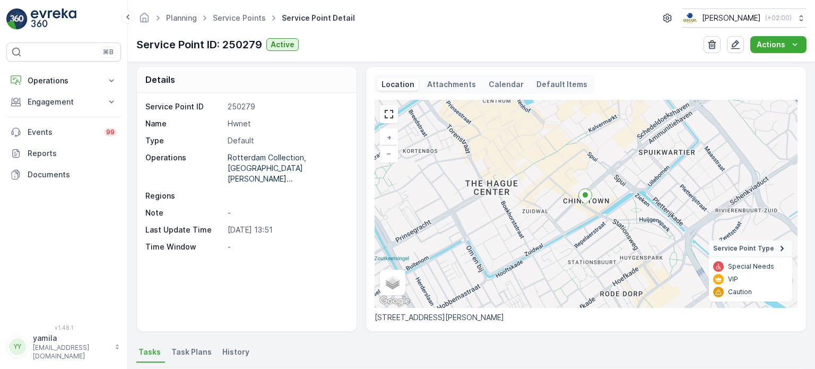
scroll to position [0, 0]
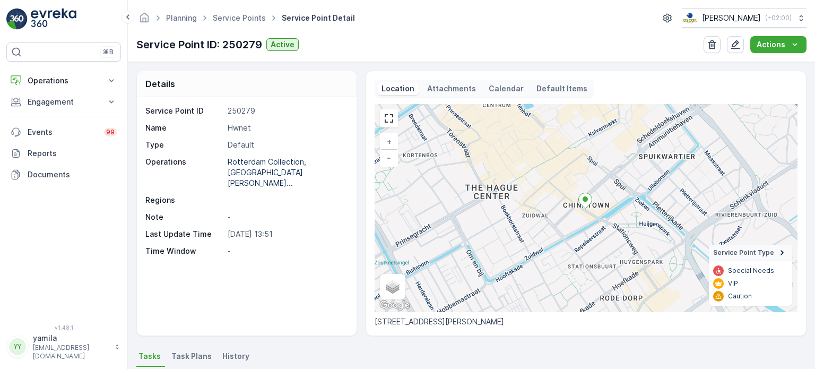
click at [440, 87] on p "Attachments" at bounding box center [451, 88] width 49 height 11
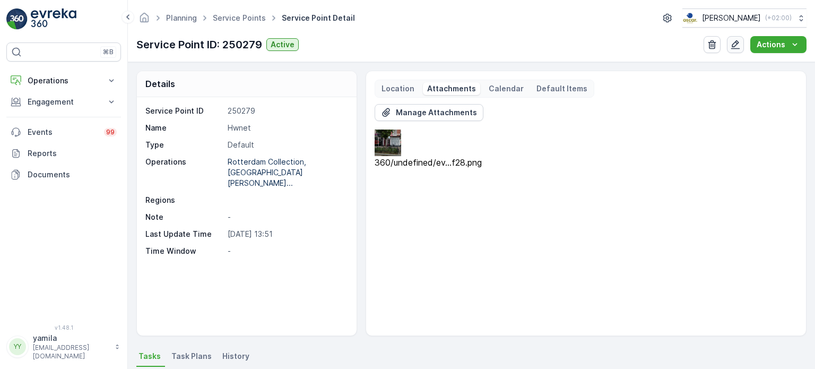
click at [737, 44] on icon "button" at bounding box center [735, 44] width 11 height 11
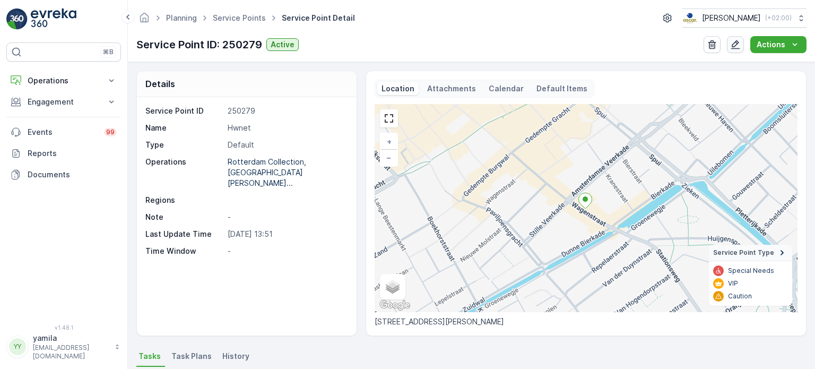
click at [733, 44] on icon "button" at bounding box center [735, 44] width 11 height 11
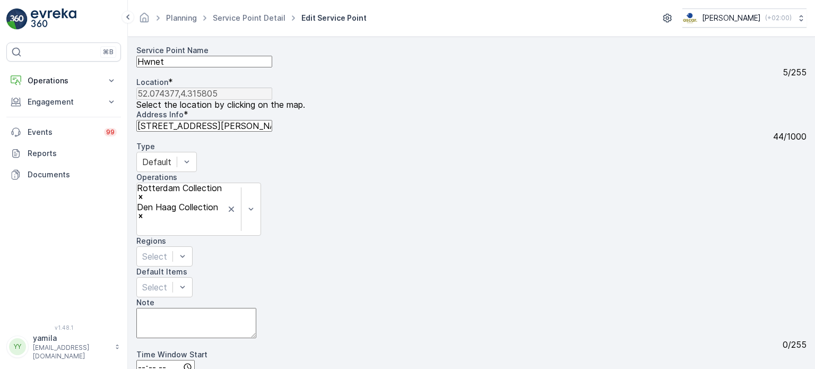
scroll to position [85, 0]
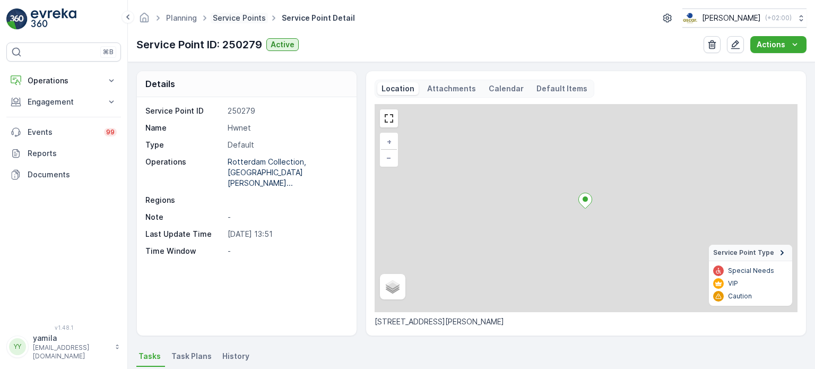
click at [239, 19] on link "Service Points" at bounding box center [239, 17] width 53 height 9
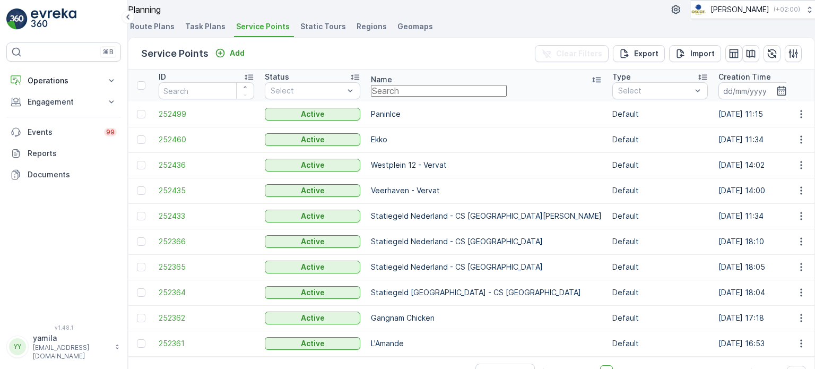
click at [427, 97] on input "text" at bounding box center [439, 91] width 136 height 12
type input "hwnet"
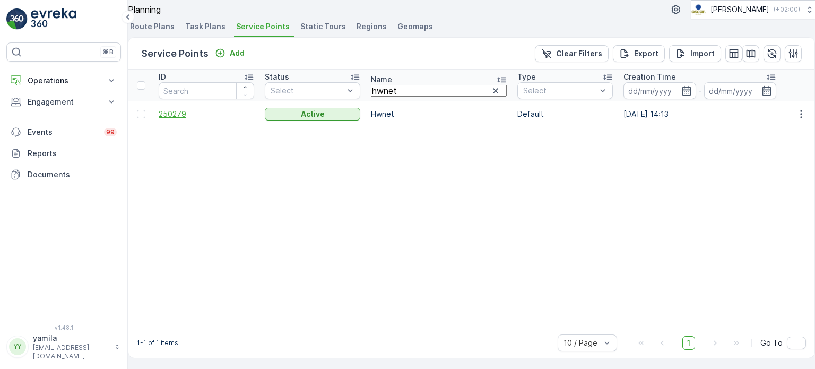
click at [193, 119] on span "250279" at bounding box center [207, 114] width 96 height 11
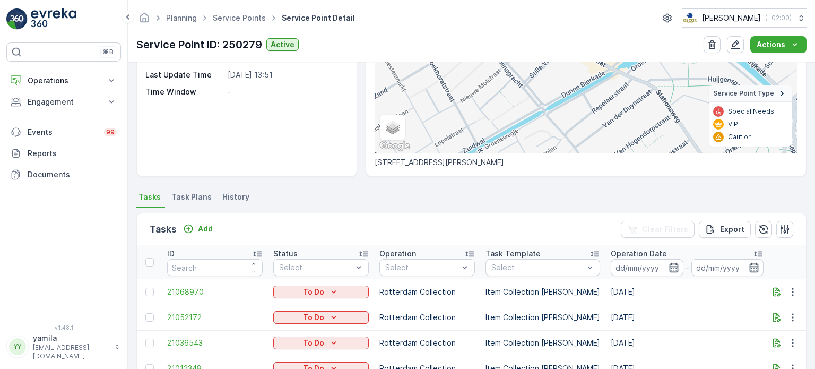
scroll to position [212, 0]
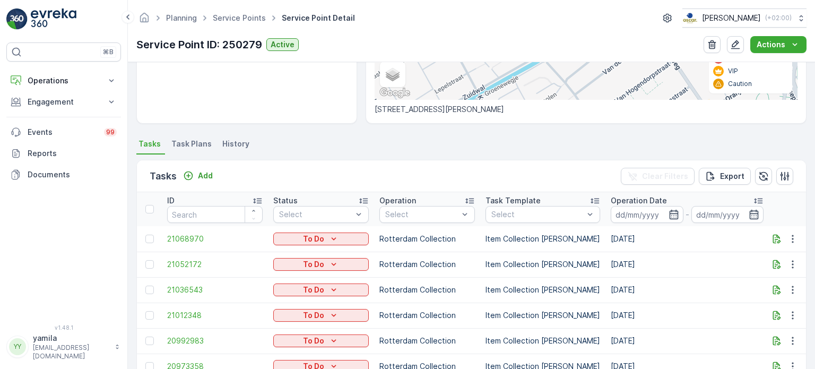
click at [194, 144] on span "Task Plans" at bounding box center [191, 144] width 40 height 11
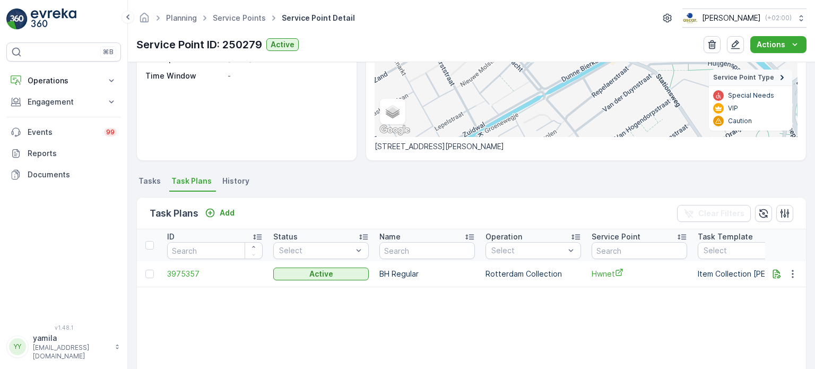
scroll to position [159, 0]
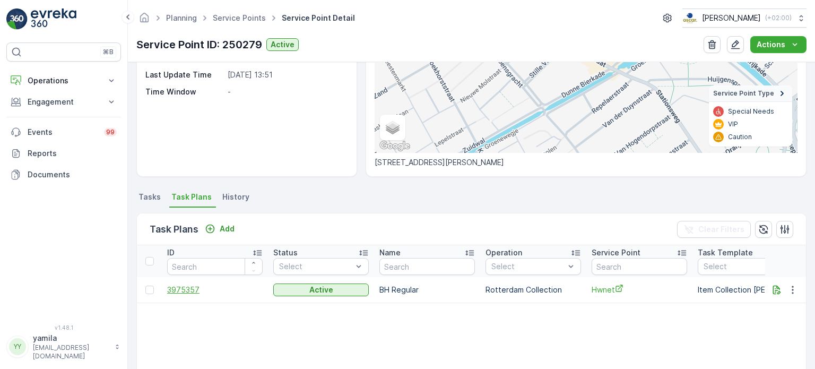
click at [190, 286] on span "3975357" at bounding box center [215, 290] width 96 height 11
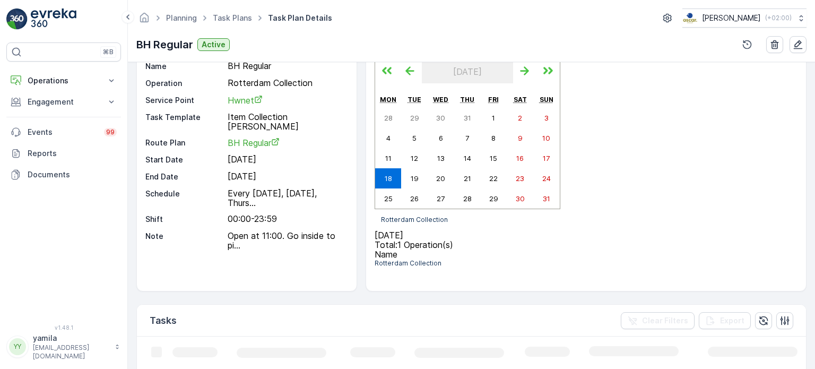
scroll to position [106, 0]
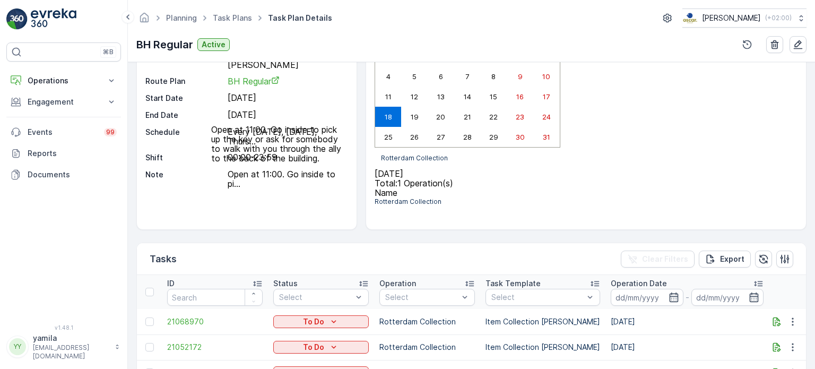
click at [289, 169] on p "Open at 11:00. Go inside to pi..." at bounding box center [286, 178] width 117 height 19
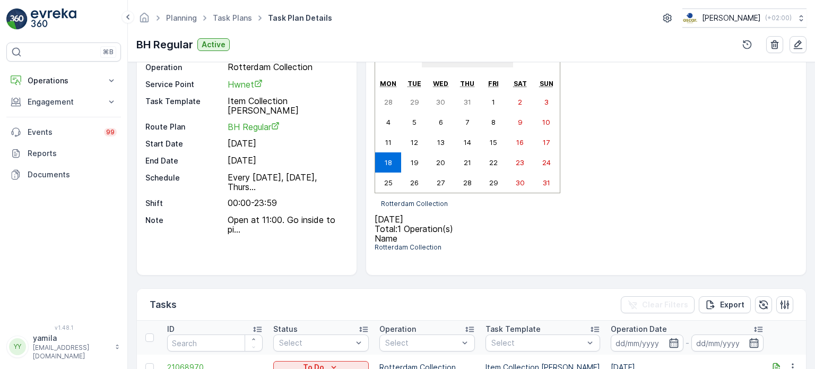
scroll to position [0, 0]
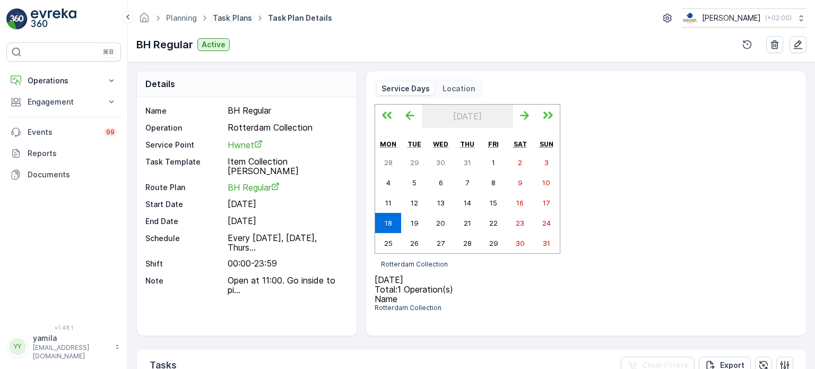
click at [240, 20] on link "Task Plans" at bounding box center [232, 17] width 39 height 9
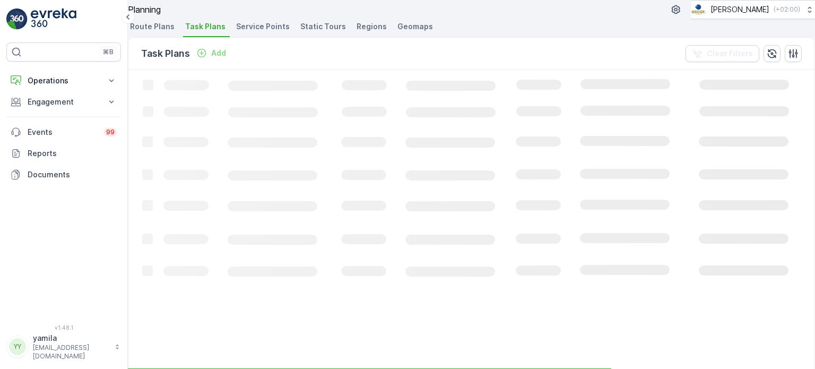
click at [257, 32] on span "Service Points" at bounding box center [263, 26] width 54 height 11
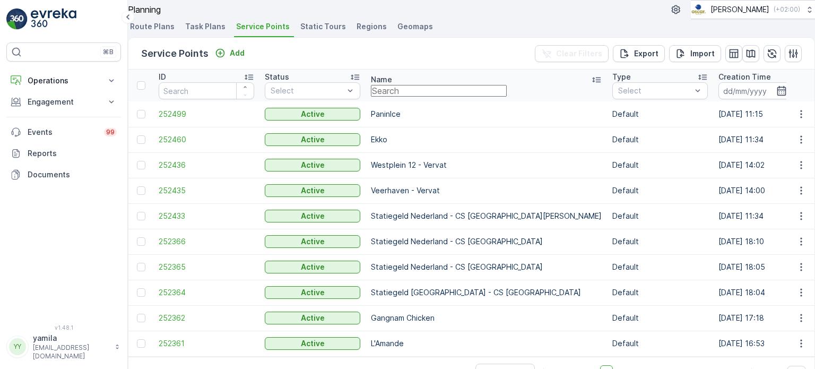
click at [421, 97] on input "text" at bounding box center [439, 91] width 136 height 12
type input "hwnet"
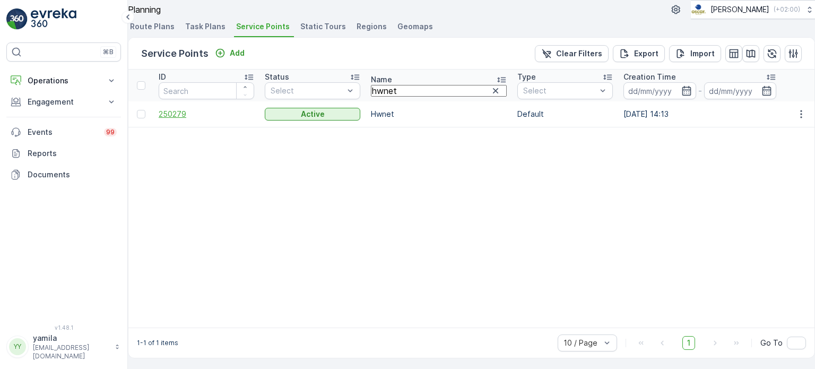
click at [176, 119] on span "250279" at bounding box center [207, 114] width 96 height 11
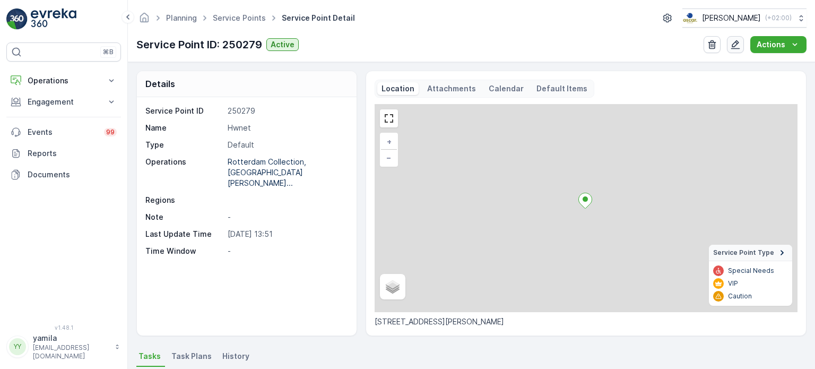
click at [739, 48] on icon "button" at bounding box center [735, 44] width 9 height 9
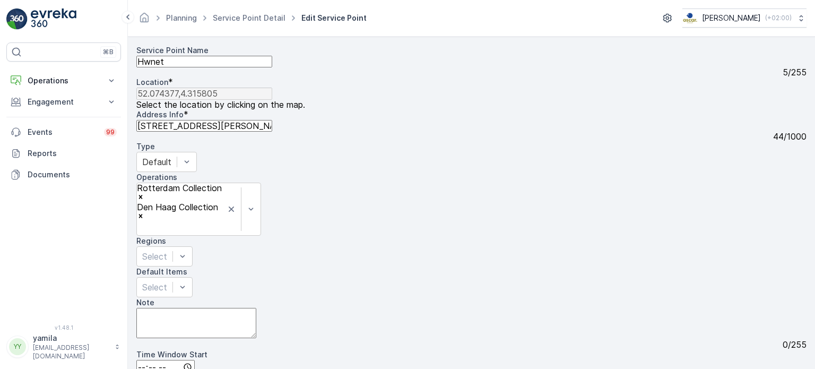
click at [233, 308] on textarea "Note" at bounding box center [196, 323] width 120 height 30
paste textarea "Open at 11:00. Go inside to pick up the key or ask for somebody to walk with yo…"
type textarea "Open at 11:00. Go inside to pick up the key or ask for somebody to walk with yo…"
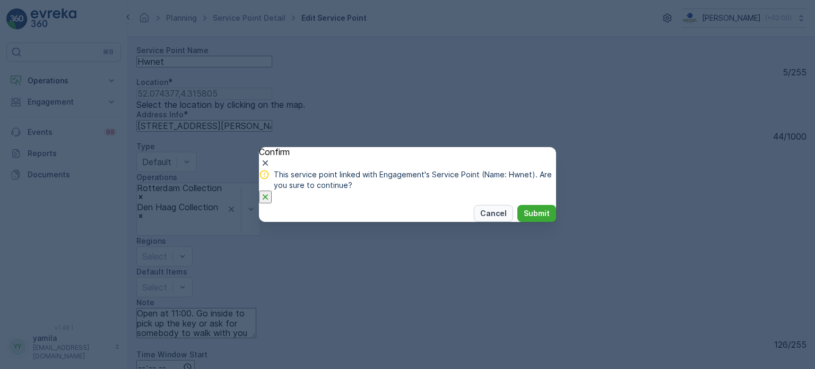
click at [474, 222] on button "Cancel" at bounding box center [493, 213] width 39 height 17
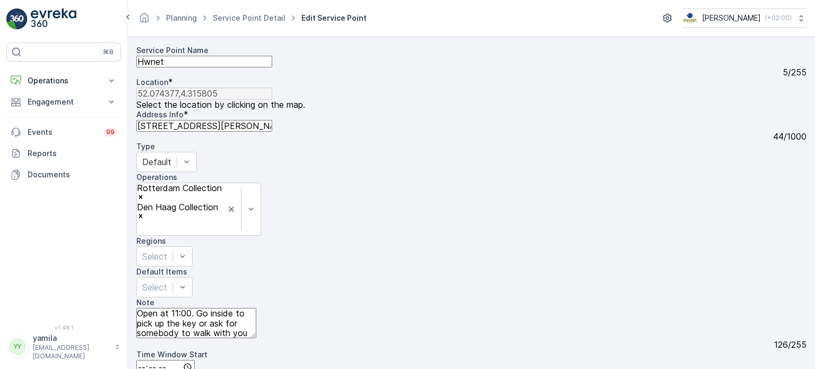
scroll to position [0, 0]
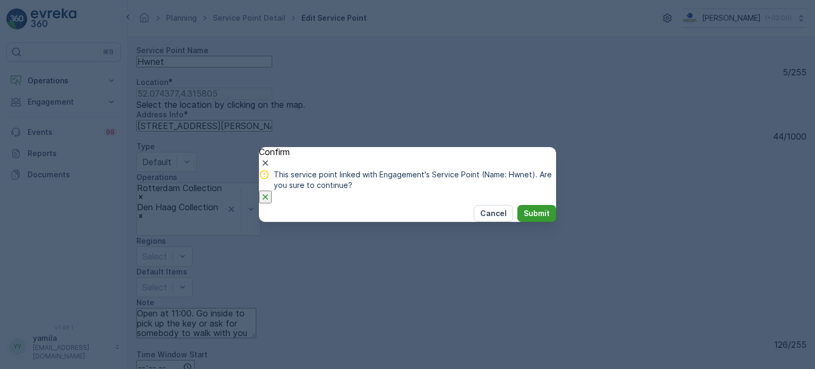
click at [533, 219] on p "Submit" at bounding box center [537, 213] width 26 height 11
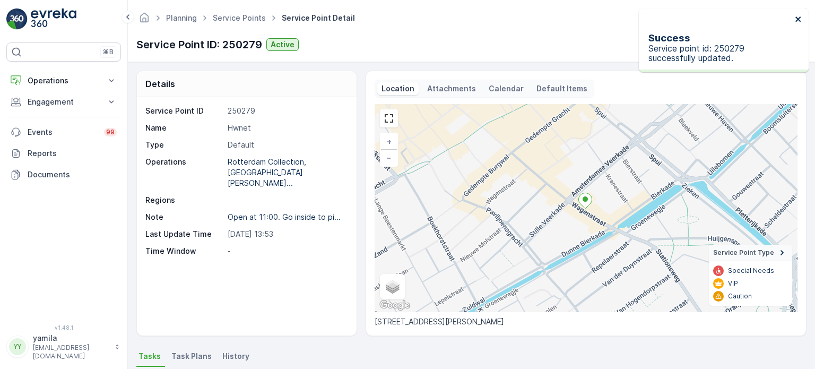
drag, startPoint x: 797, startPoint y: 17, endPoint x: 788, endPoint y: 14, distance: 8.9
click at [797, 17] on icon "close" at bounding box center [798, 19] width 7 height 8
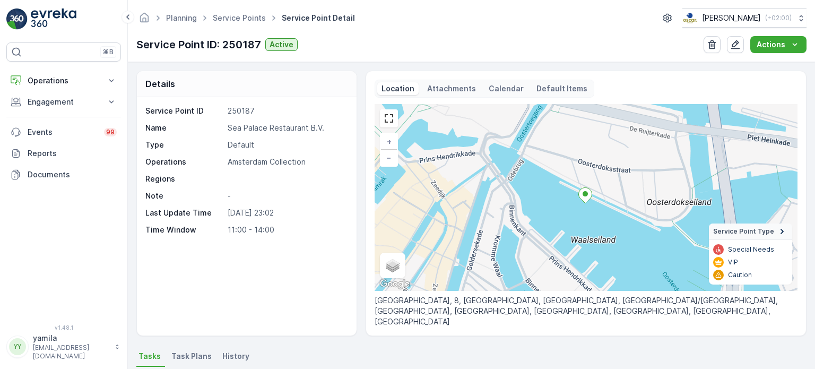
click at [438, 94] on div "Attachments" at bounding box center [451, 88] width 57 height 13
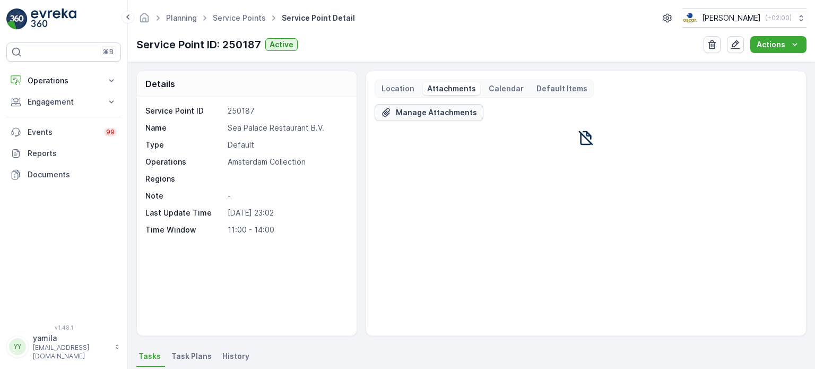
click at [434, 116] on p "Manage Attachments" at bounding box center [436, 112] width 81 height 11
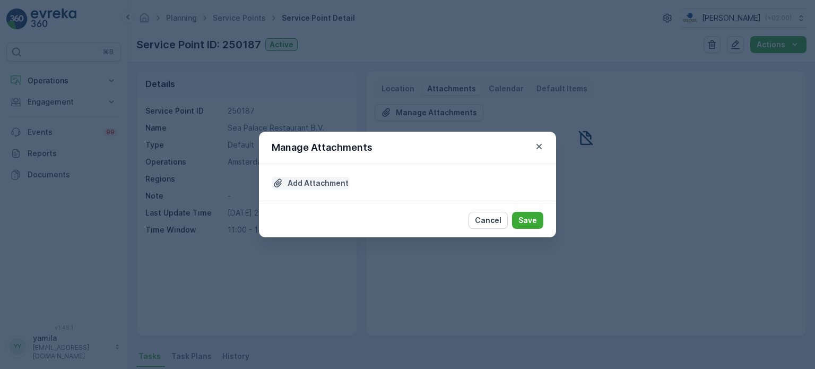
click at [335, 179] on p "Add Attachment" at bounding box center [318, 183] width 61 height 11
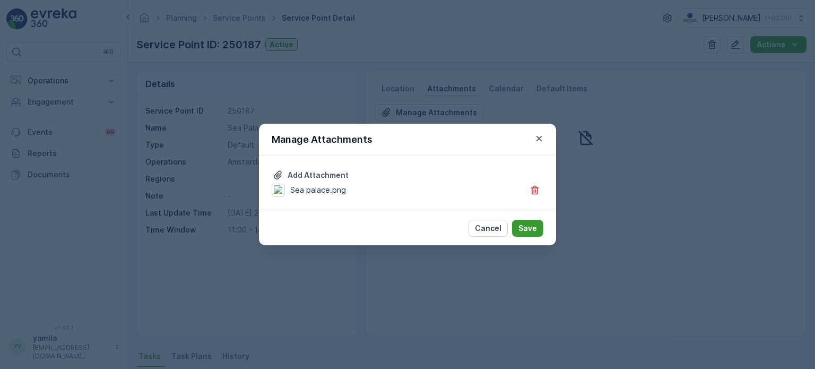
click at [526, 229] on p "Save" at bounding box center [528, 228] width 19 height 11
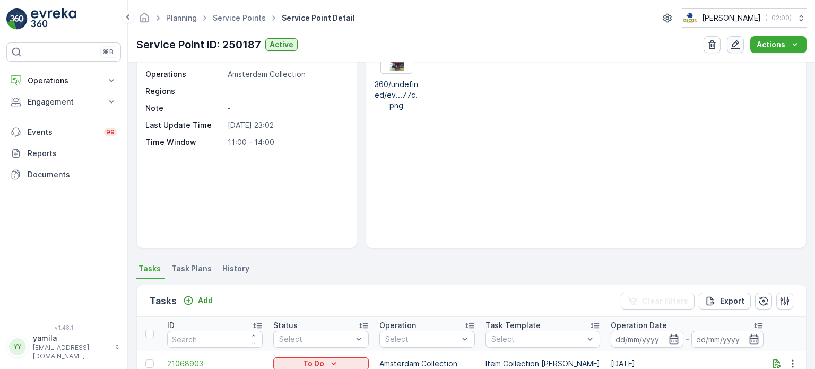
scroll to position [106, 0]
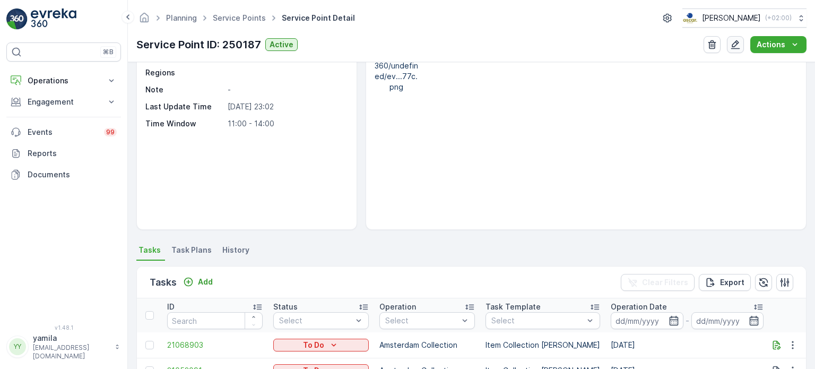
click at [735, 48] on icon "button" at bounding box center [735, 44] width 11 height 11
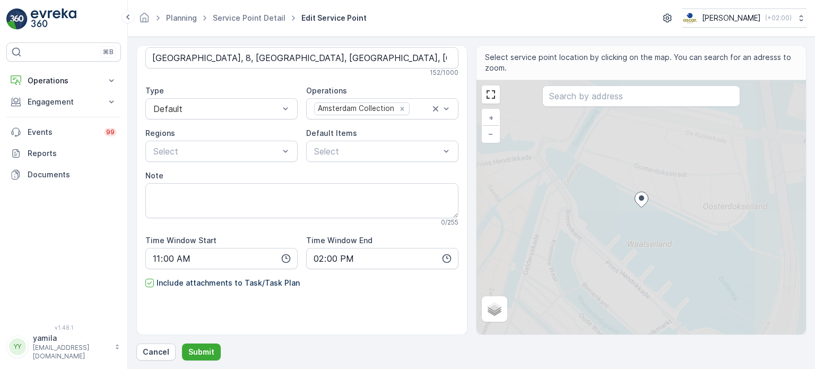
scroll to position [76, 0]
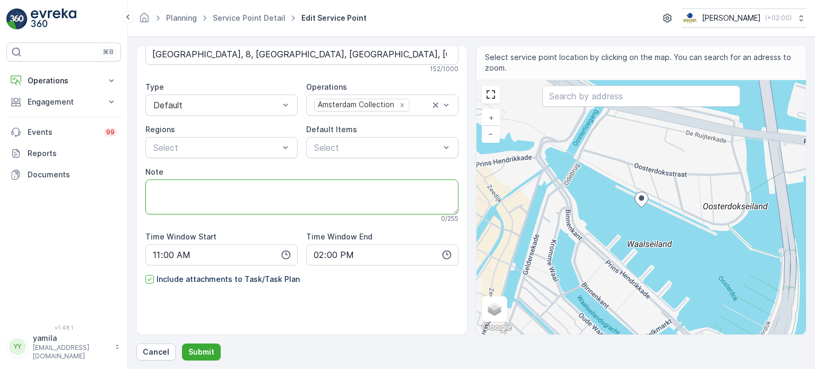
click at [192, 204] on textarea "Note" at bounding box center [301, 196] width 313 height 35
paste textarea "Open at 11:00. Go inside to pick up the key or ask for somebody to walk with yo…"
type textarea "Open at 11:00. Go inside to pick up the key or ask for somebody to walk with yo…"
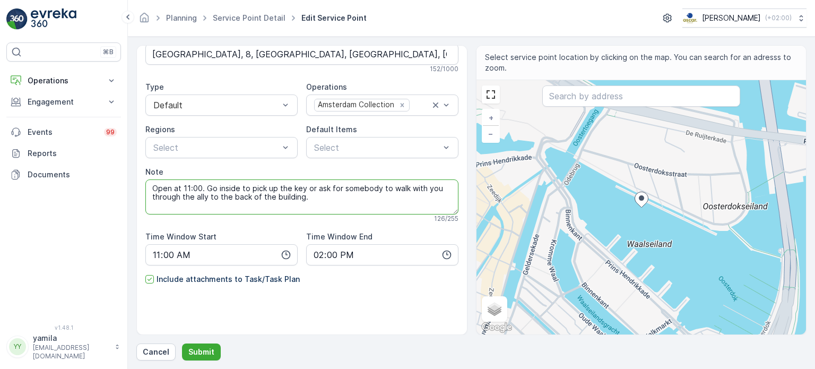
drag, startPoint x: 203, startPoint y: 195, endPoint x: 142, endPoint y: 186, distance: 61.6
click at [142, 186] on div "Service Point Name Sea Palace Restaurant B.V. 26 / 255 Location * [GEOGRAPHIC_D…" at bounding box center [301, 190] width 331 height 290
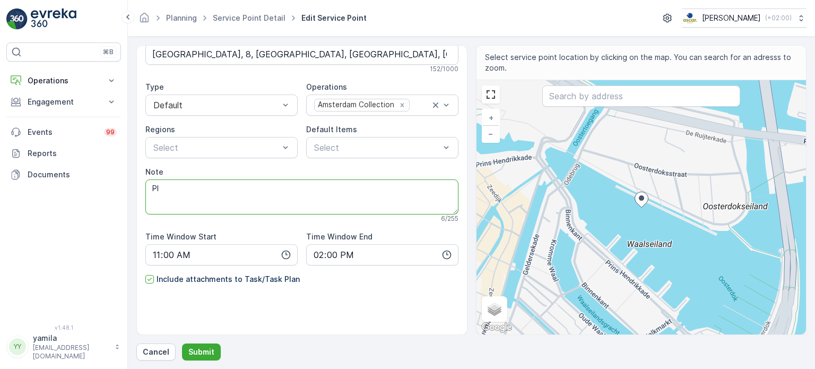
type textarea "P"
type textarea "First location of the route"
click at [198, 349] on p "Submit" at bounding box center [201, 352] width 26 height 11
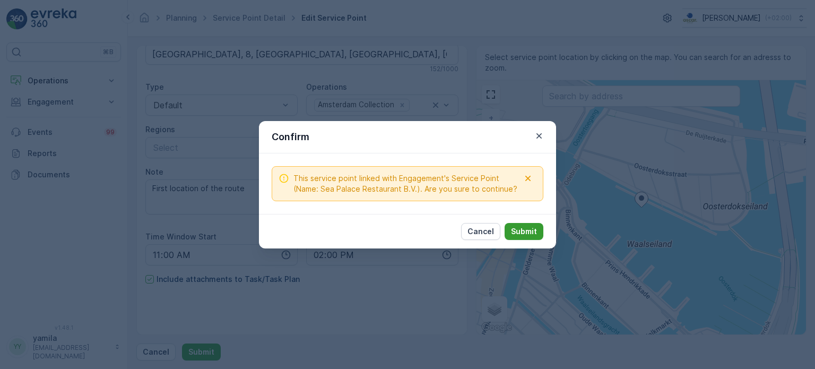
click at [521, 229] on p "Submit" at bounding box center [524, 231] width 26 height 11
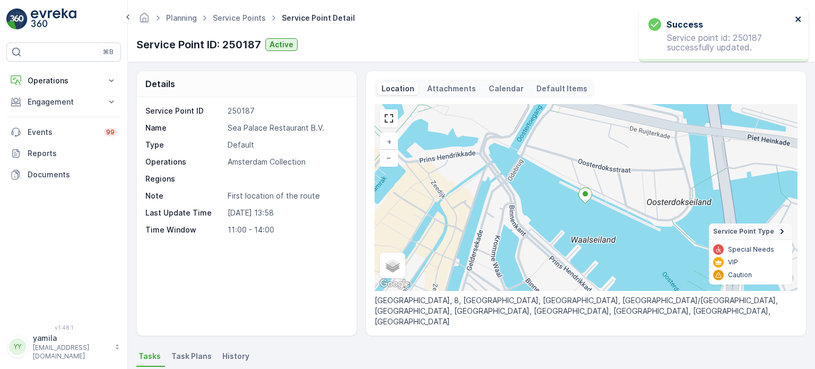
click at [797, 20] on icon "close" at bounding box center [798, 18] width 5 height 5
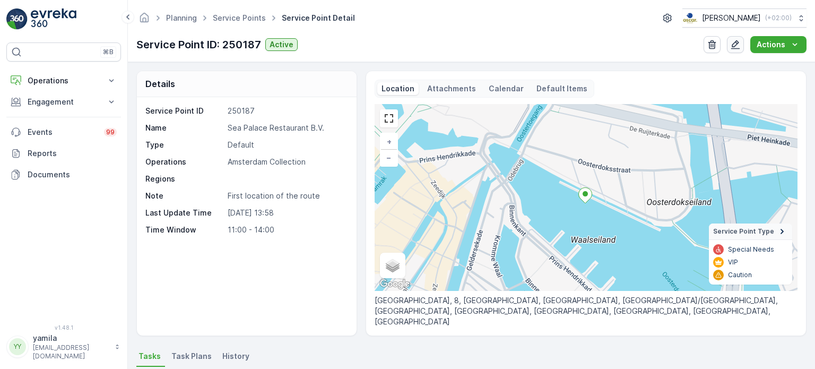
click at [738, 44] on icon "button" at bounding box center [735, 44] width 9 height 9
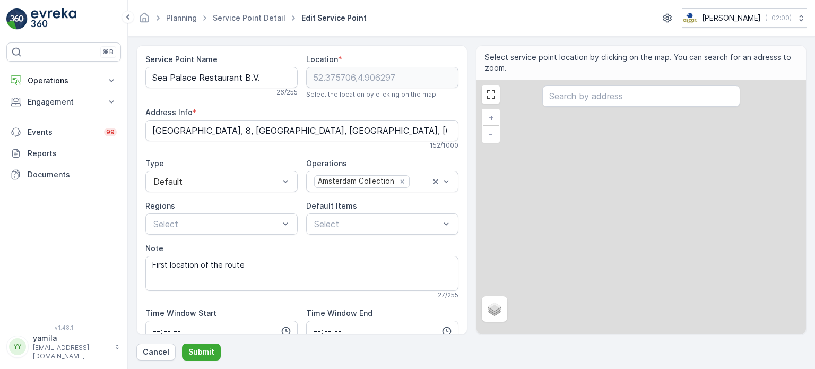
type input "11:00"
type input "14:00"
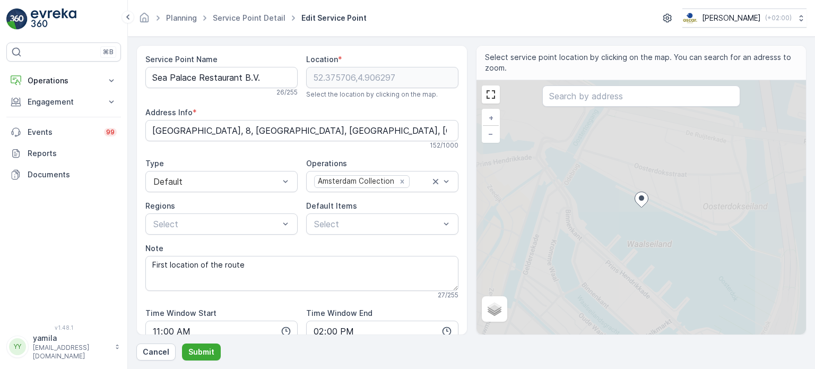
scroll to position [76, 0]
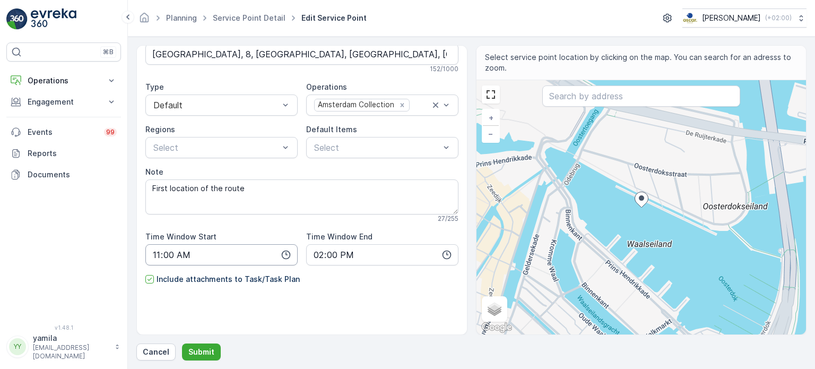
click at [153, 250] on input "11:00" at bounding box center [221, 254] width 152 height 21
click at [337, 299] on div "Service Point Name Sea Palace Restaurant B.V. 26 / 255 Location * [GEOGRAPHIC_D…" at bounding box center [301, 157] width 313 height 358
click at [195, 350] on p "Submit" at bounding box center [201, 352] width 26 height 11
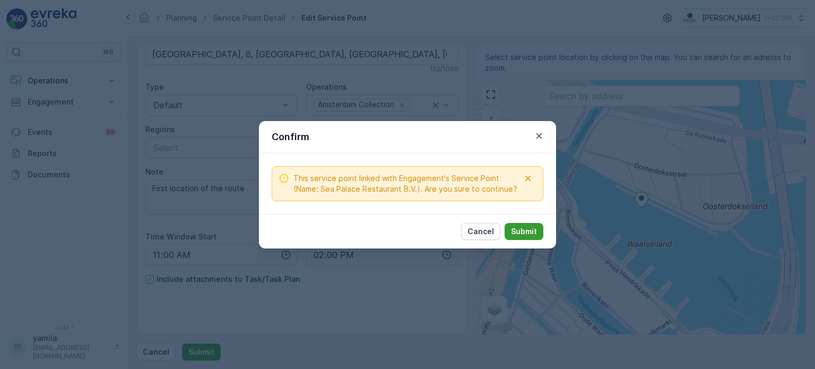
click at [523, 227] on p "Submit" at bounding box center [524, 231] width 26 height 11
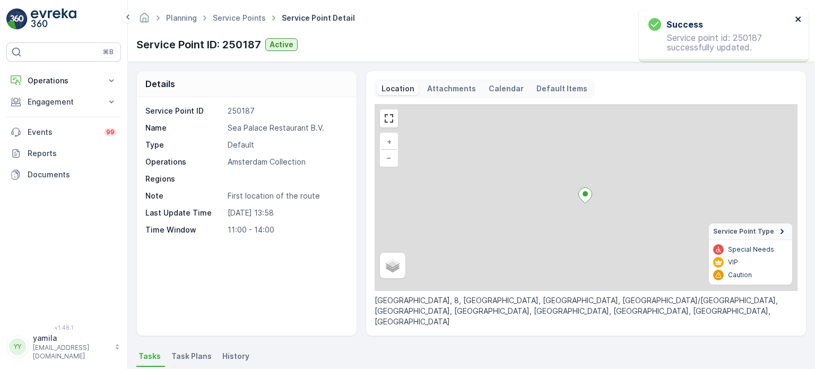
click at [797, 16] on icon "close" at bounding box center [798, 19] width 7 height 8
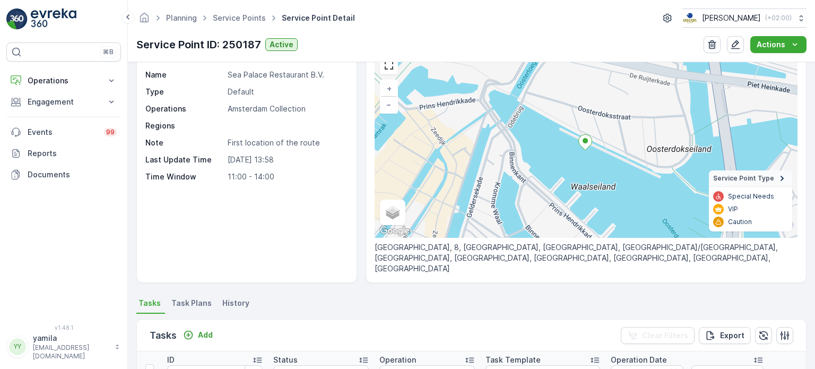
scroll to position [53, 0]
